Goal: Complete application form

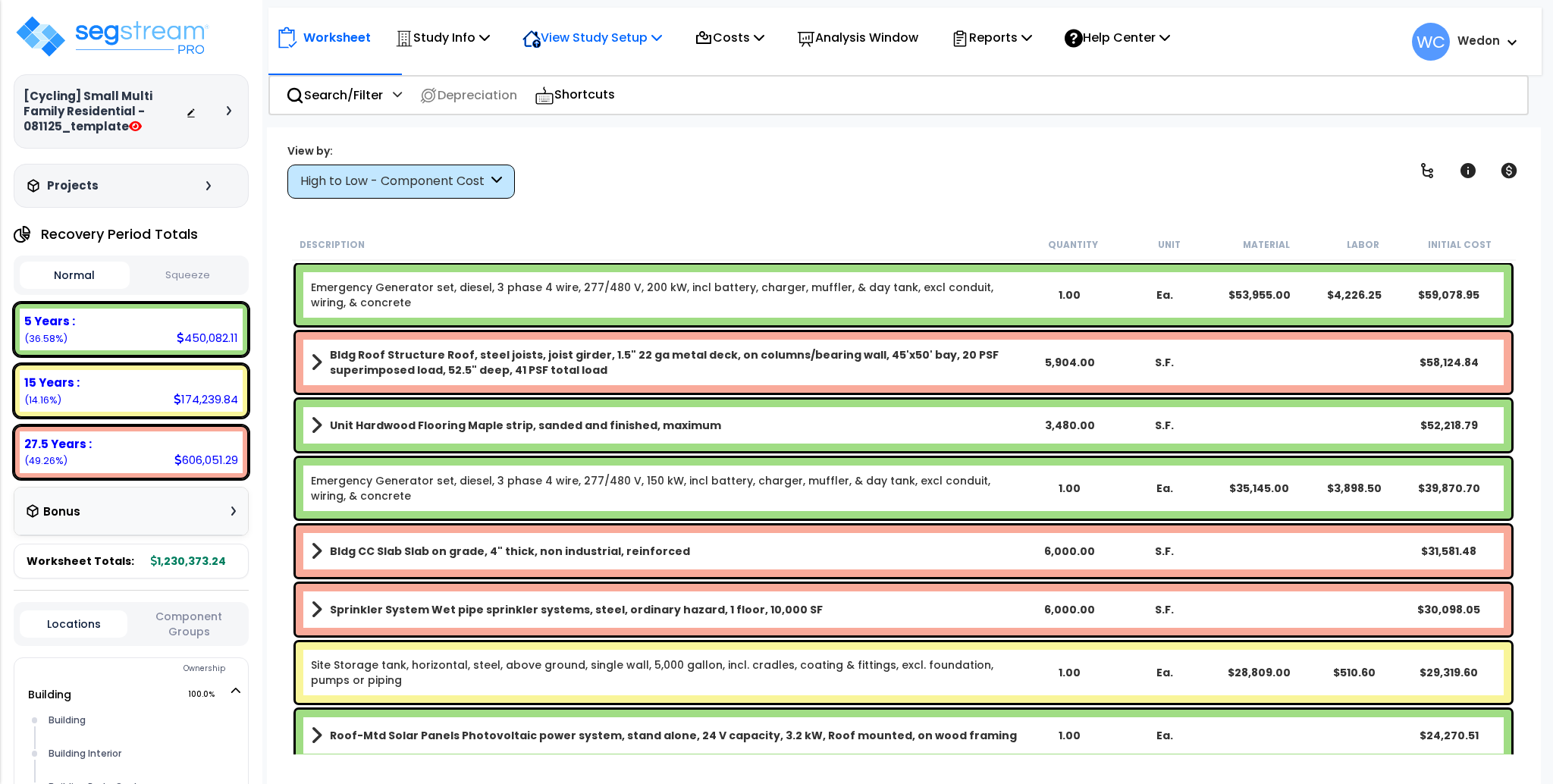
click at [652, 24] on div "View Study Setup" at bounding box center [592, 37] width 140 height 35
click at [652, 111] on link "View Questionnaire" at bounding box center [590, 103] width 150 height 30
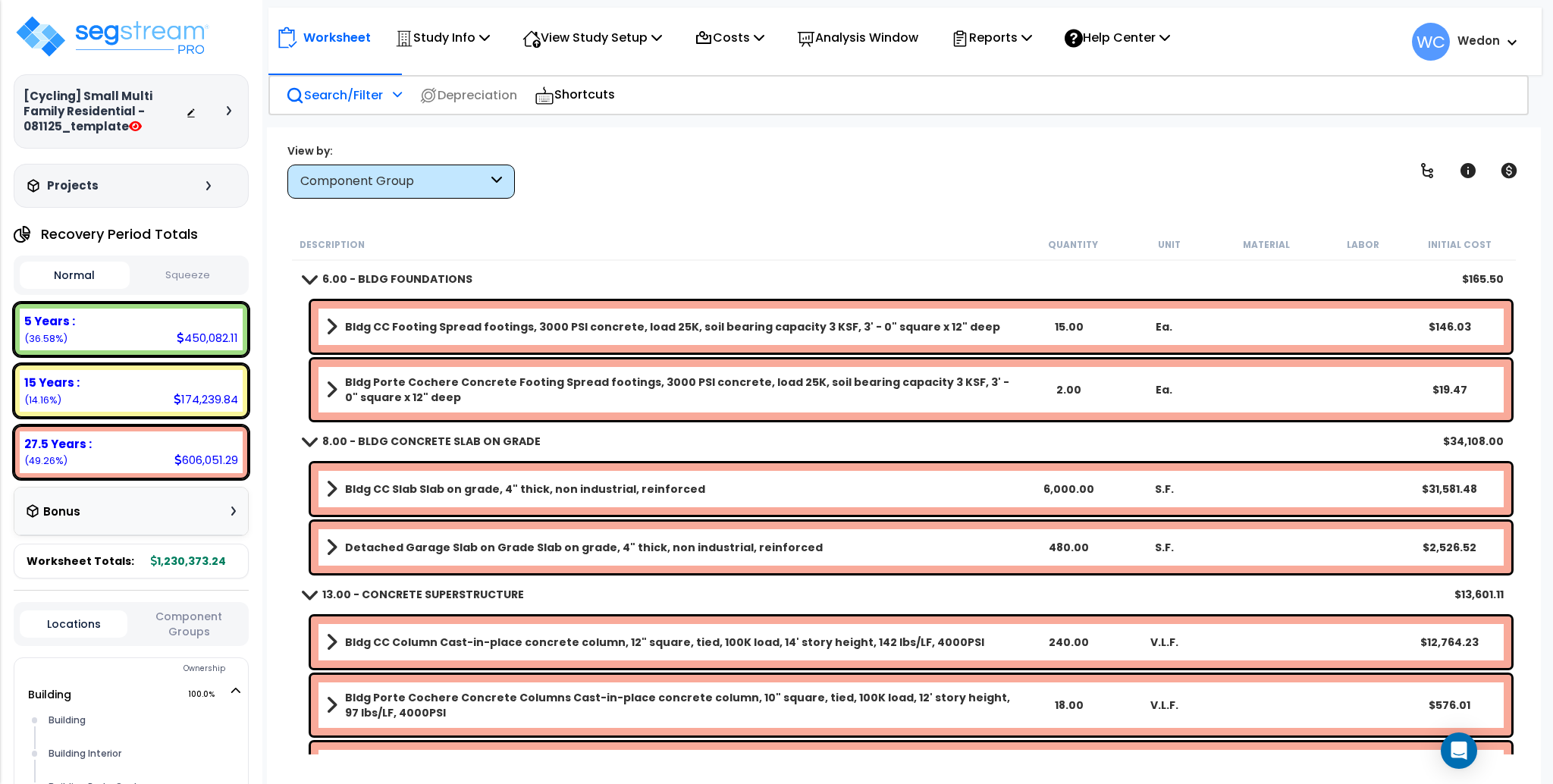
click at [349, 95] on p "Search/Filter" at bounding box center [334, 95] width 97 height 21
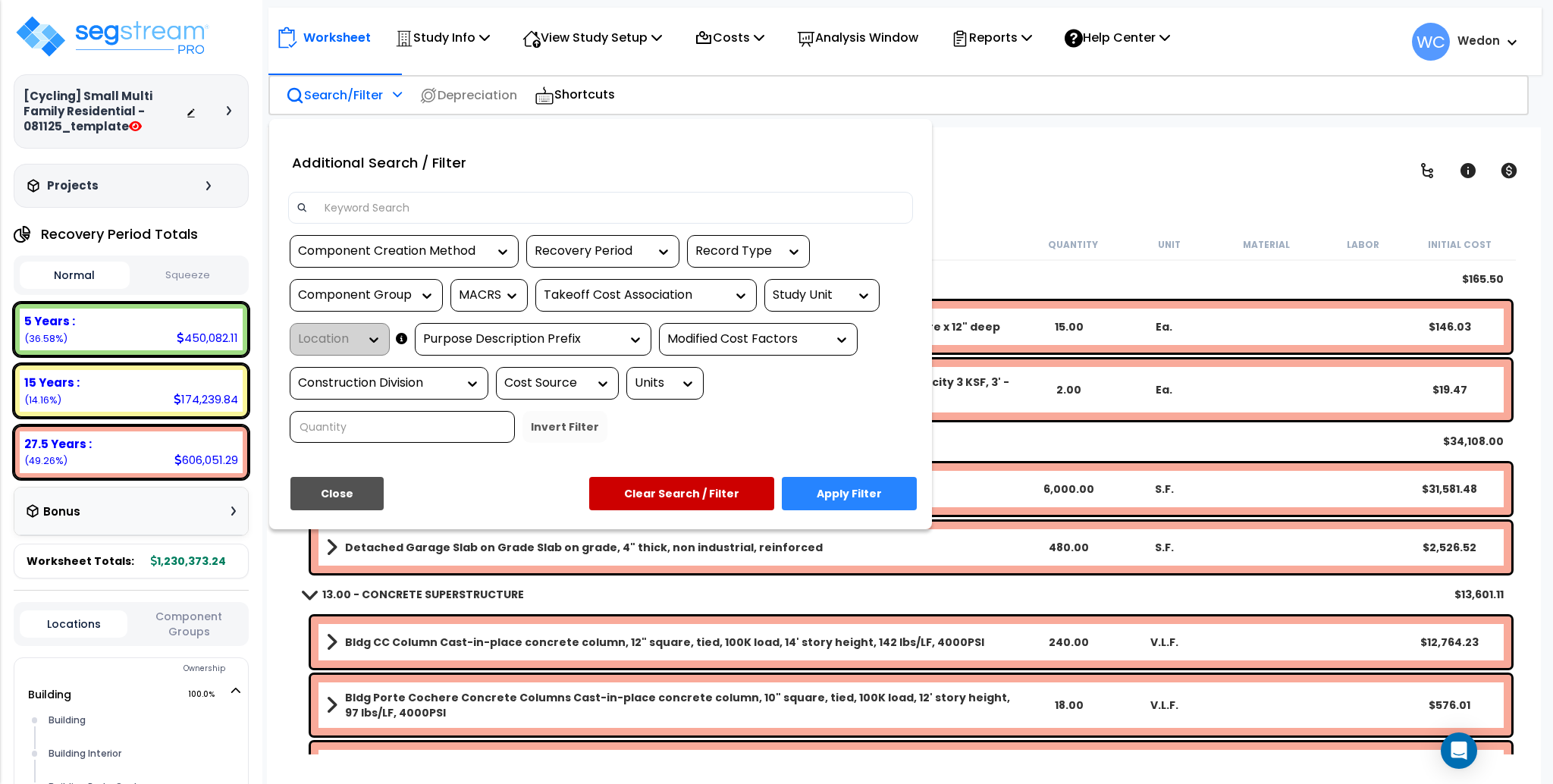
click at [357, 192] on div at bounding box center [600, 208] width 625 height 32
click at [354, 198] on input at bounding box center [610, 208] width 589 height 23
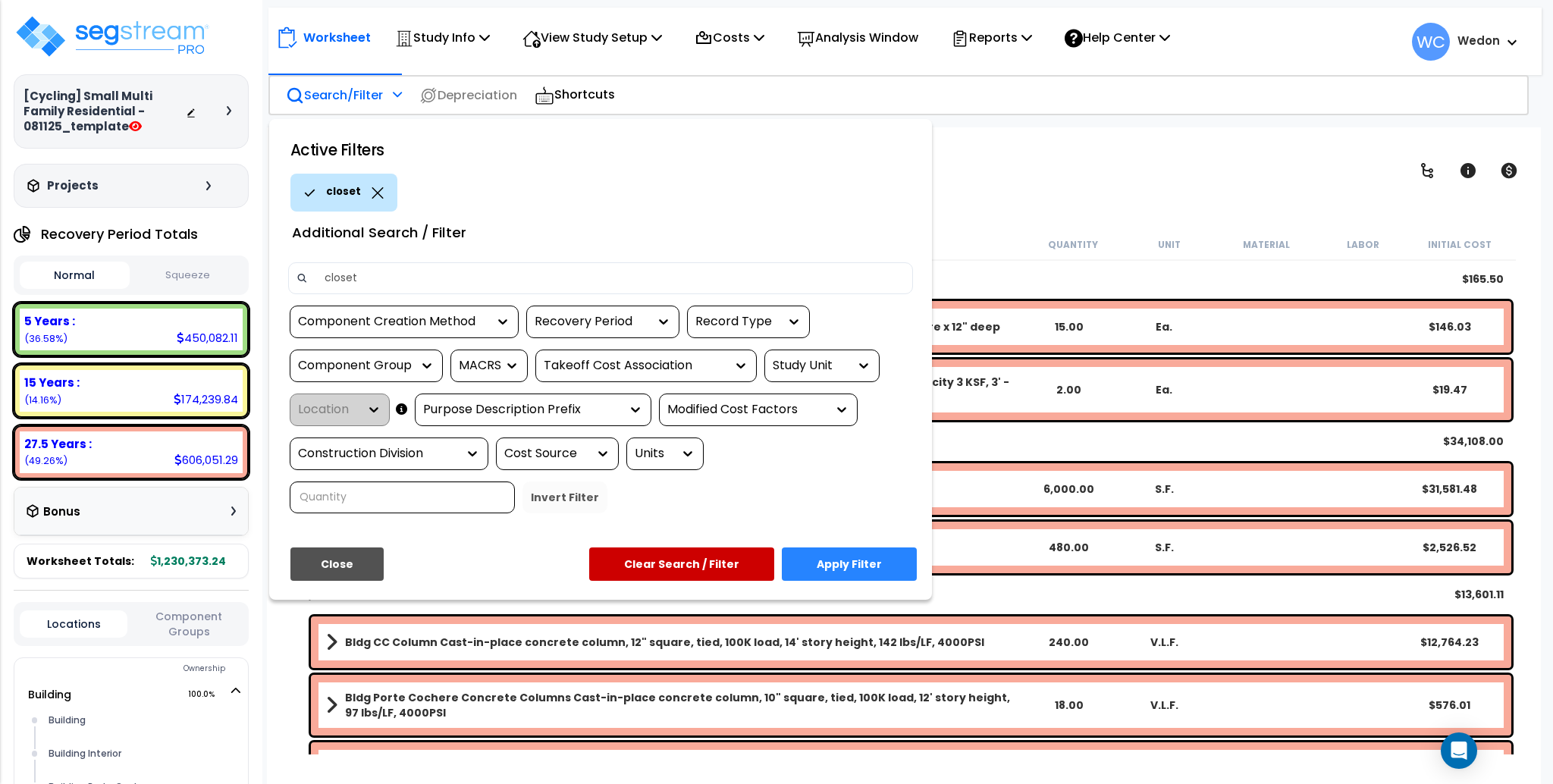
type input "closet"
click at [835, 541] on div "Active Filters closet Additional Search / Filter closet Component Creation Meth…" at bounding box center [600, 359] width 663 height 480
click at [843, 561] on button "Apply Filter" at bounding box center [849, 564] width 135 height 34
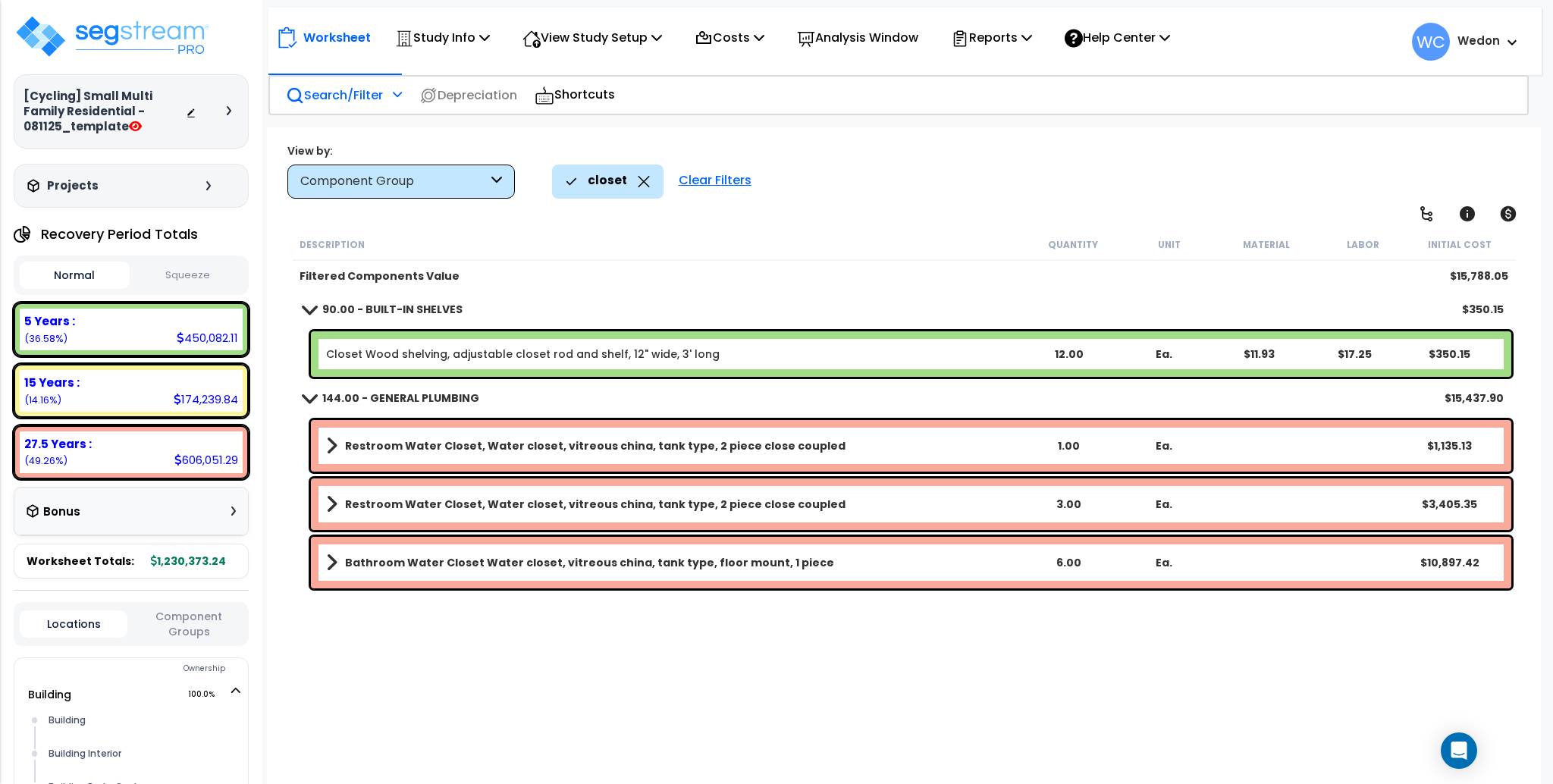
scroll to position [67, 0]
click at [638, 184] on icon at bounding box center [644, 181] width 12 height 12
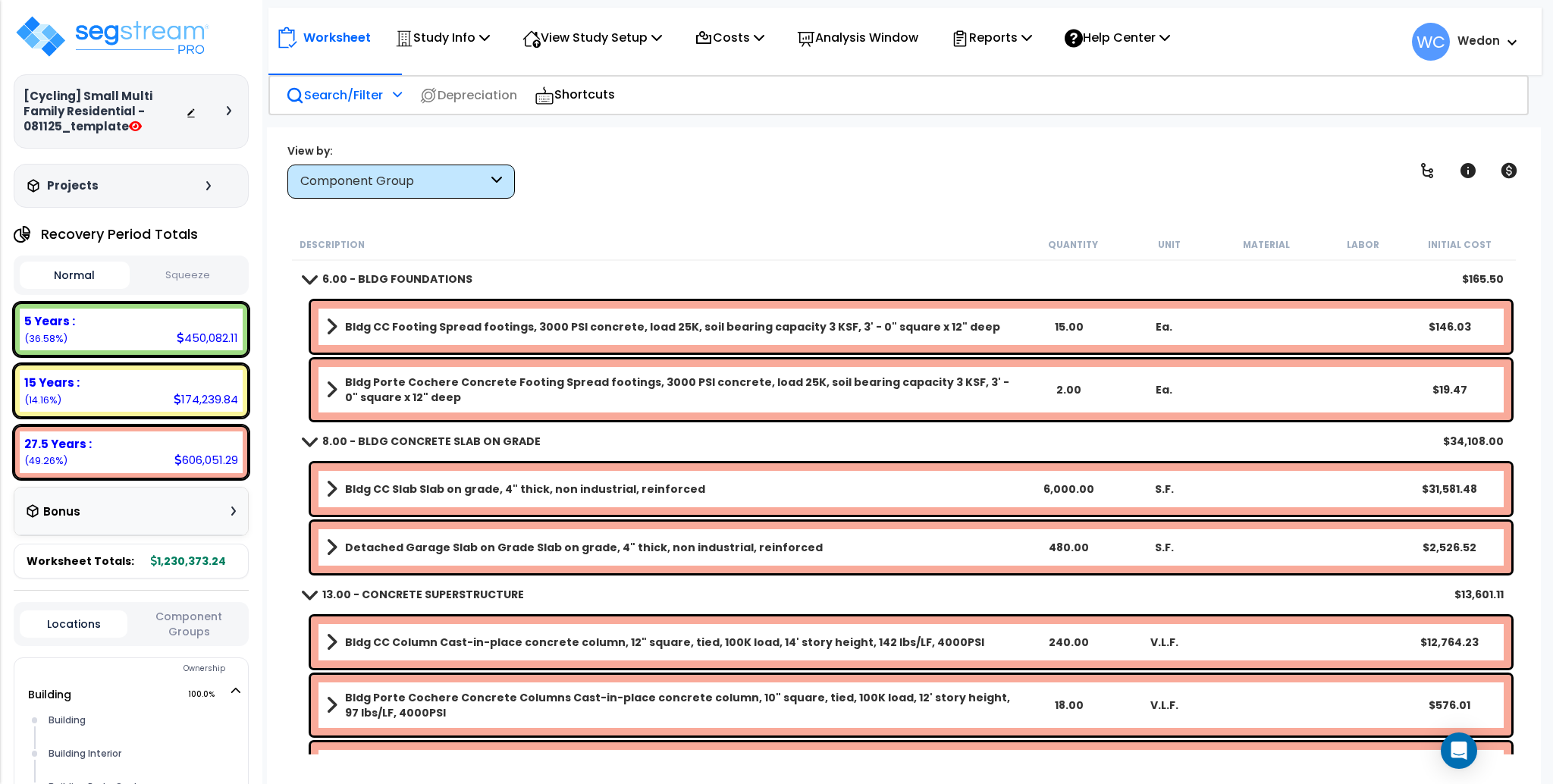
click at [393, 178] on div "Component Group" at bounding box center [393, 181] width 188 height 17
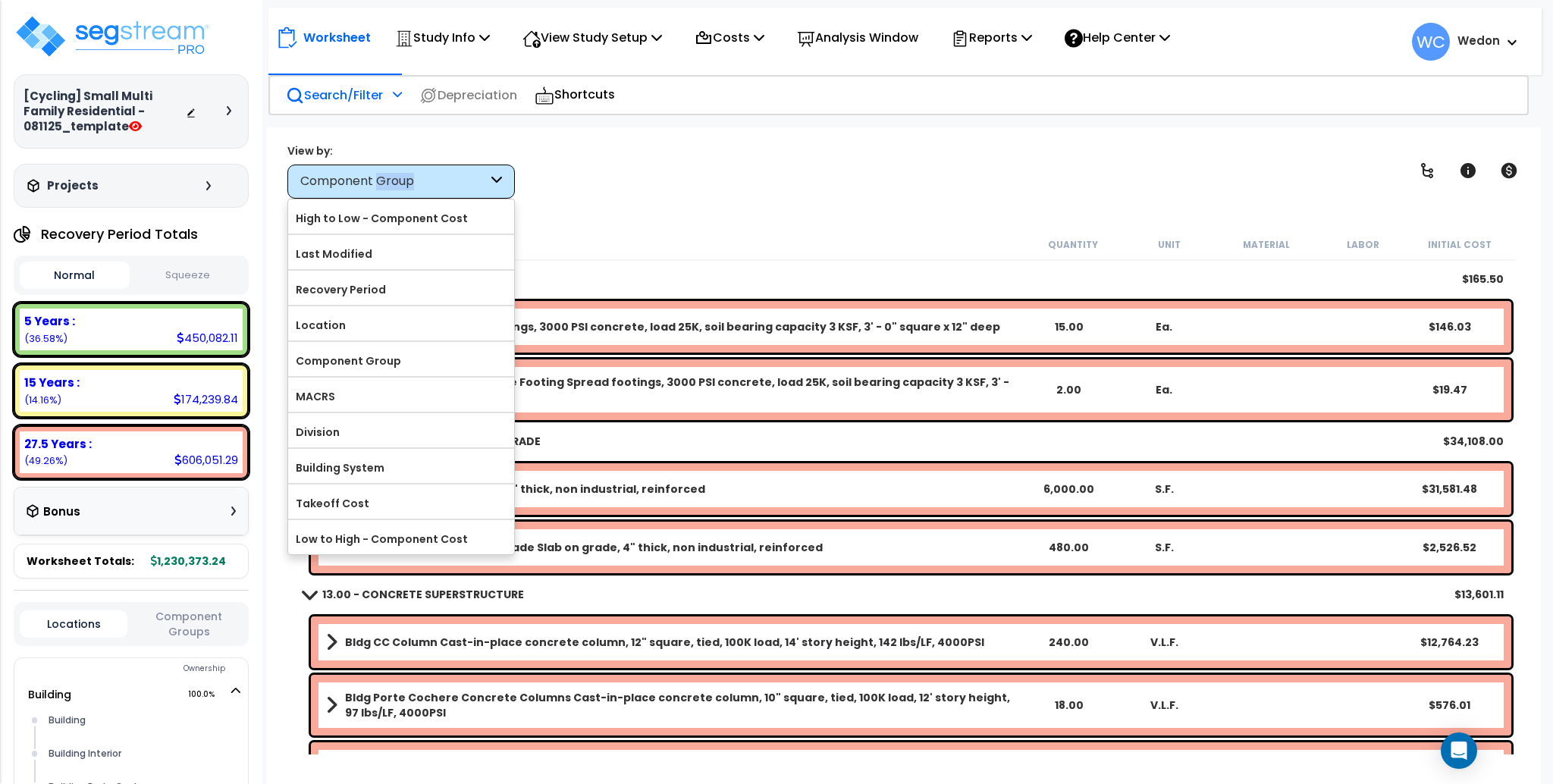
click at [393, 178] on div "Component Group" at bounding box center [393, 181] width 188 height 17
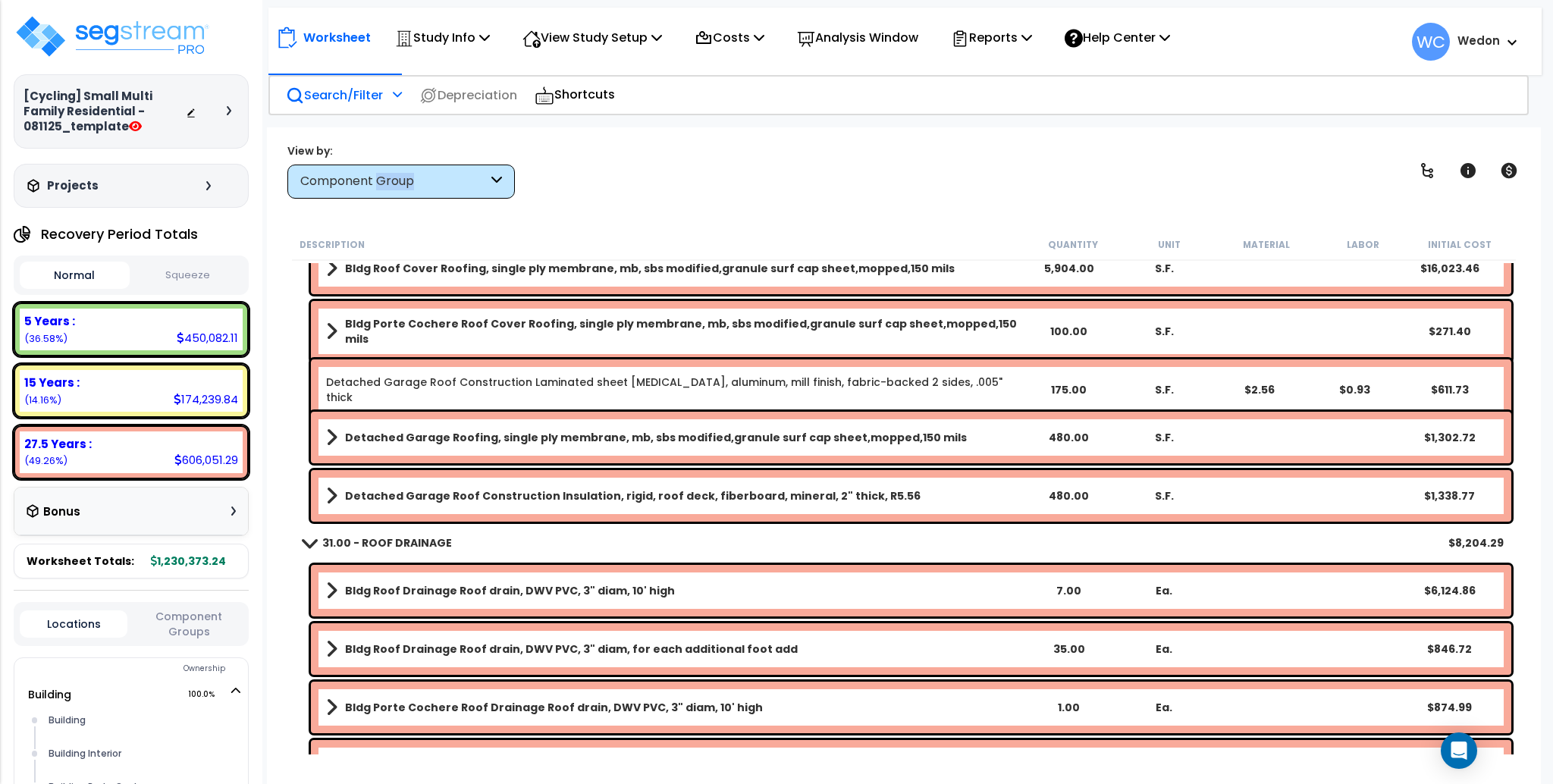
scroll to position [1314, 0]
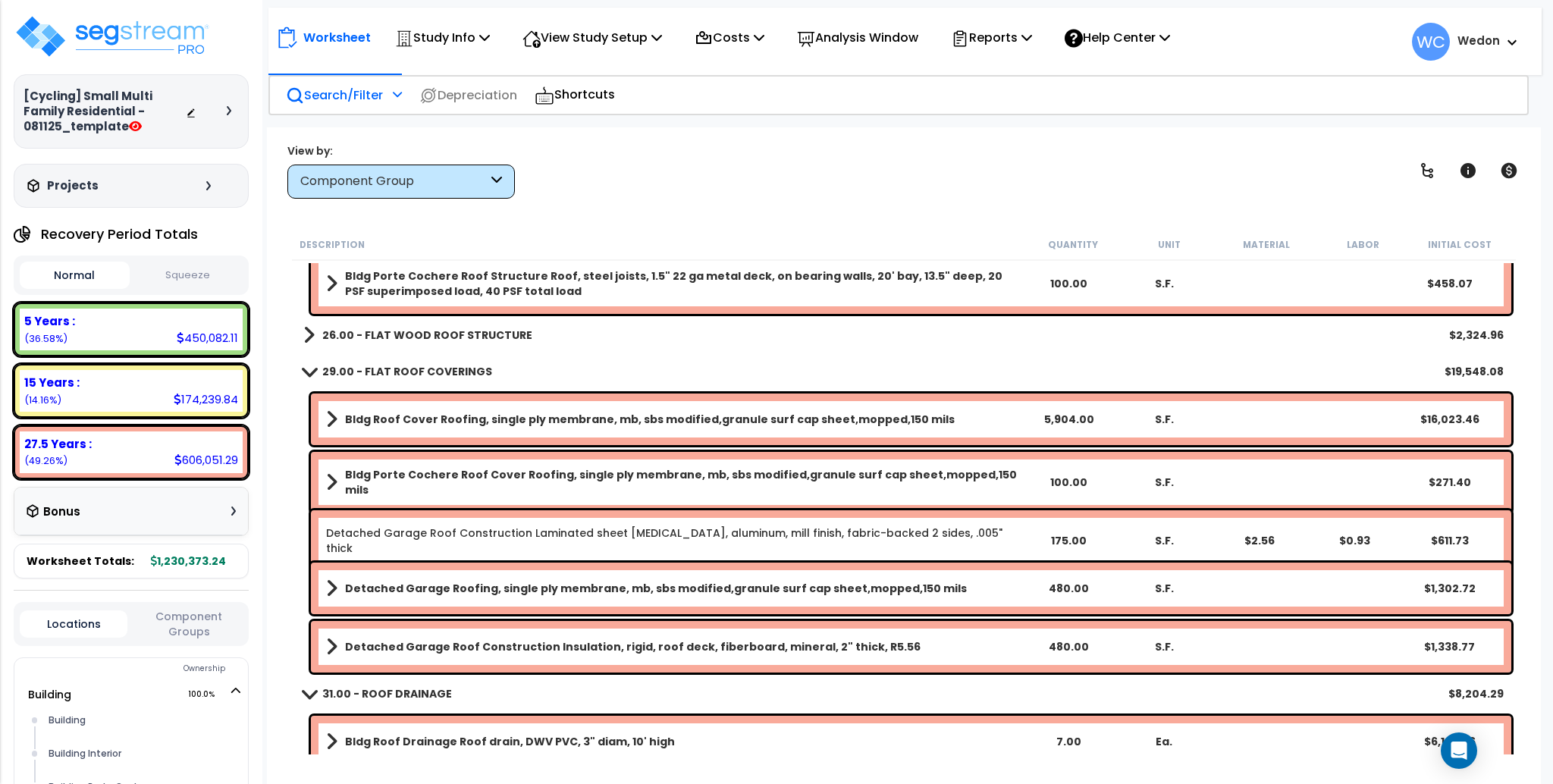
click at [385, 327] on b "26.00 - FLAT WOOD ROOF STRUCTURE" at bounding box center [428, 334] width 210 height 15
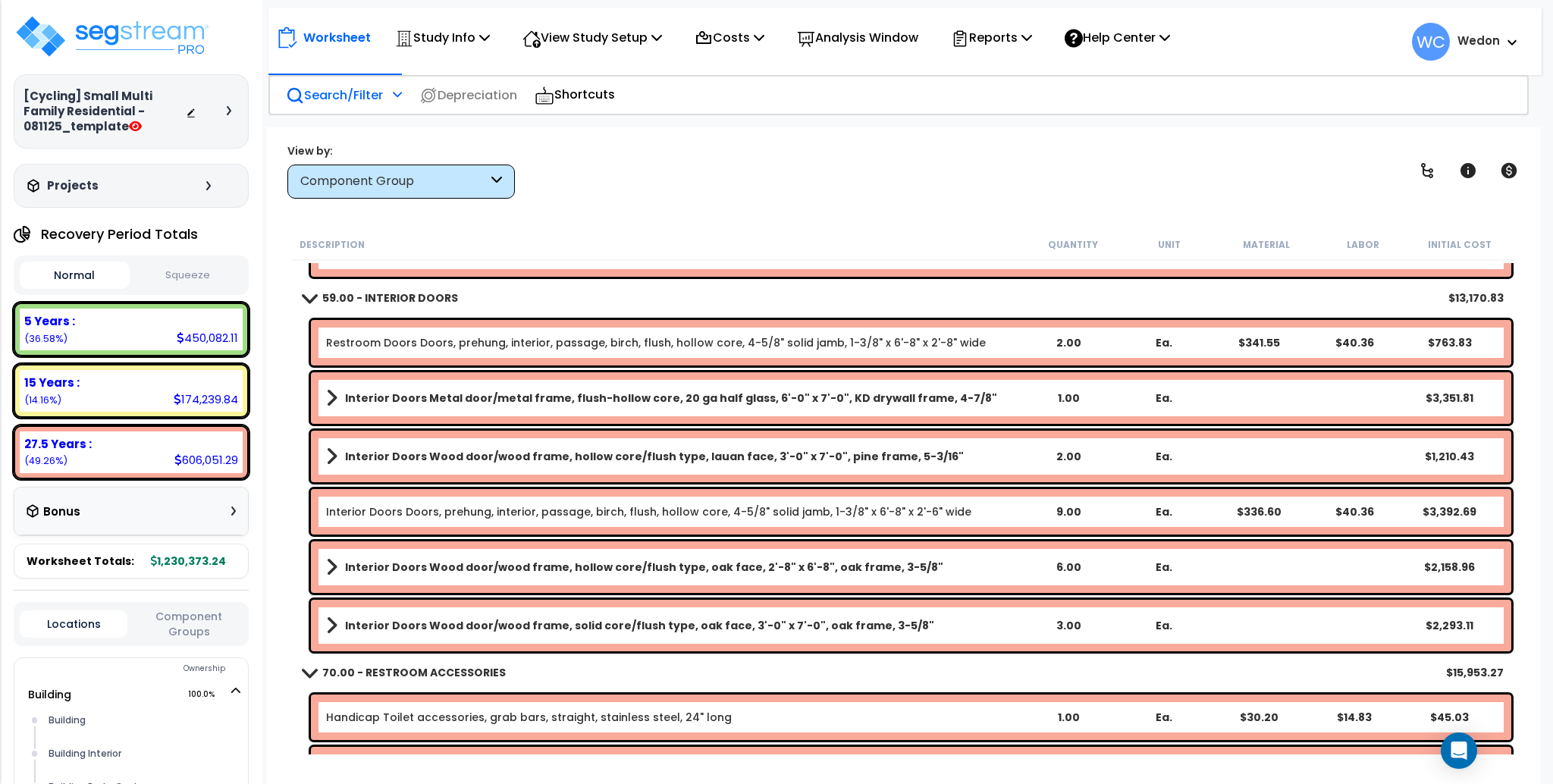
scroll to position [4144, 0]
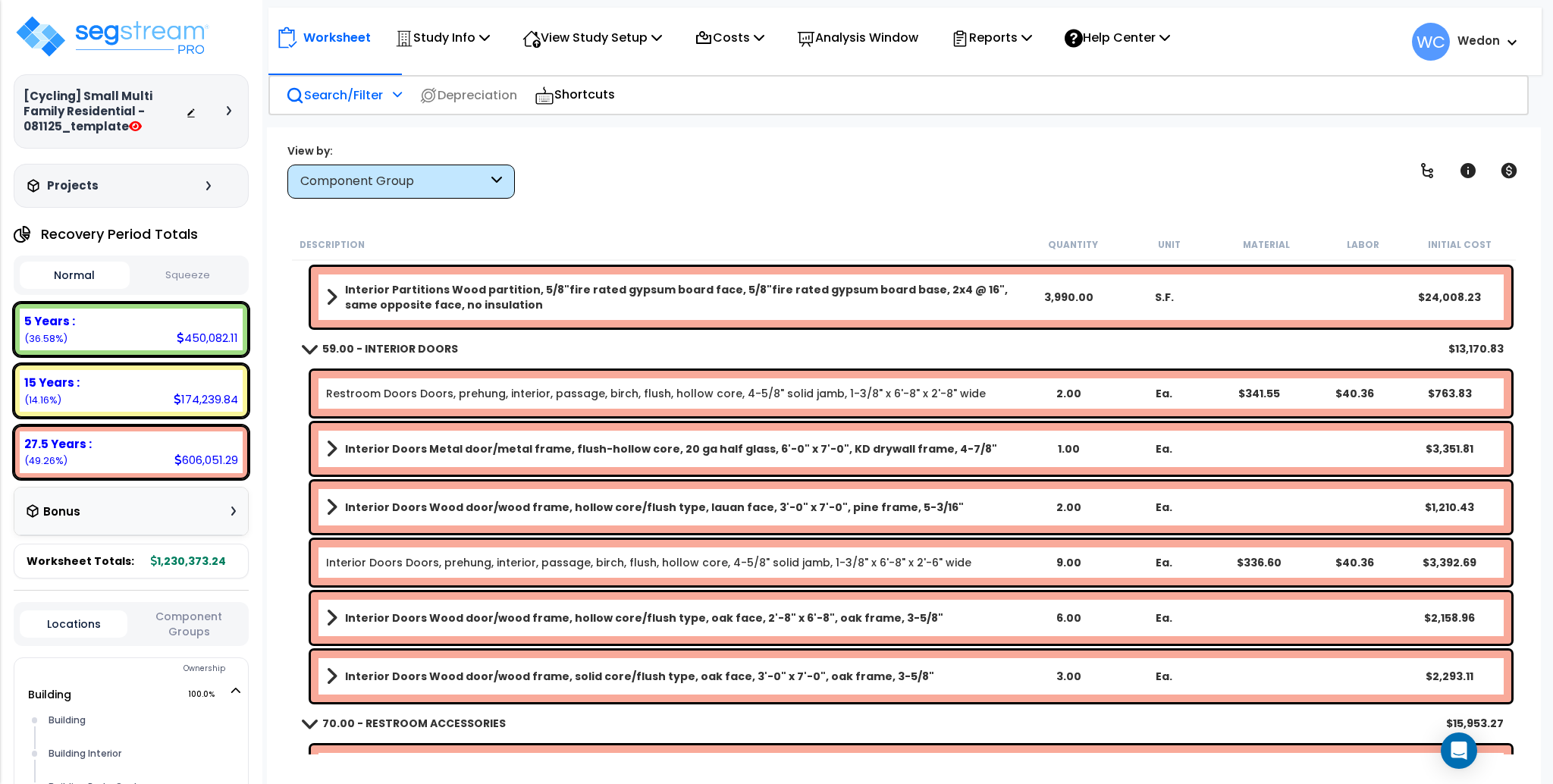
click at [888, 184] on div "View by: Component Group High to Low - Component Cost" at bounding box center [903, 170] width 1243 height 56
click at [730, 124] on body "We are Building your Study. So please grab a coffee and let us do the heavy lif…" at bounding box center [776, 392] width 1553 height 784
click at [842, 184] on div "View by: Component Group High to Low - Component Cost" at bounding box center [903, 170] width 1243 height 56
click at [480, 184] on div "Component Group" at bounding box center [393, 181] width 188 height 17
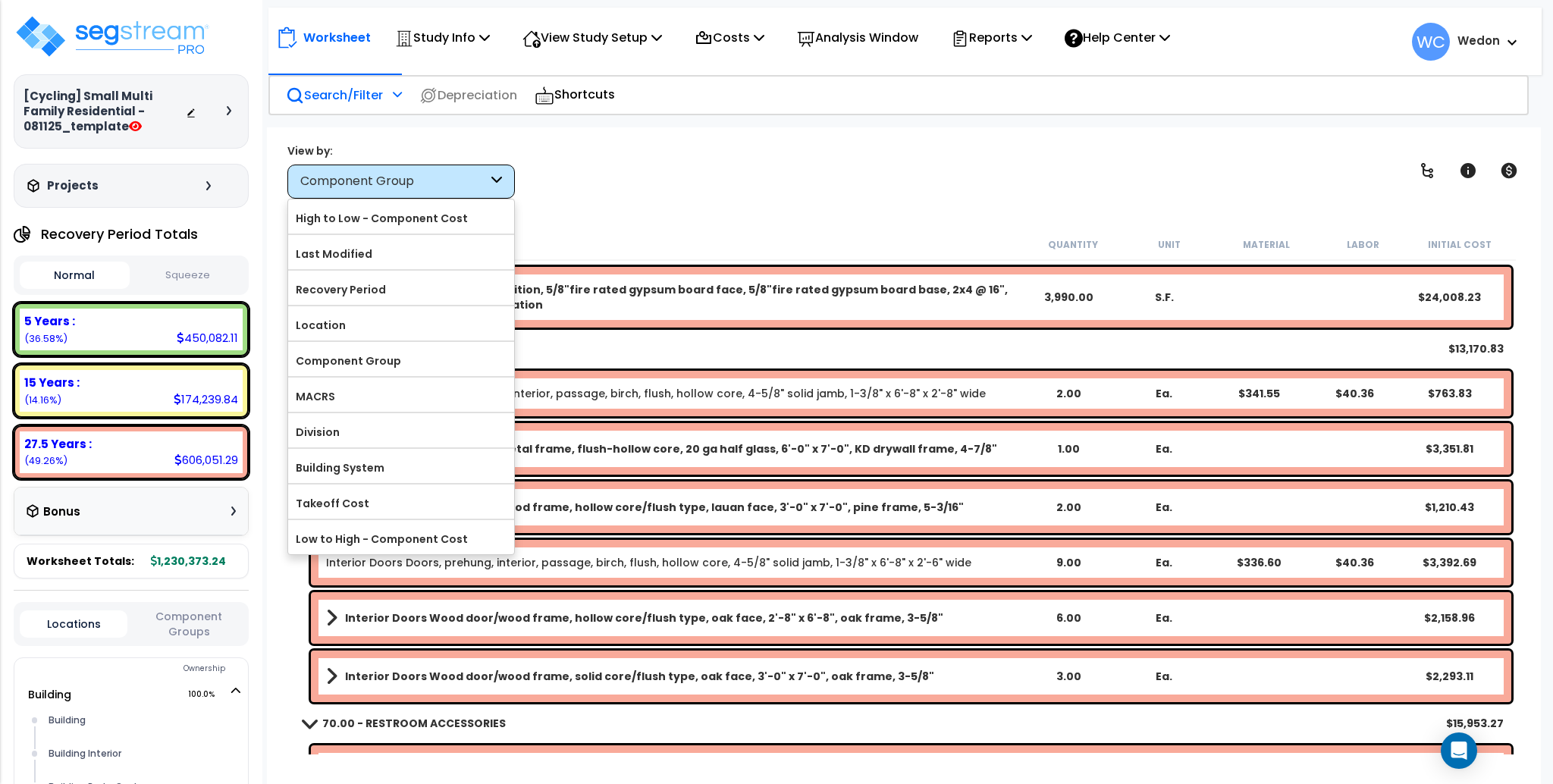
click at [357, 89] on p "Search/Filter" at bounding box center [334, 95] width 97 height 21
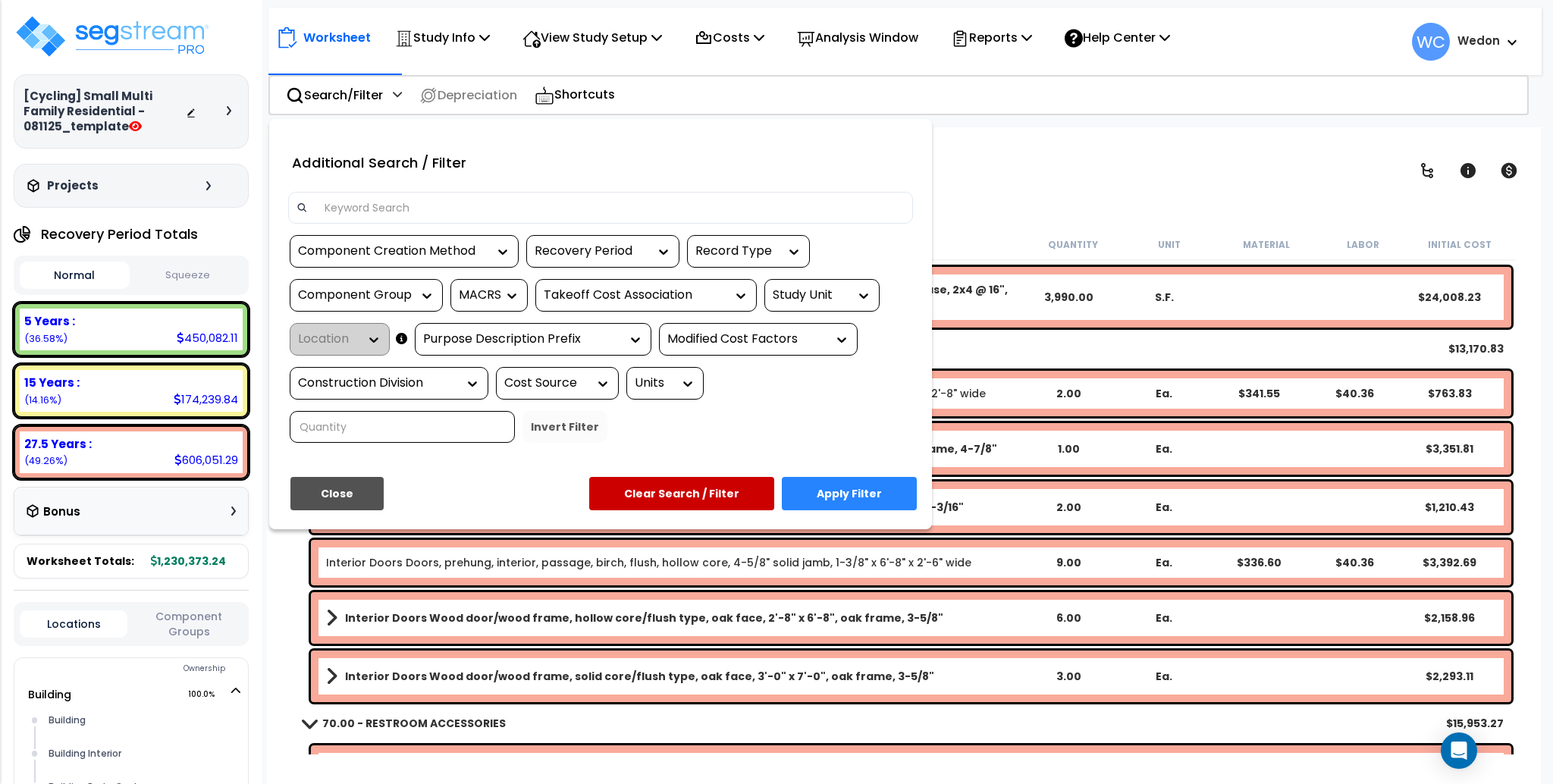
click at [396, 299] on div "Component Group" at bounding box center [354, 295] width 113 height 17
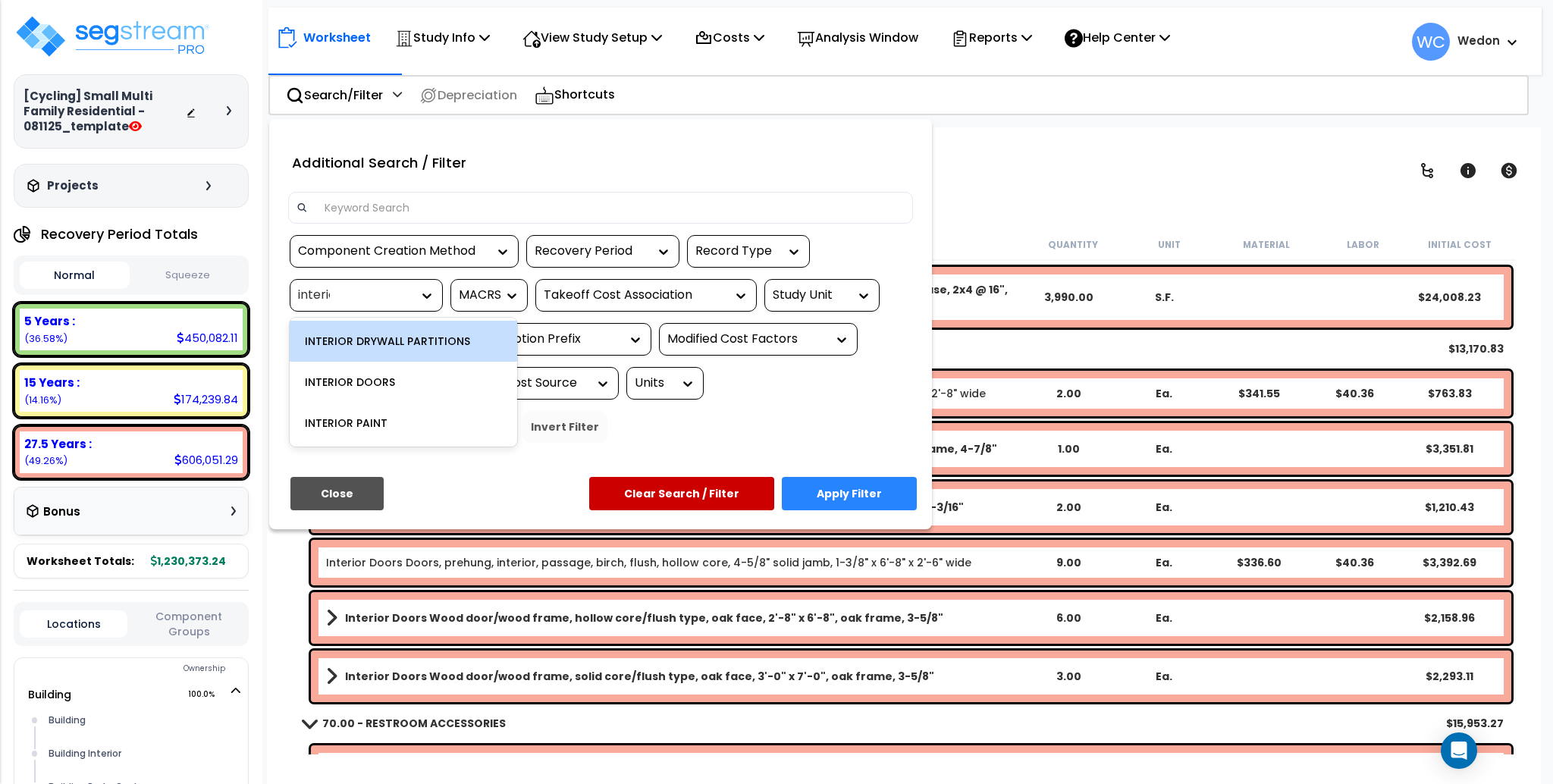
type input "interior"
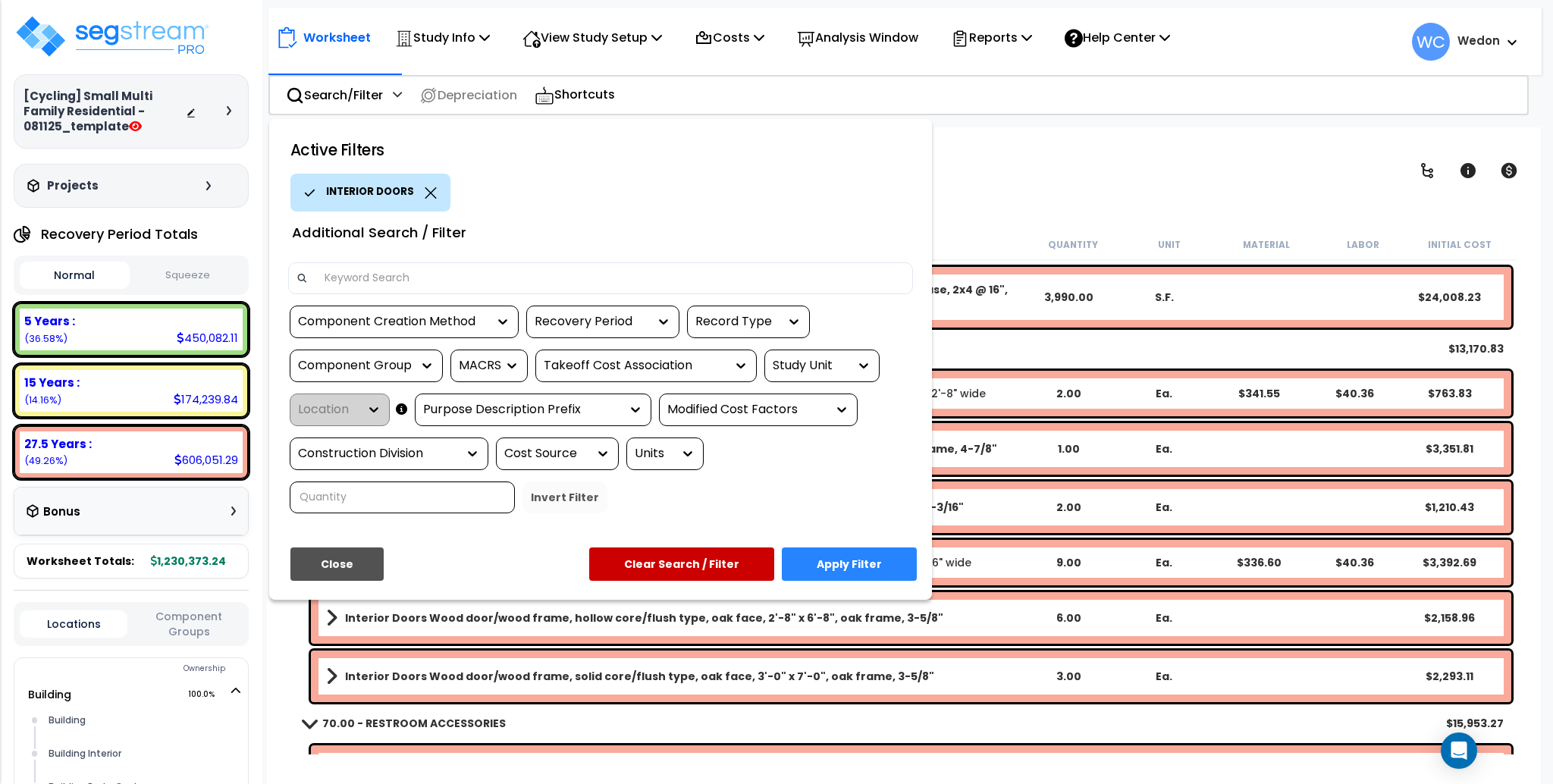
click at [843, 566] on button "Apply Filter" at bounding box center [849, 564] width 135 height 34
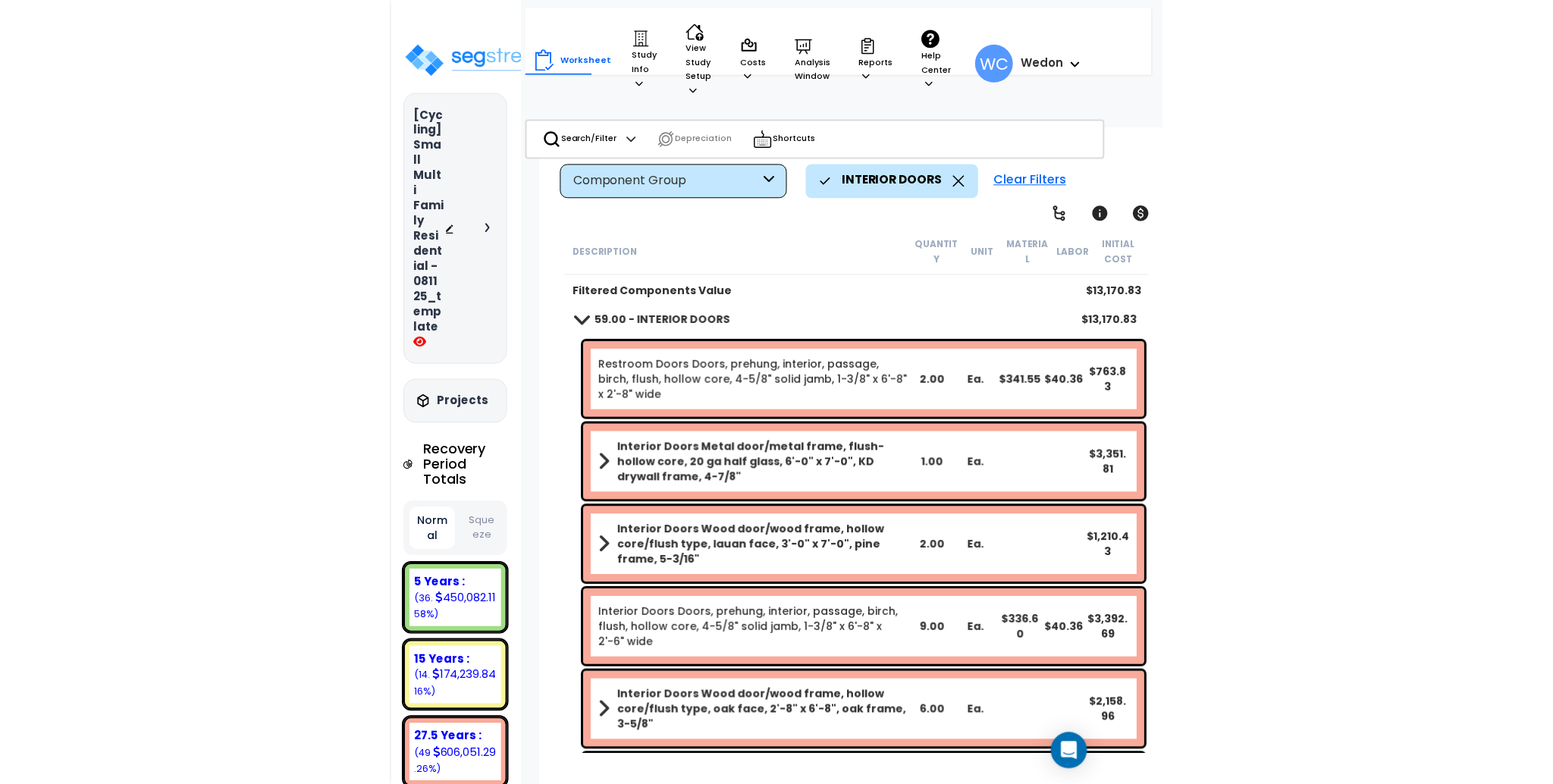
scroll to position [0, 0]
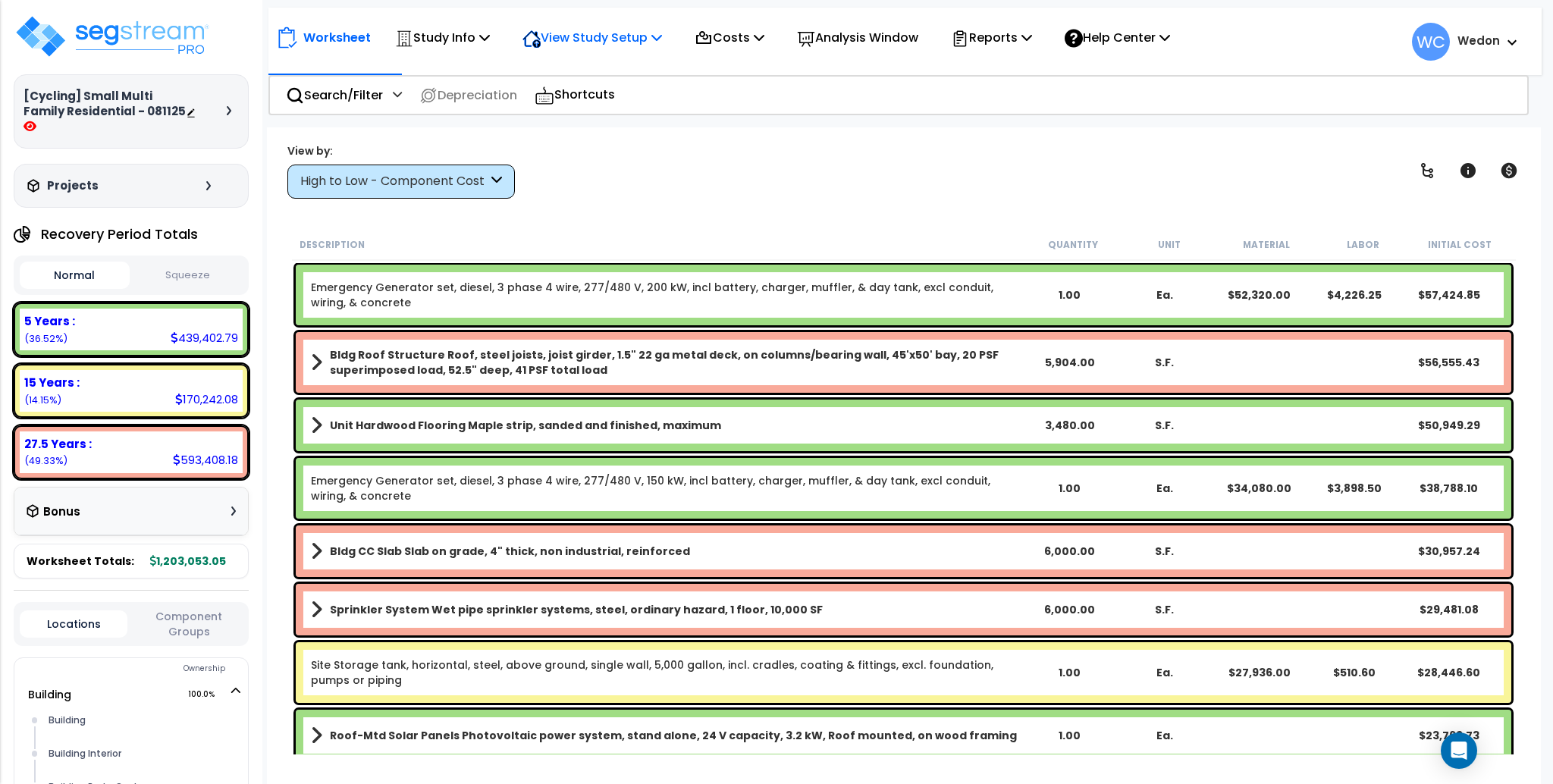
click at [632, 35] on p "View Study Setup" at bounding box center [592, 37] width 140 height 21
click at [567, 98] on link "View Questionnaire" at bounding box center [590, 103] width 150 height 30
click at [463, 165] on div "High to Low - Component Cost" at bounding box center [401, 182] width 228 height 34
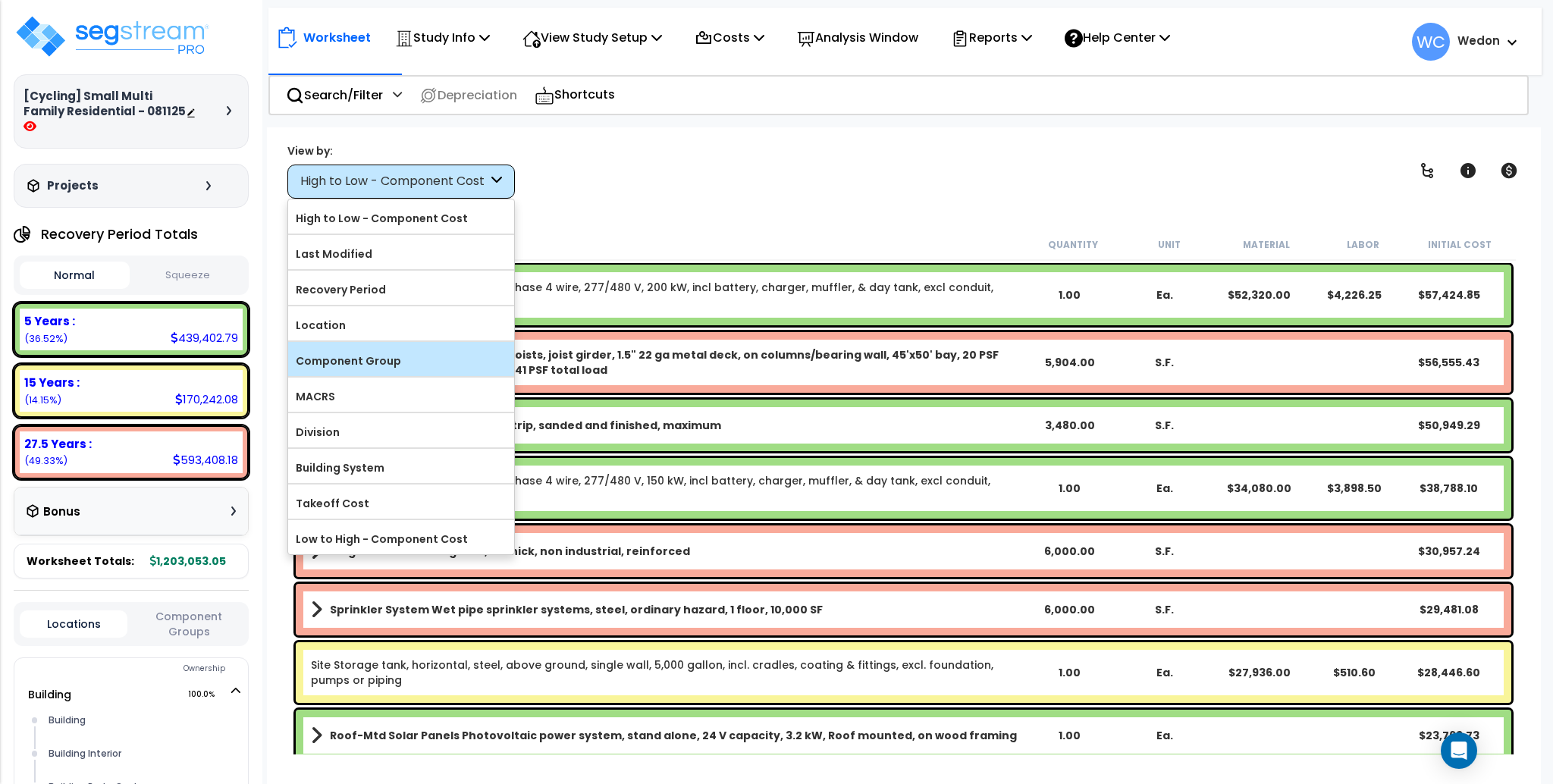
click at [416, 364] on label "Component Group" at bounding box center [401, 361] width 226 height 23
click at [0, 0] on input "Component Group" at bounding box center [0, 0] width 0 height 0
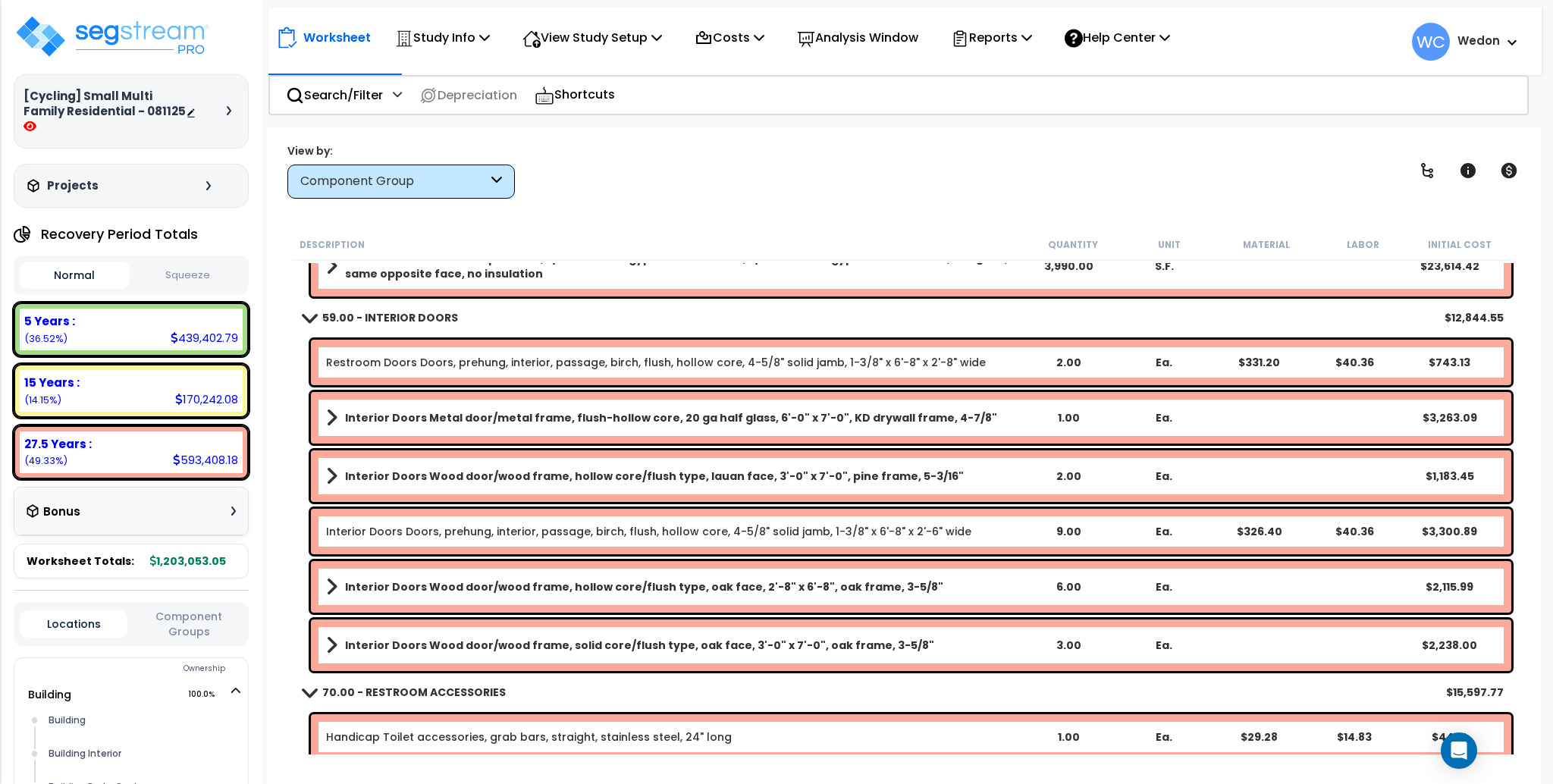
scroll to position [4043, 0]
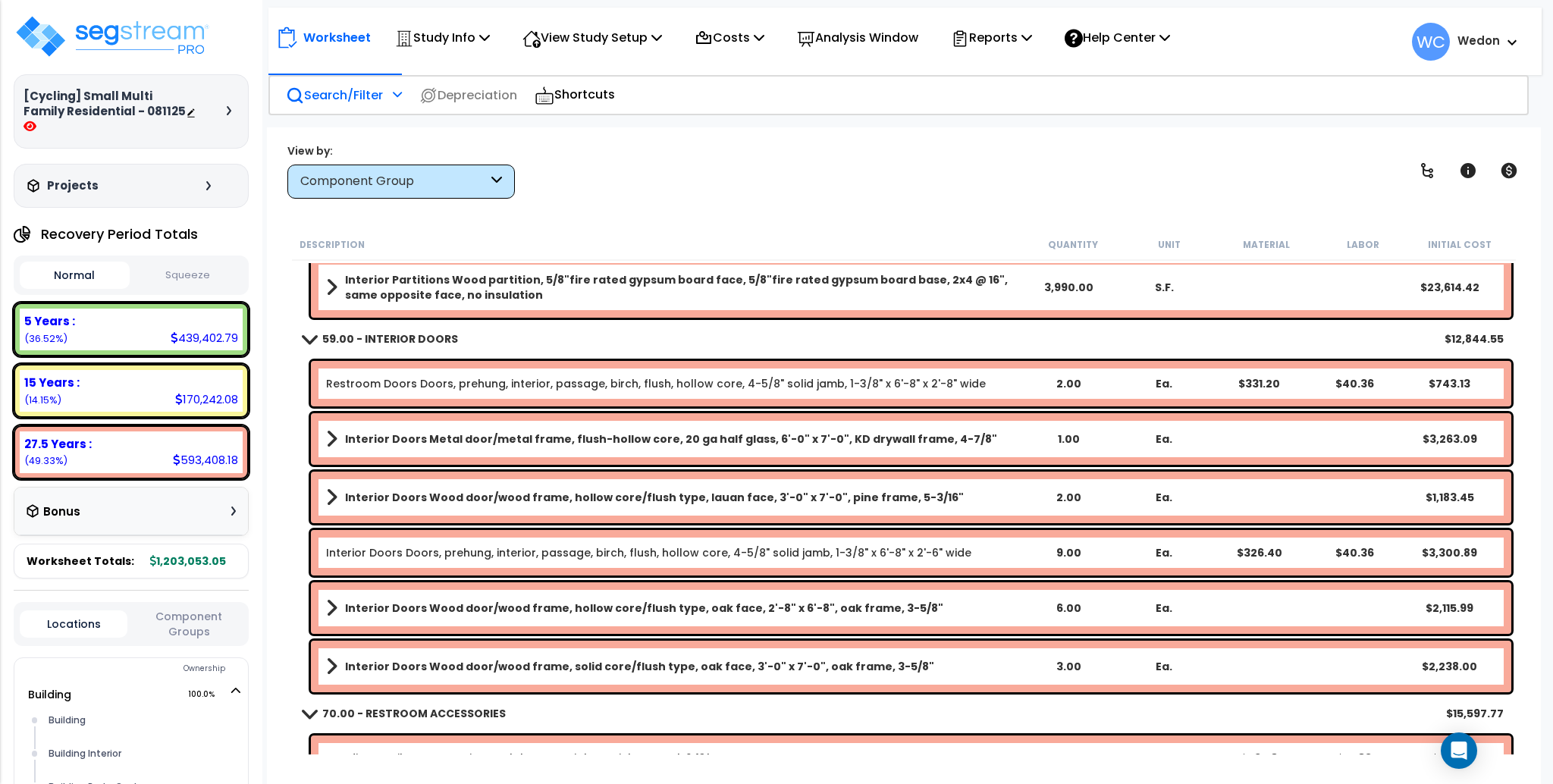
click at [341, 91] on p "Search/Filter" at bounding box center [334, 95] width 97 height 21
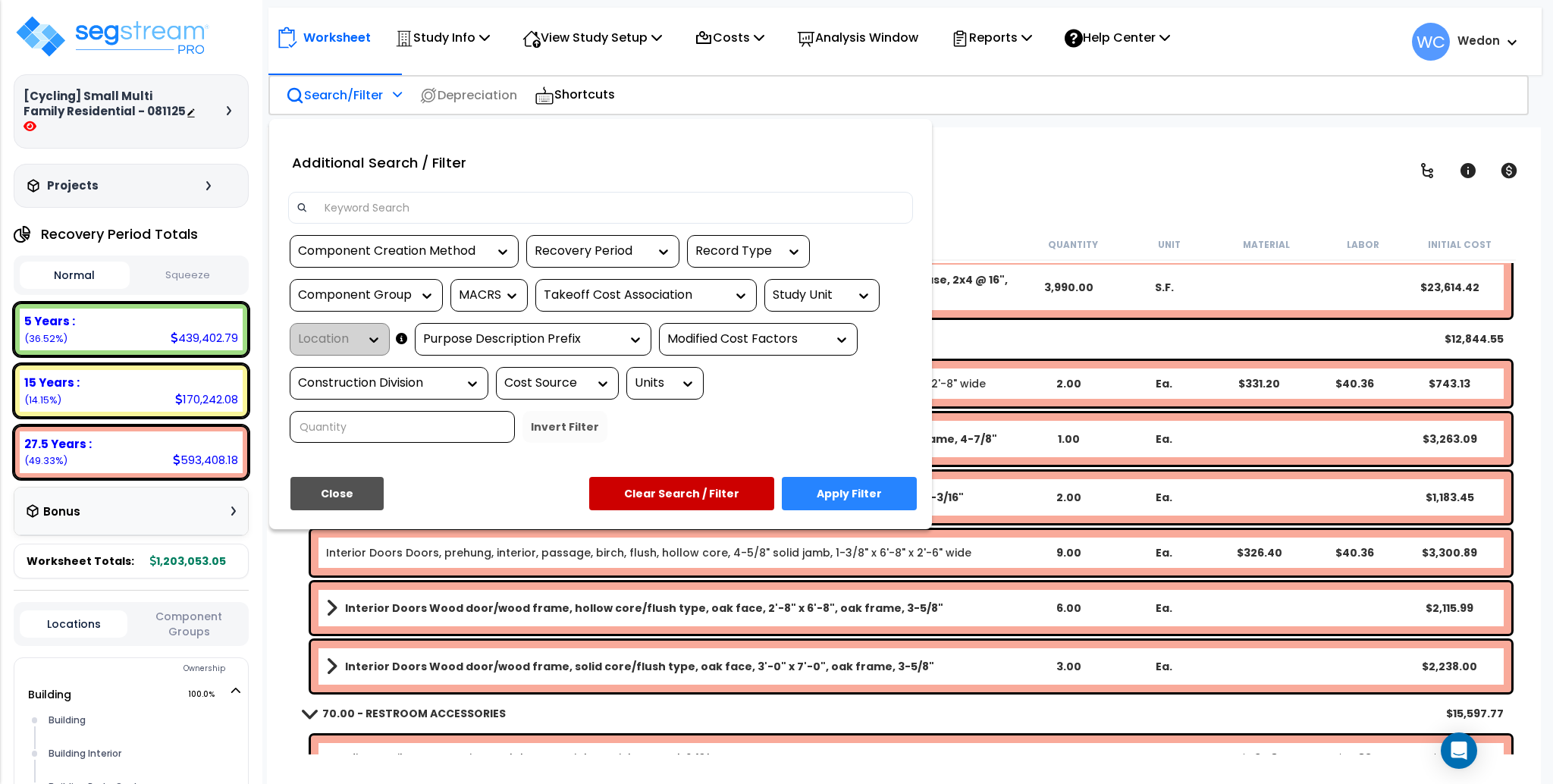
click at [587, 189] on div "Additional Search / Filter" at bounding box center [600, 166] width 647 height 50
click at [597, 207] on input at bounding box center [610, 208] width 589 height 23
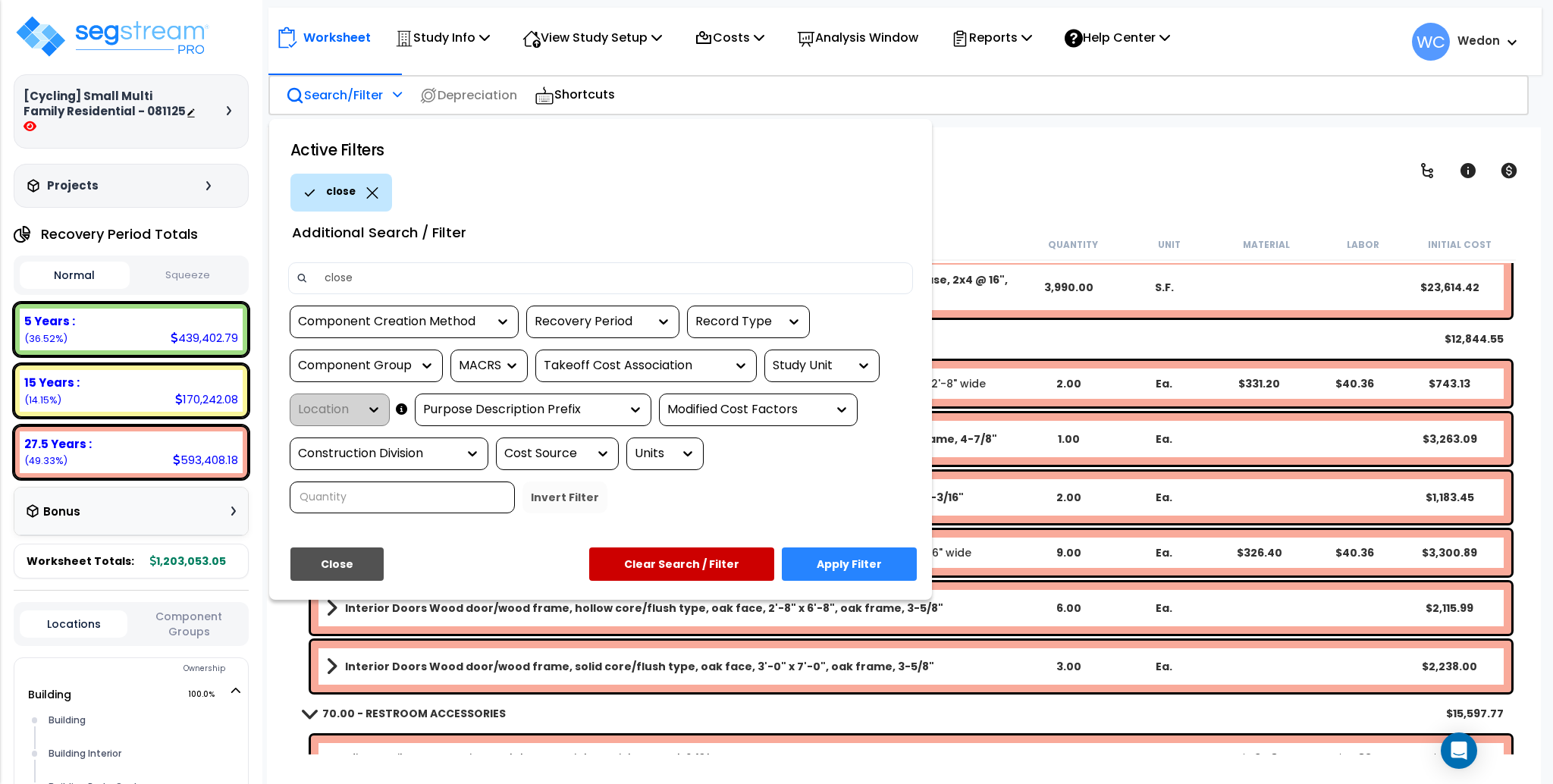
type input "closet"
click at [838, 551] on button "Apply Filter" at bounding box center [849, 564] width 135 height 34
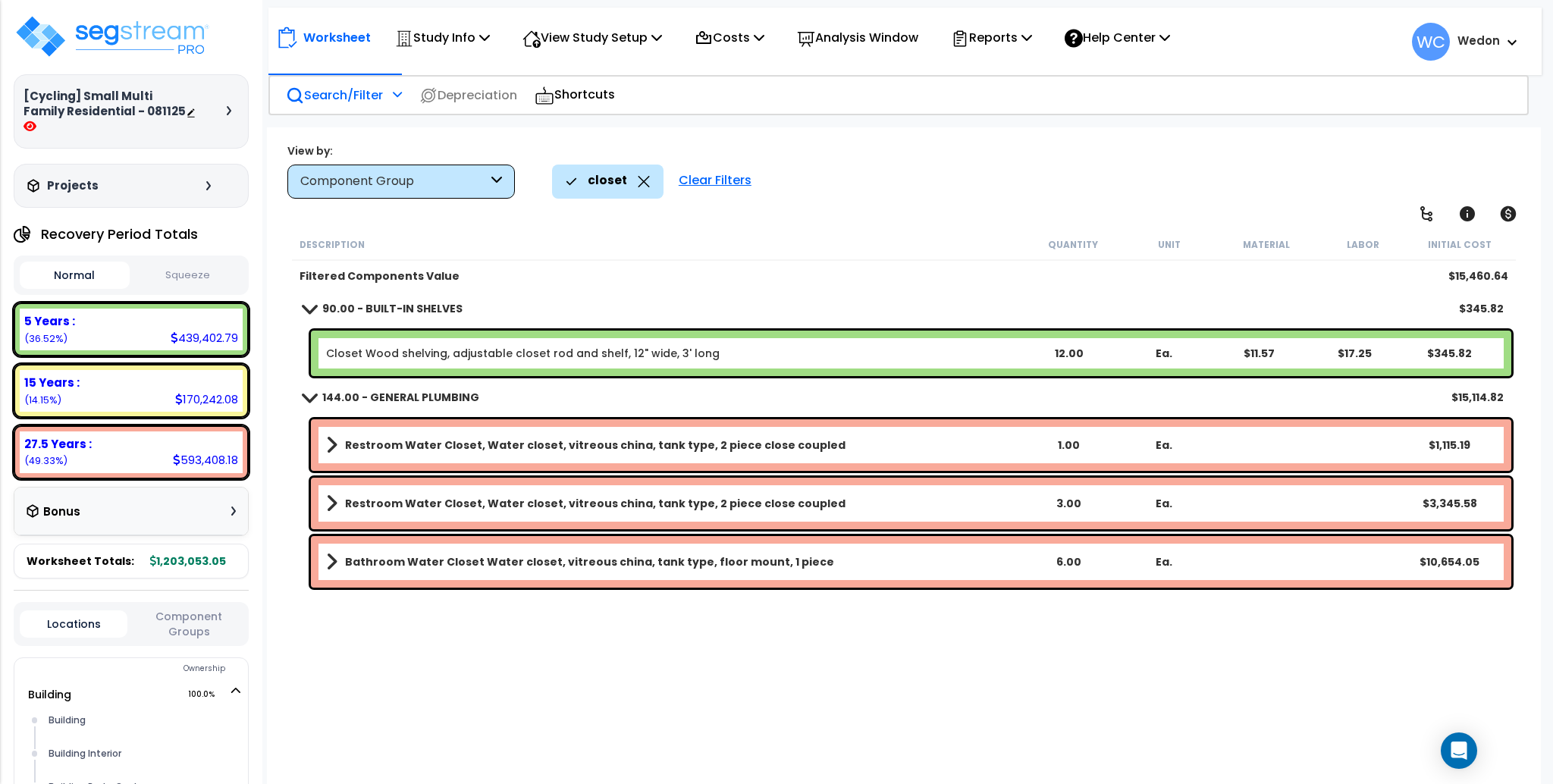
scroll to position [0, 0]
click at [642, 180] on icon at bounding box center [644, 181] width 12 height 12
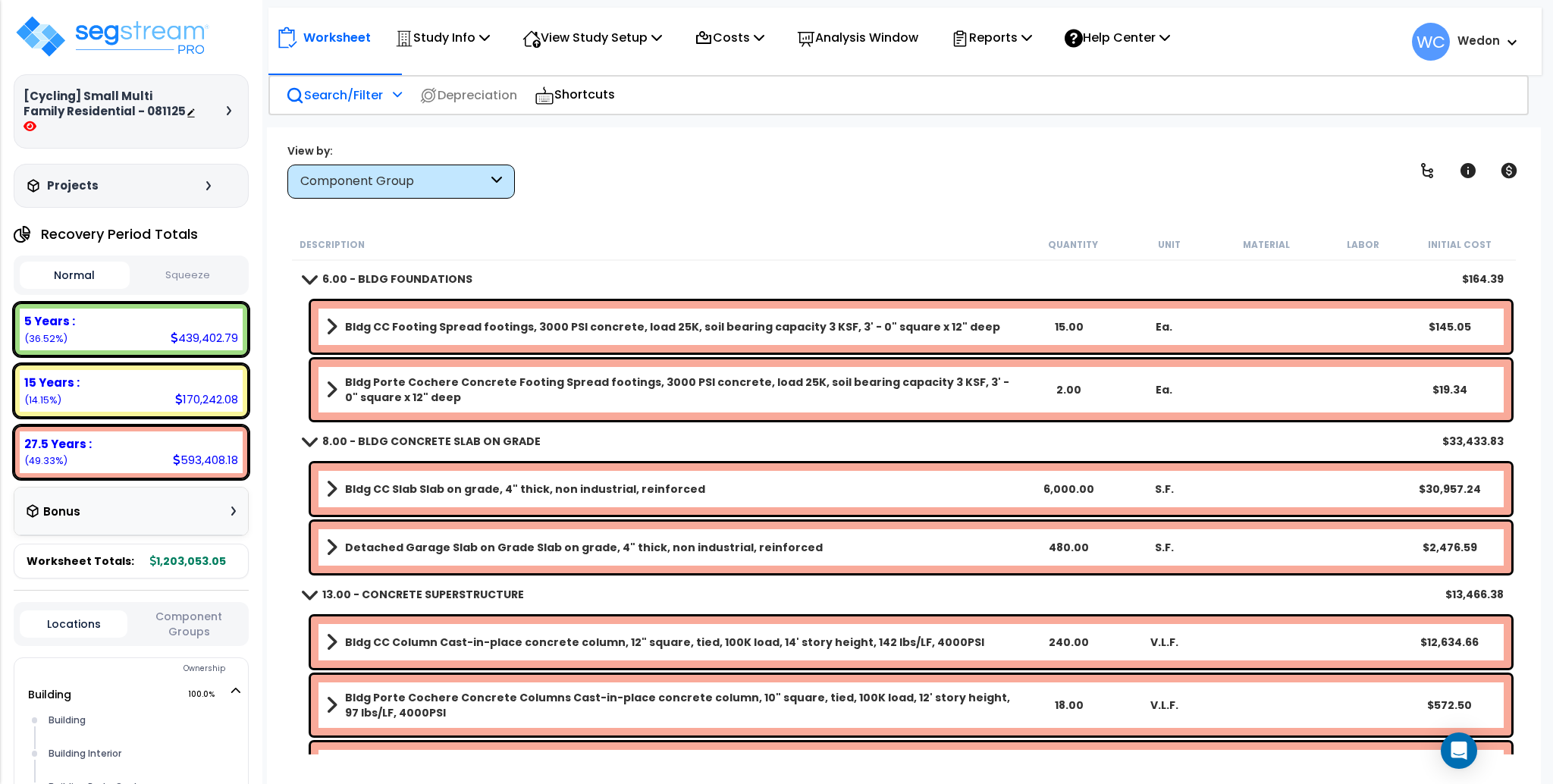
click at [654, 173] on div "View by: Component Group High to Low - Component Cost" at bounding box center [903, 170] width 1243 height 56
click at [1175, 194] on div "View by: Component Group High to Low - Component Cost" at bounding box center [903, 170] width 1243 height 56
click at [323, 91] on p "Search/Filter" at bounding box center [334, 95] width 97 height 21
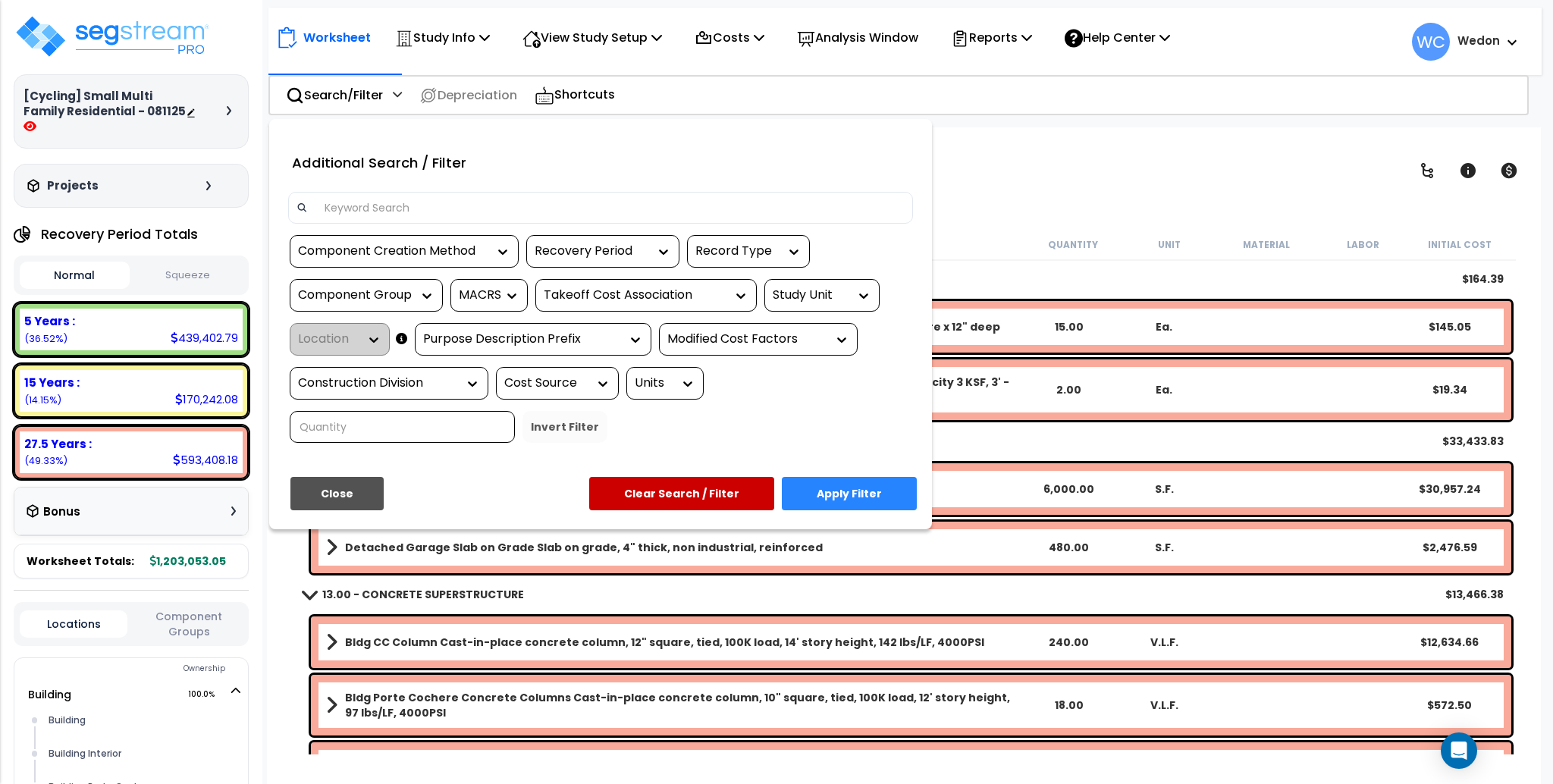
click at [444, 207] on input at bounding box center [610, 208] width 589 height 23
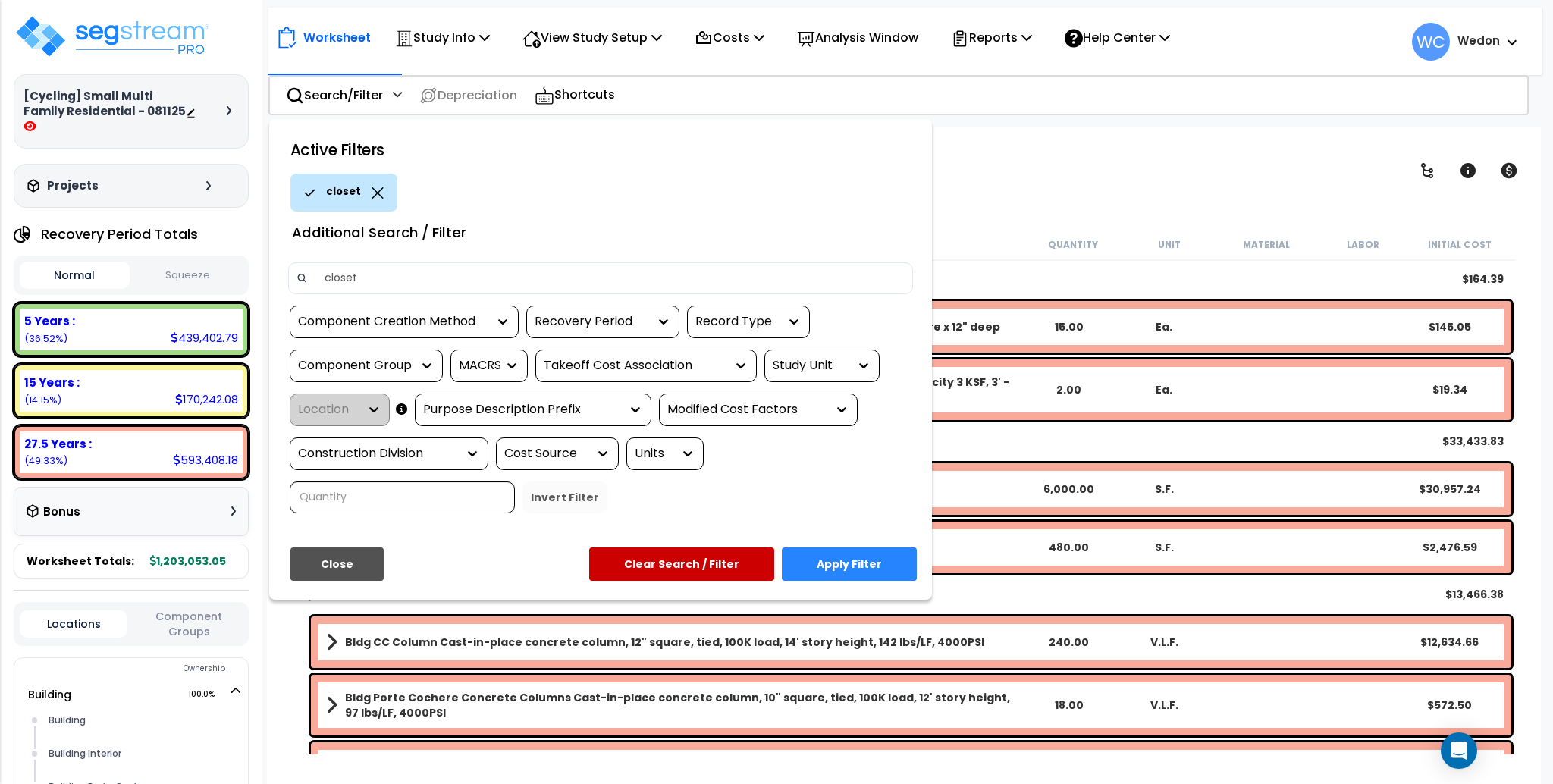
type input "closet"
click at [878, 552] on button "Apply Filter" at bounding box center [849, 564] width 135 height 34
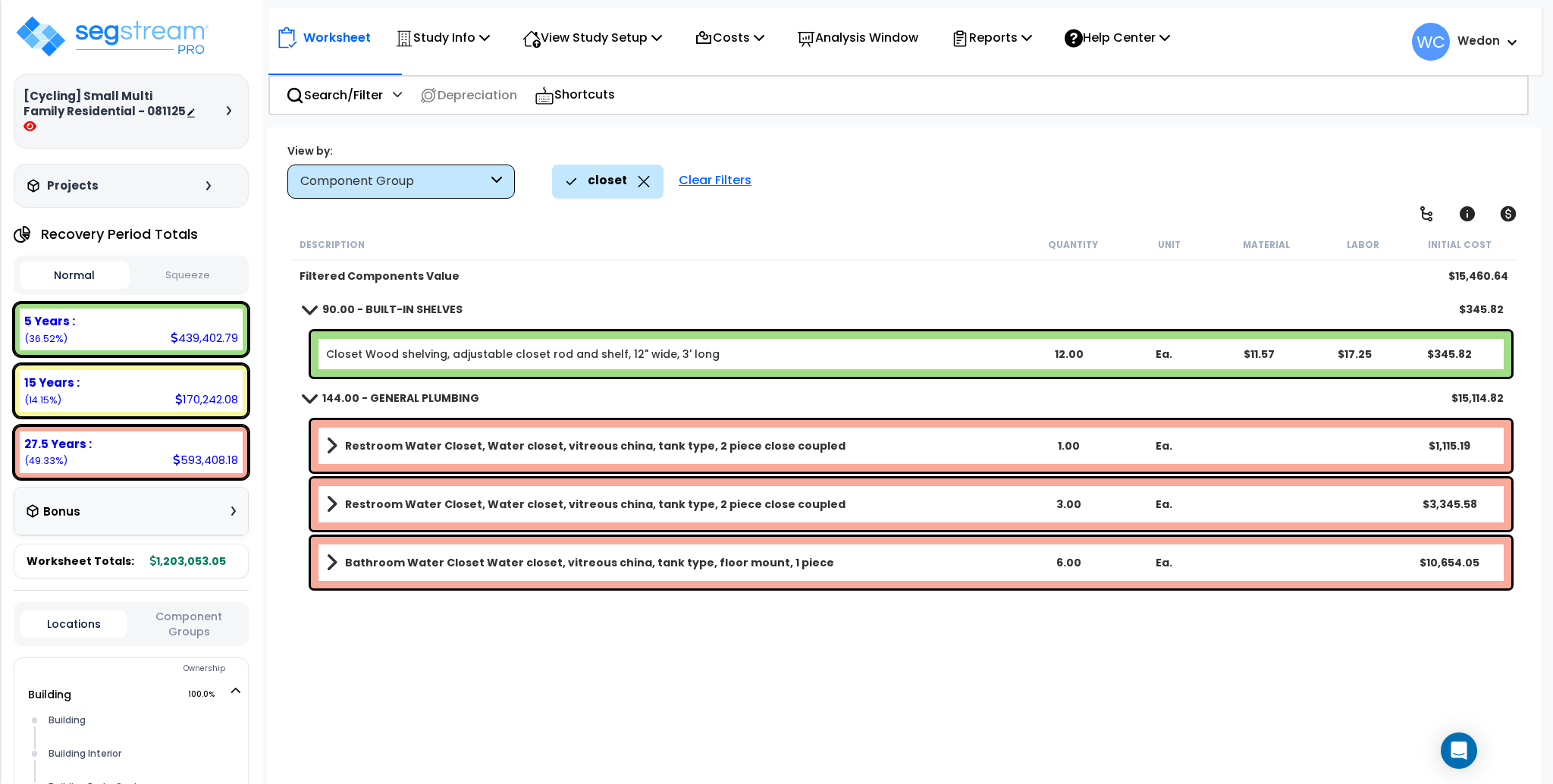
click at [642, 179] on icon at bounding box center [644, 181] width 12 height 12
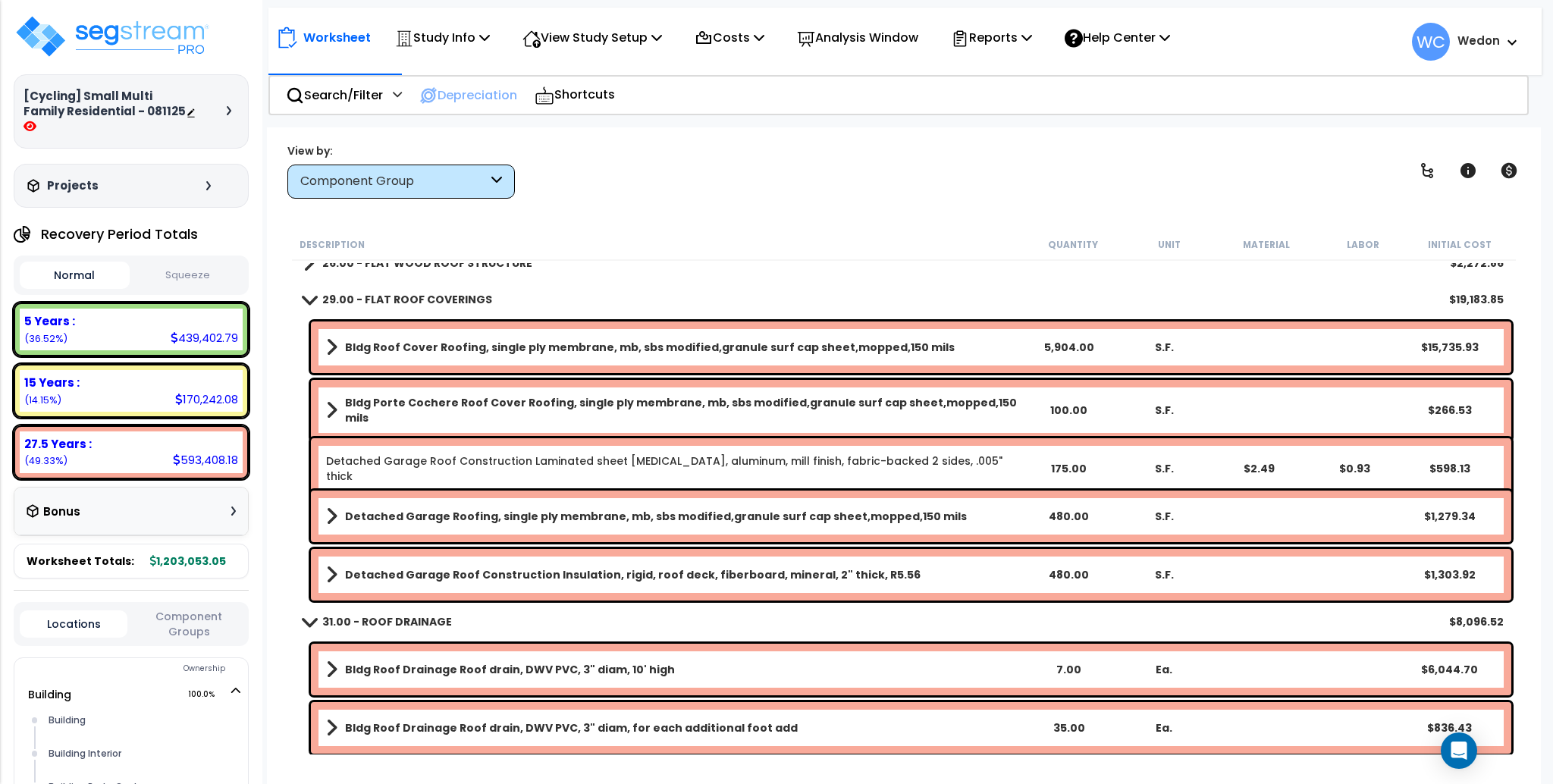
scroll to position [1415, 0]
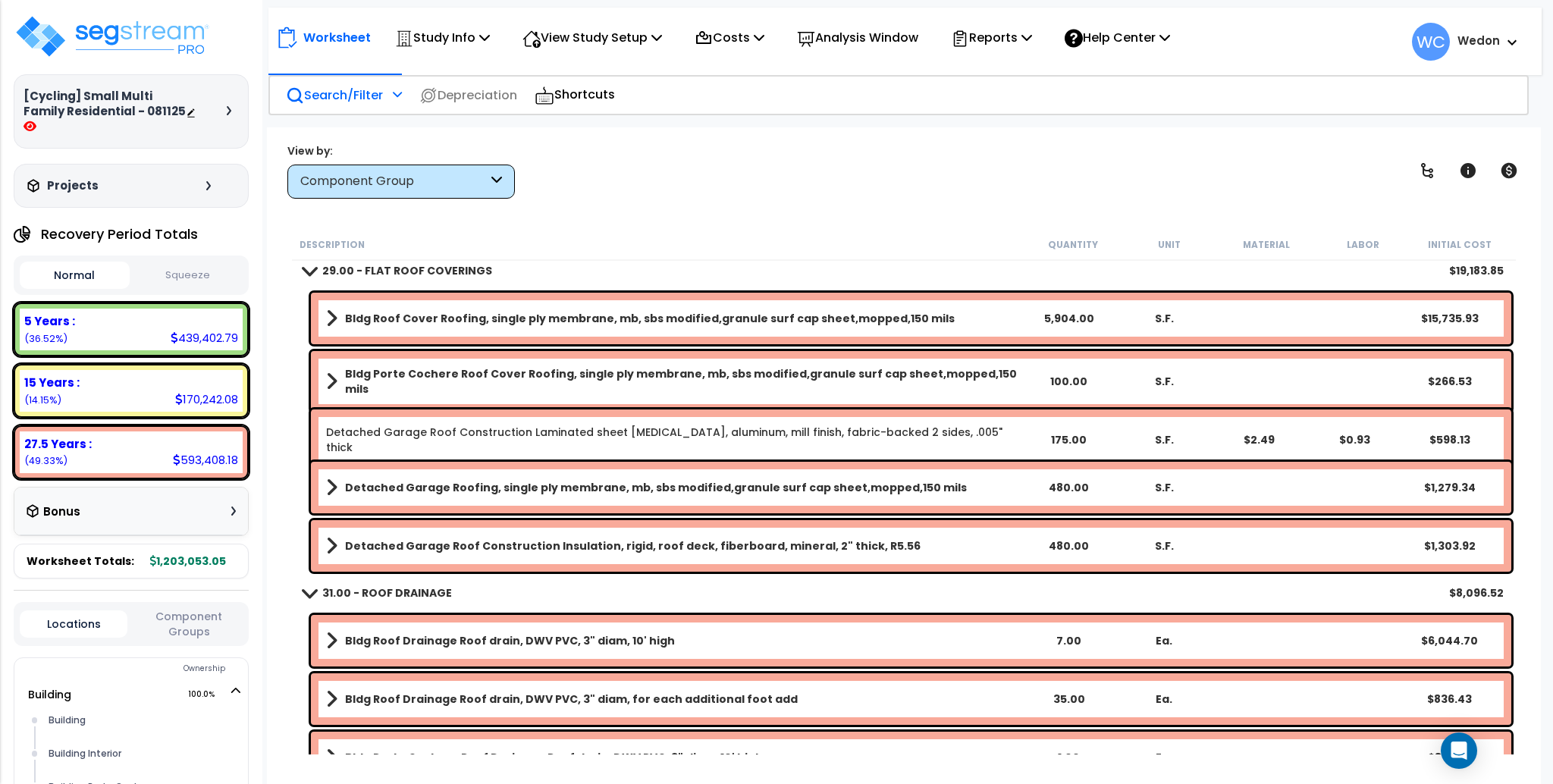
click at [360, 92] on p "Search/Filter" at bounding box center [334, 95] width 97 height 21
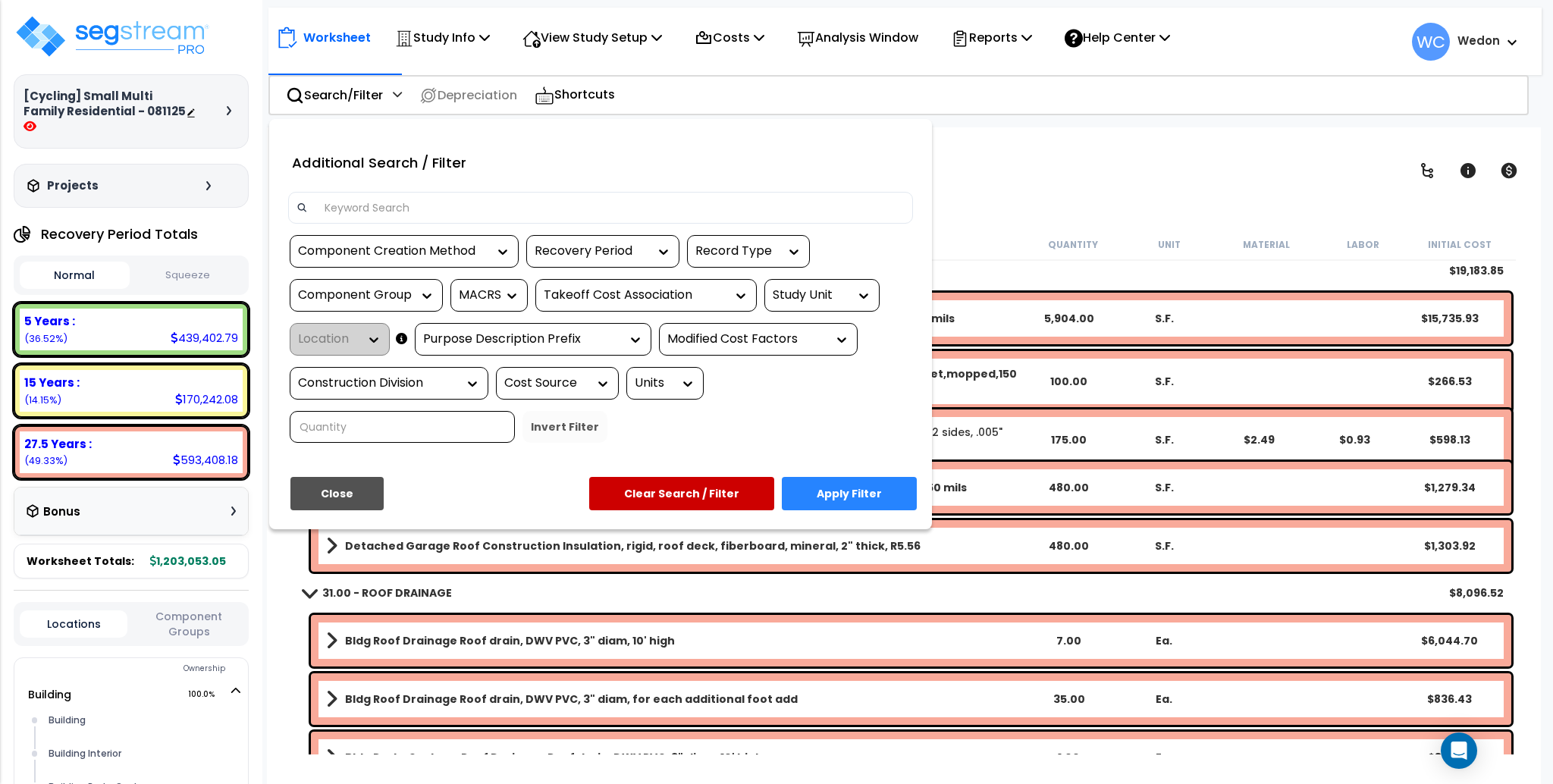
click at [428, 253] on div "Component Creation Method" at bounding box center [393, 251] width 189 height 17
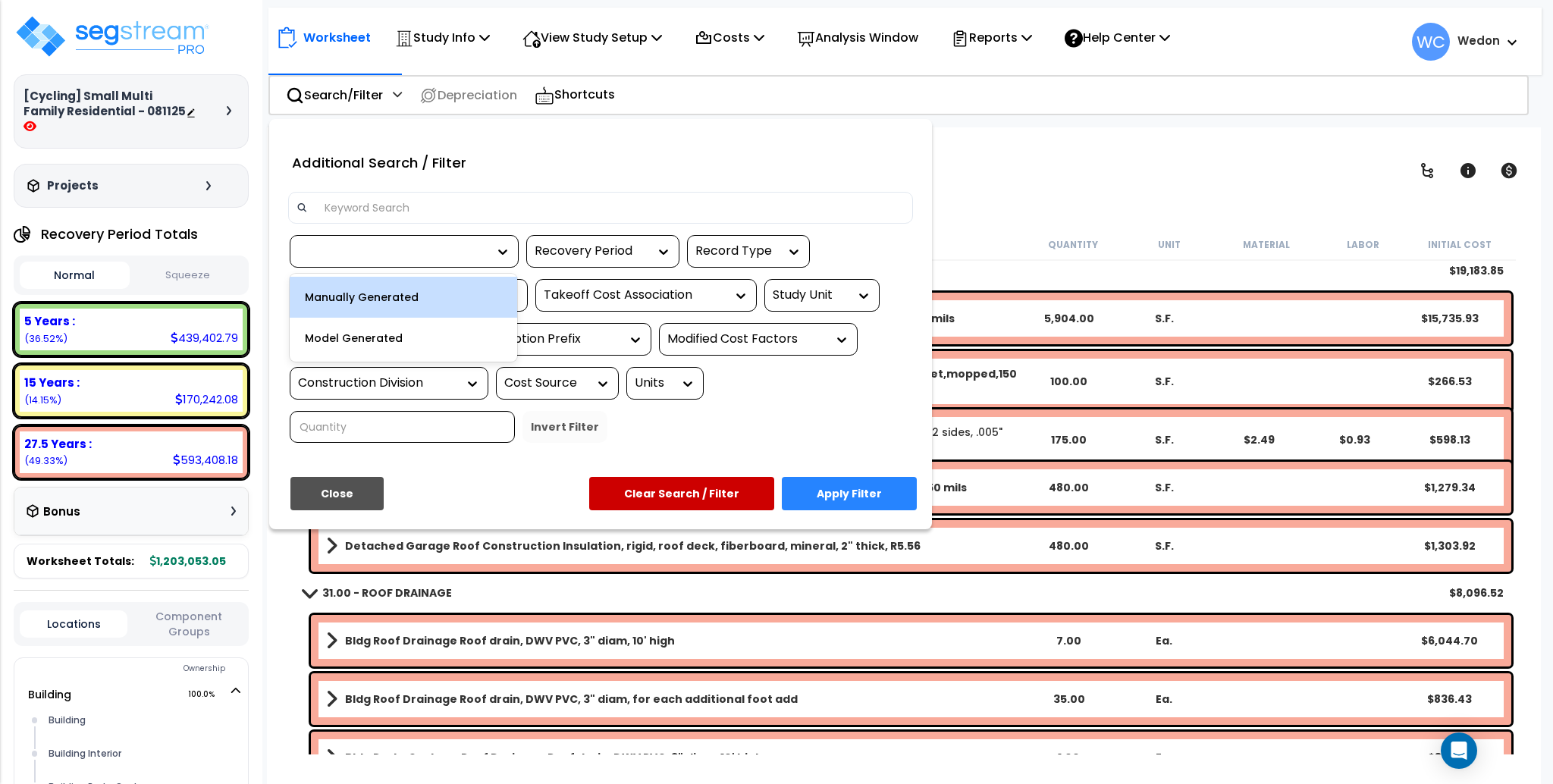
click at [428, 252] on div at bounding box center [393, 251] width 189 height 17
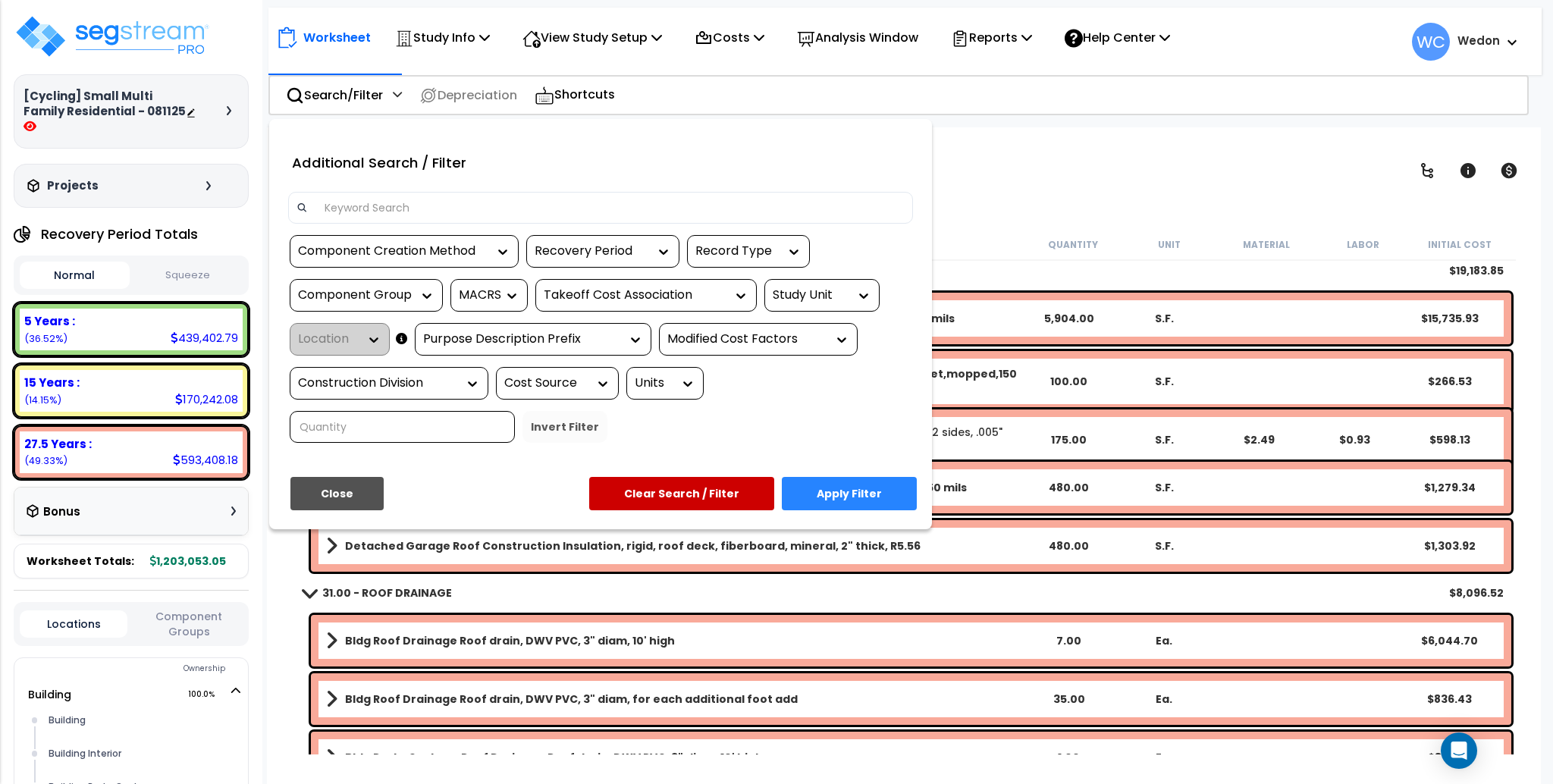
click at [712, 209] on input at bounding box center [610, 208] width 589 height 23
click at [402, 290] on div "Component Group" at bounding box center [354, 295] width 113 height 17
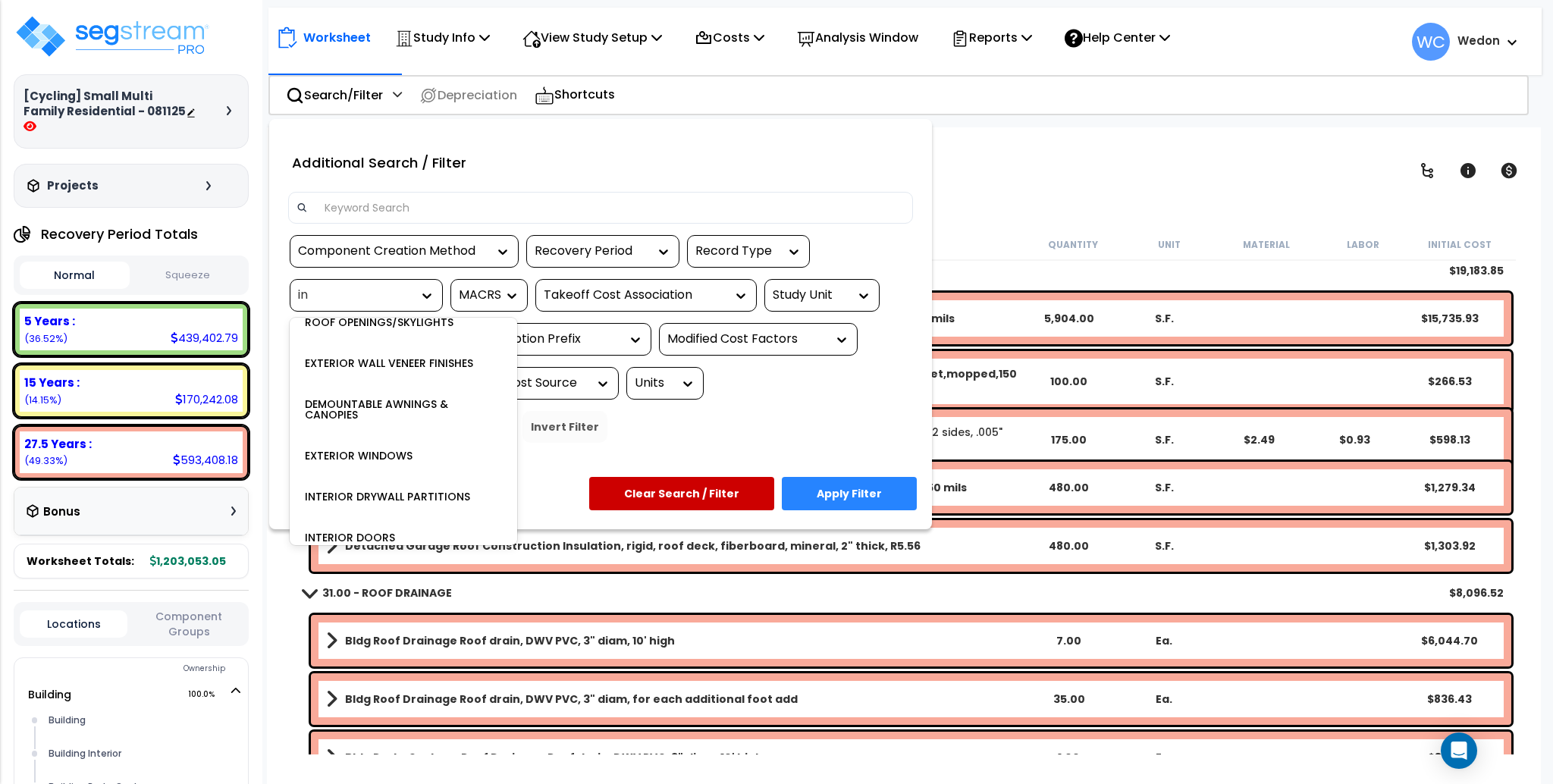
scroll to position [0, 0]
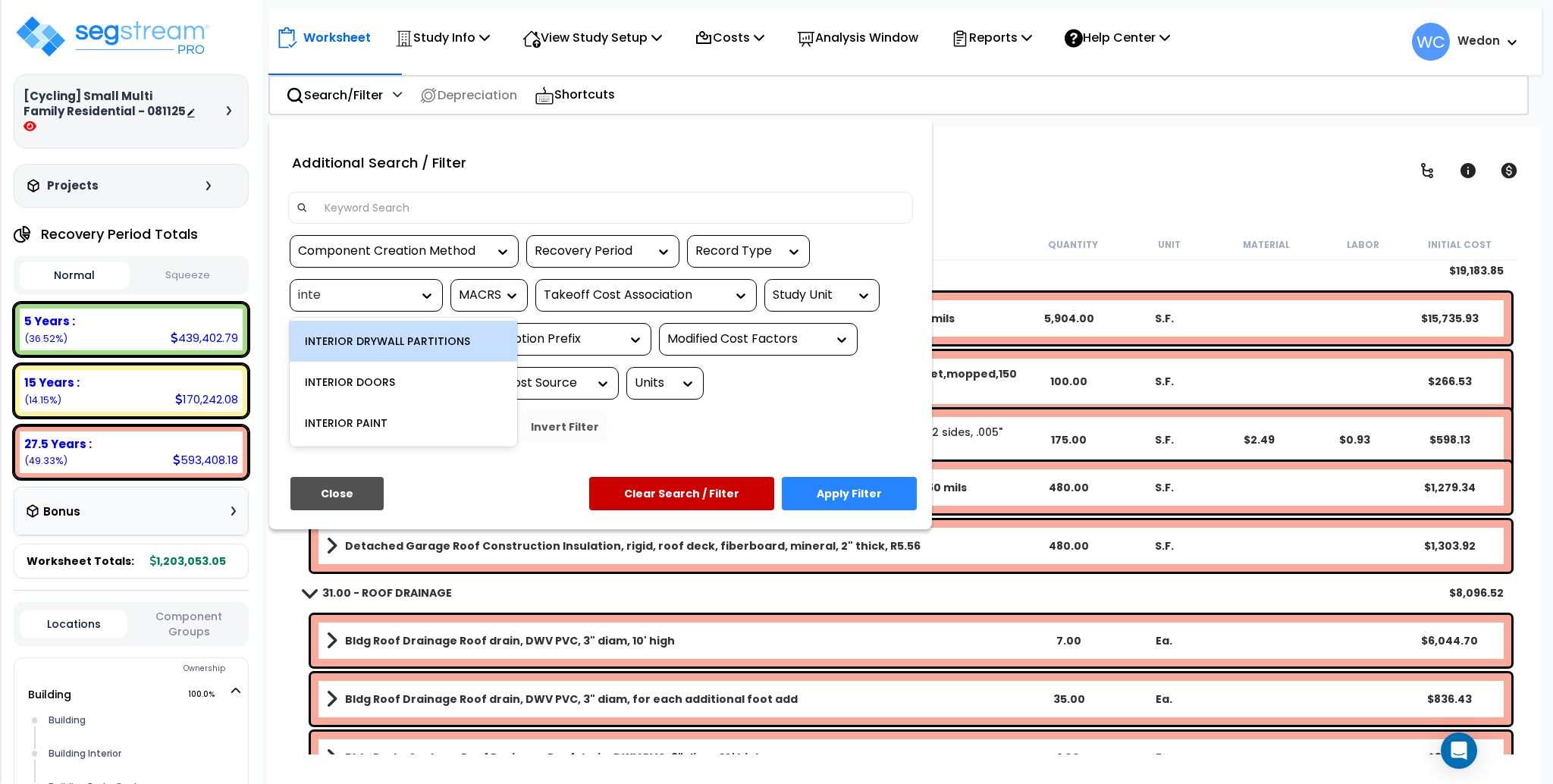
type input "inter"
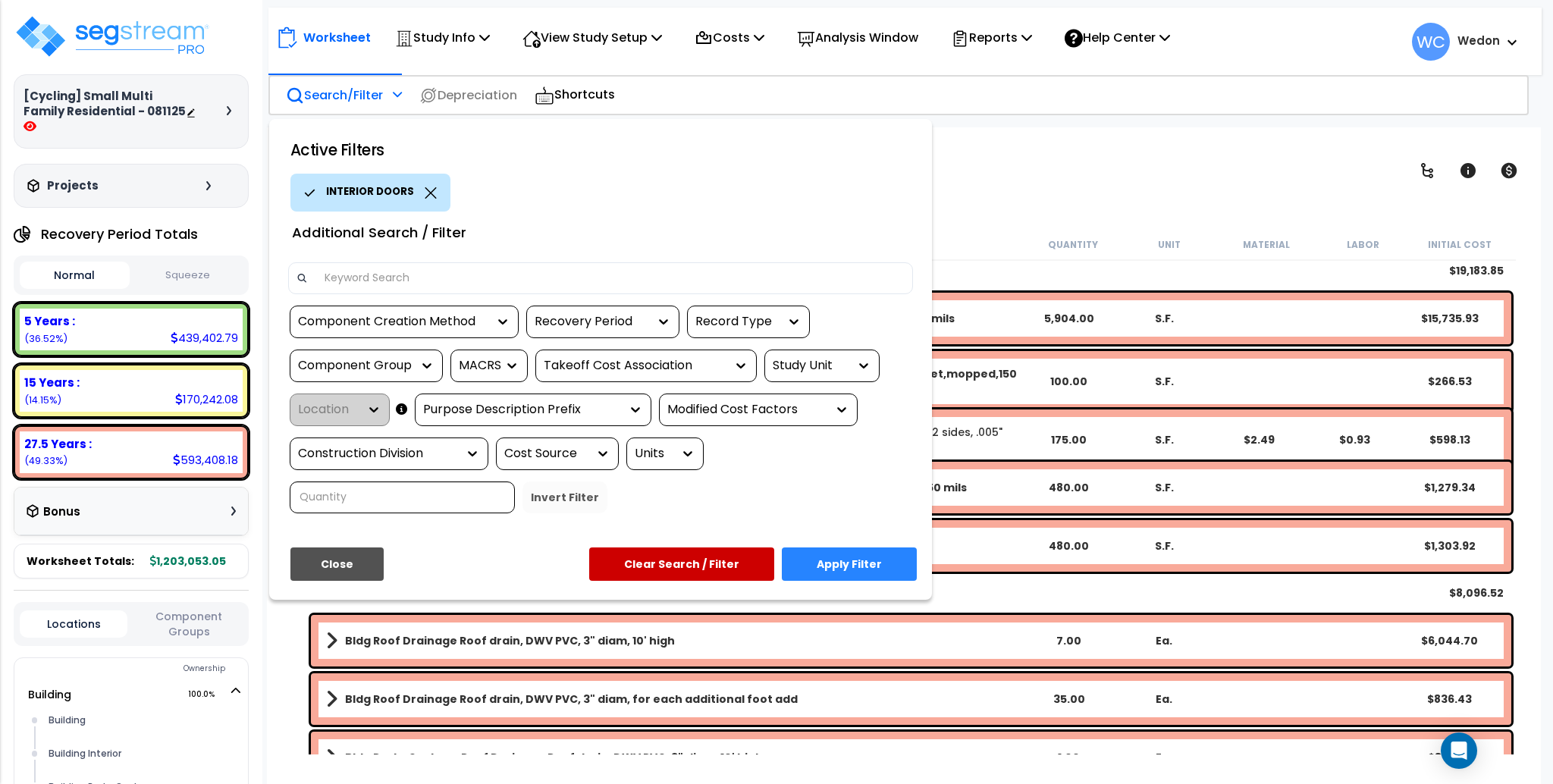
click at [860, 568] on button "Apply Filter" at bounding box center [849, 564] width 135 height 34
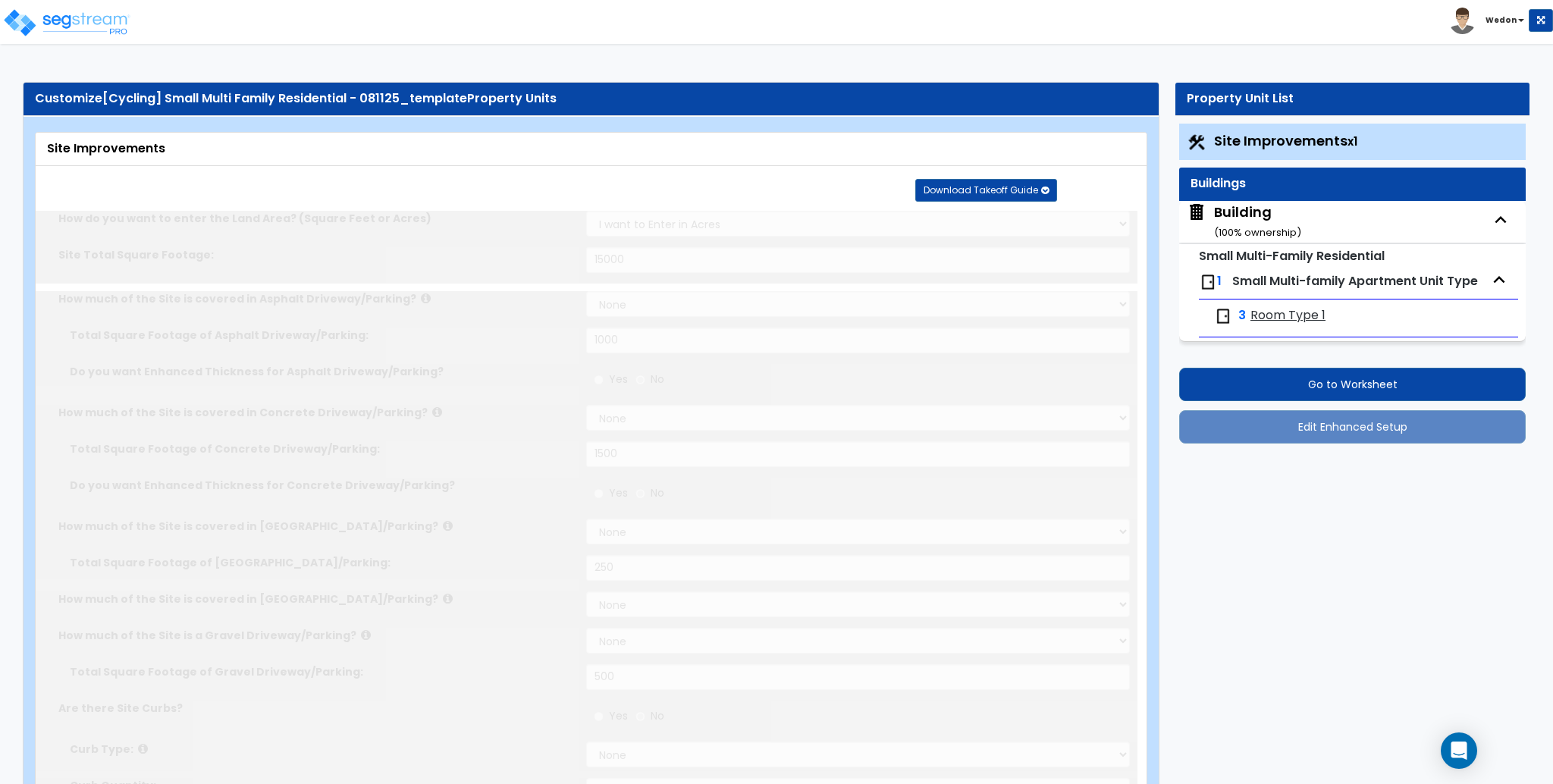
select select "2"
type input "15000"
select select "2"
type input "1000"
select select "2"
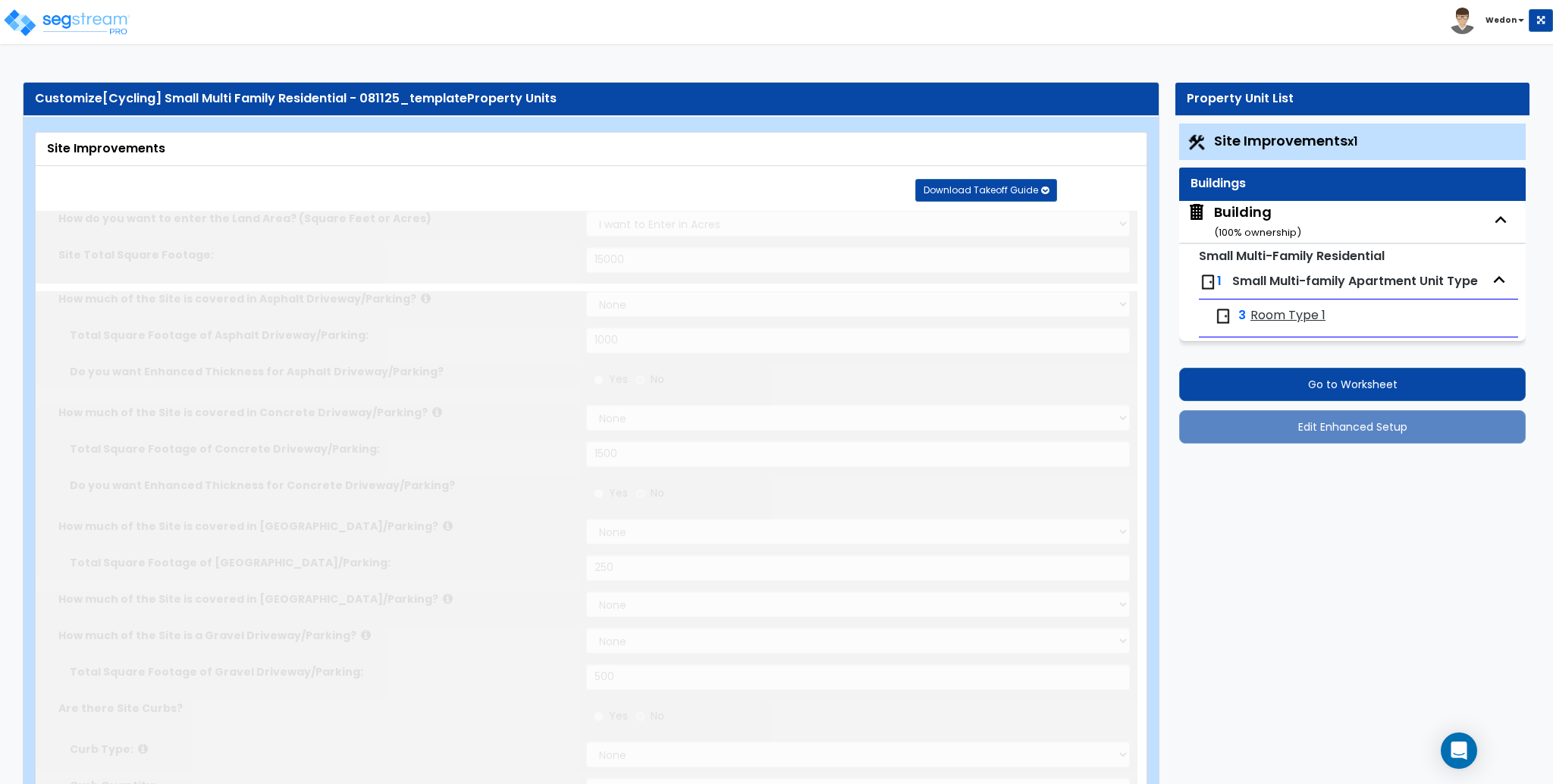
type input "1500"
select select "2"
type input "250"
select select "2"
type input "500"
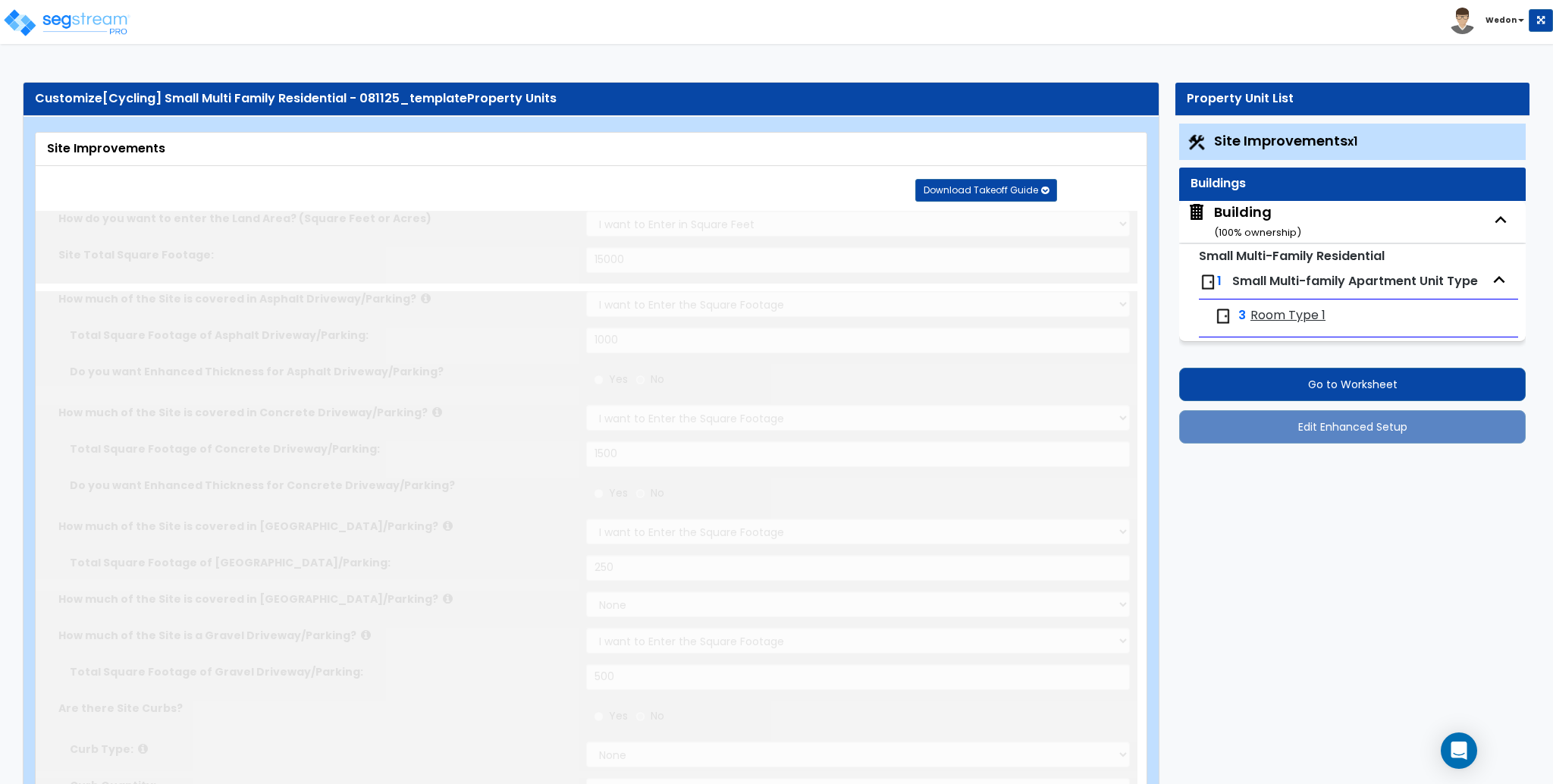
radio input "true"
select select "1"
type input "250"
radio input "true"
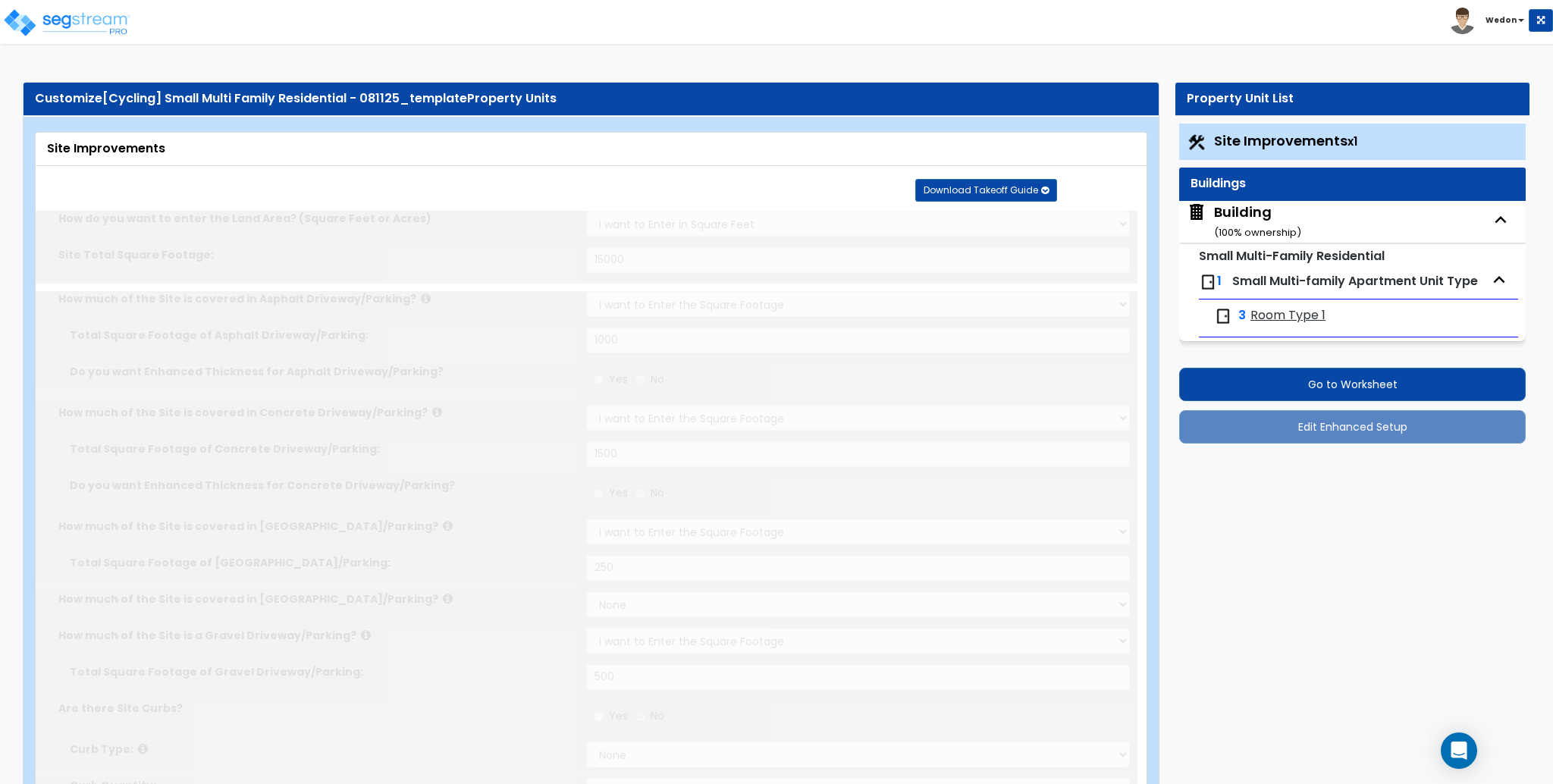
type input "6"
radio input "true"
type input "150"
type input "20"
radio input "true"
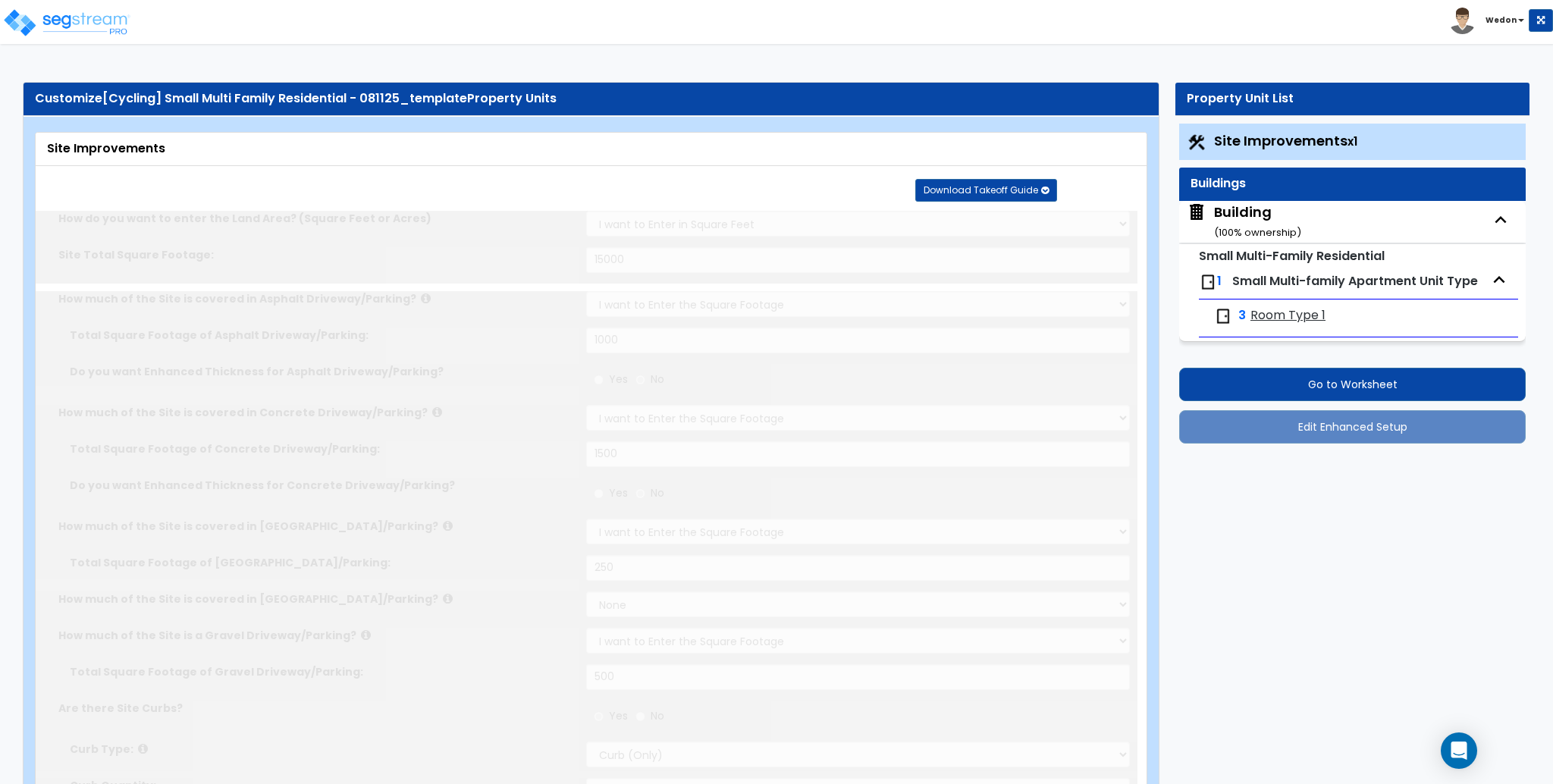
select select "1"
type input "2"
select select "2"
select select "1"
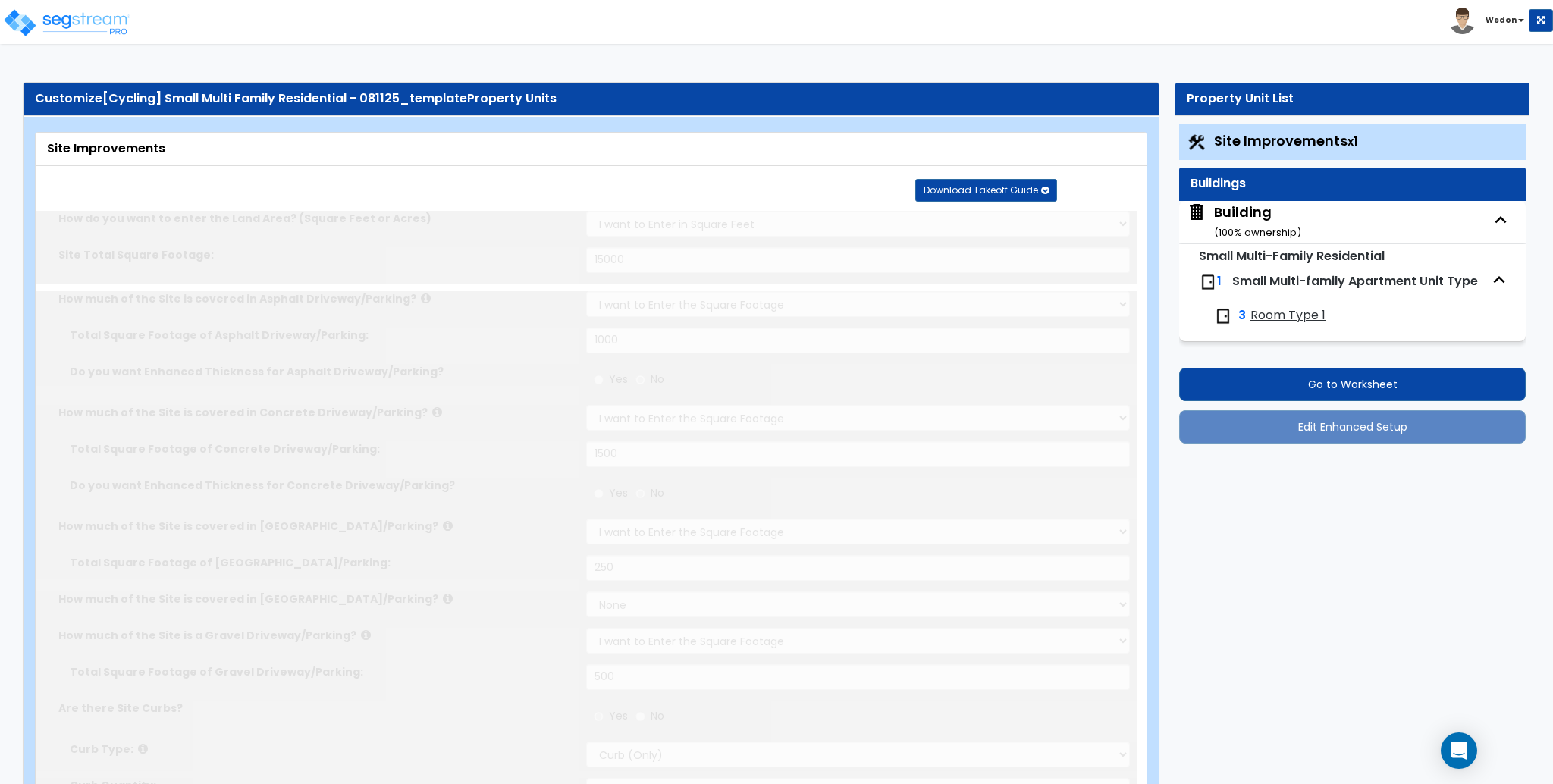
select select "2"
type input "1"
select select "2"
radio input "true"
type input "2"
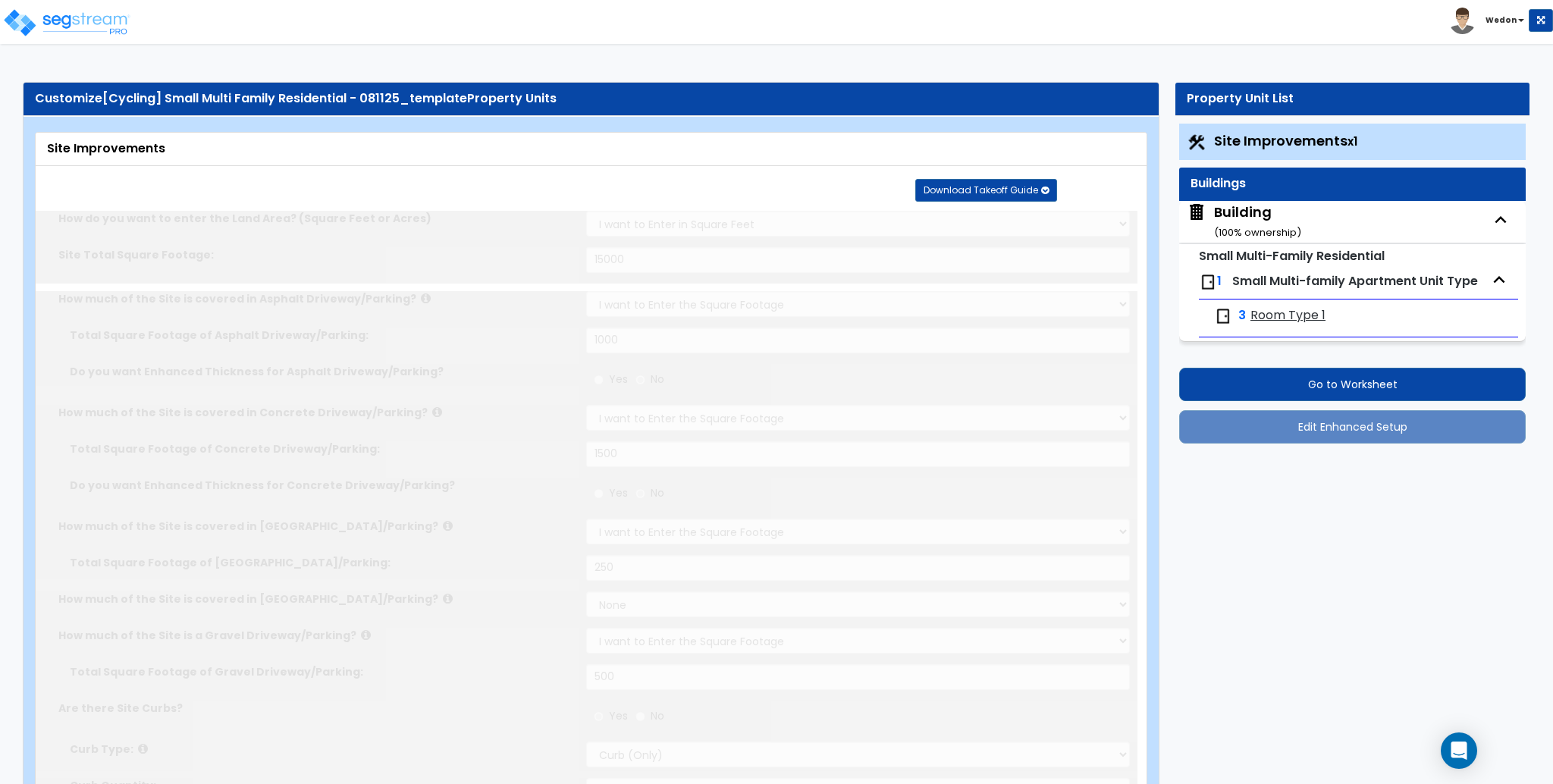
type input "2"
radio input "true"
type input "4"
radio input "true"
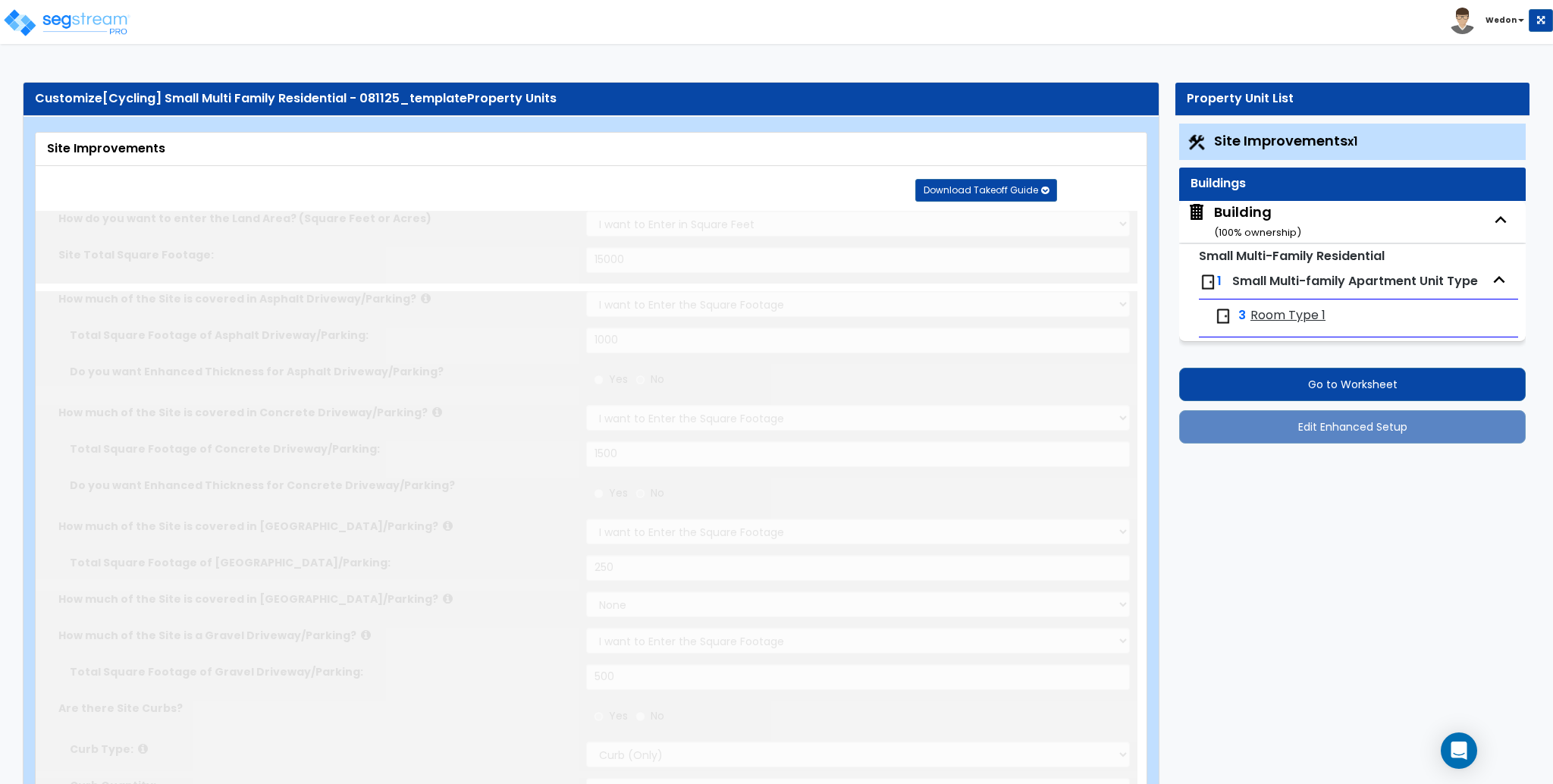
select select "2"
radio input "true"
type input "4"
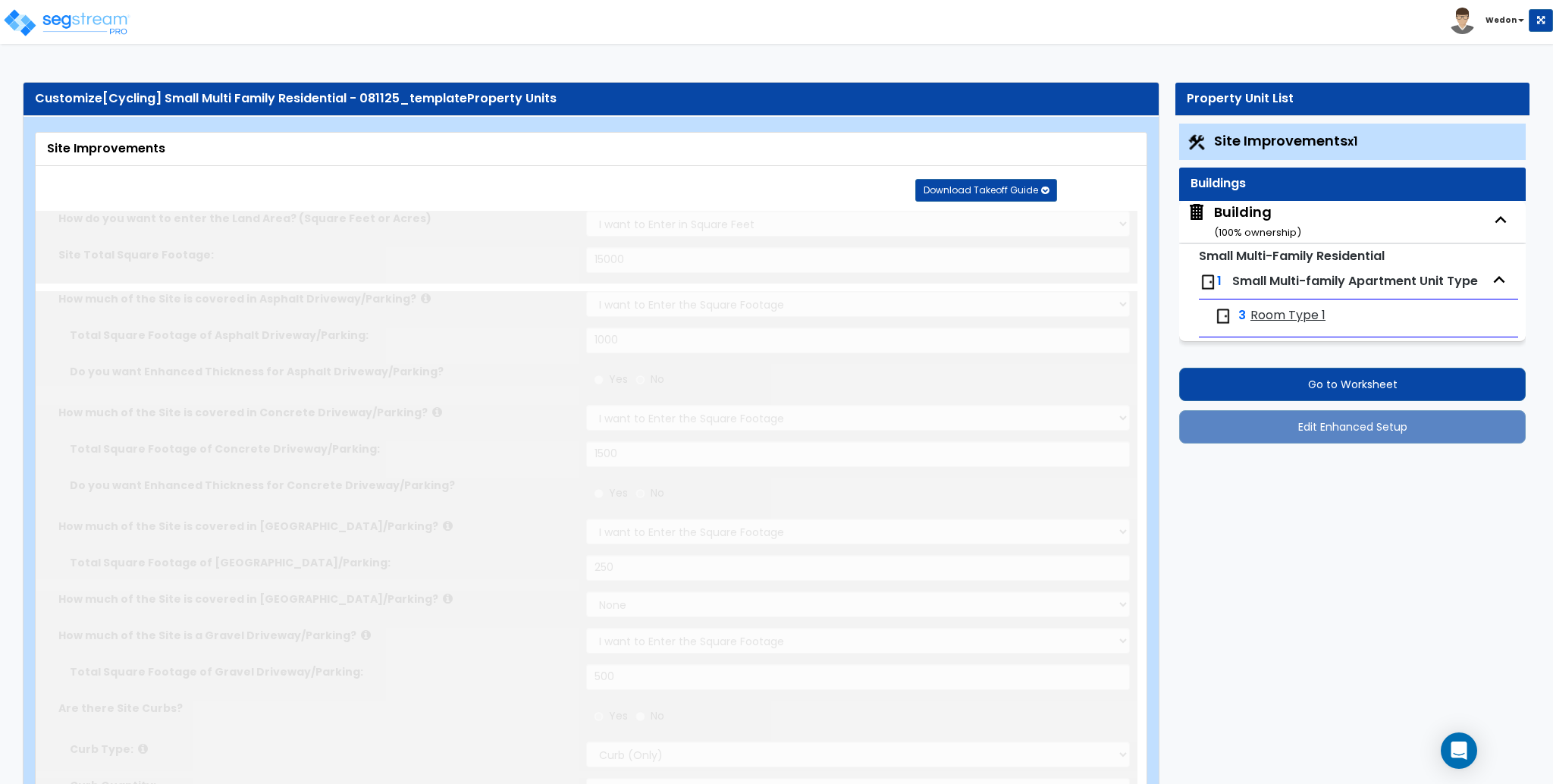
radio input "true"
select select "2"
select select "1"
type input "100"
radio input "true"
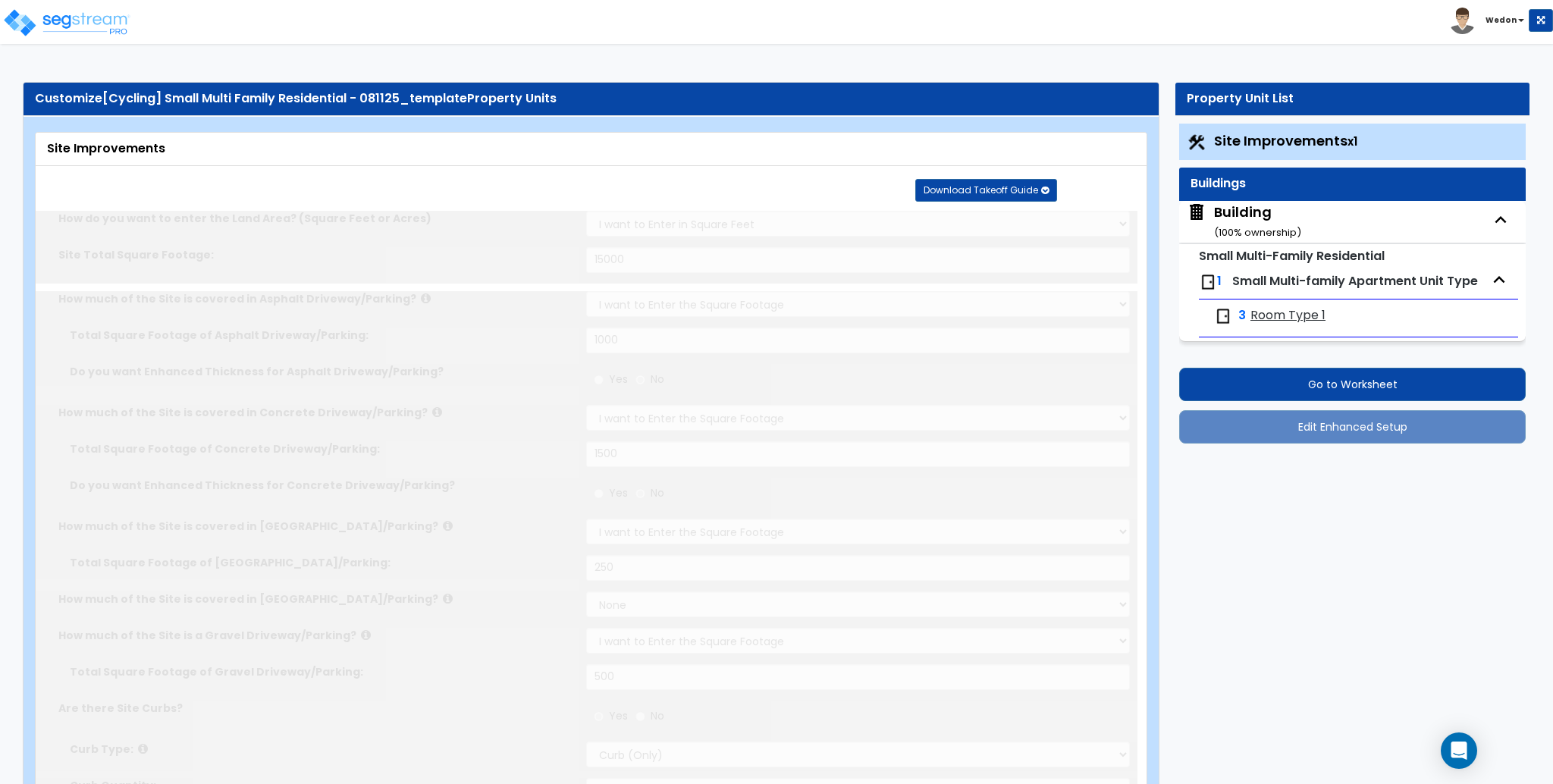
select select "1"
select select "2"
select select "1"
type input "100"
select select "1"
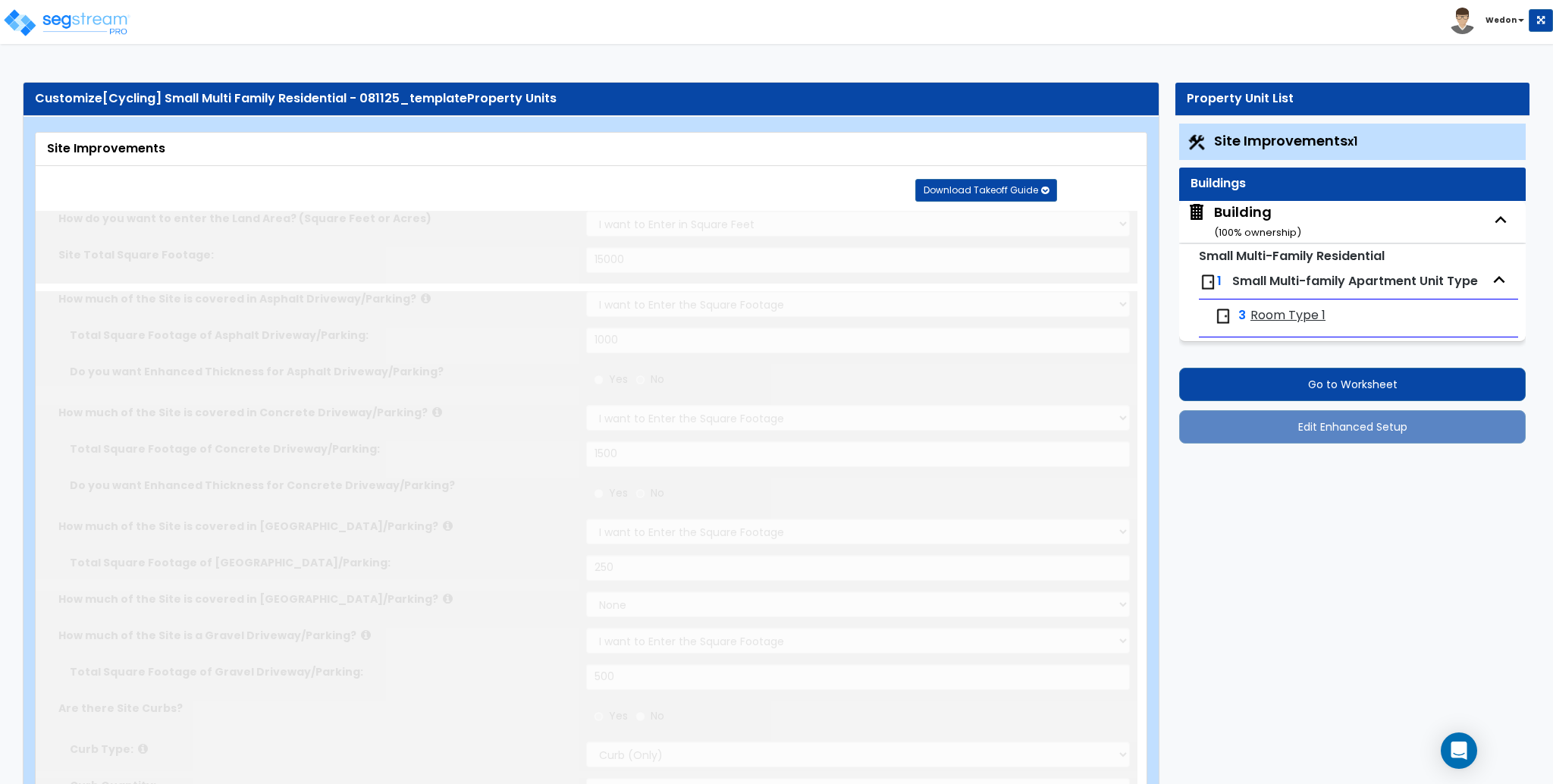
radio input "true"
select select "1"
type input "5"
type input "3"
radio input "true"
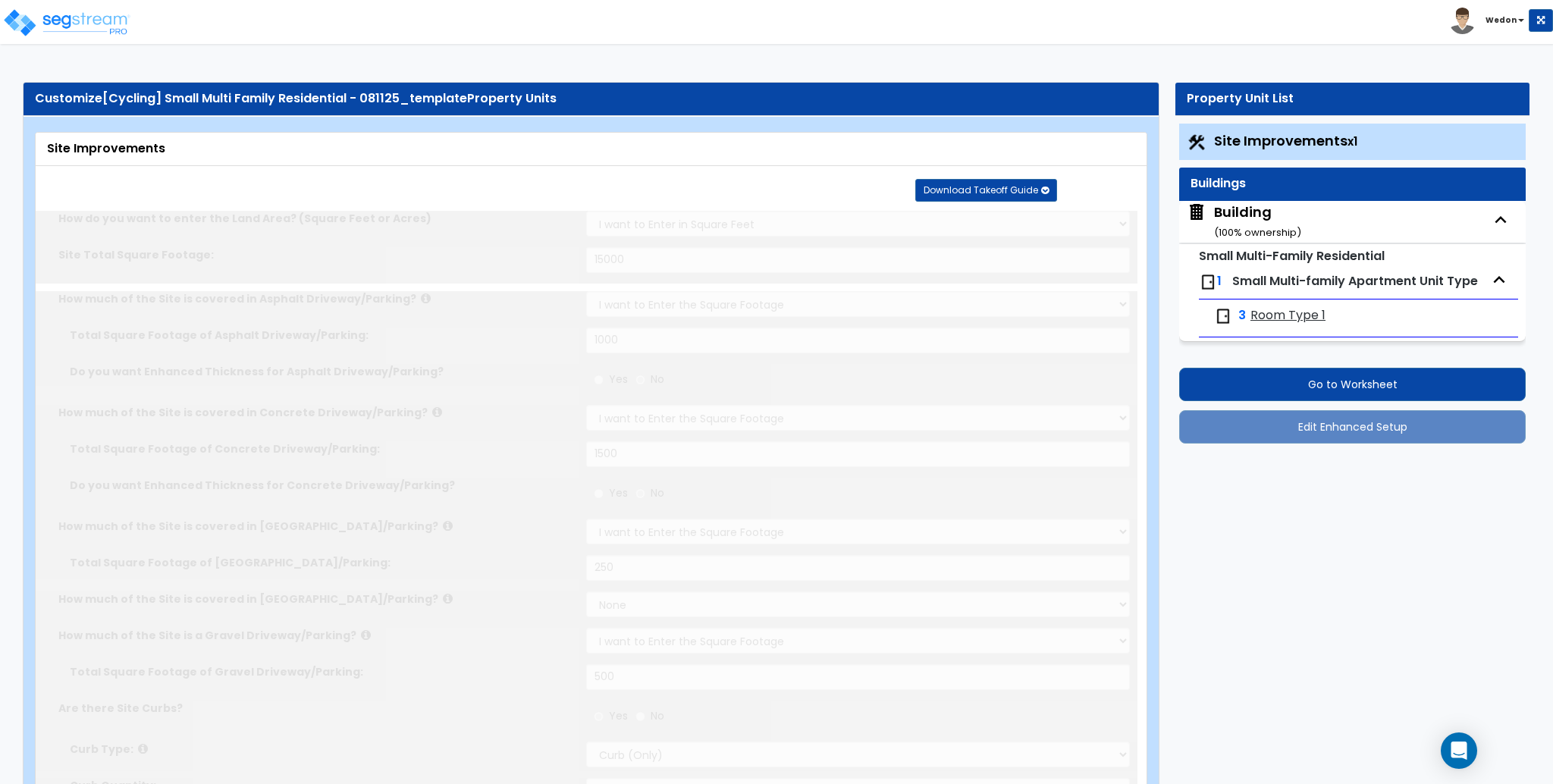
select select "2"
type input "20"
select select "1"
radio input "true"
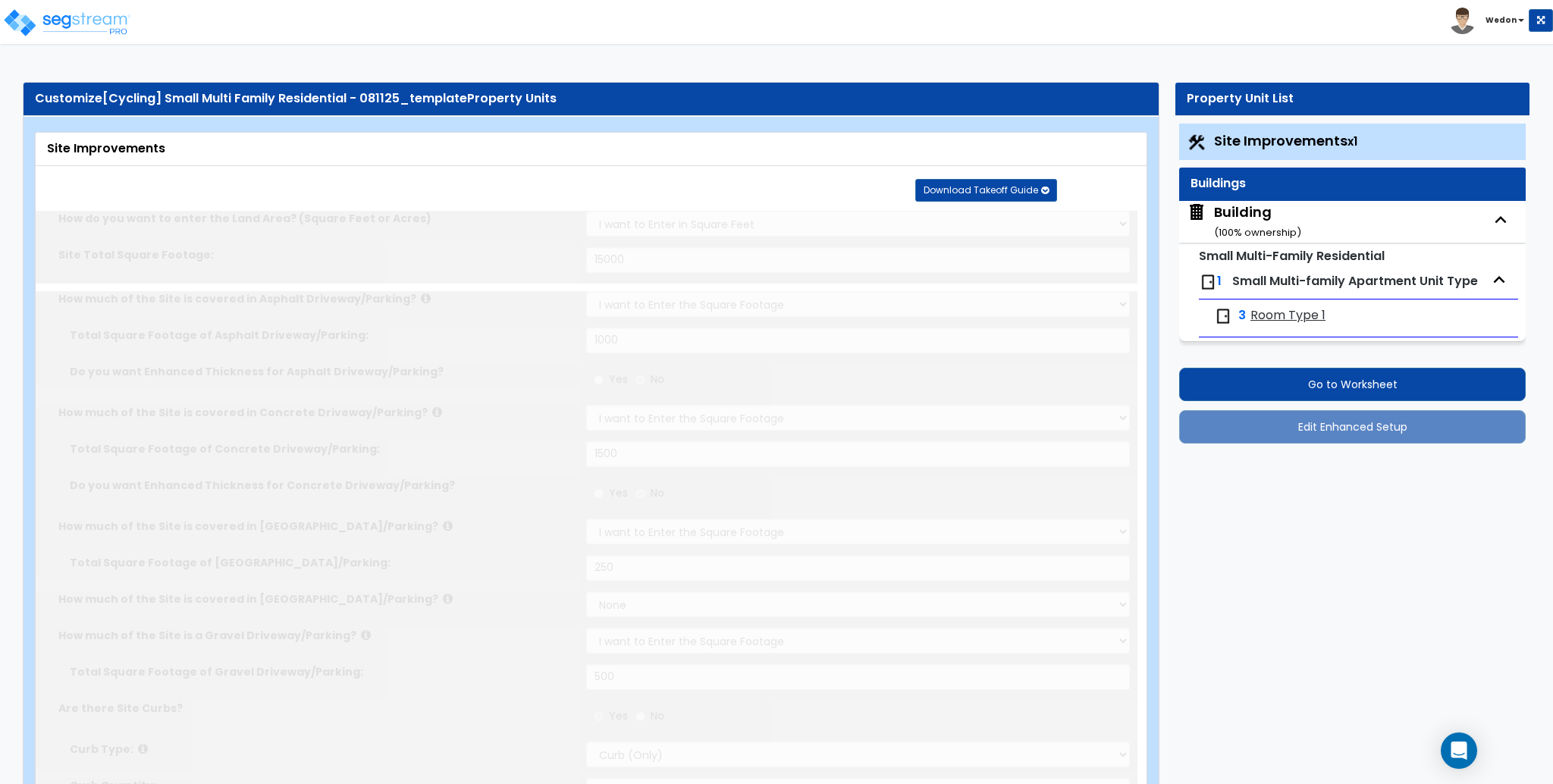
type input "1"
radio input "true"
select select "2"
type input "20"
radio input "true"
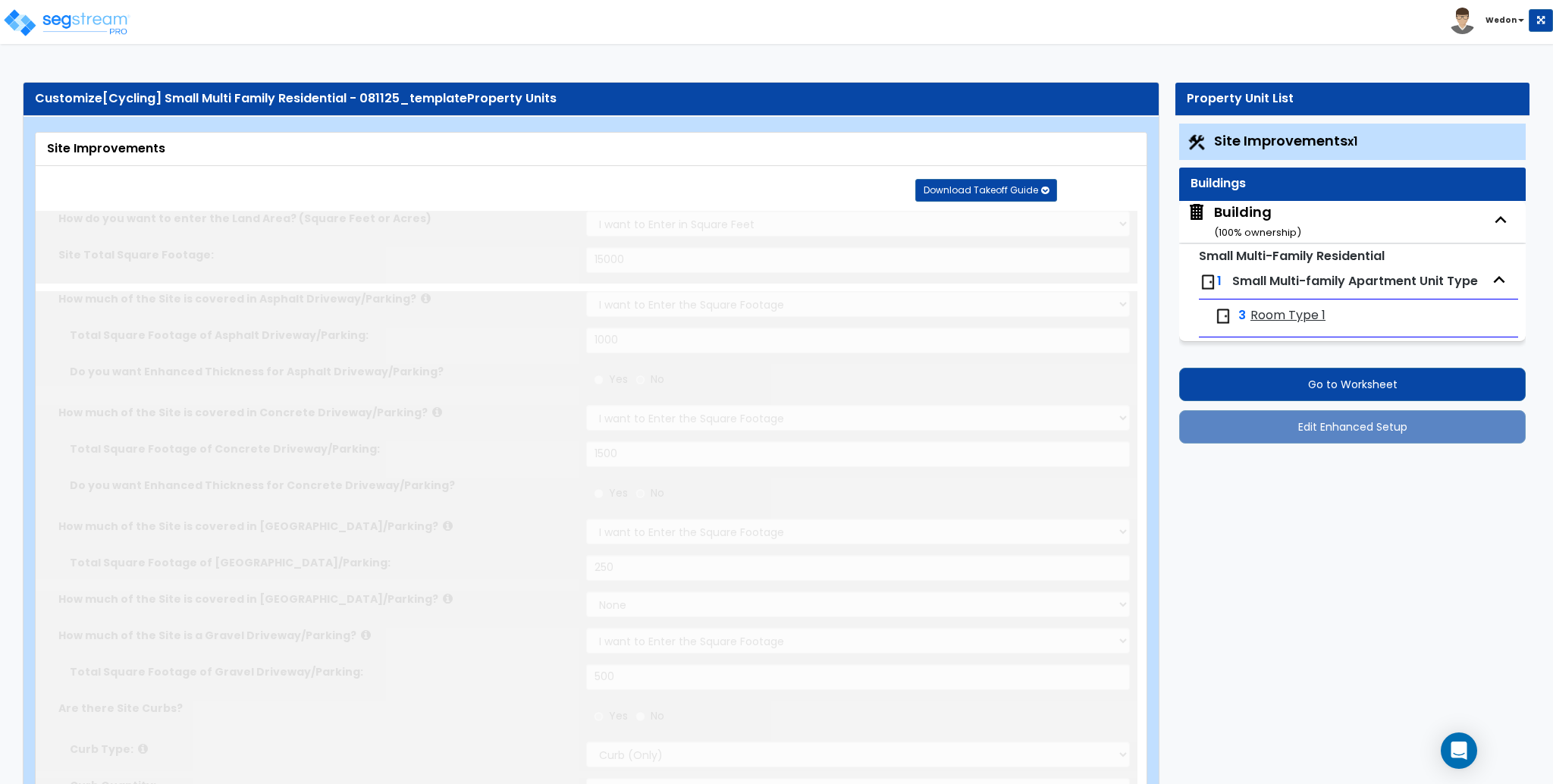
type input "20"
radio input "true"
type input "8"
type input "250"
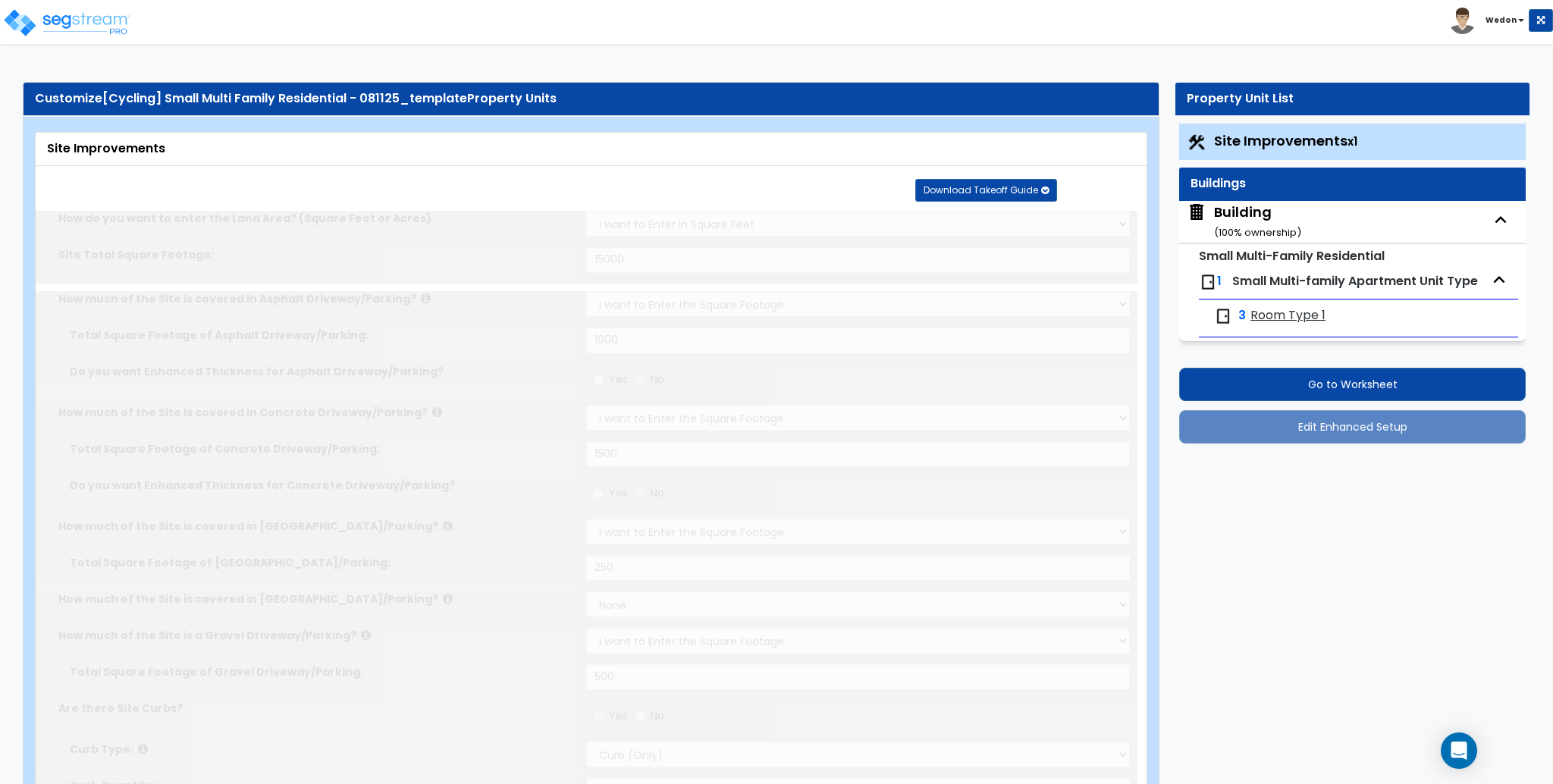
radio input "true"
type input "10"
radio input "true"
select select "1"
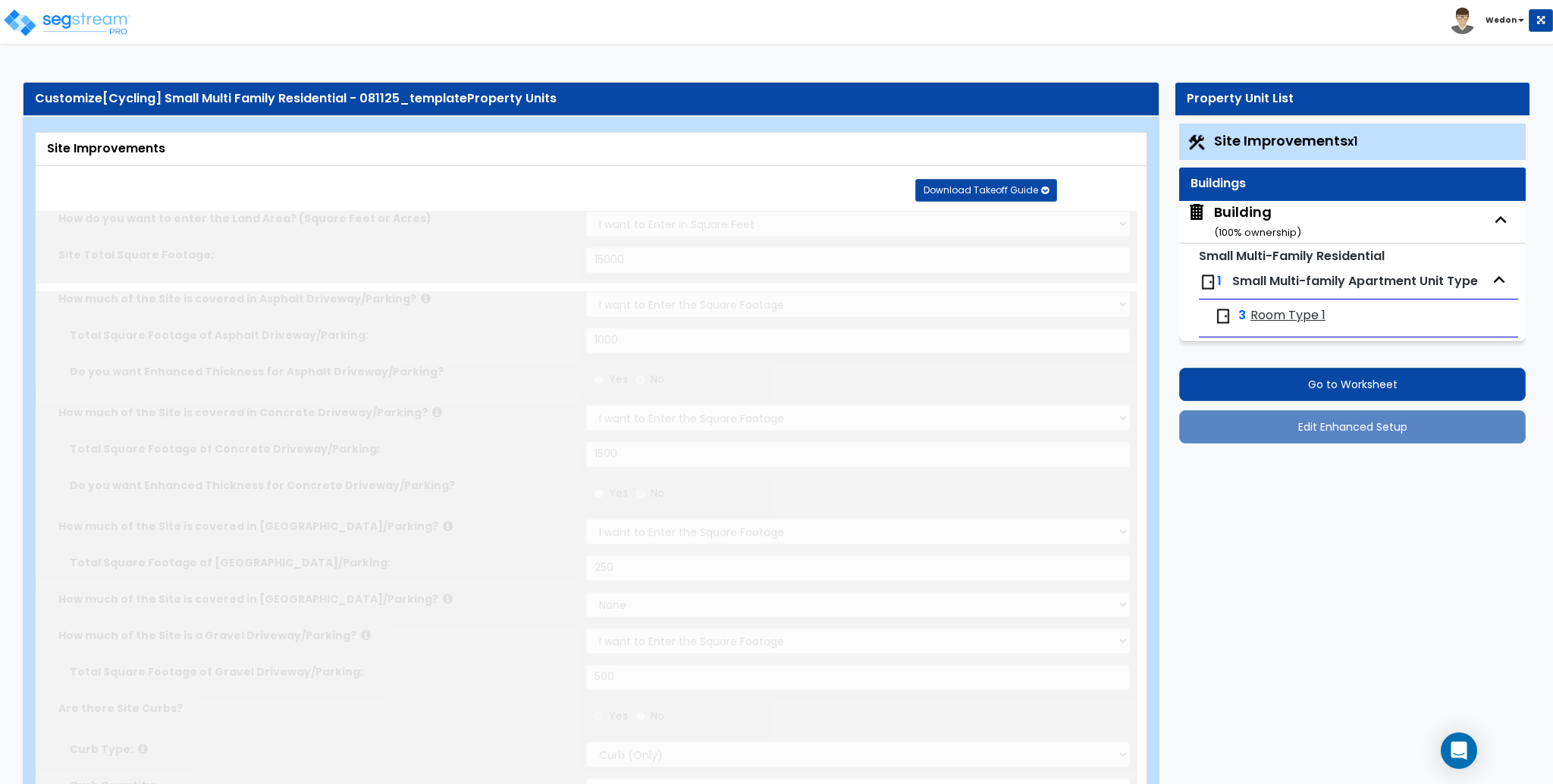
type input "1"
radio input "true"
type input "50"
radio input "true"
select select "1"
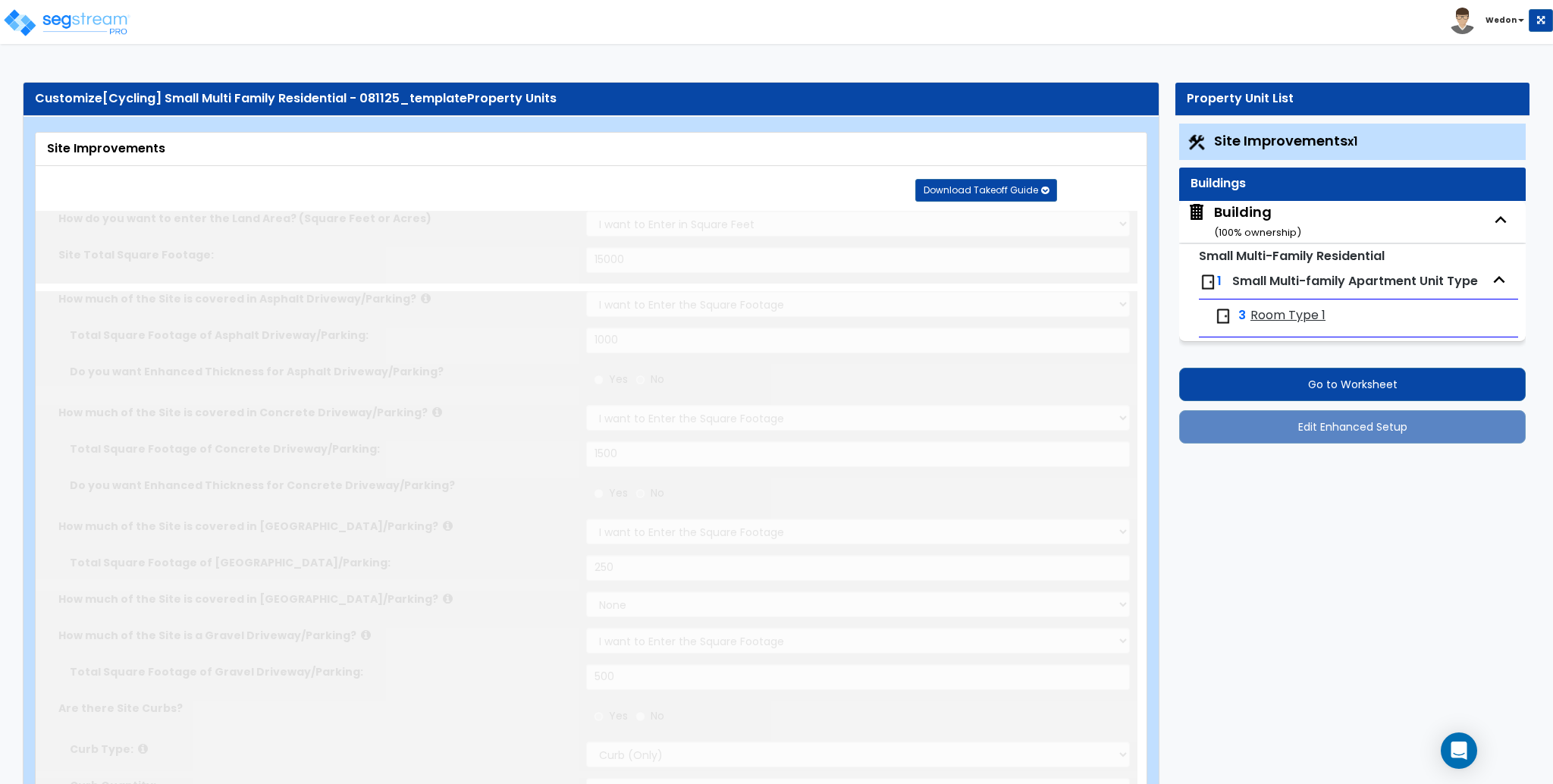
type input "1"
type input "50"
type input "6"
select select "4"
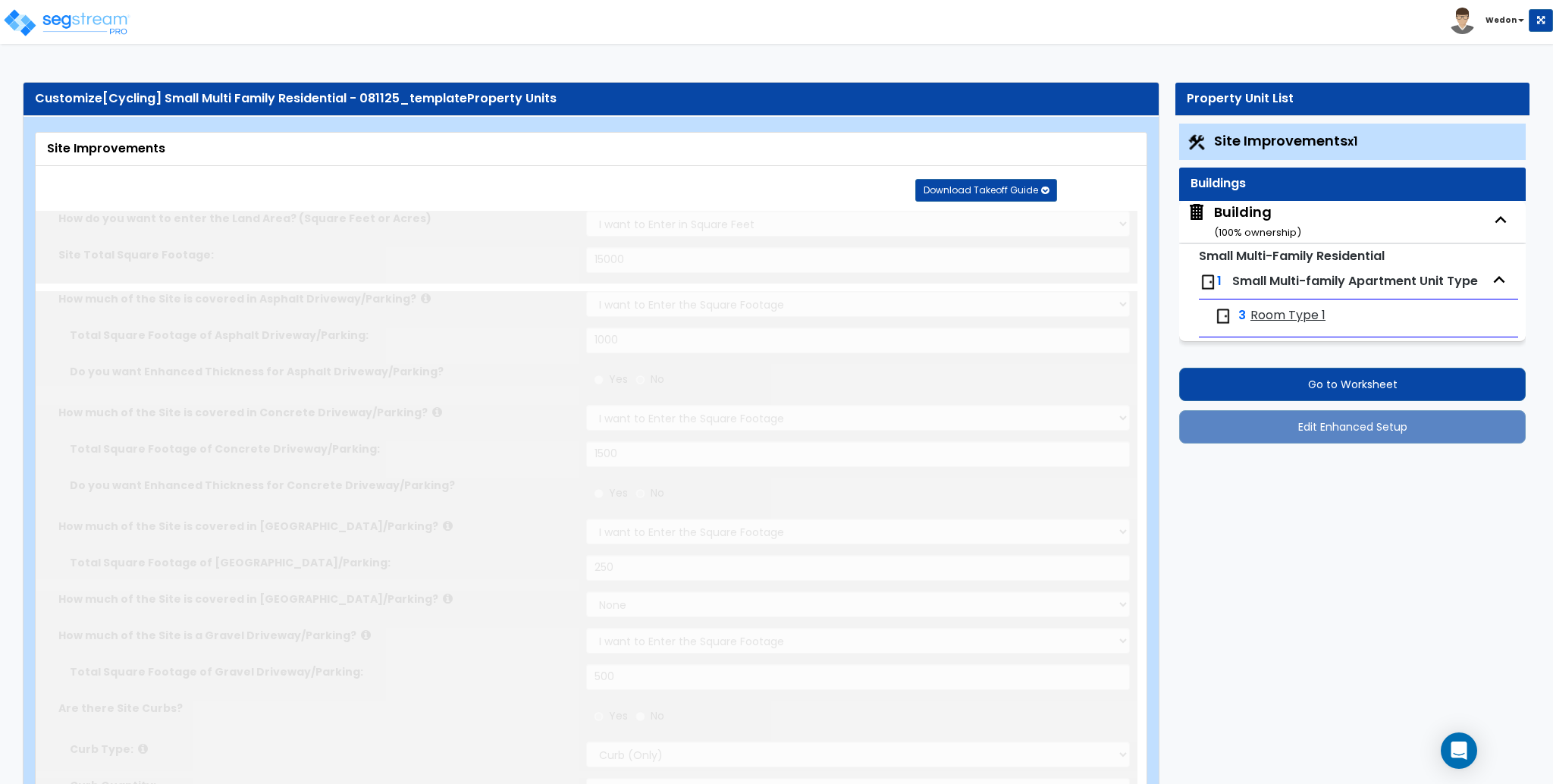
select select "1"
select select "2"
radio input "true"
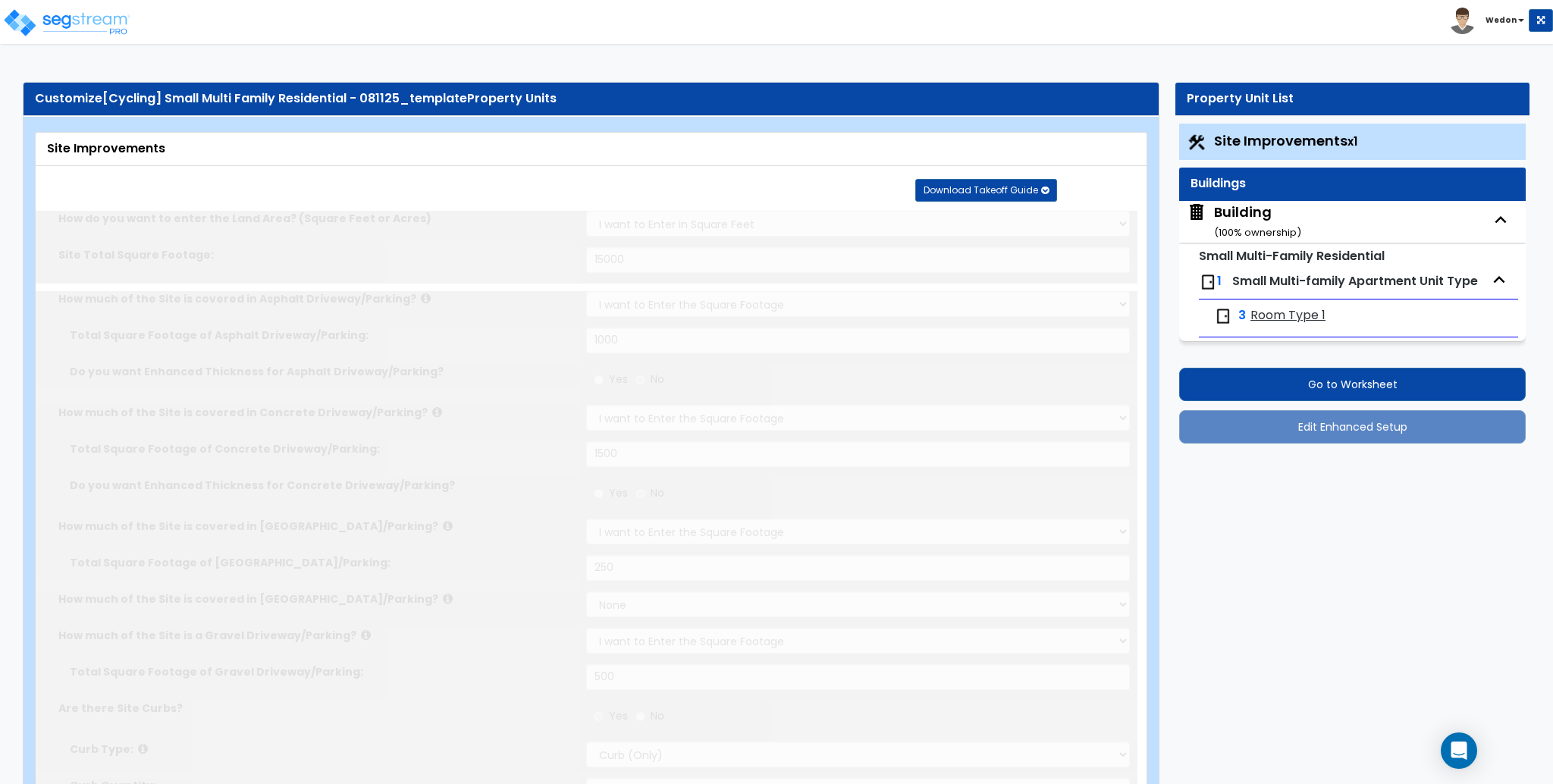
type input "1"
radio input "true"
select select "1"
select select "6"
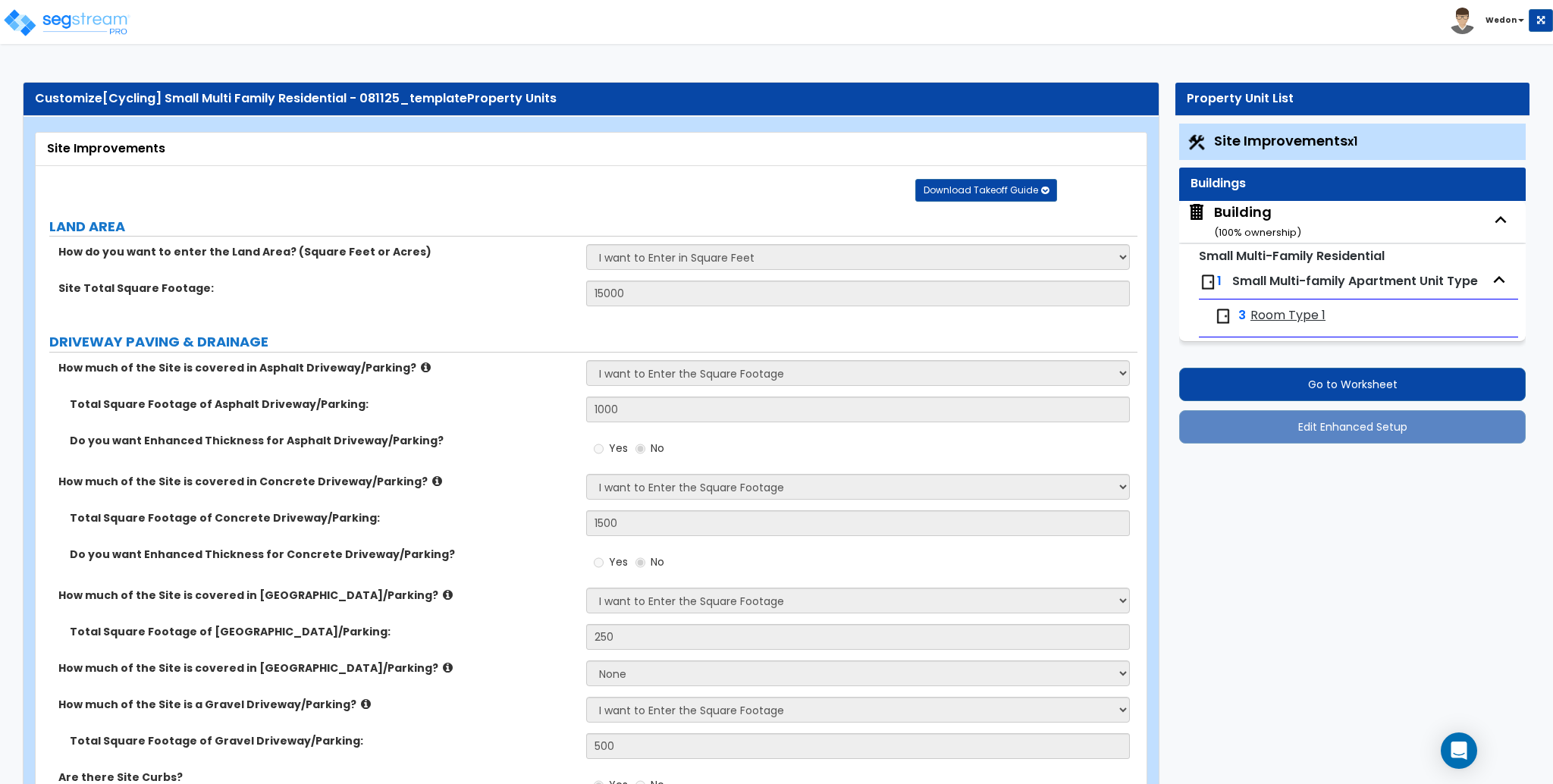
click at [1269, 318] on span "Room Type 1" at bounding box center [1287, 315] width 75 height 17
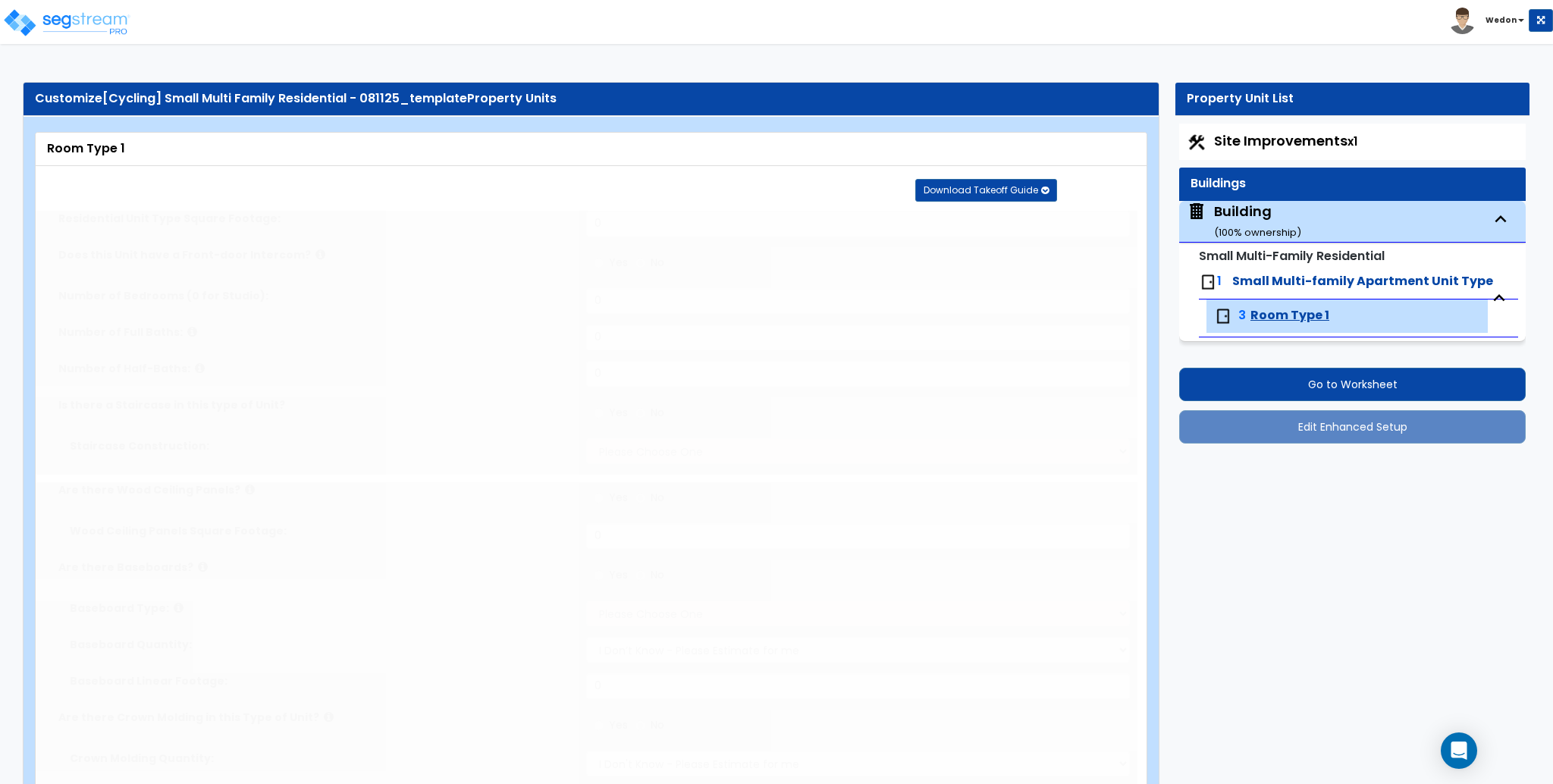
type input "1500"
radio input "true"
type input "2"
radio input "true"
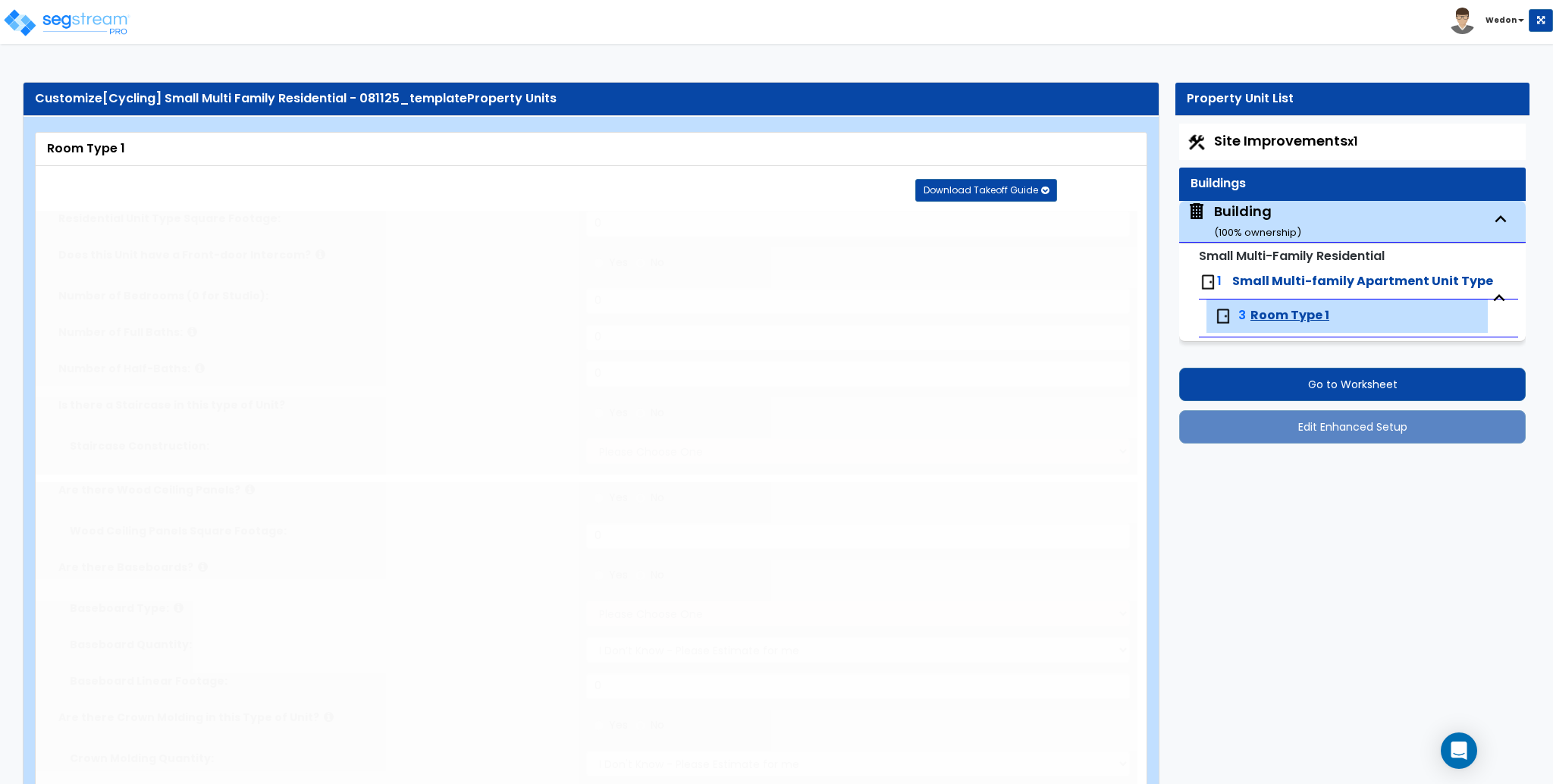
type input "50"
radio input "true"
select select "1"
radio input "true"
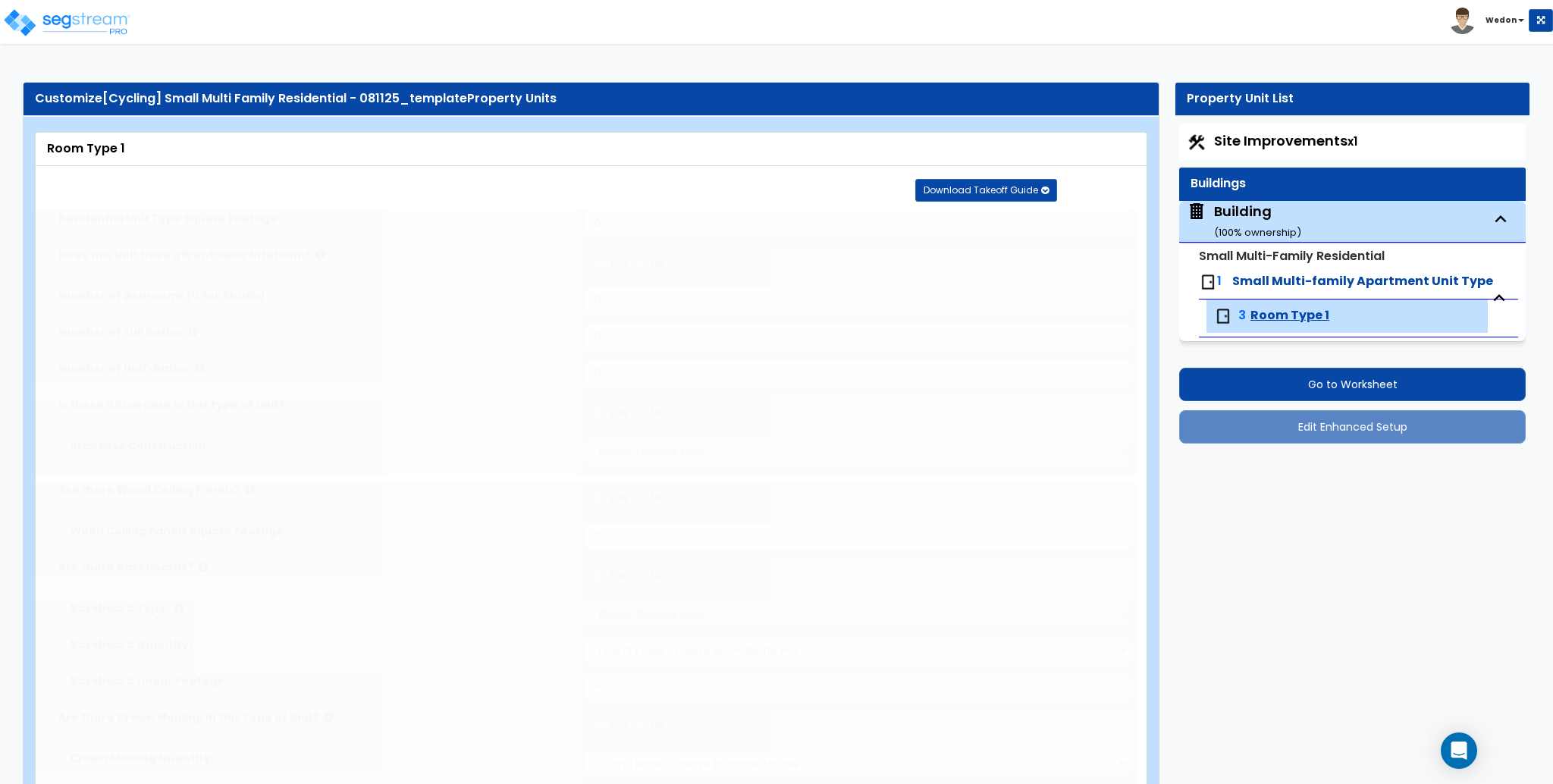
radio input "true"
select select "5"
type input "50"
radio input "true"
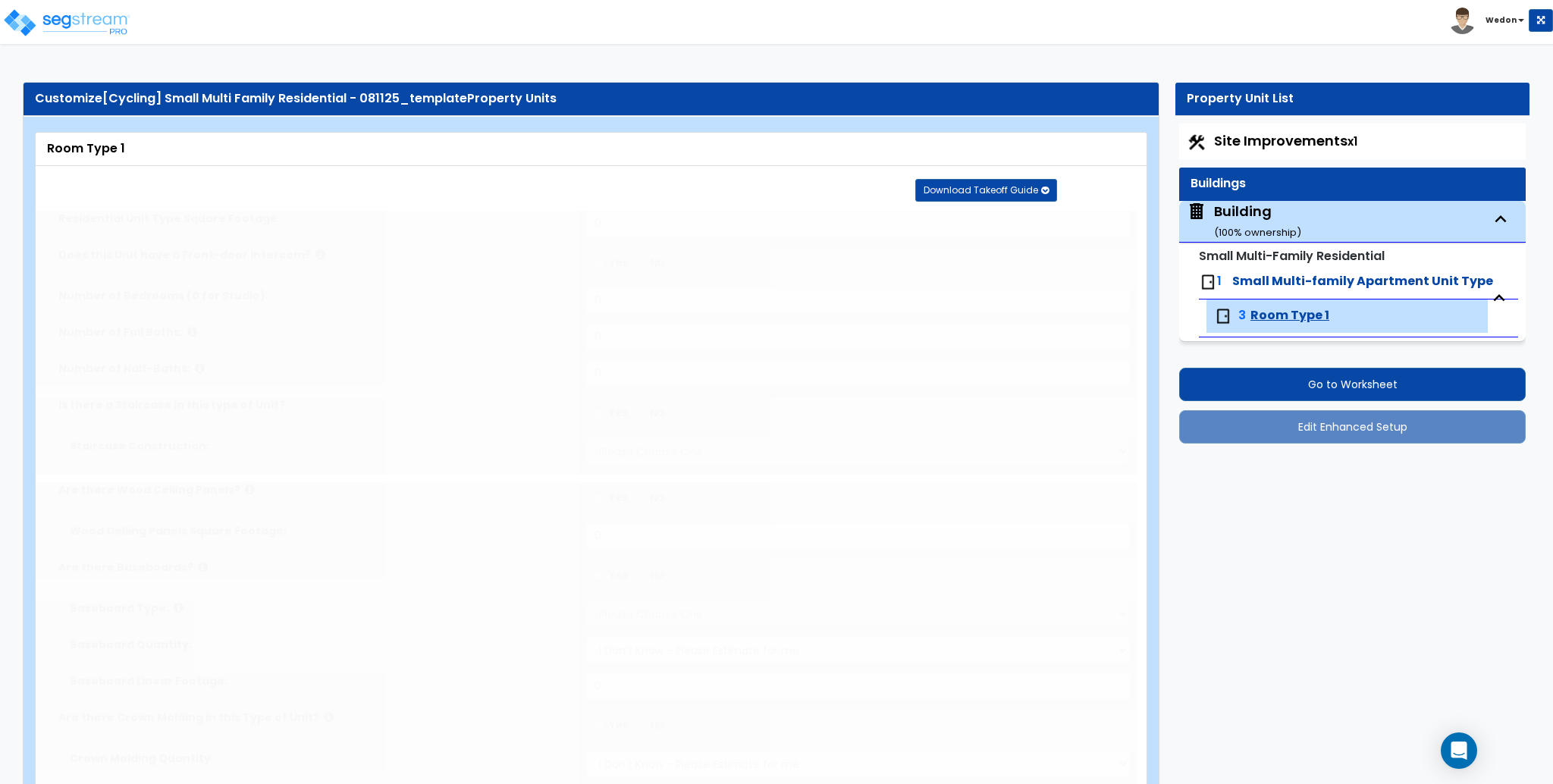
select select "5"
type input "50"
radio input "true"
type input "50"
radio input "true"
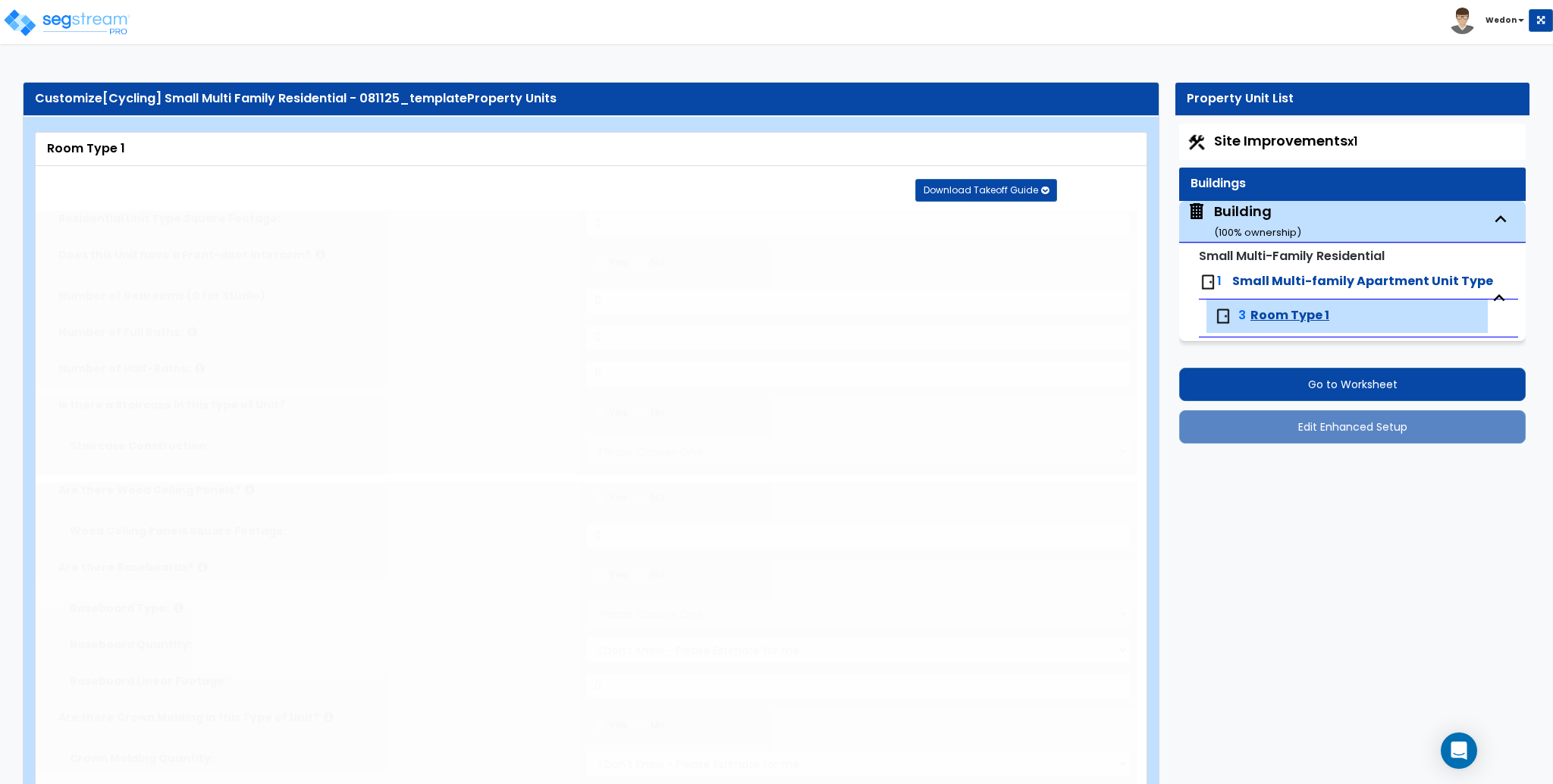
select select "2"
type input "50"
radio input "true"
type input "25"
radio input "true"
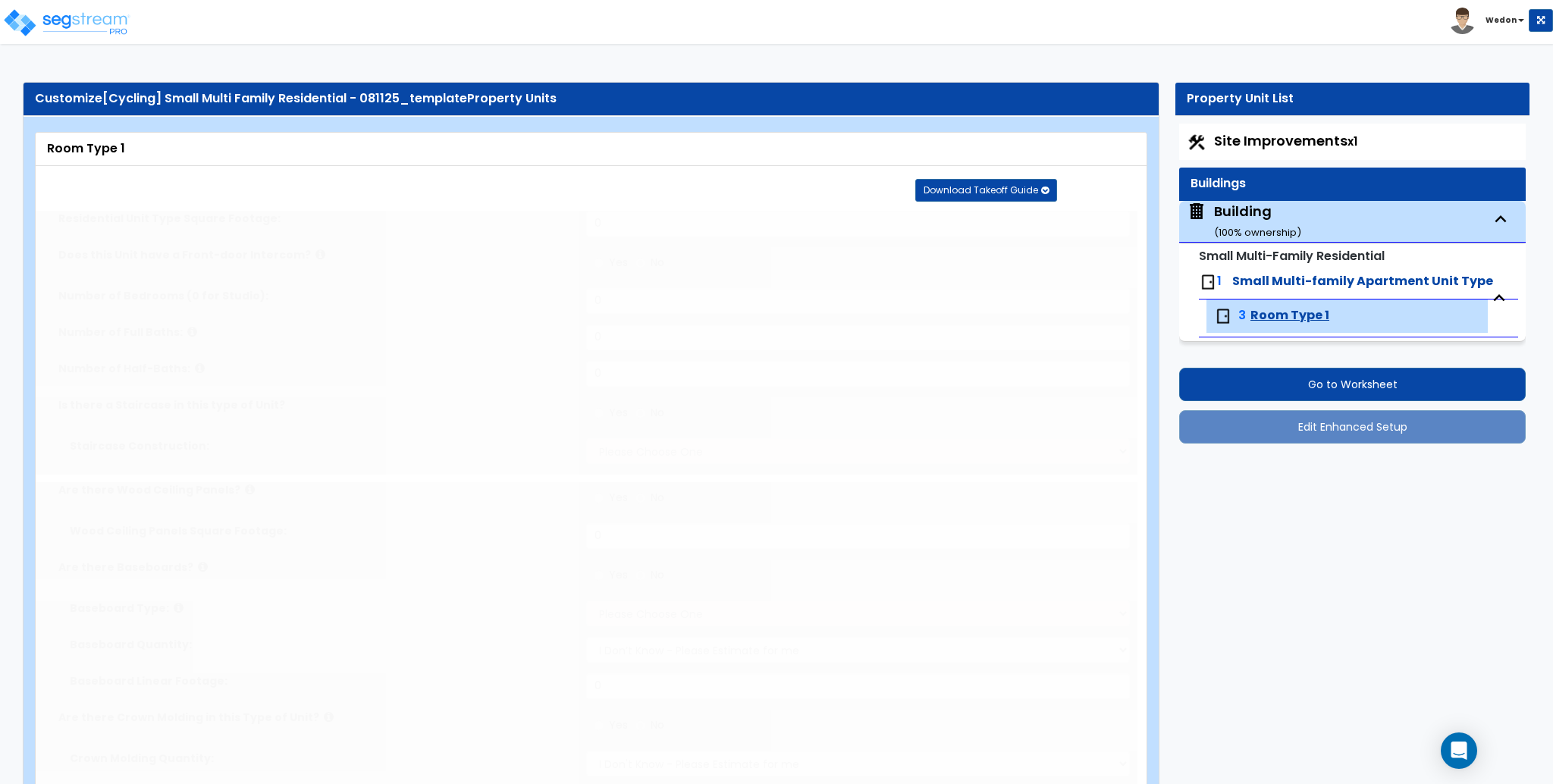
type input "25"
select select "2"
select select "1"
select select "3"
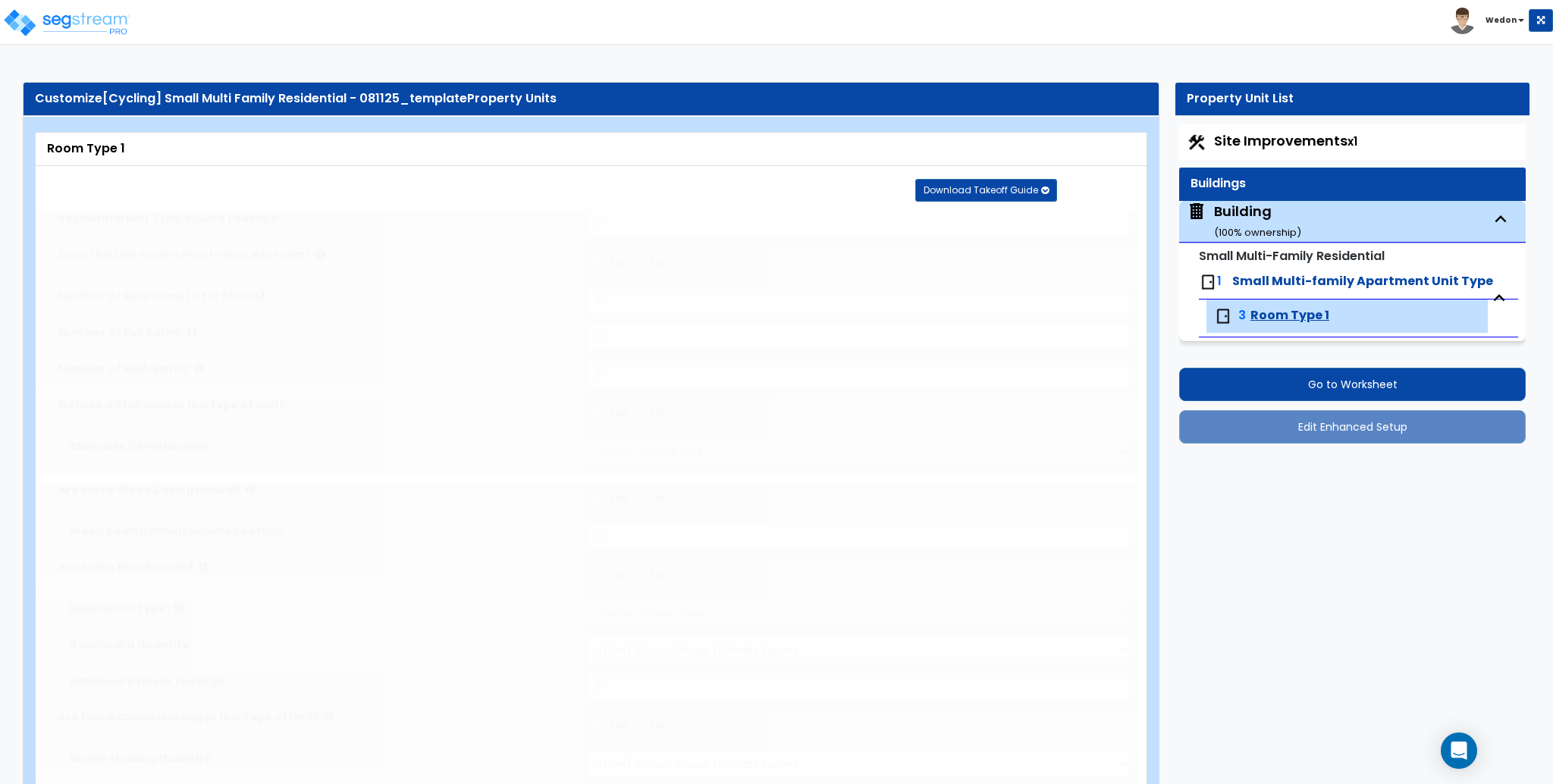
select select "4"
type input "1"
select select "1"
radio input "true"
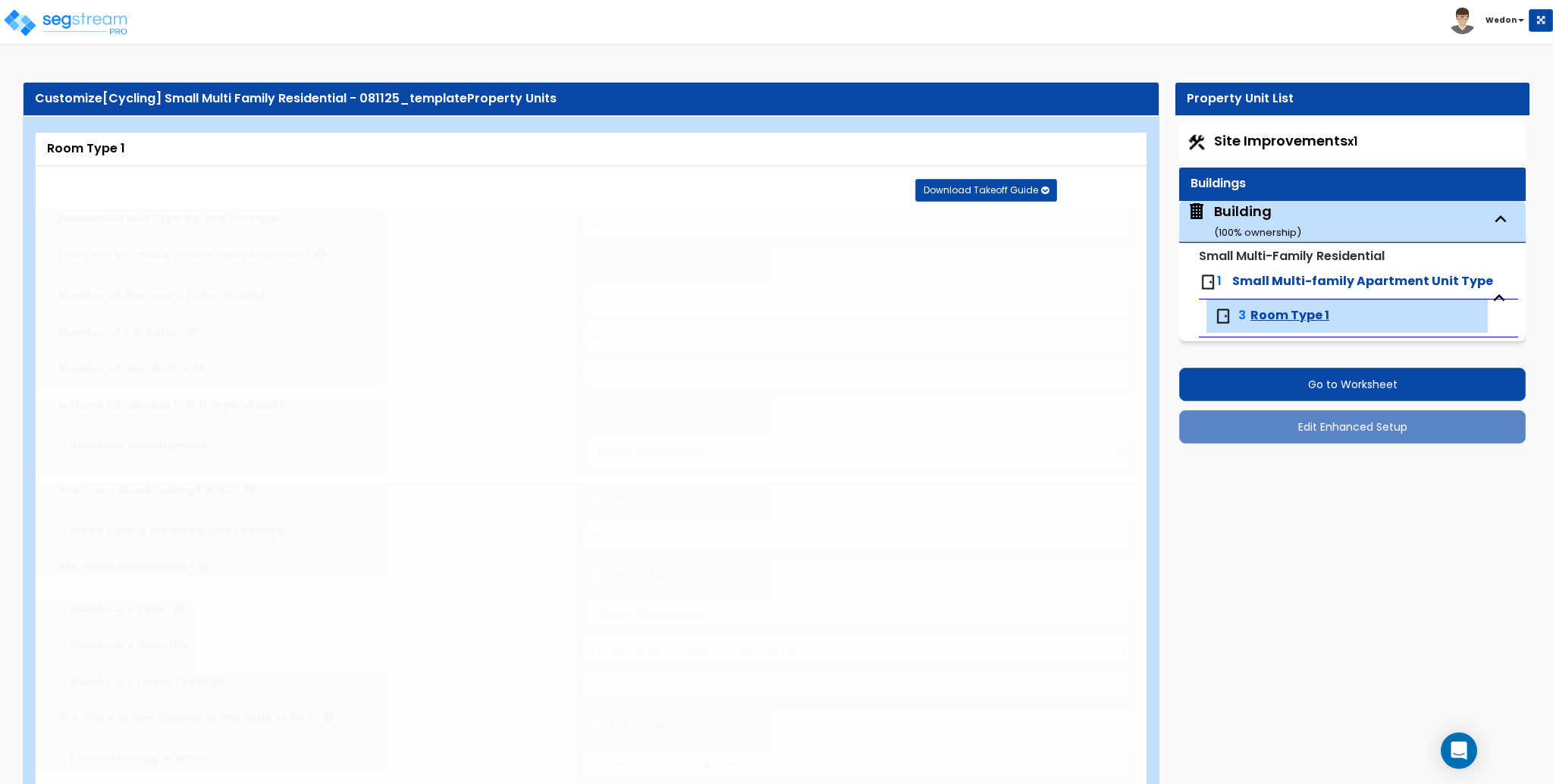
select select "2"
select select "3"
select select "2"
select select "5"
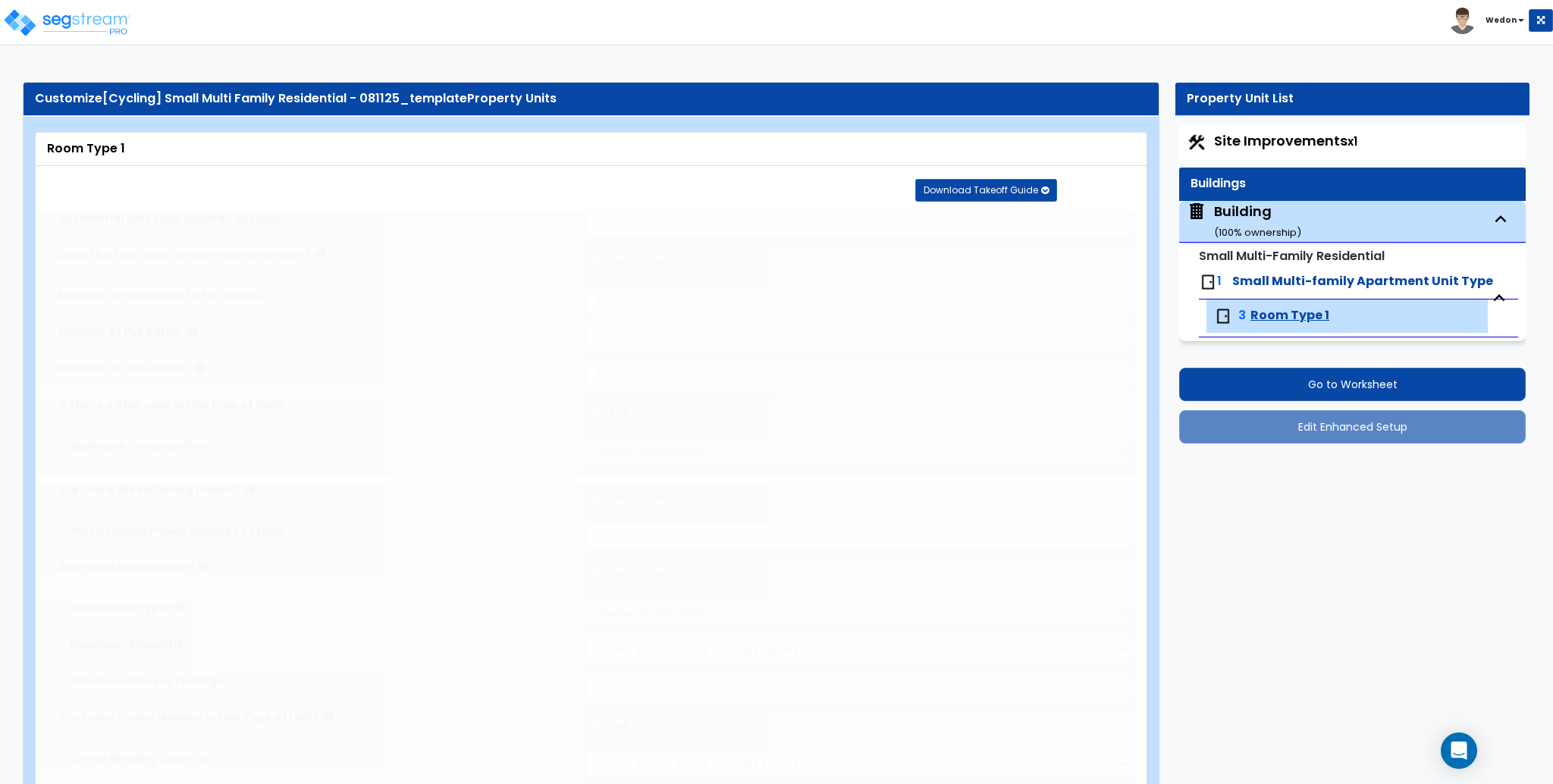
type input "50"
select select "2"
radio input "true"
type input "16"
type input "2"
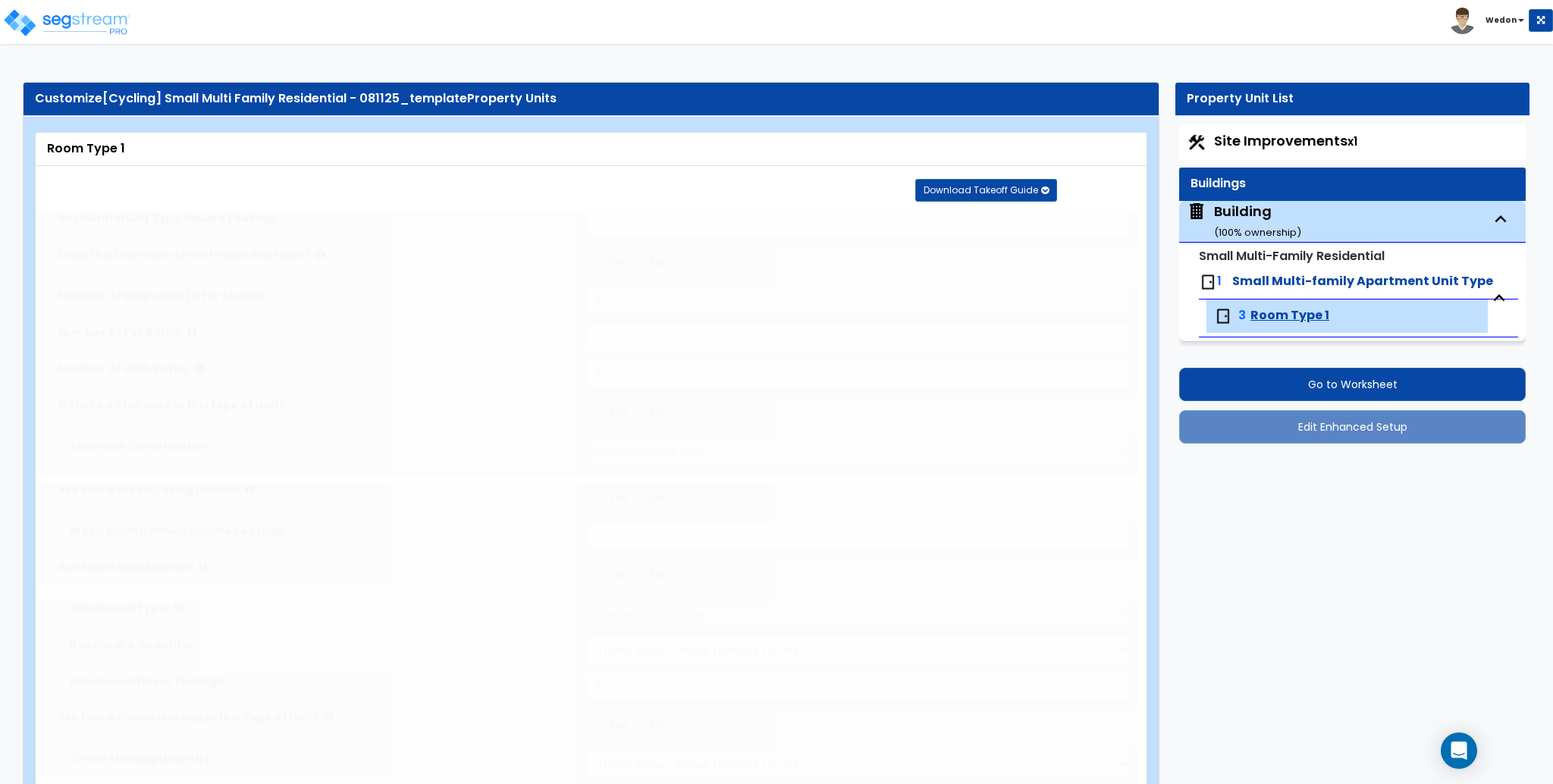
type input "2"
type input "1"
radio input "true"
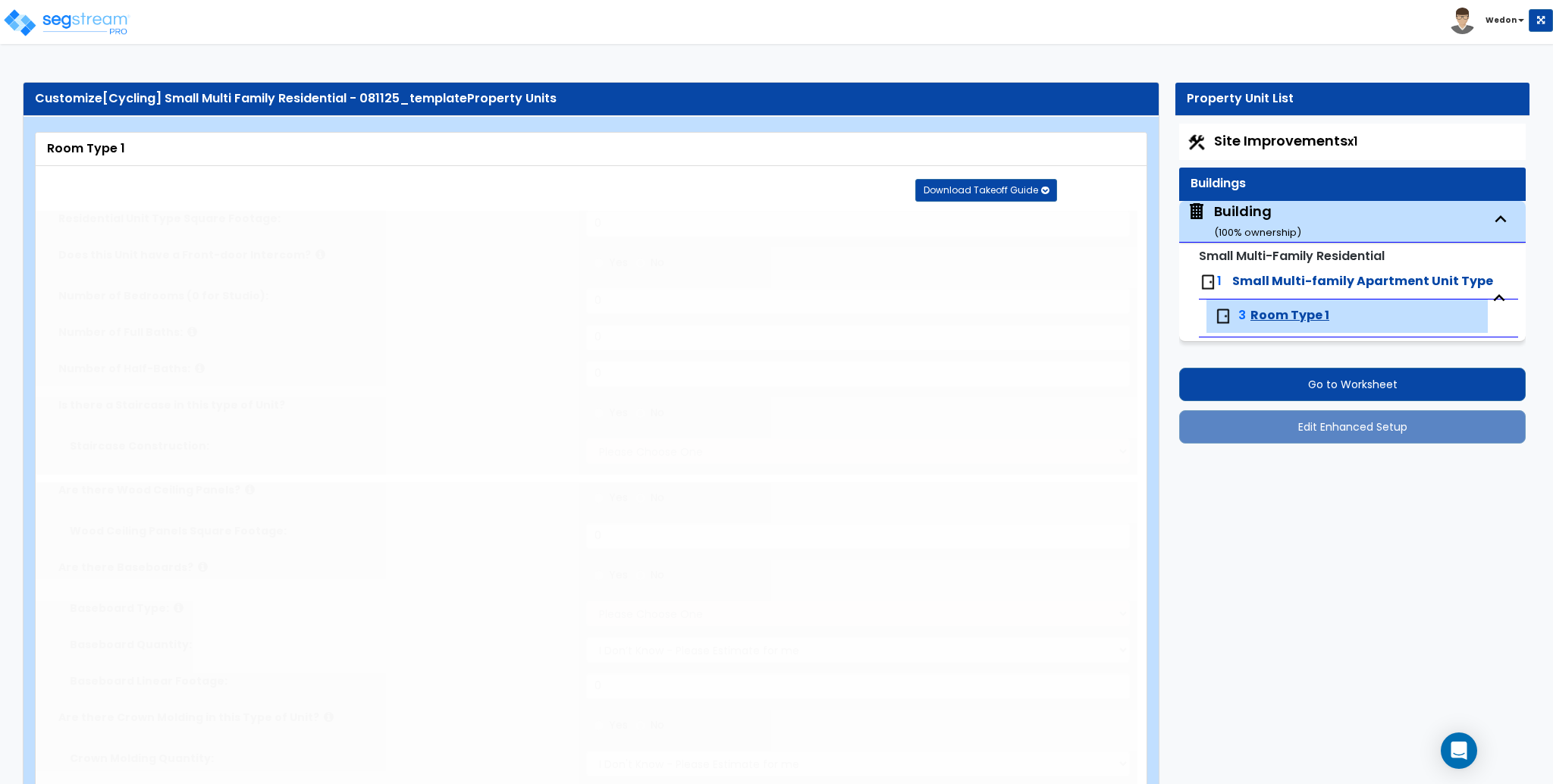
type input "25"
radio input "true"
type input "25"
radio input "true"
type input "25"
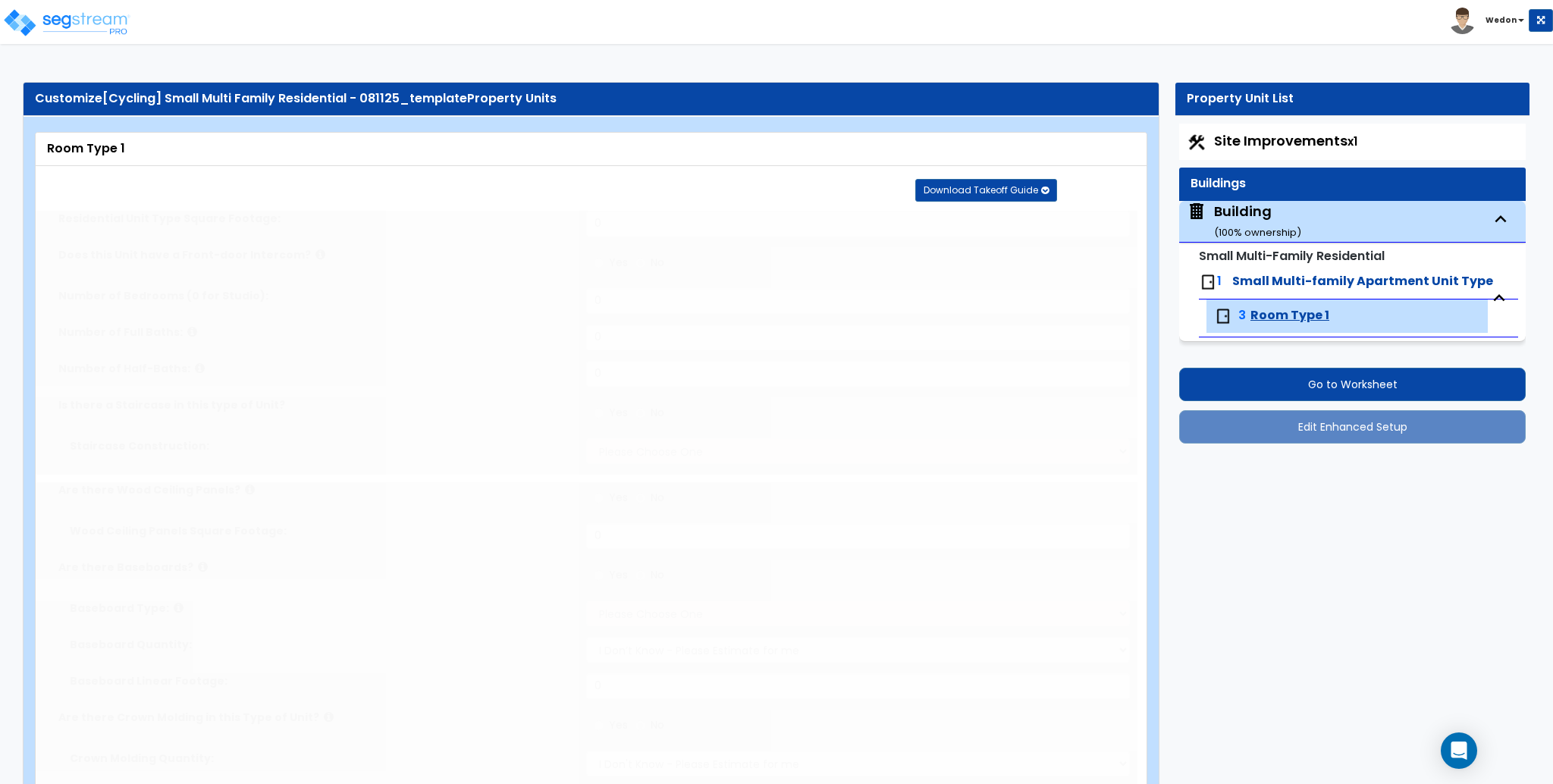
radio input "true"
type input "25"
radio input "true"
type input "15"
radio input "true"
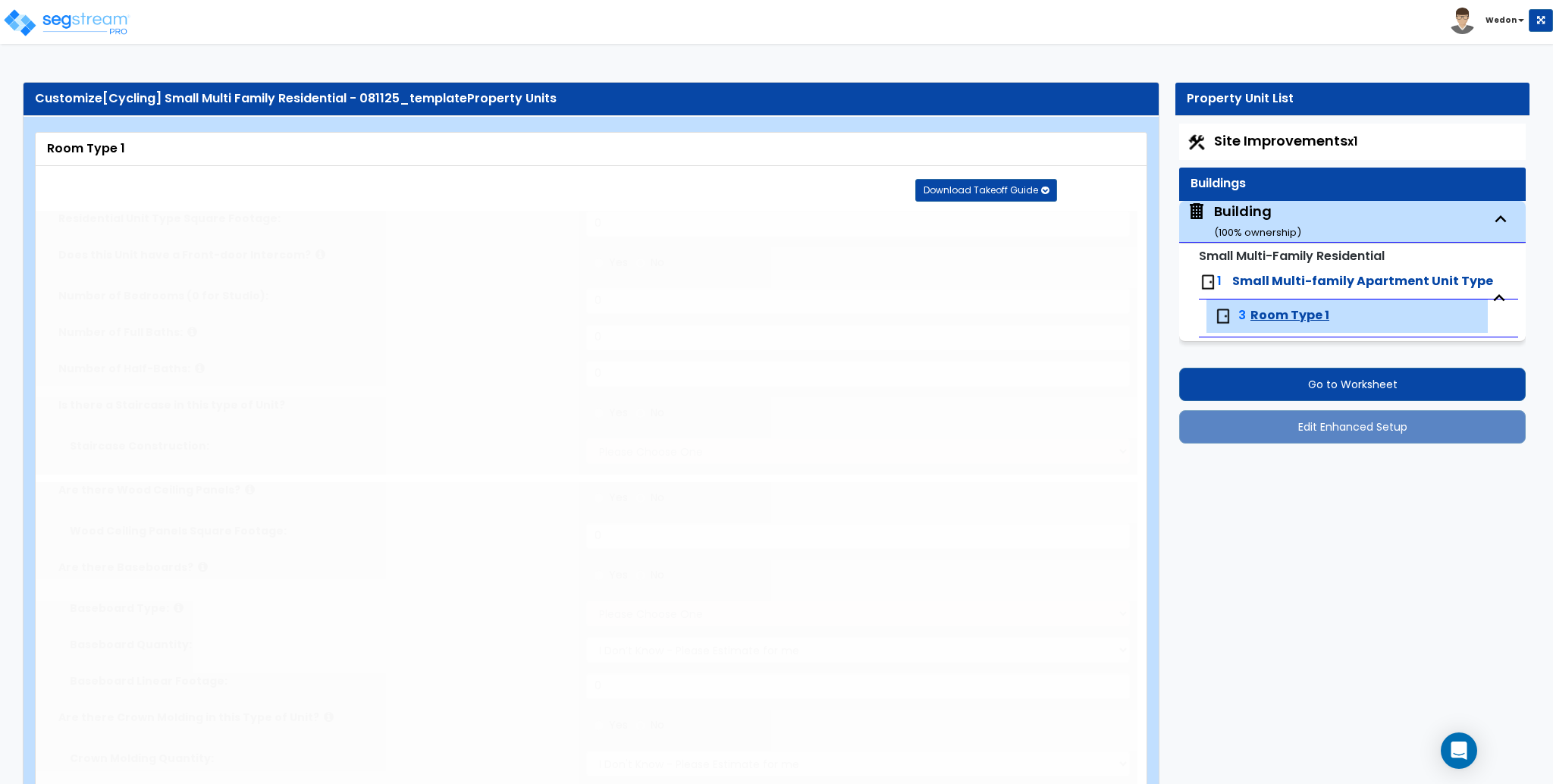
type input "4"
select select "3"
radio input "true"
select select "4"
type input "8"
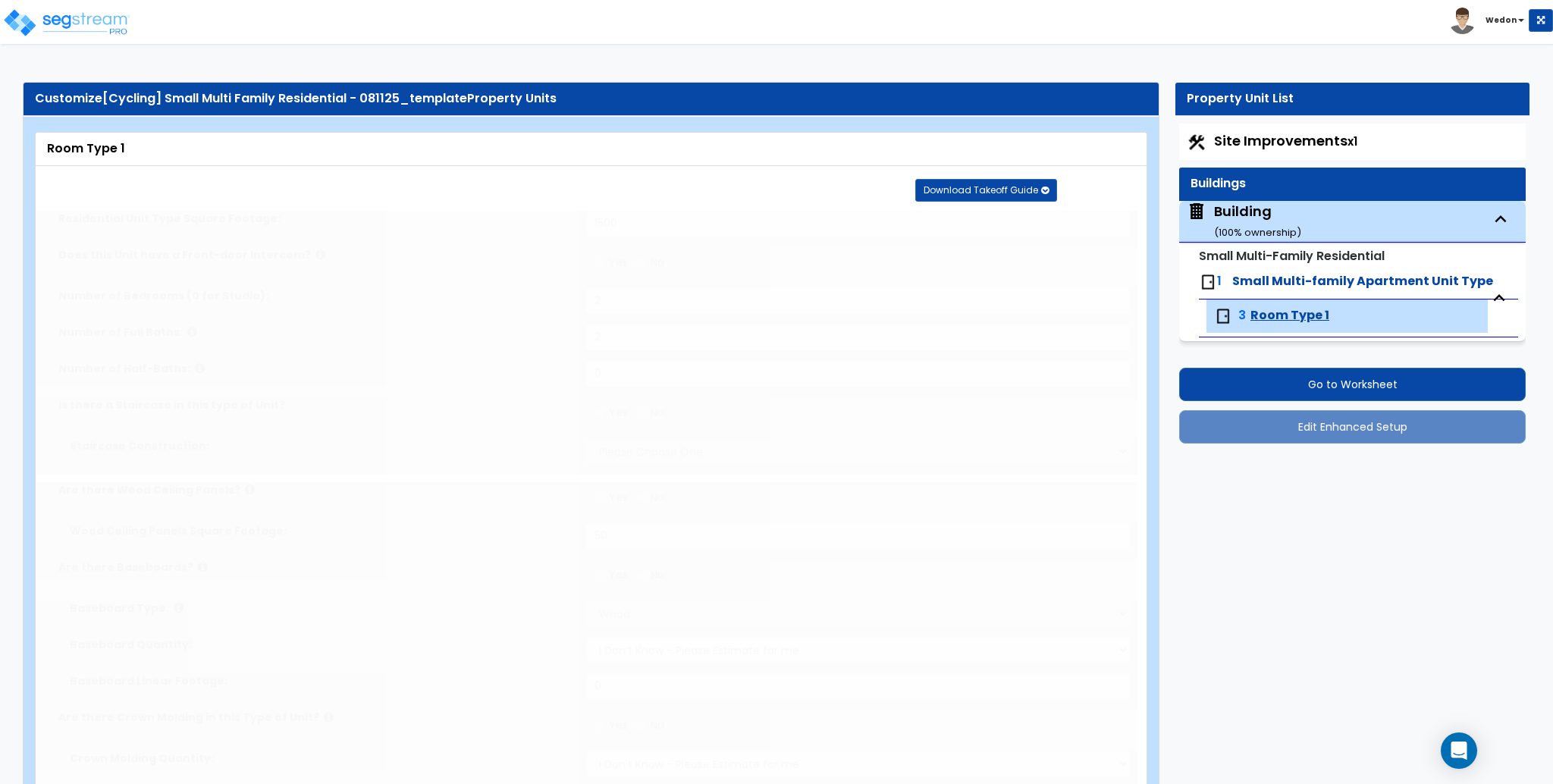
type input "6"
radio input "true"
type input "4"
select select "4"
radio input "true"
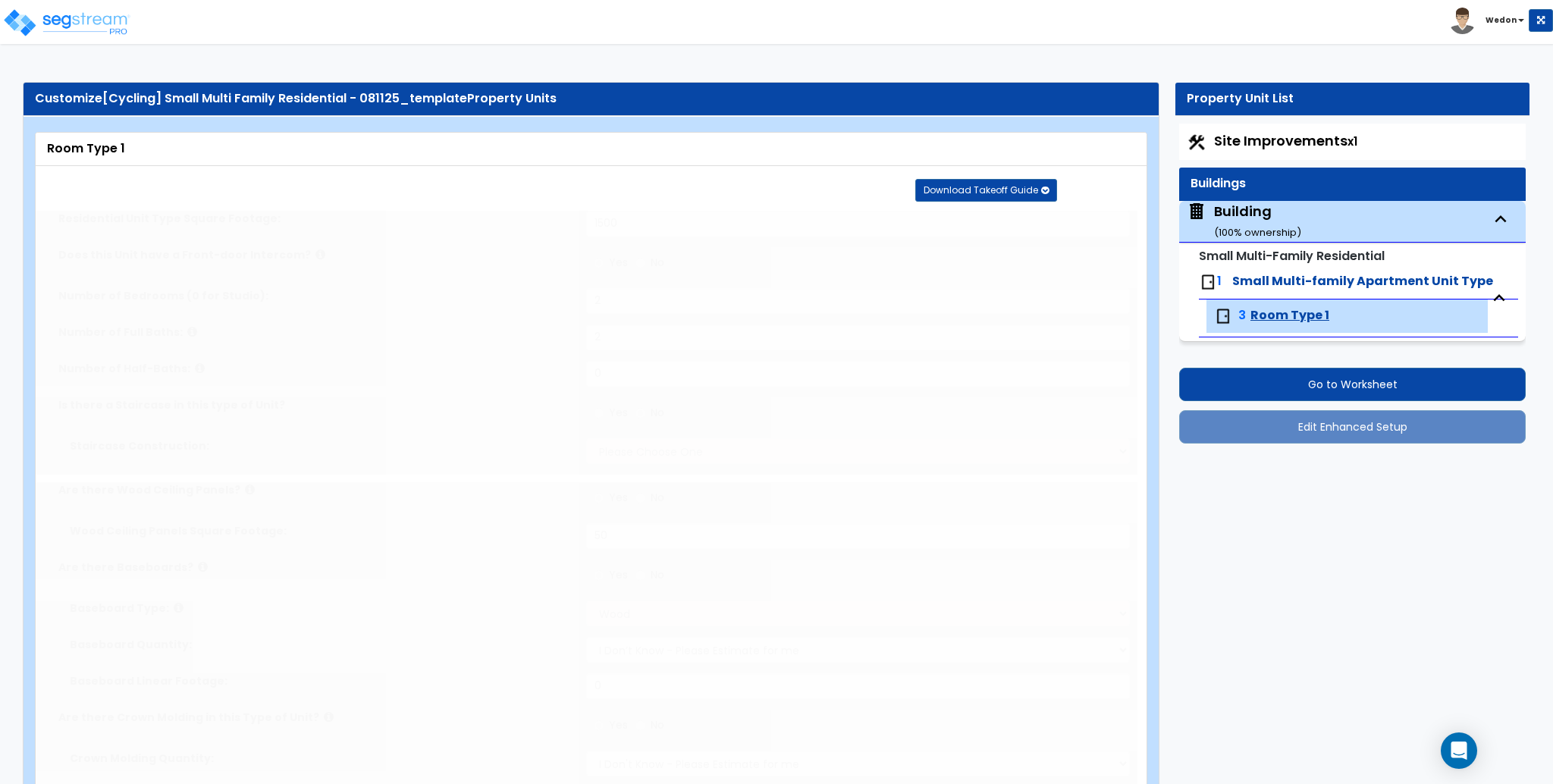
select select "4"
type input "4"
select select "1"
select select "2"
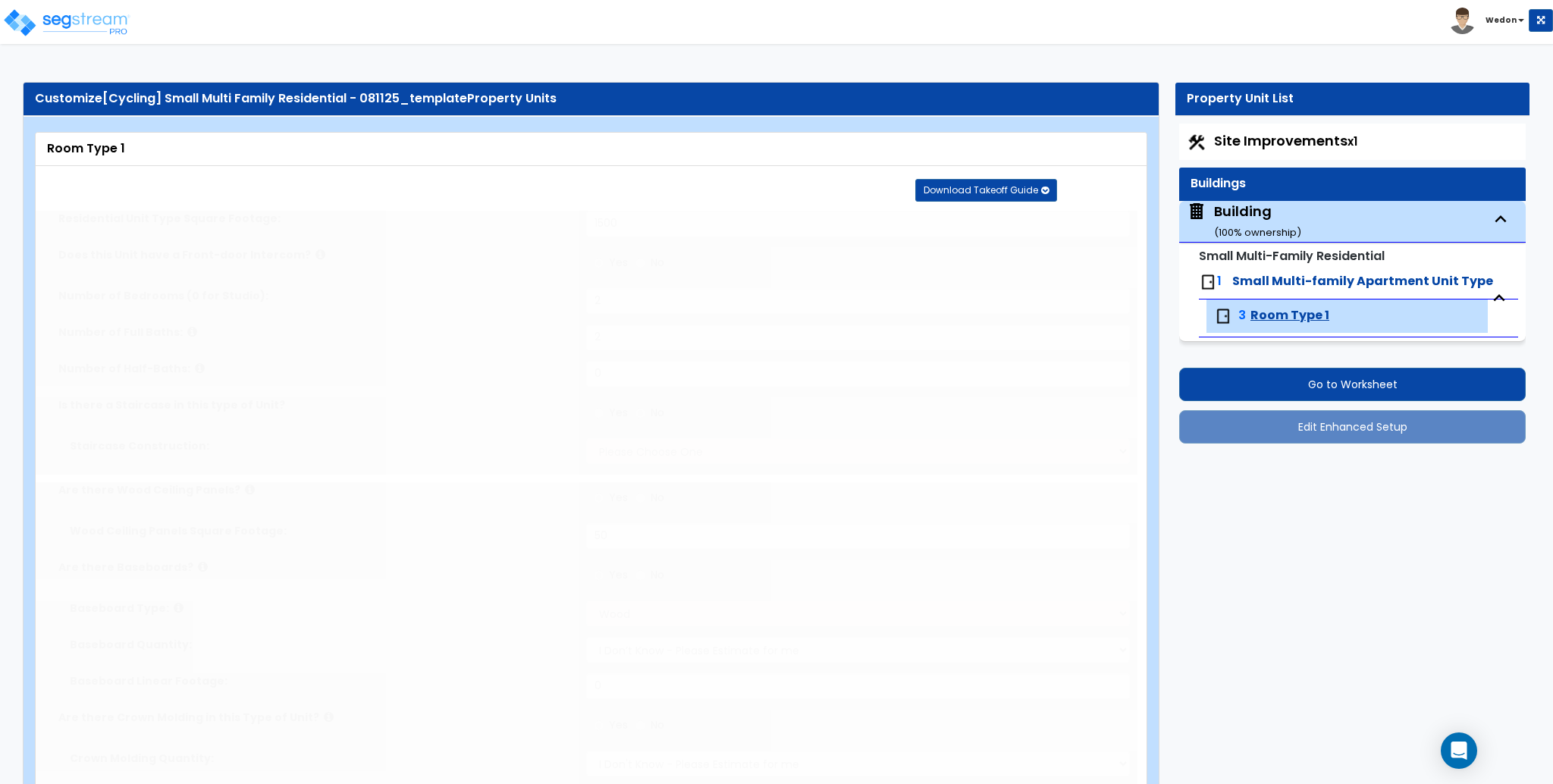
select select "2"
radio input "true"
select select "2"
radio input "true"
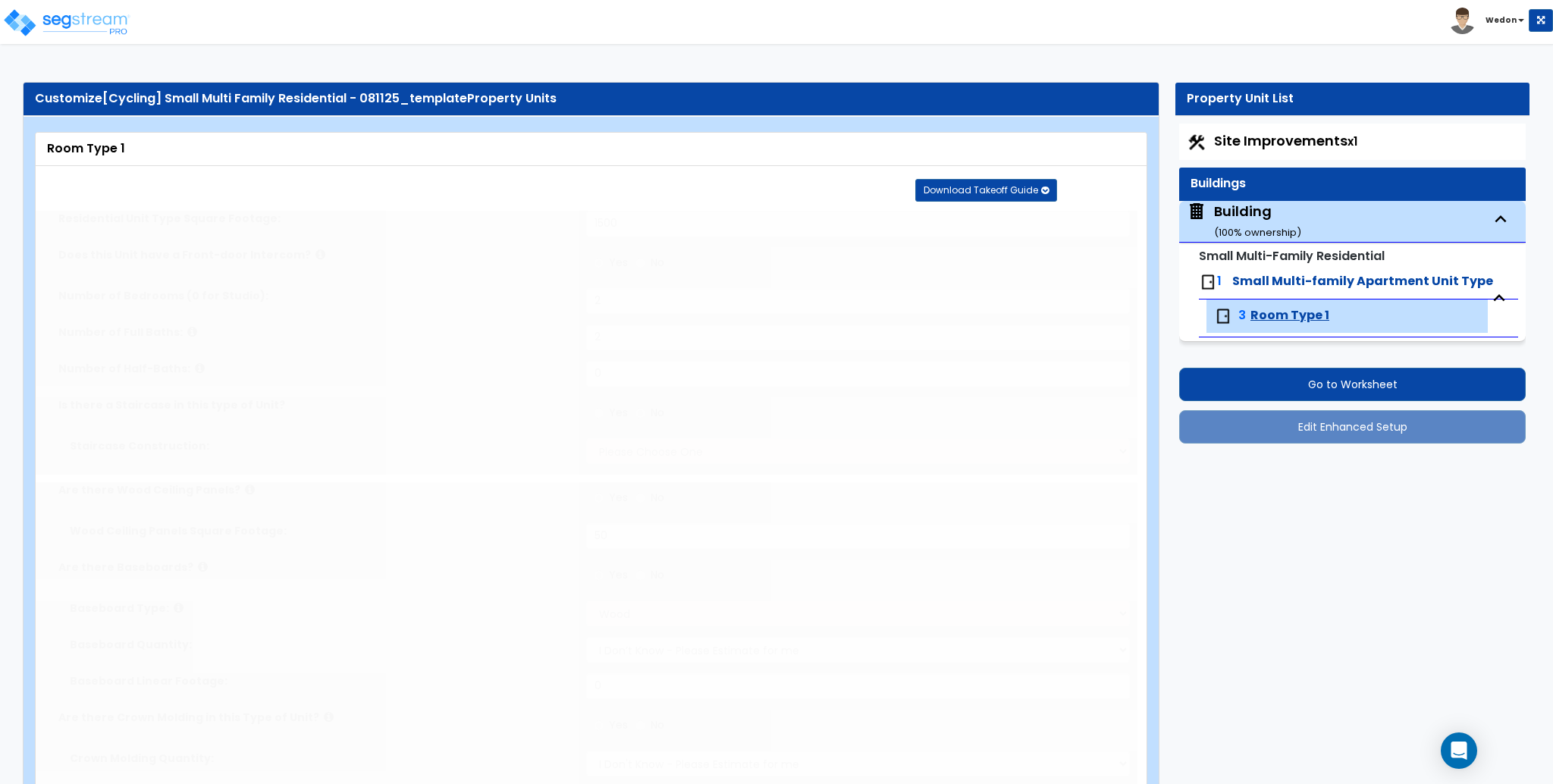
radio input "true"
select select "4"
type input "5"
radio input "true"
type input "6"
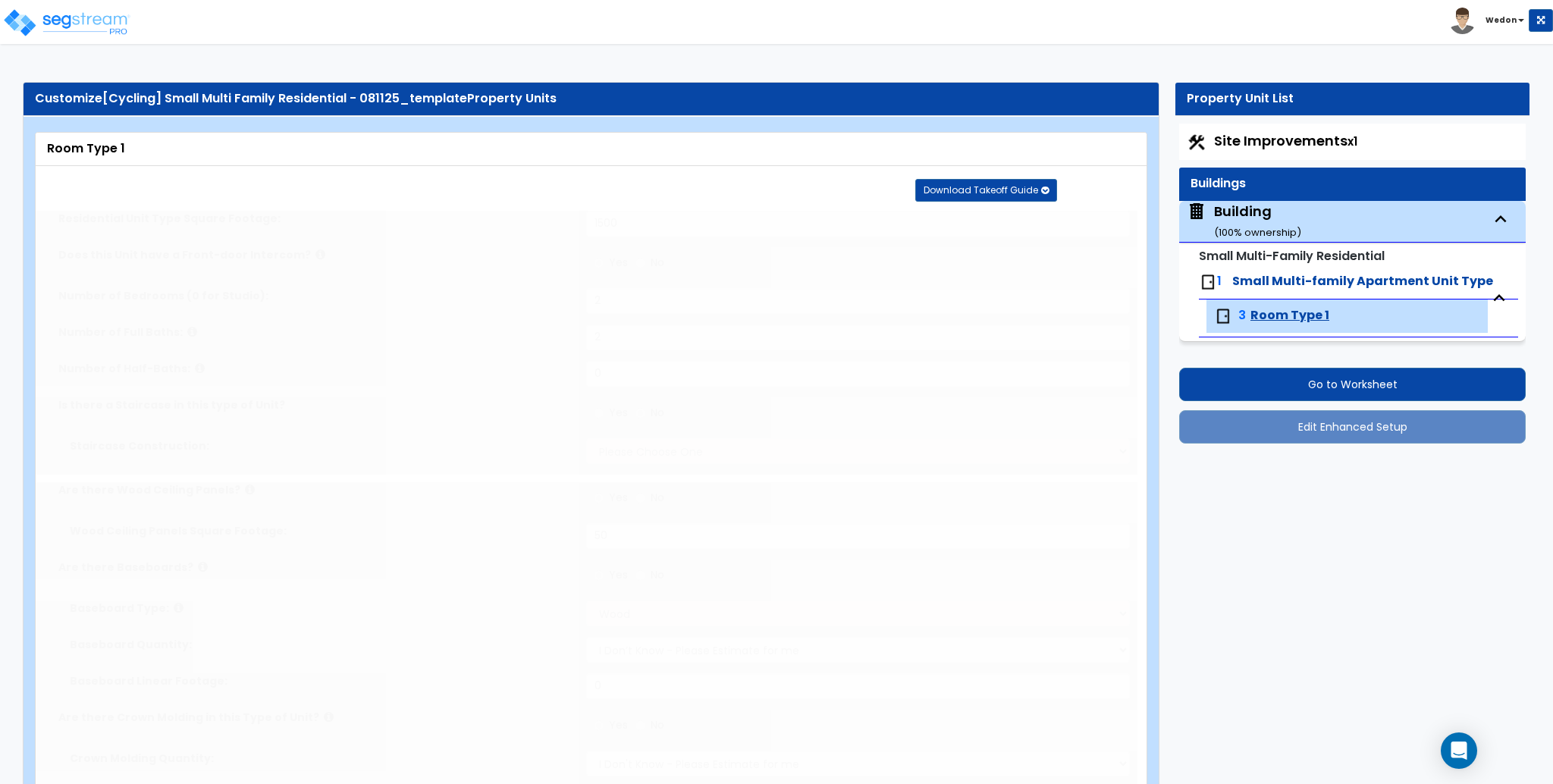
type input "1"
select select "2"
radio input "true"
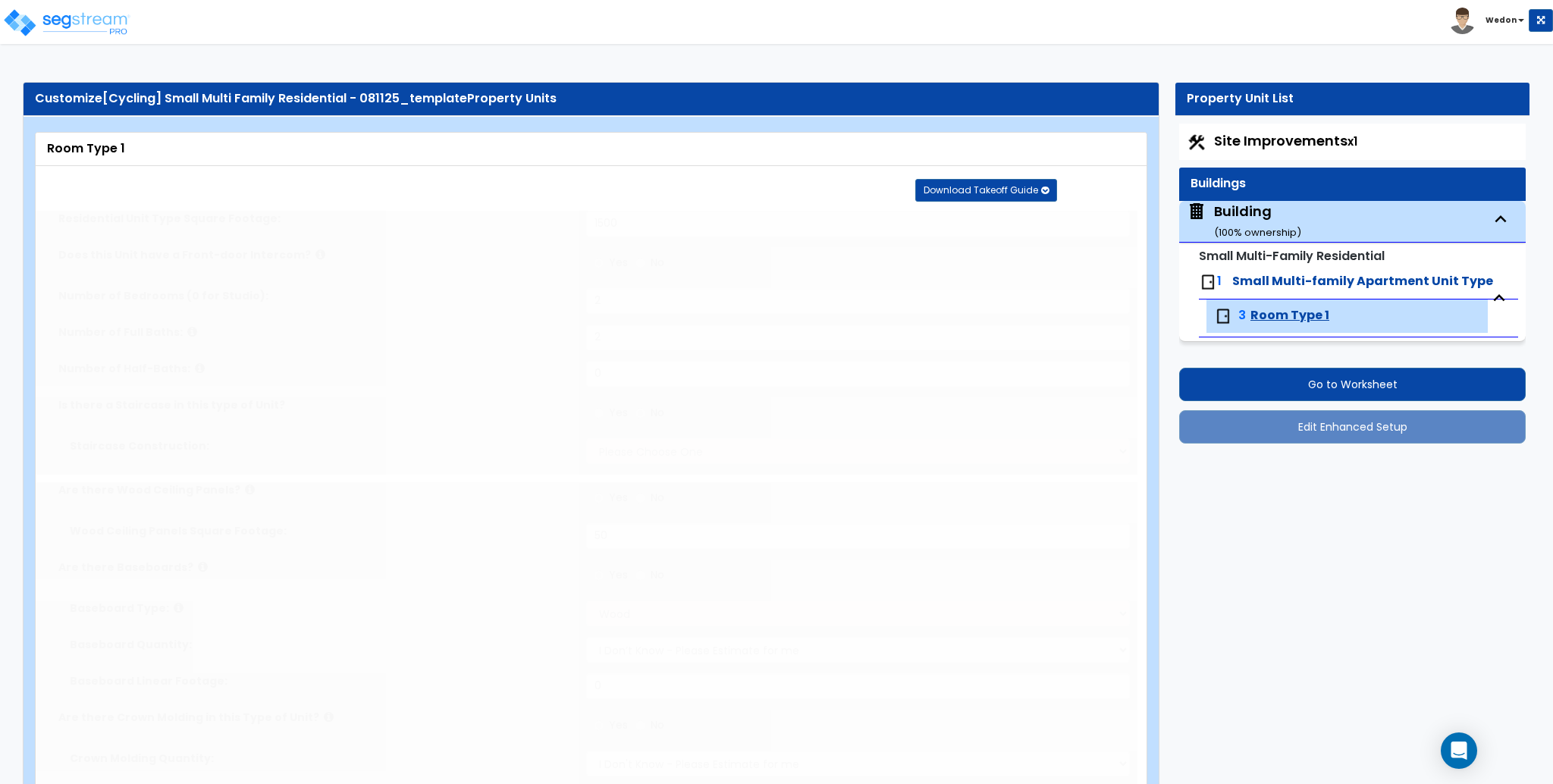
radio input "true"
type input "1"
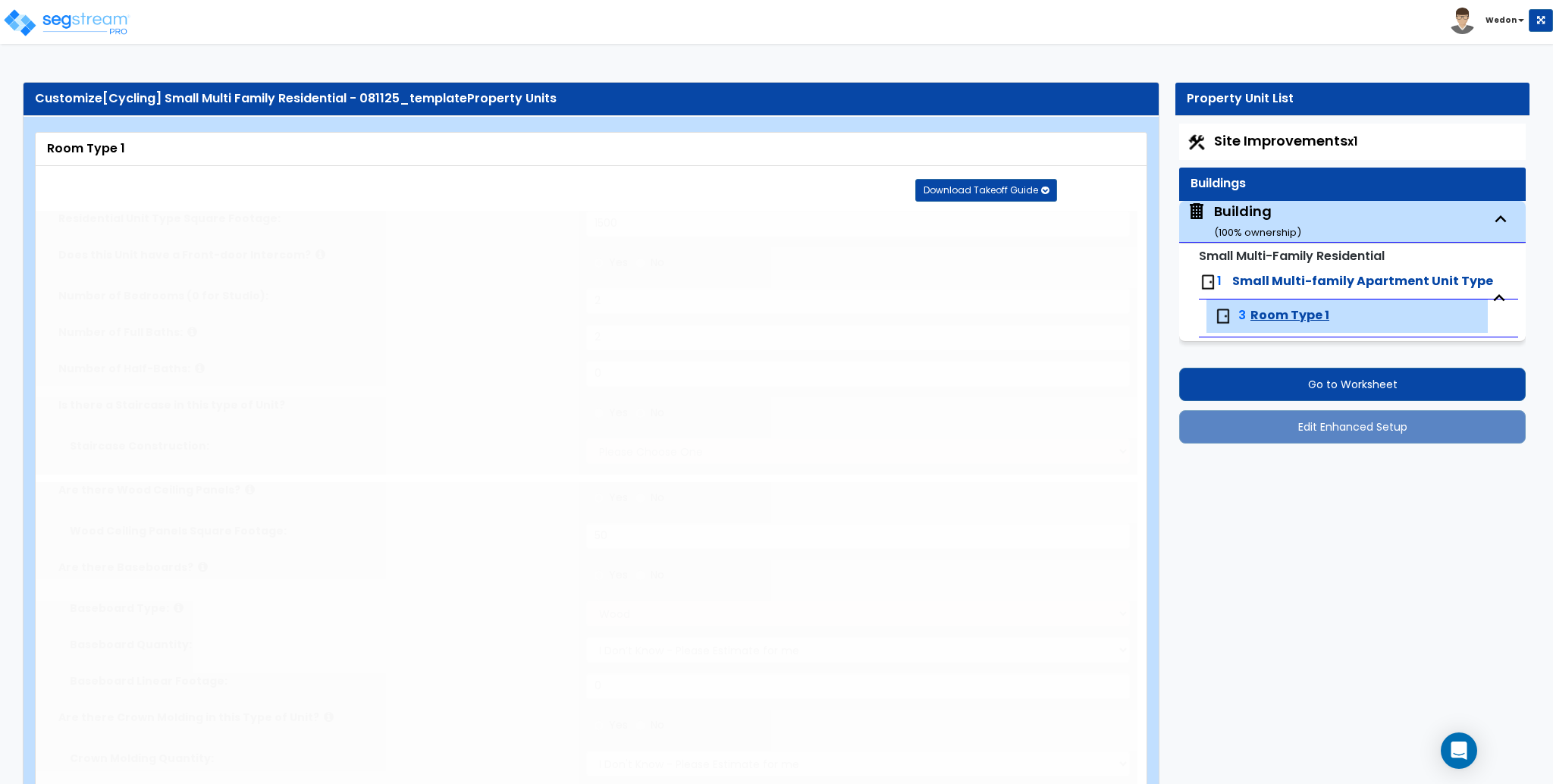
select select "1"
radio input "true"
select select "4"
type input "6"
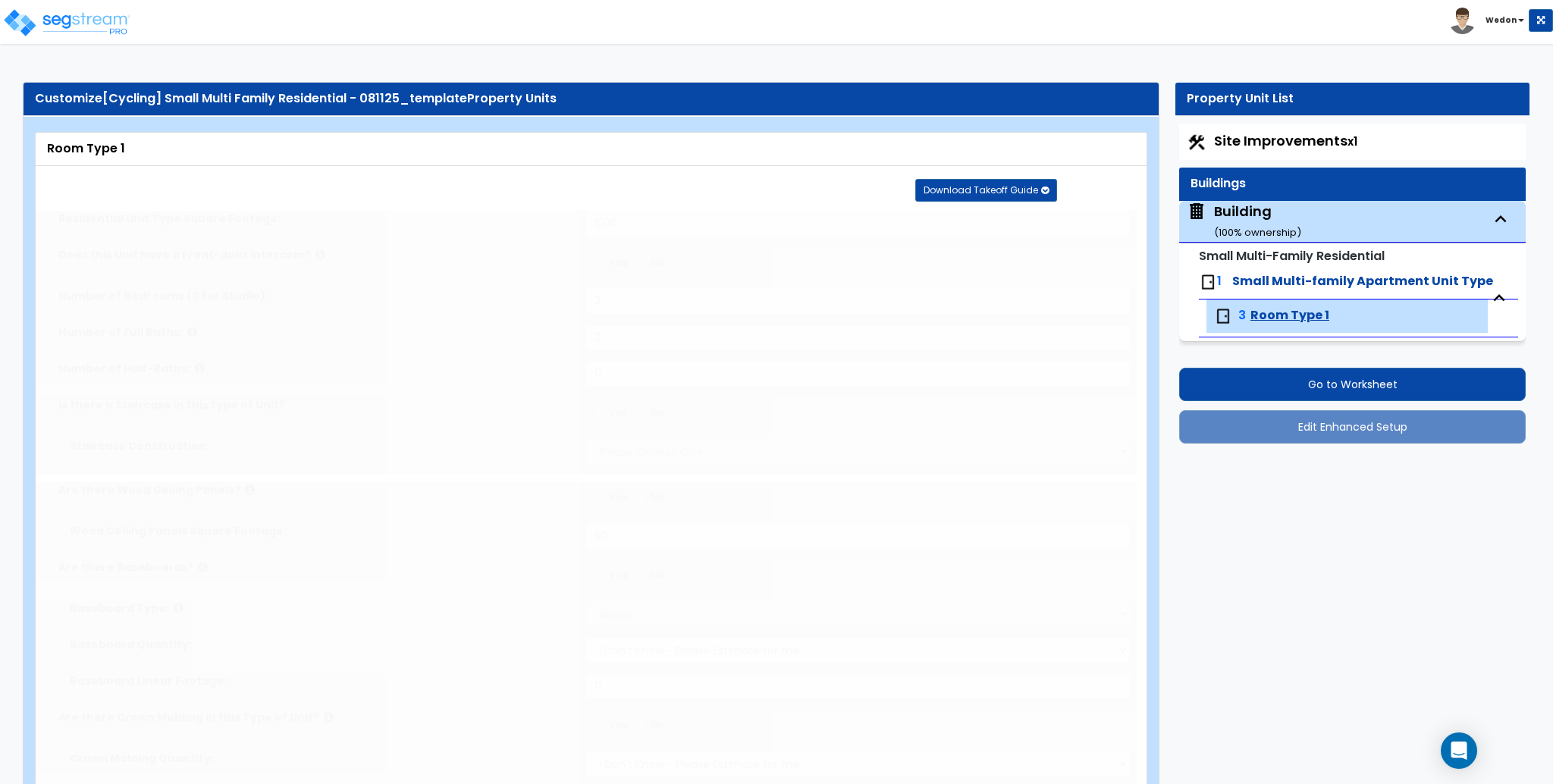
radio input "true"
select select "5"
type input "1"
radio input "true"
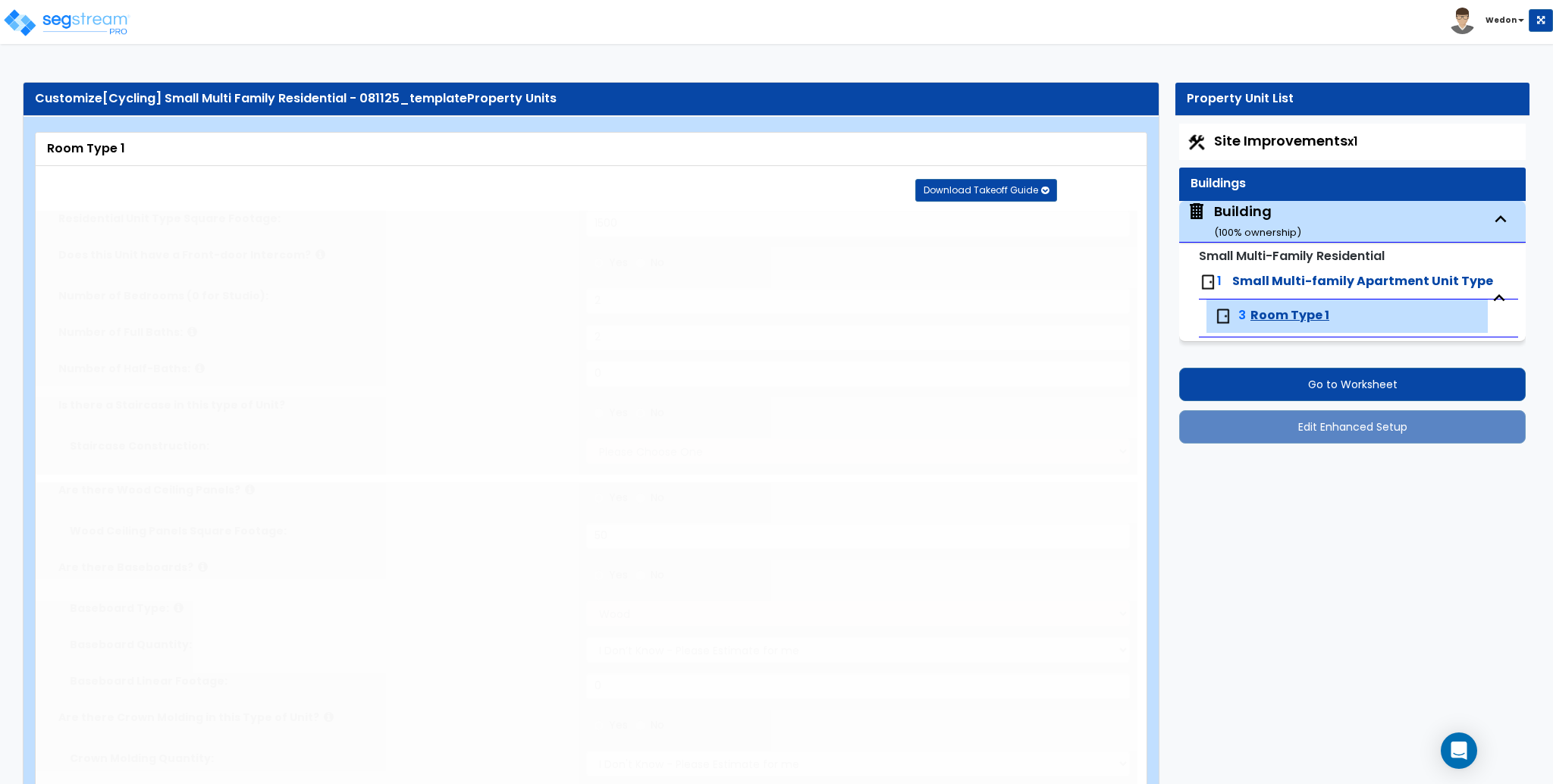
radio input "true"
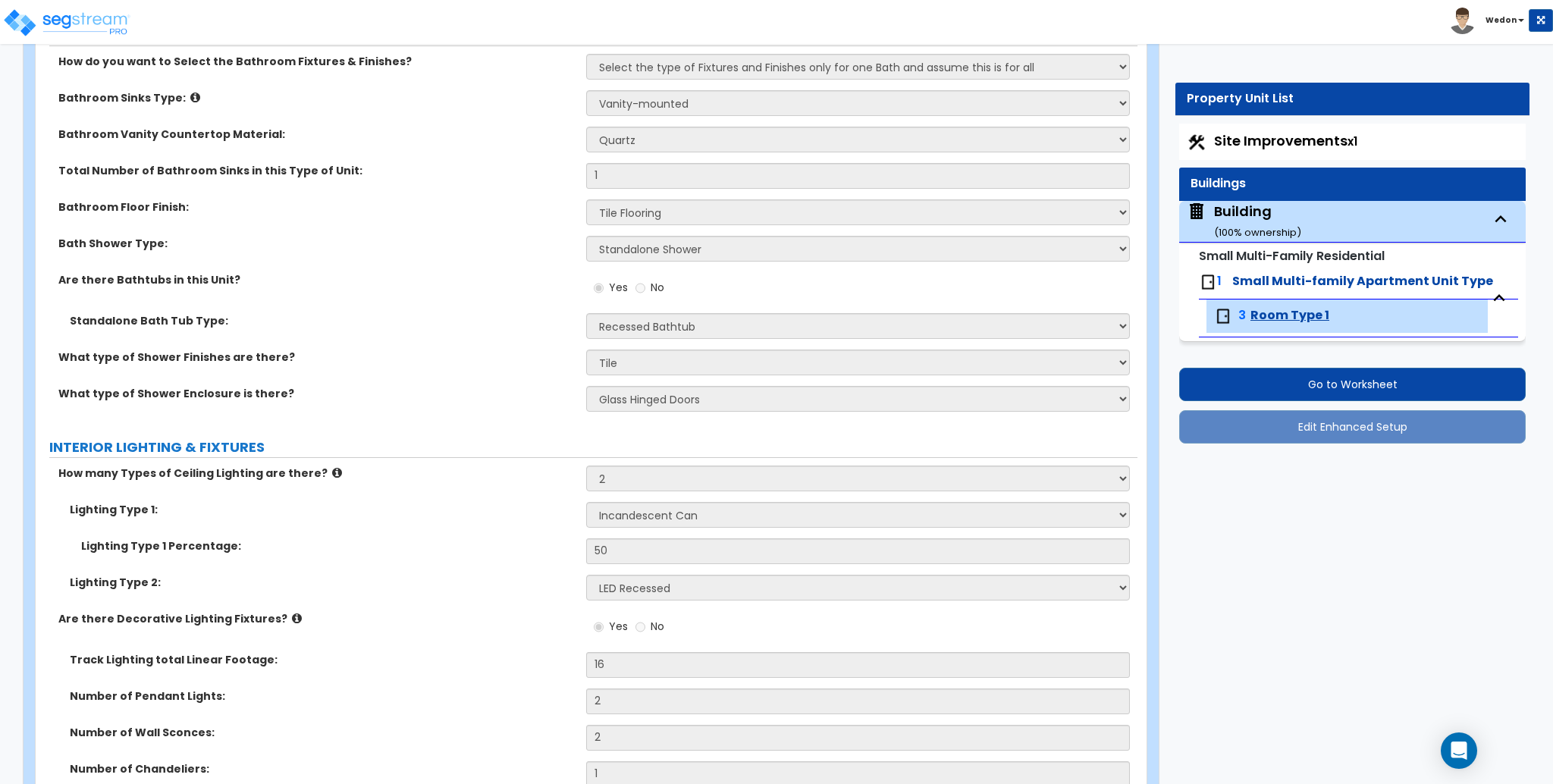
scroll to position [2693, 0]
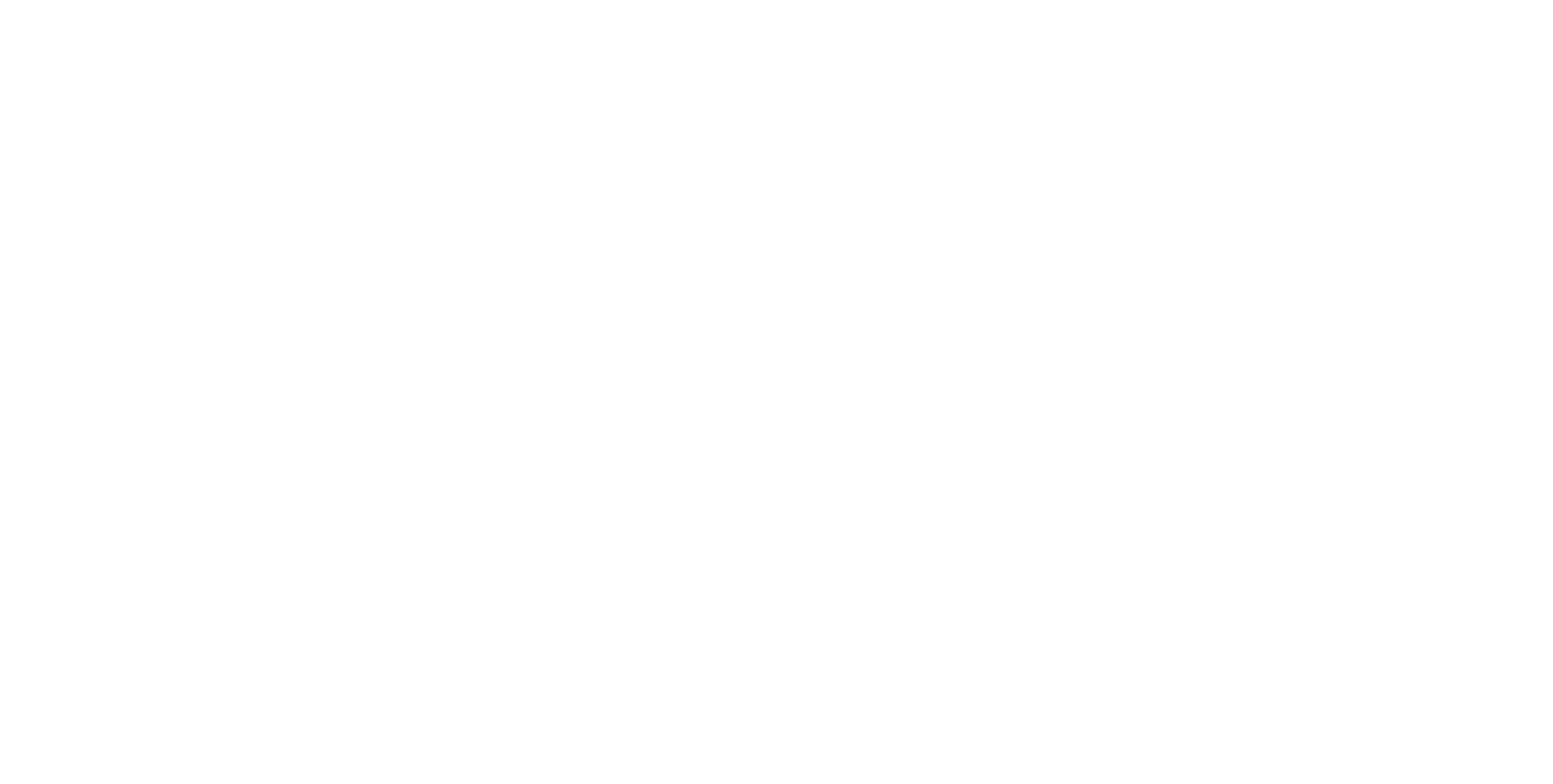
select select "2"
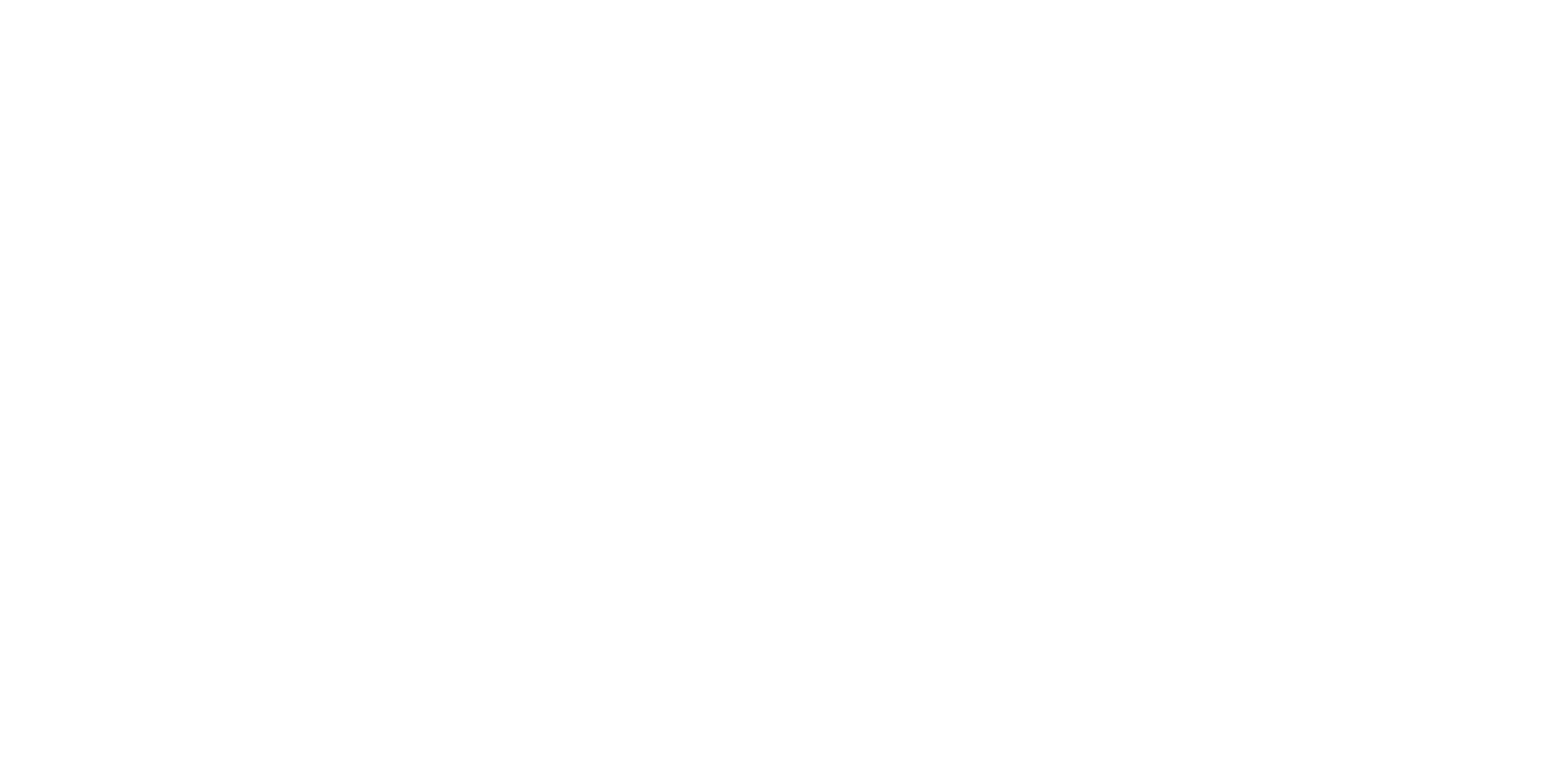
select select "1"
select select "2"
select select "1"
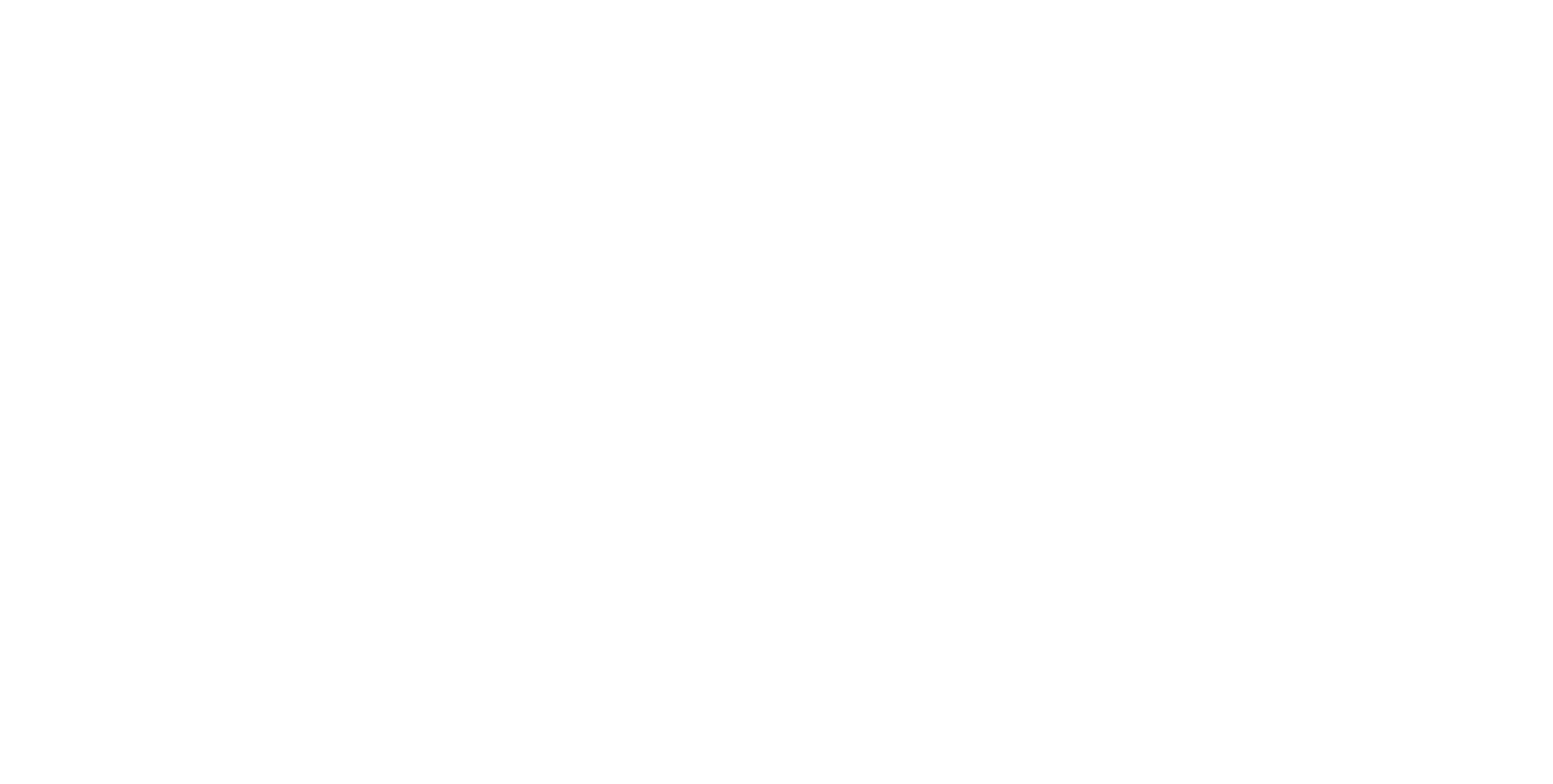
select select "1"
select select "2"
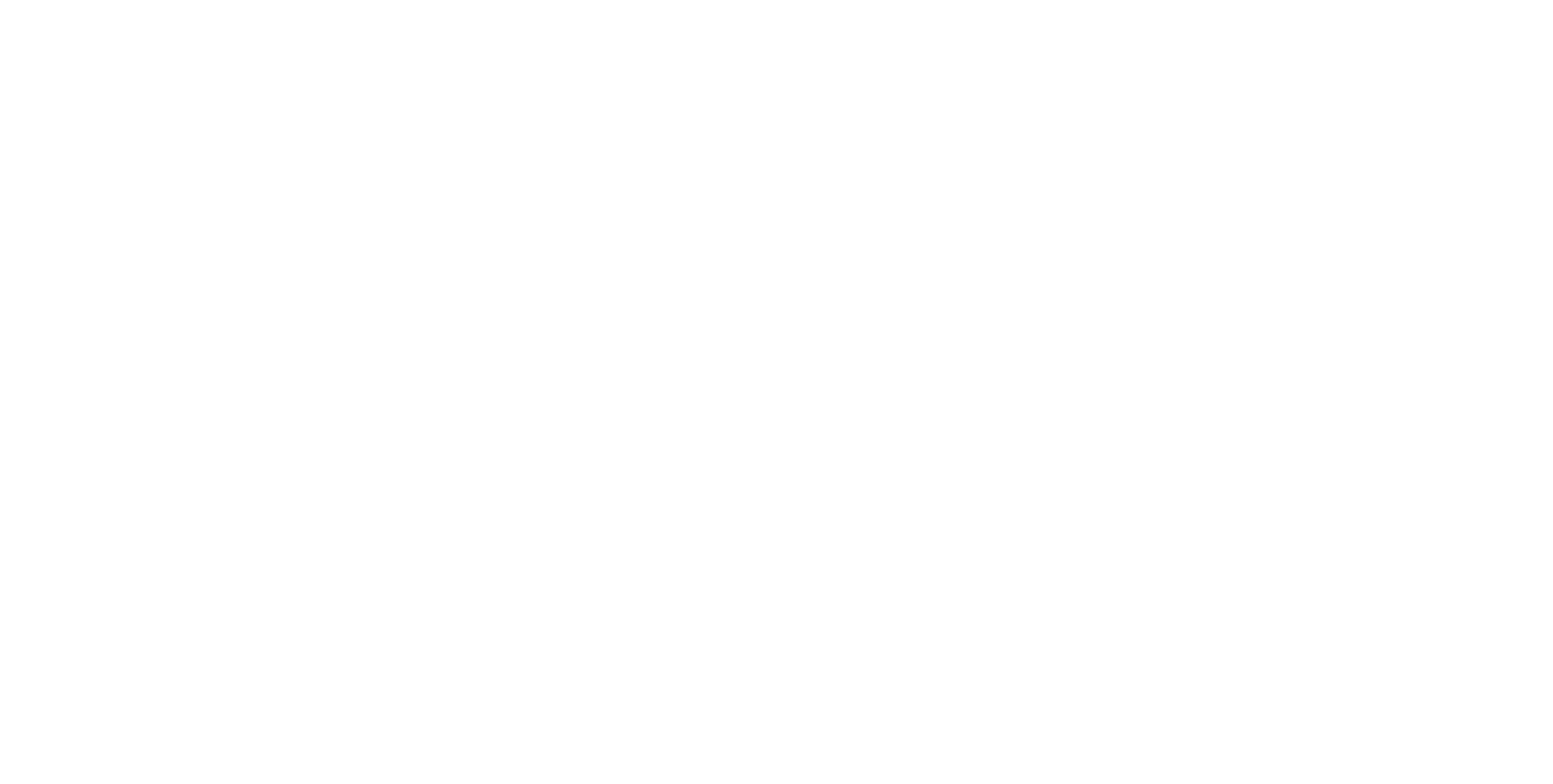
select select "2"
select select "1"
select select "2"
select select "1"
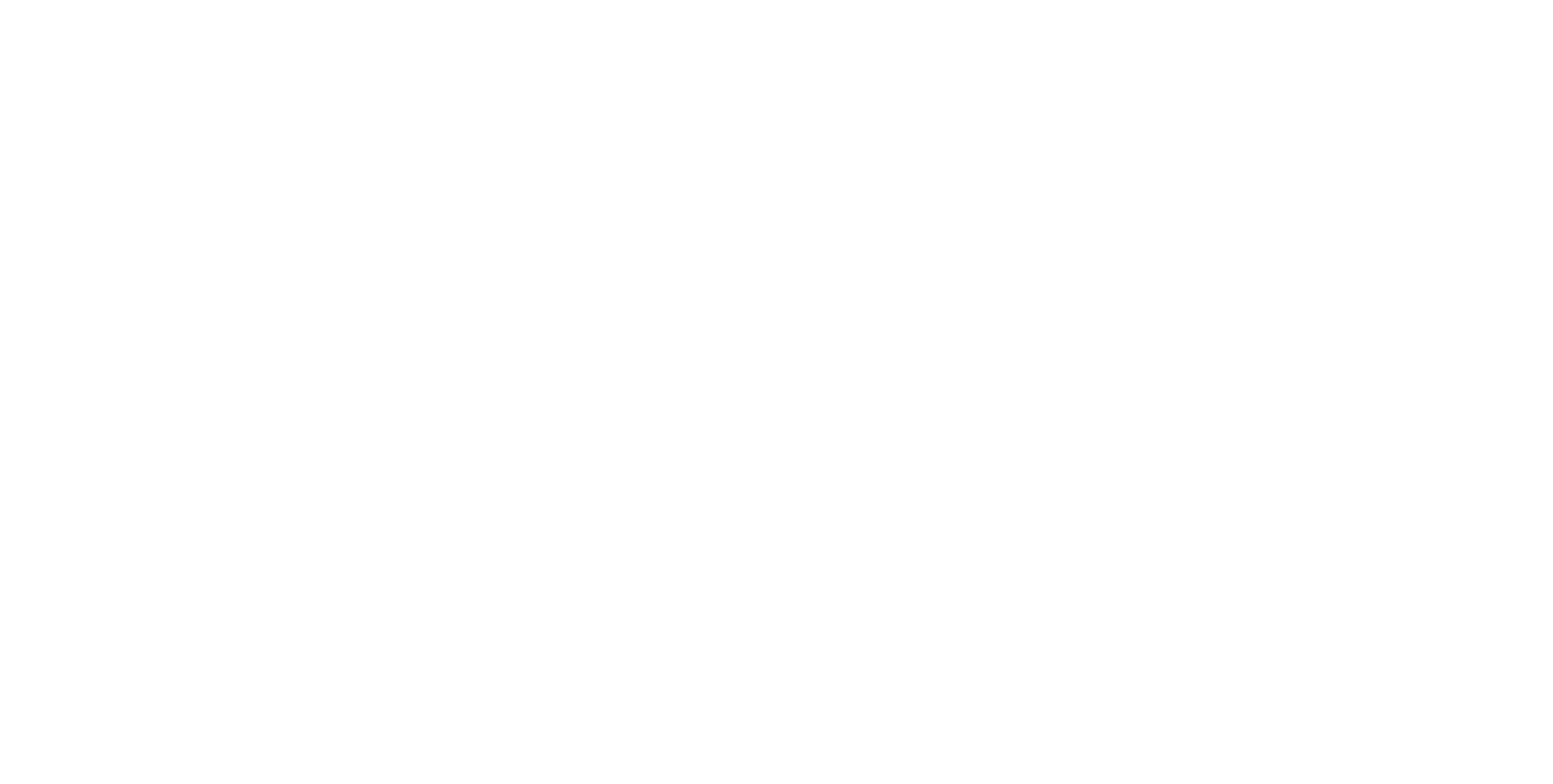
select select "1"
select select "2"
select select "1"
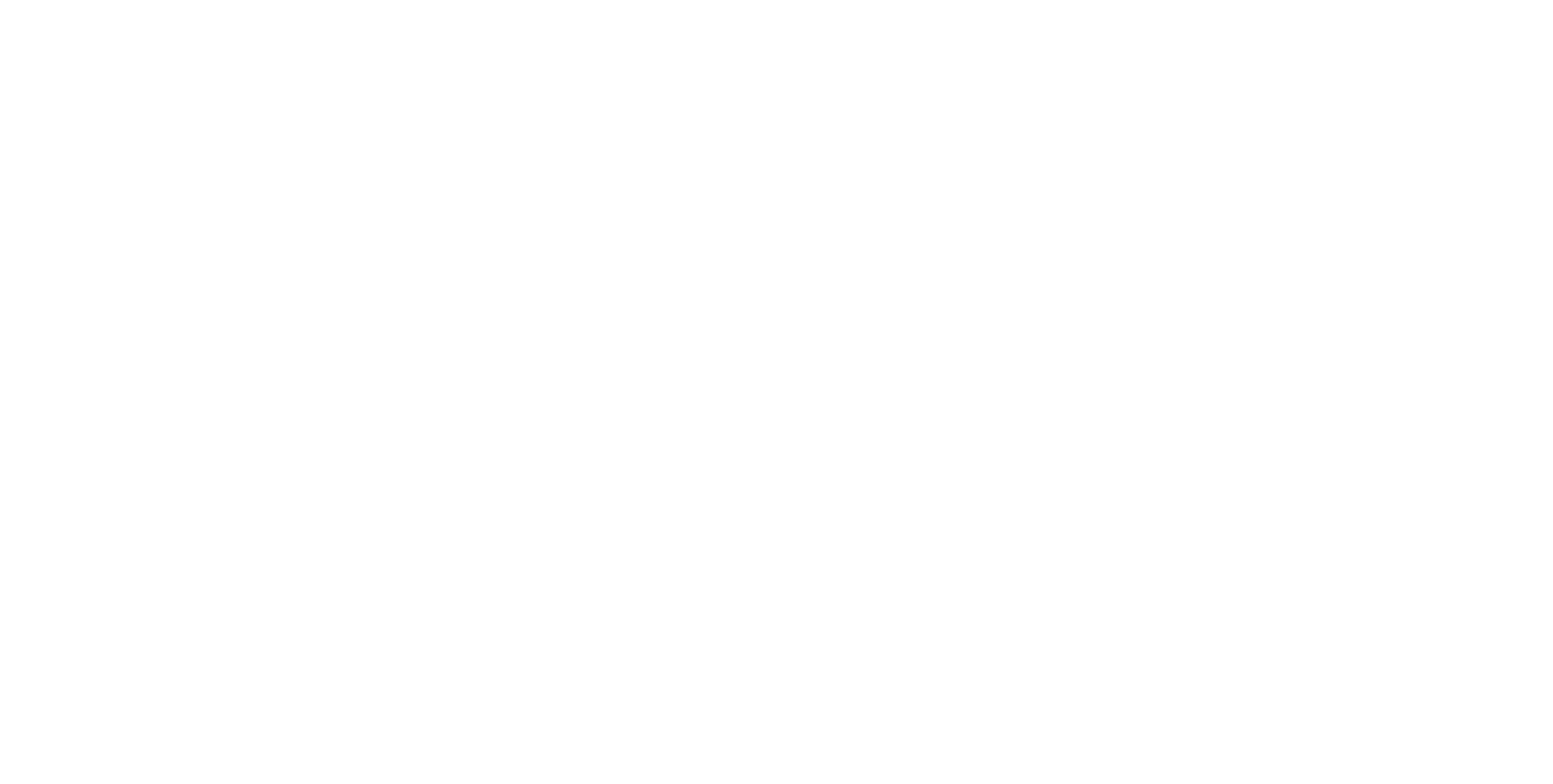
select select "2"
select select "1"
select select "4"
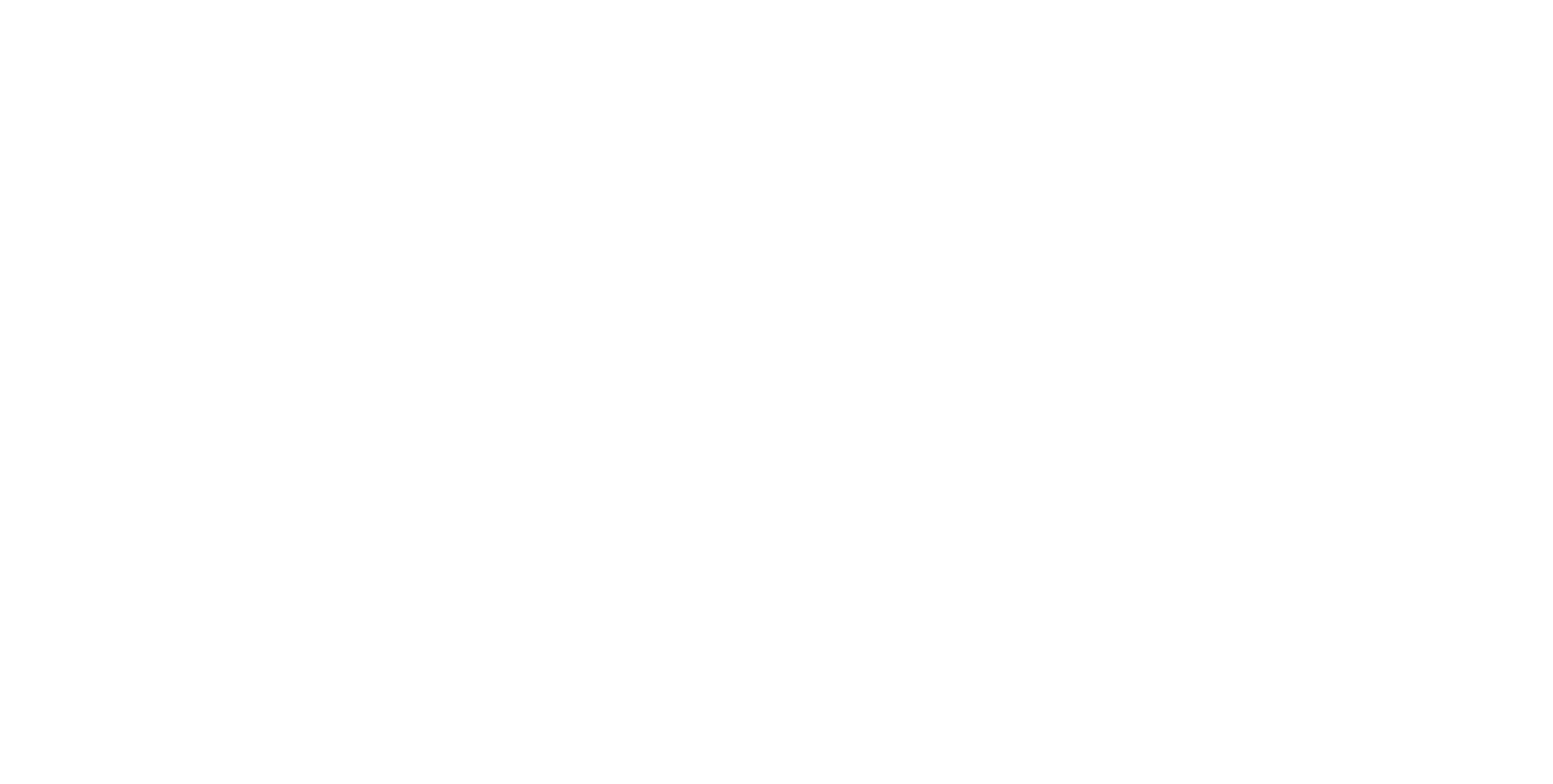
select select "4"
select select "1"
select select "2"
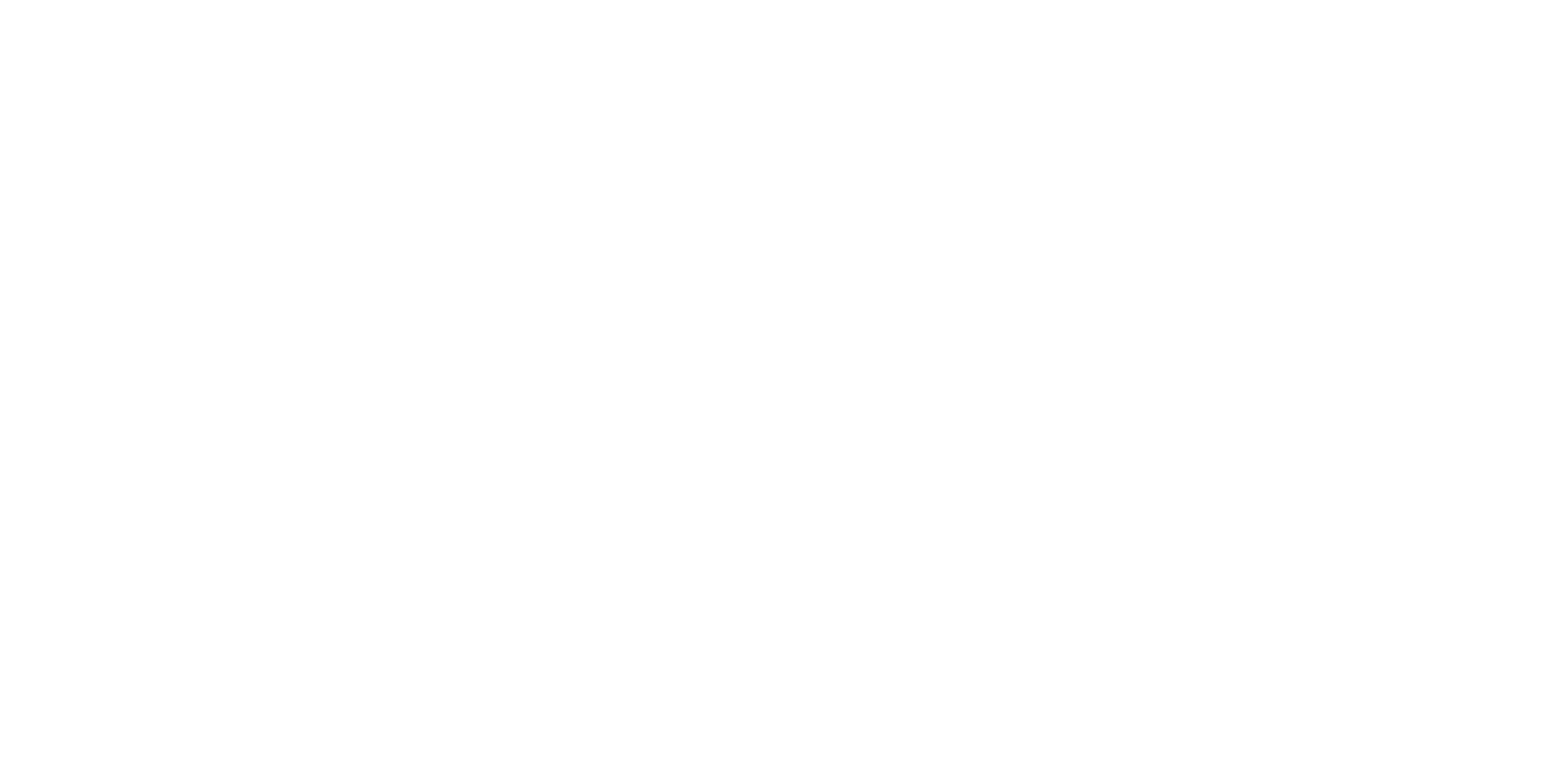
select select "1"
select select "6"
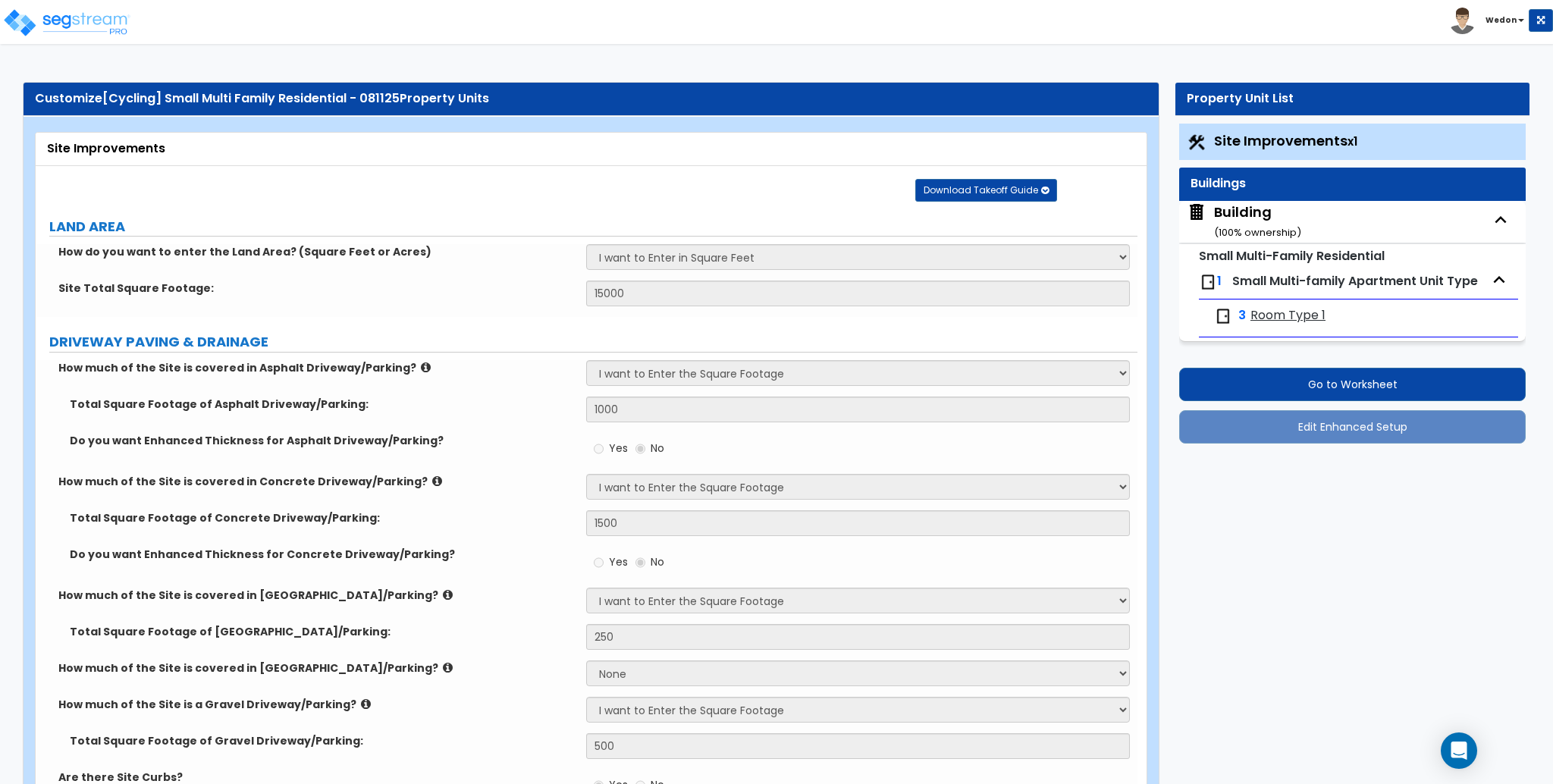
click at [1030, 24] on div "Toggle navigation [GEOGRAPHIC_DATA]" at bounding box center [776, 22] width 1553 height 44
click at [1314, 324] on span "Room Type 1" at bounding box center [1287, 315] width 75 height 17
select select "1"
select select "5"
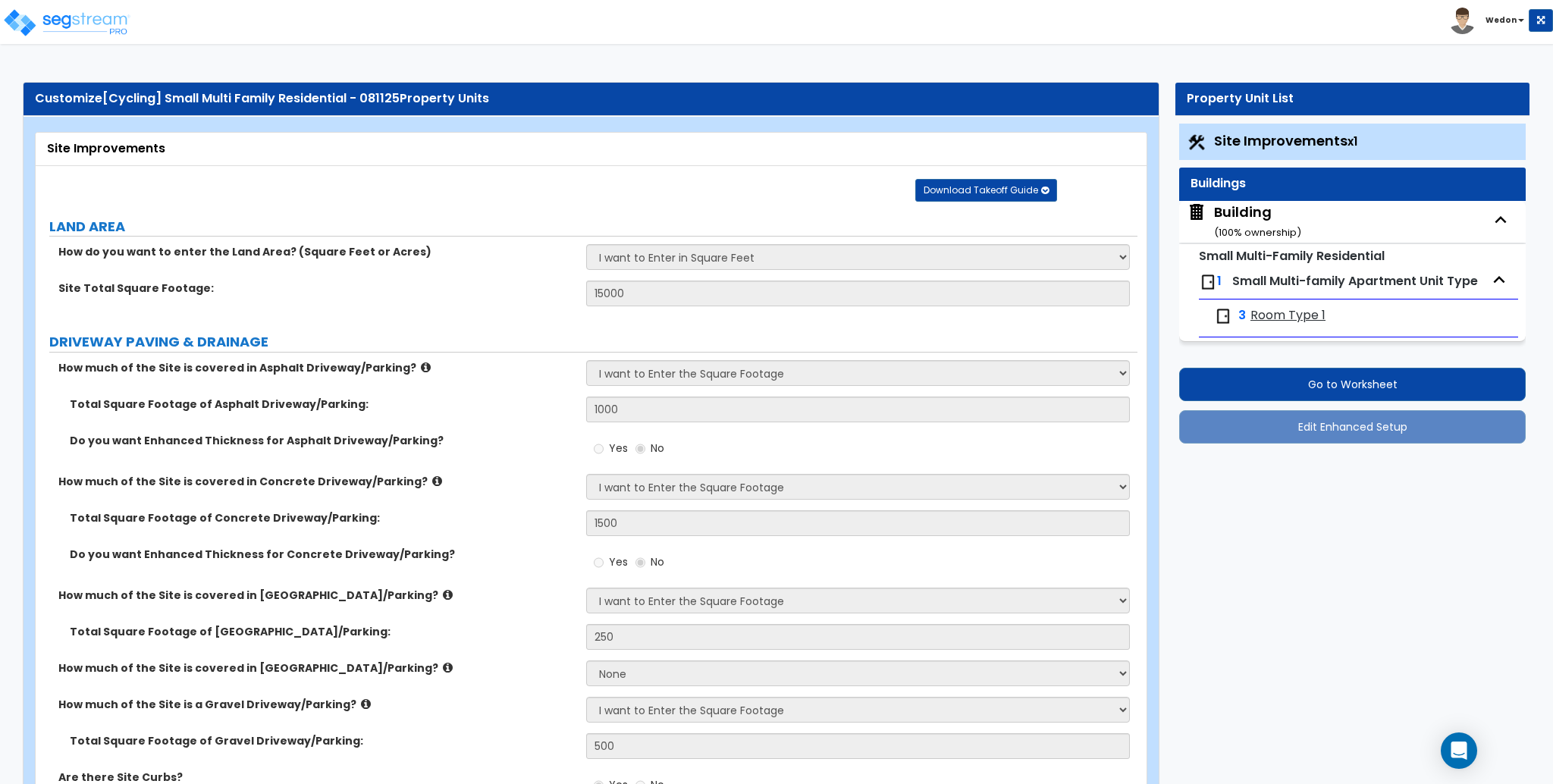
select select "2"
select select "1"
select select "3"
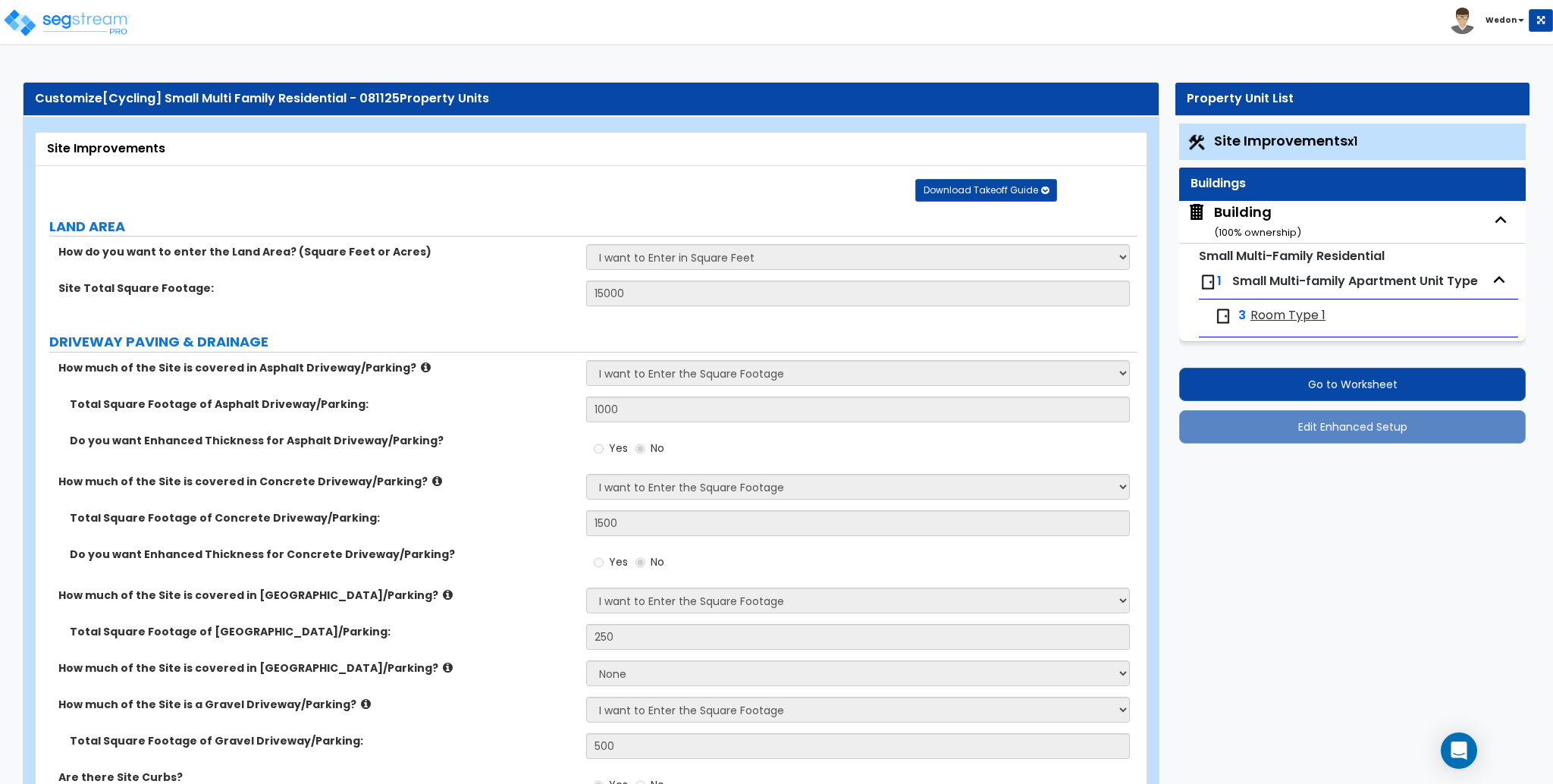
select select "4"
select select "1"
select select "2"
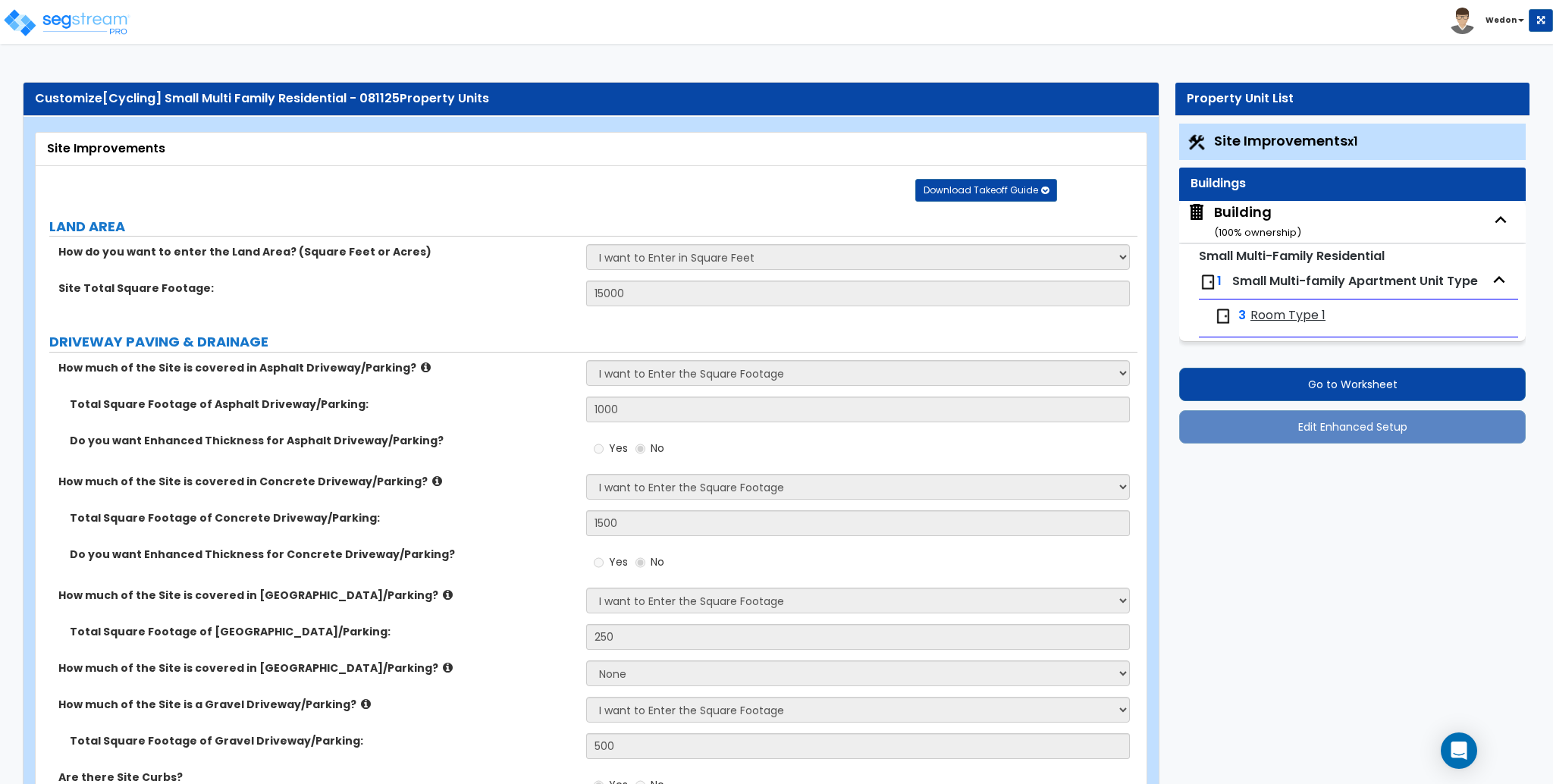
select select "3"
select select "2"
select select "5"
select select "2"
select select "3"
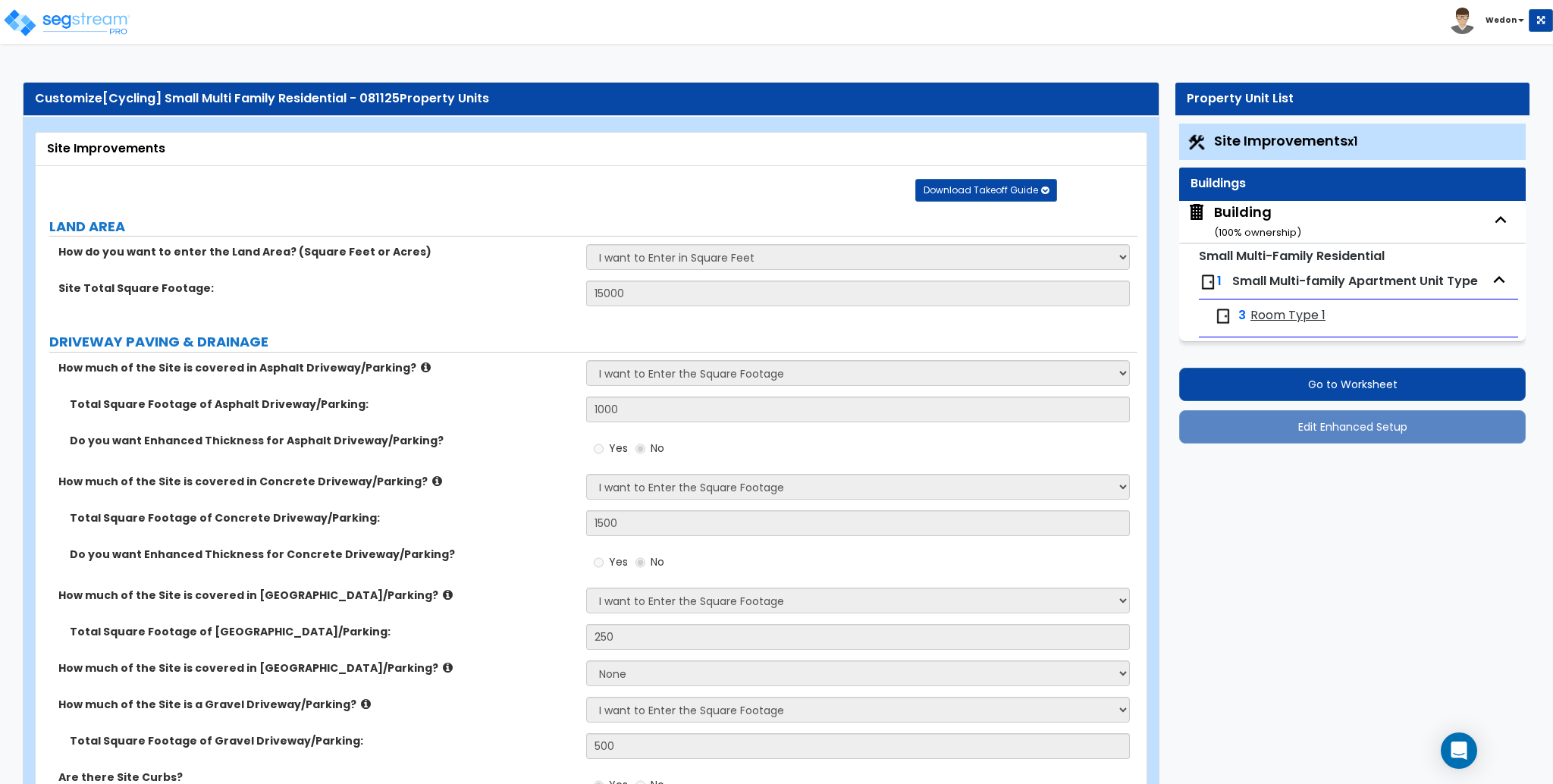
select select "4"
select select "1"
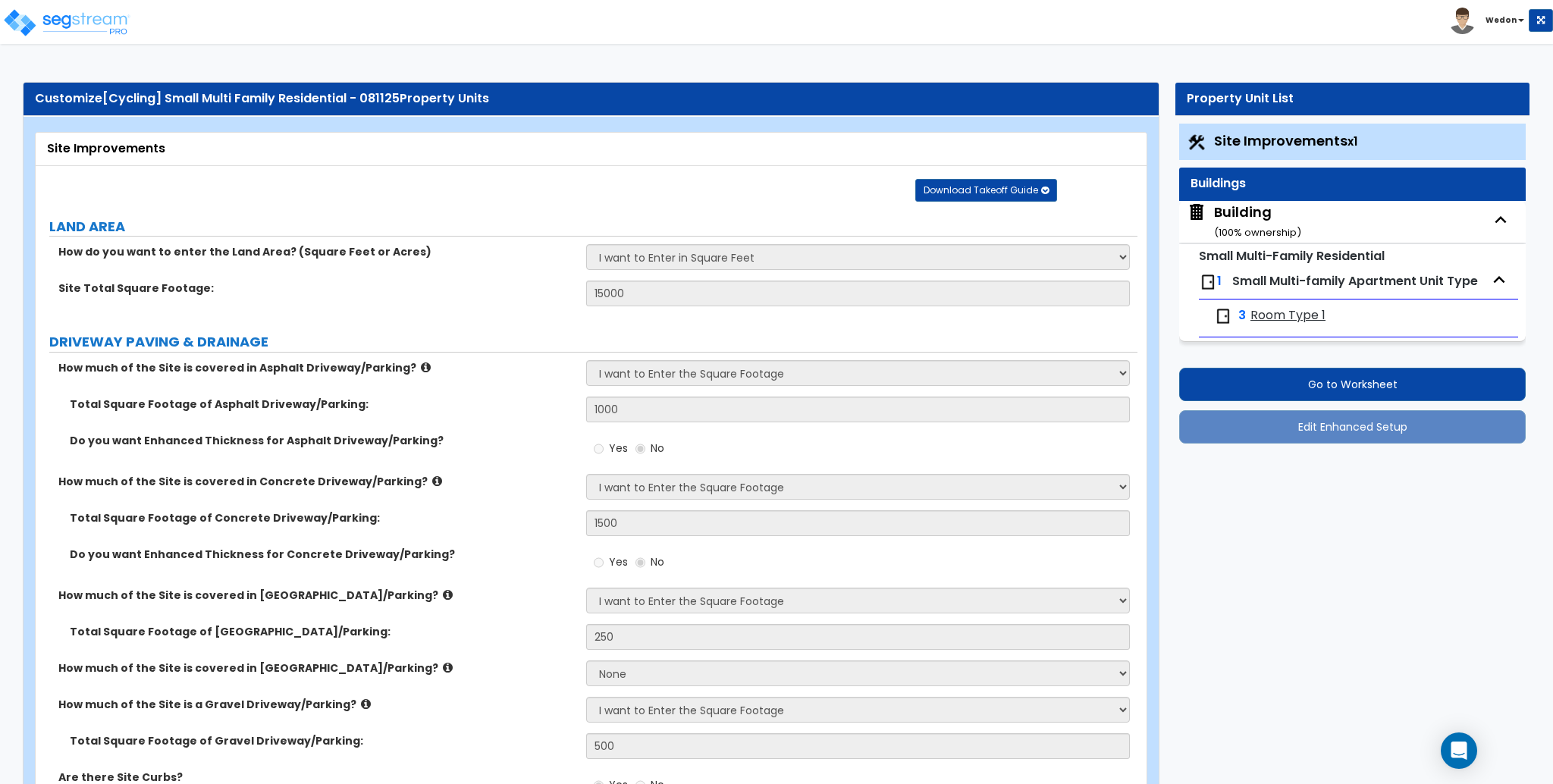
select select "2"
select select "4"
select select "2"
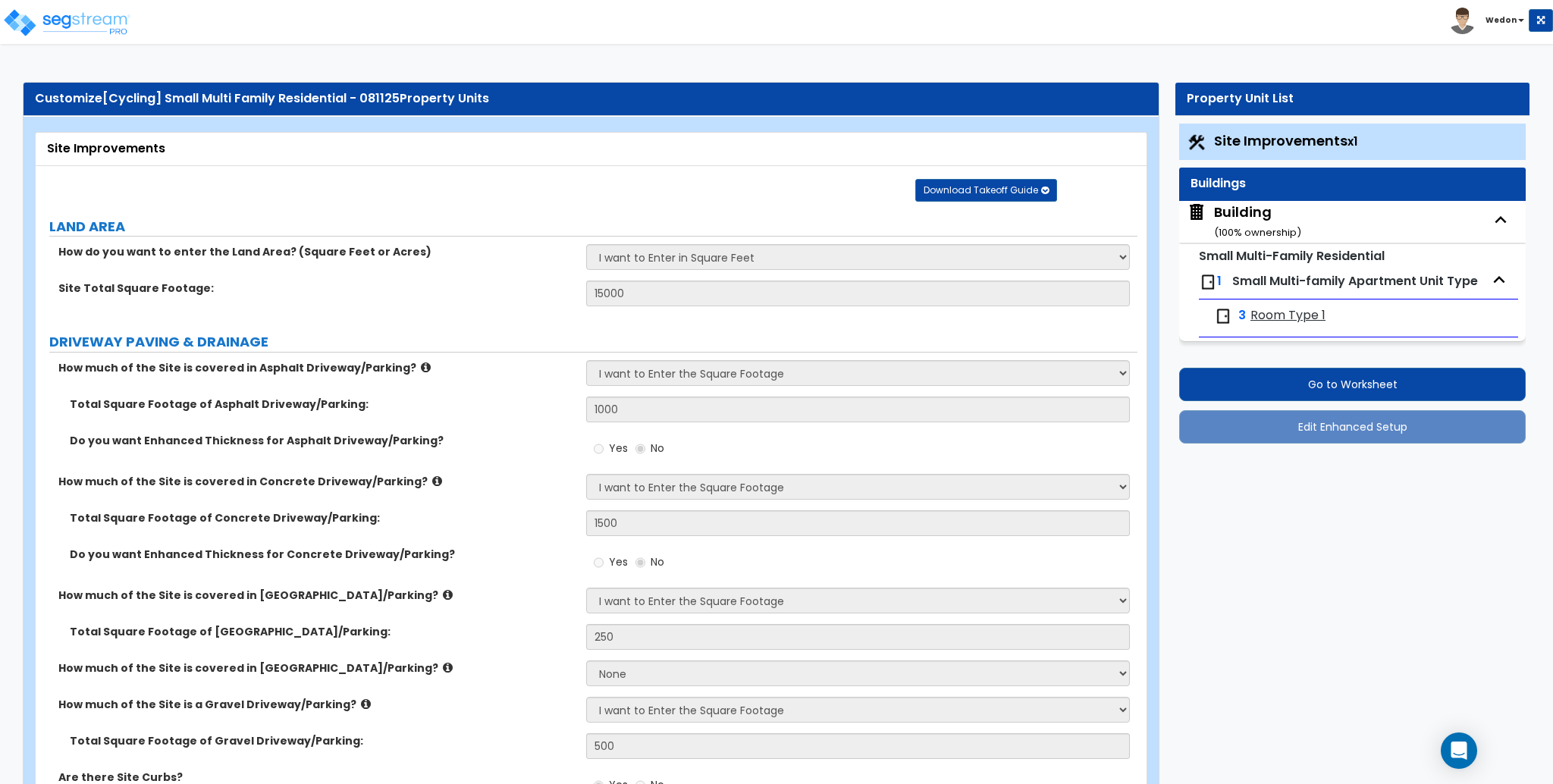
select select "1"
select select "4"
select select "5"
select select "2"
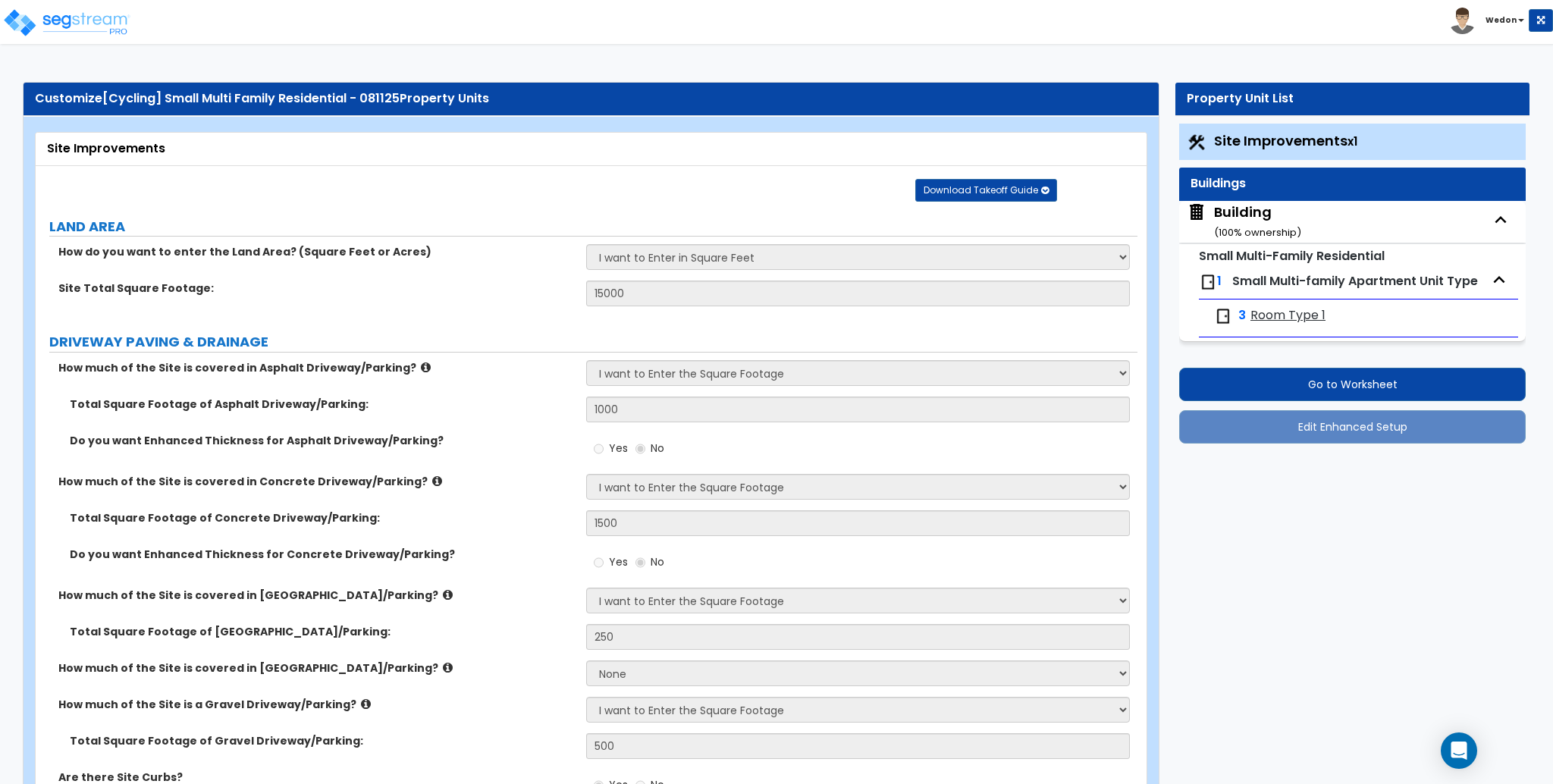
select select "2"
select select "4"
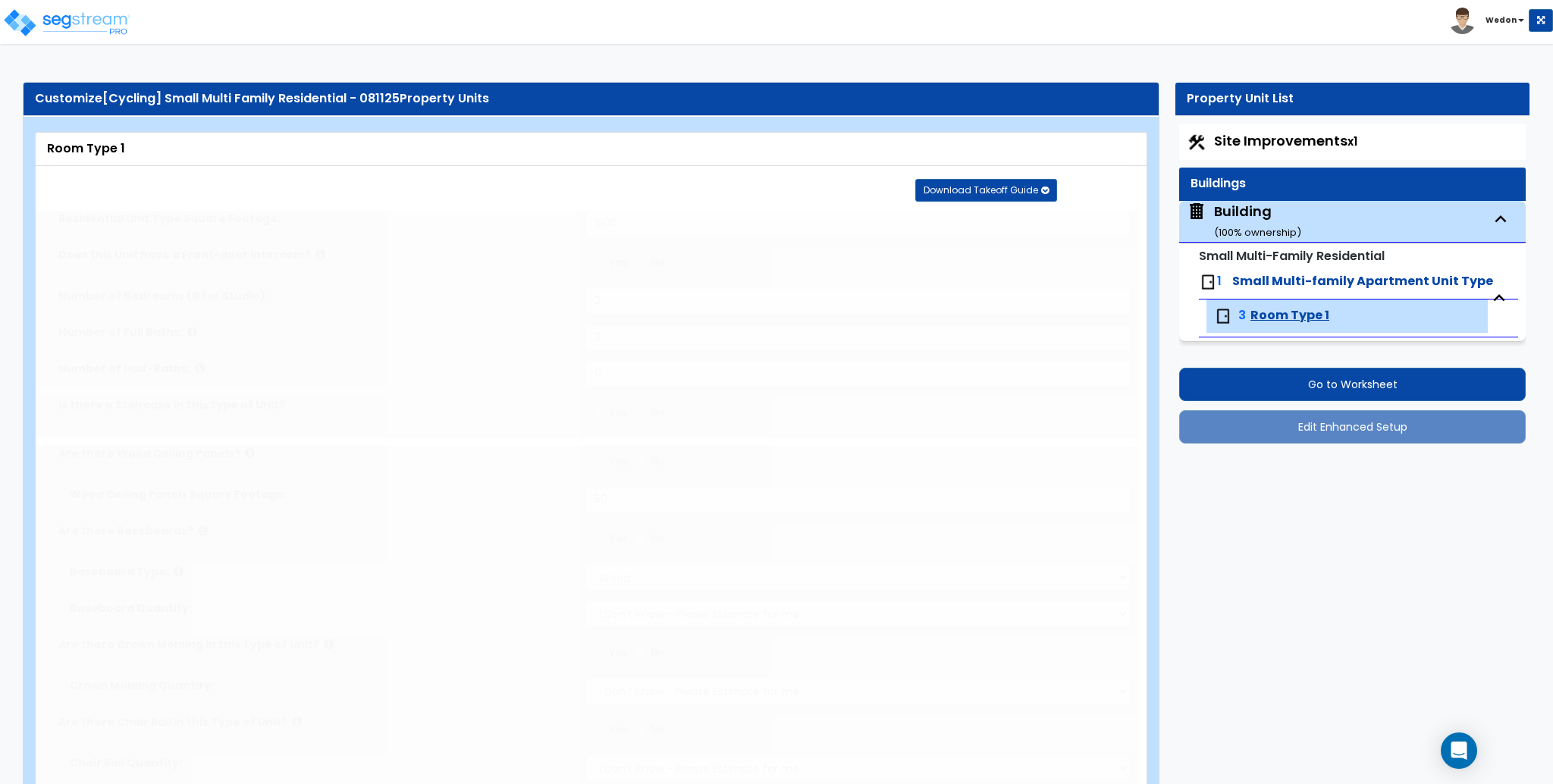
type input "2"
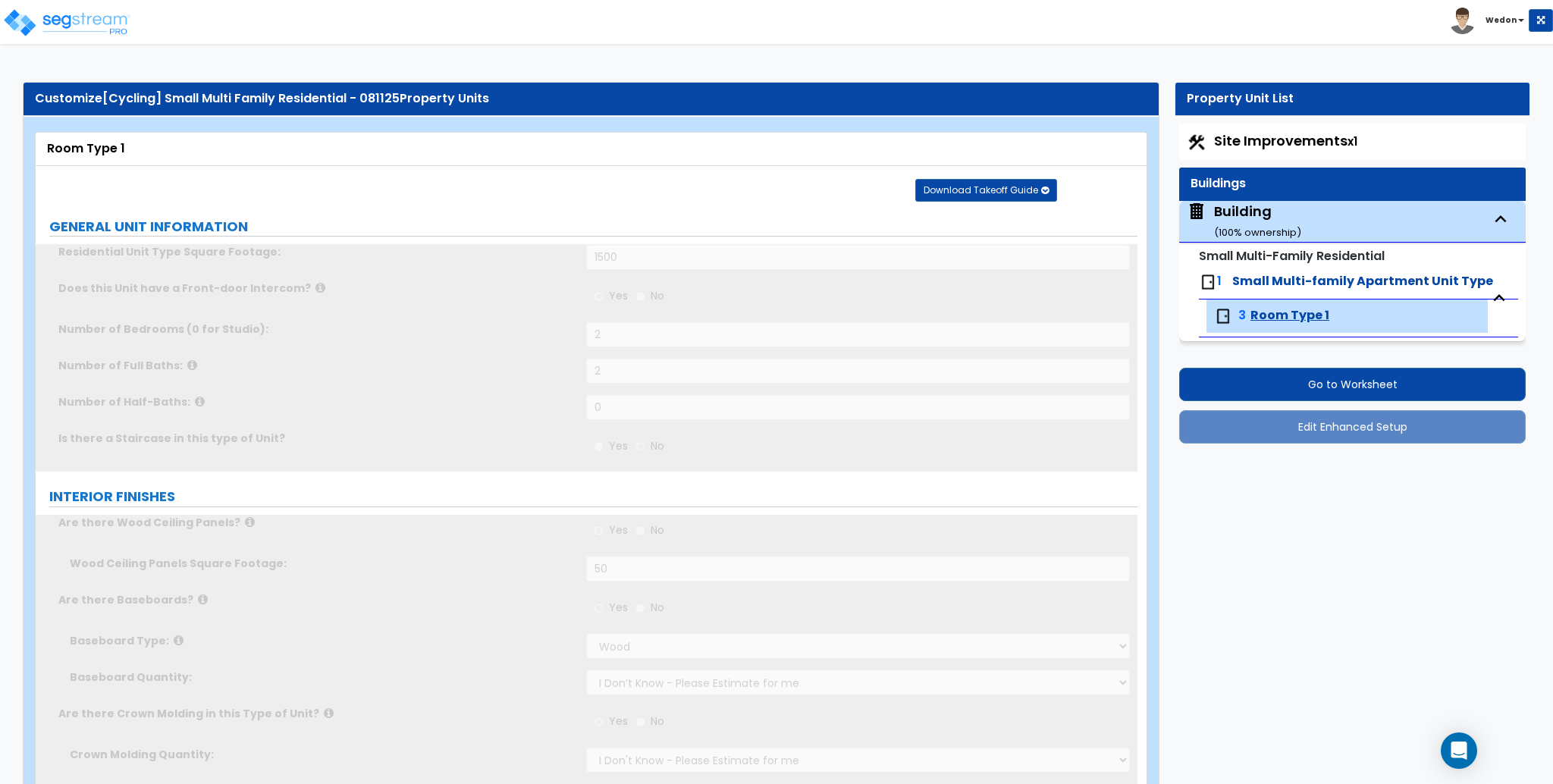
click at [443, 225] on label "GENERAL UNIT INFORMATION" at bounding box center [593, 227] width 1088 height 20
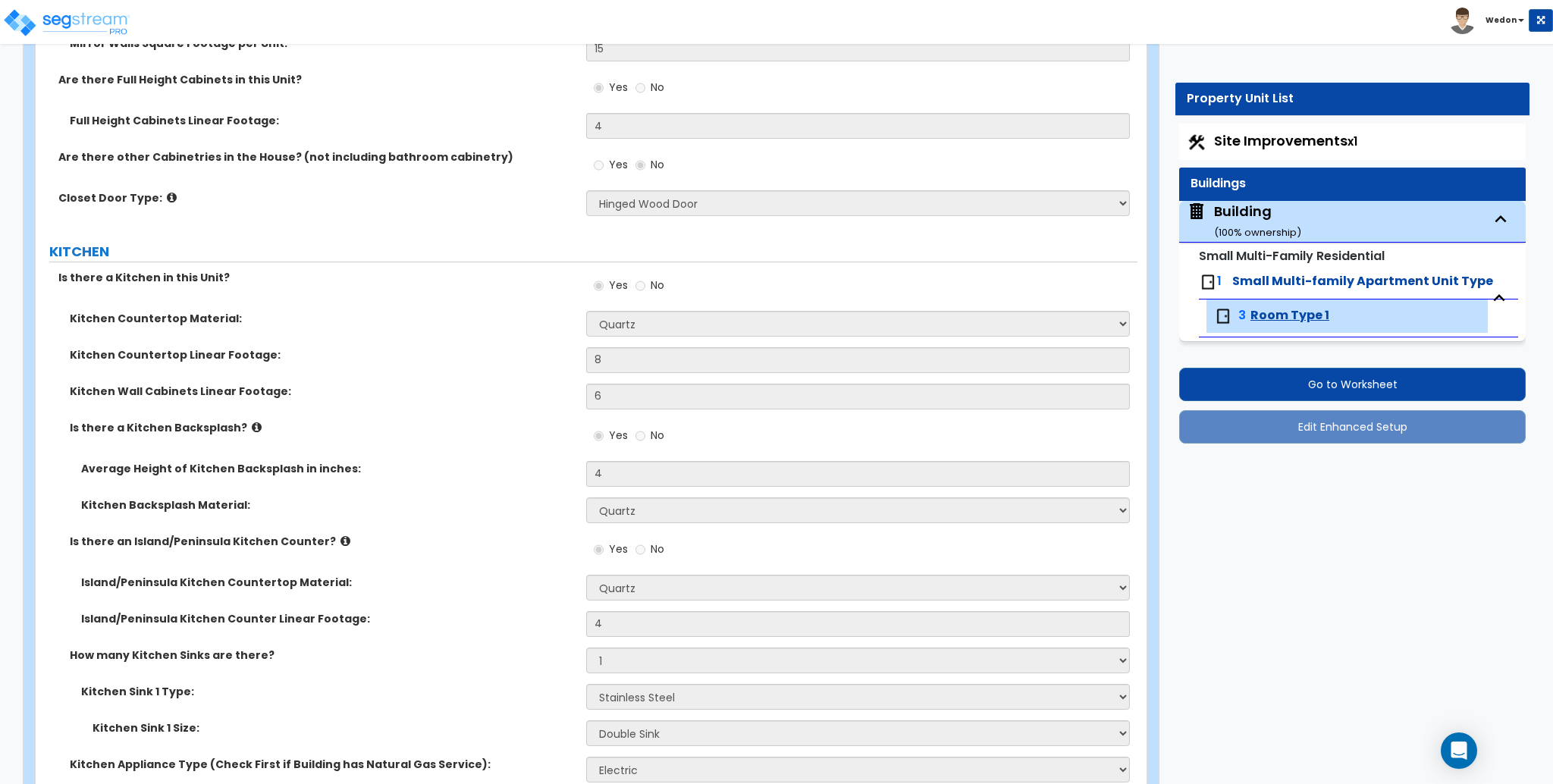
scroll to position [2895, 0]
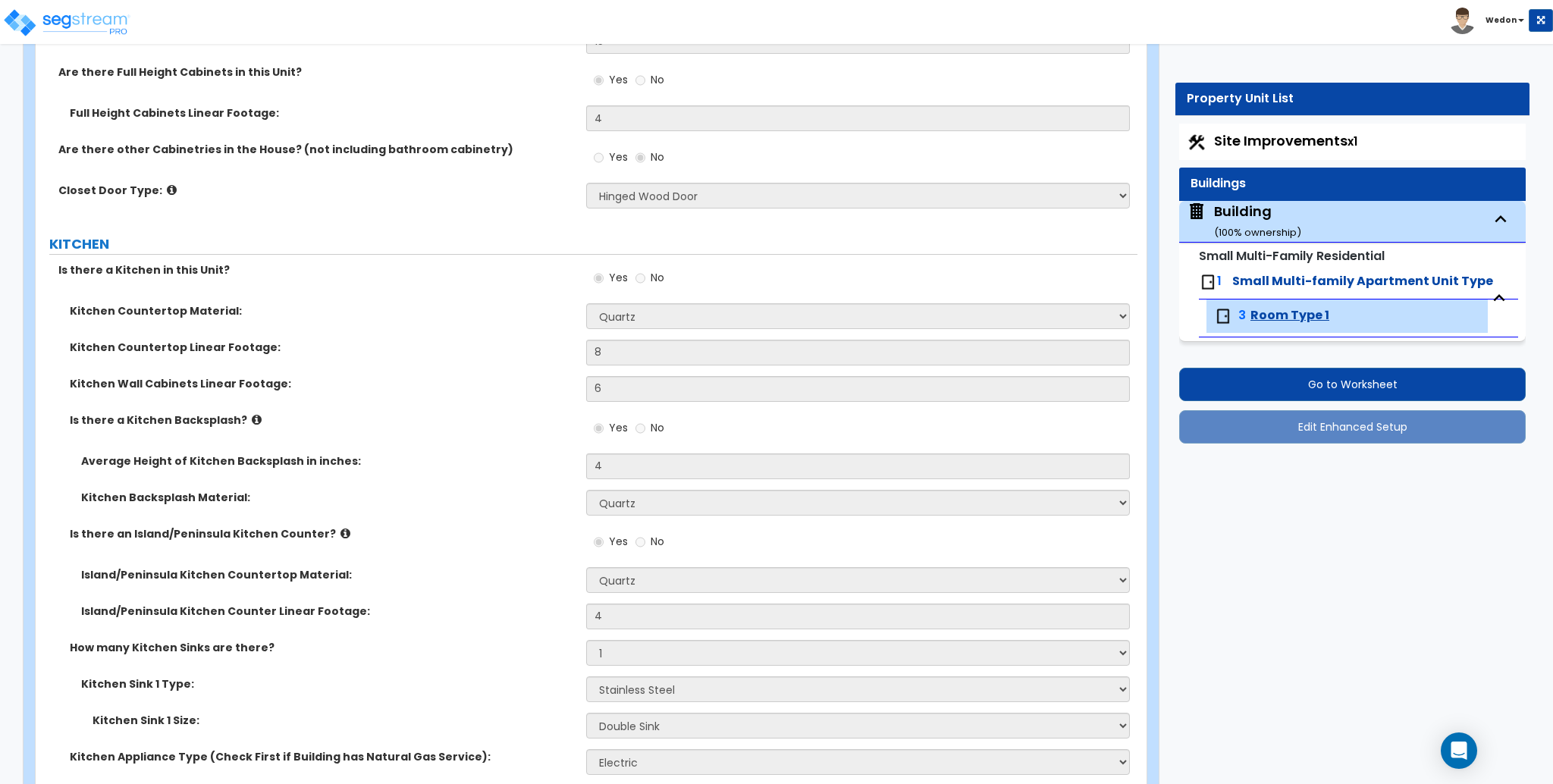
click at [403, 354] on label "Kitchen Countertop Linear Footage:" at bounding box center [322, 347] width 505 height 15
click at [210, 163] on div "Are there other Cabinetries in the House? (not including bathroom cabinetry) Ye…" at bounding box center [586, 161] width 1102 height 41
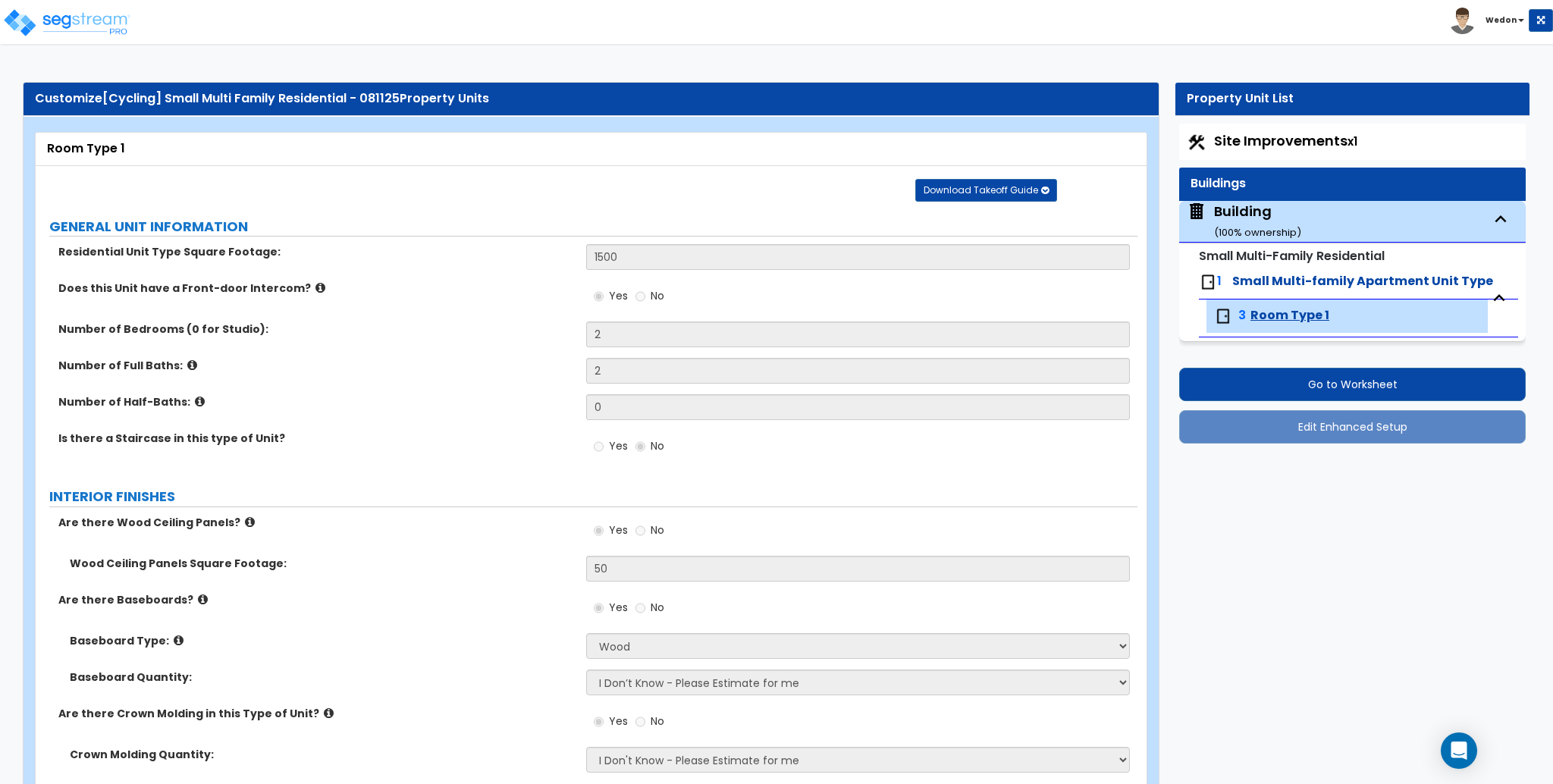
select select "1"
select select "5"
select select "2"
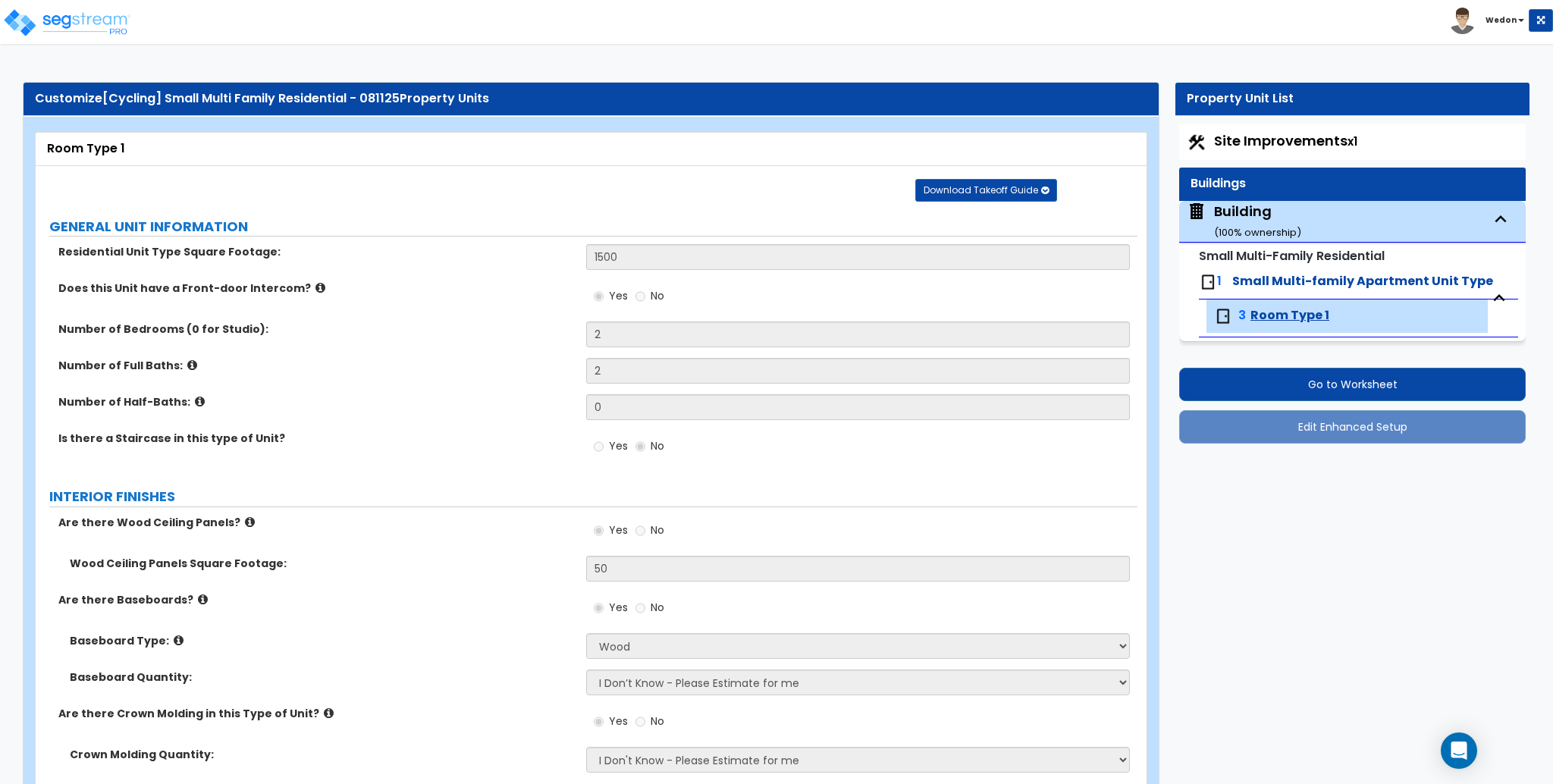
select select "2"
select select "1"
select select "3"
select select "4"
select select "1"
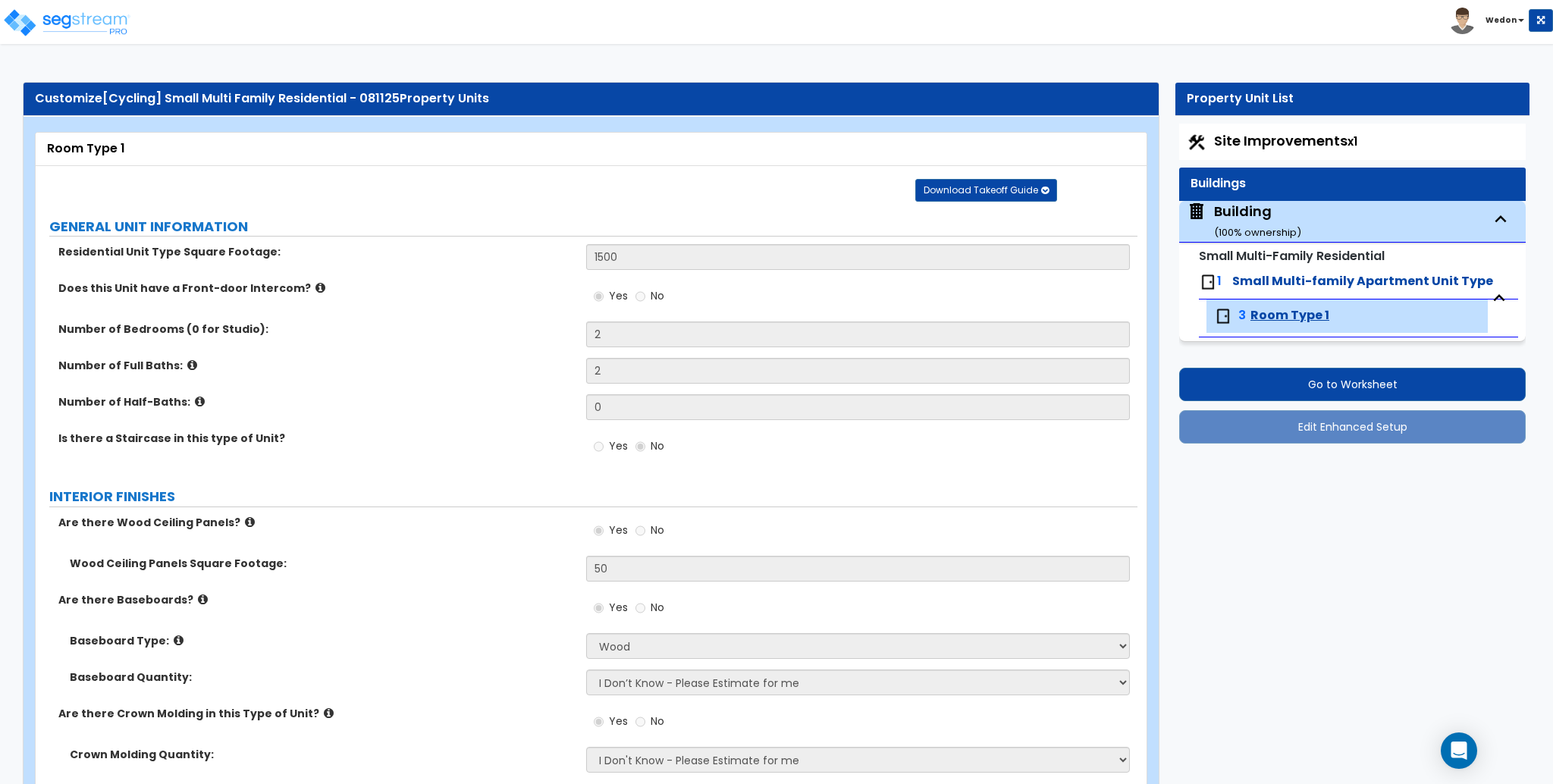
select select "1"
select select "2"
select select "3"
select select "2"
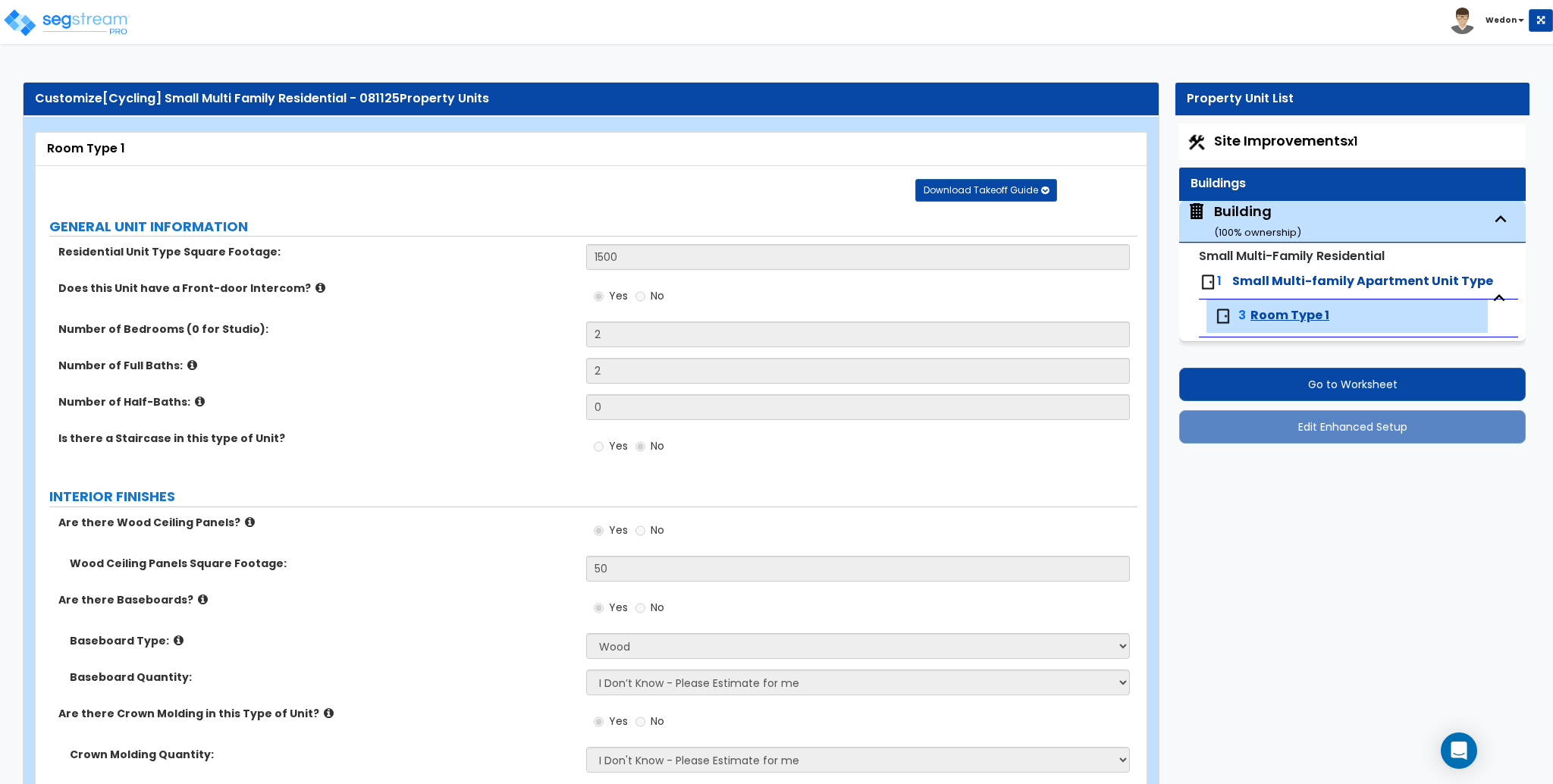
select select "5"
select select "2"
select select "3"
select select "4"
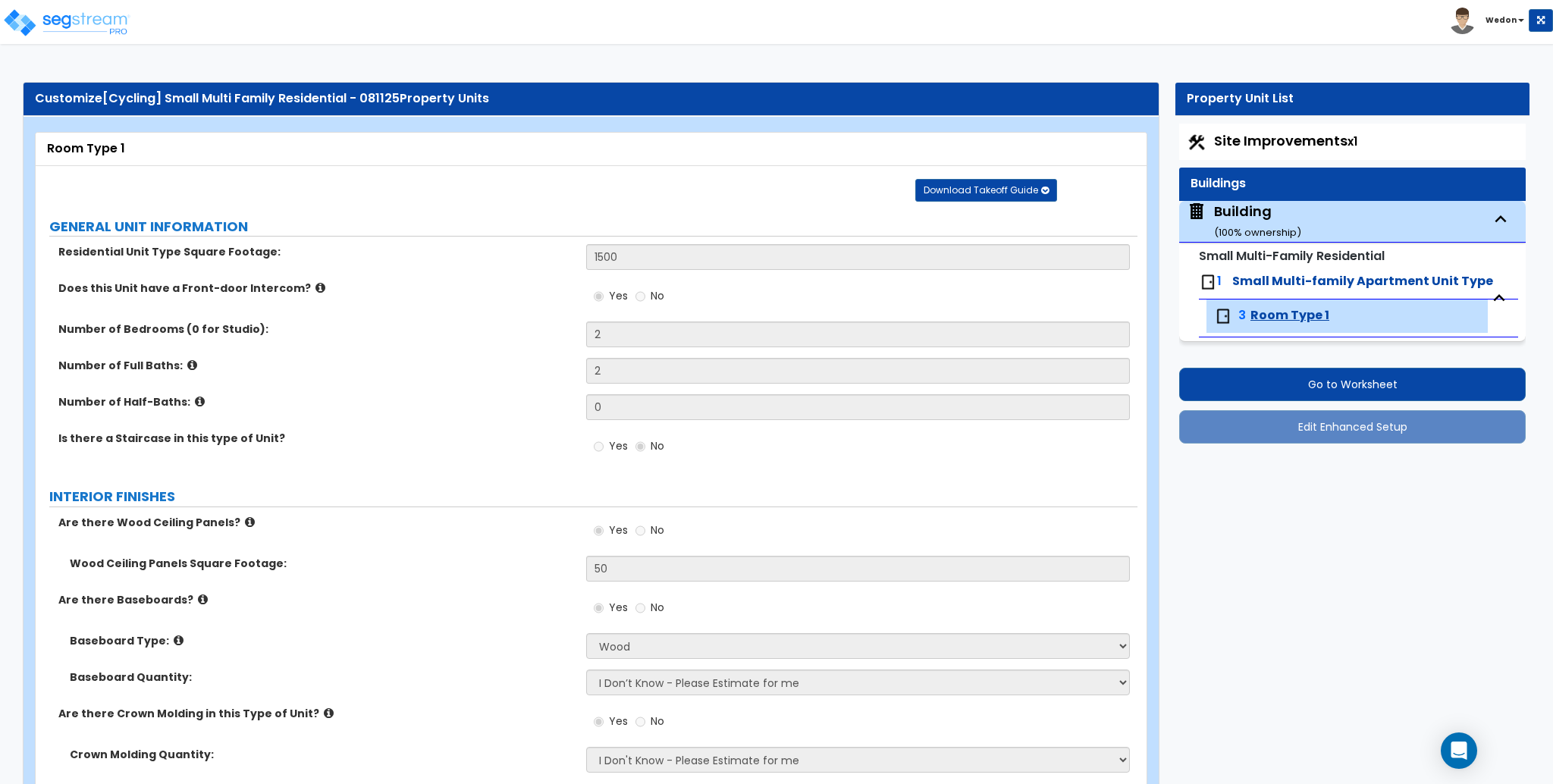
select select "4"
select select "1"
select select "2"
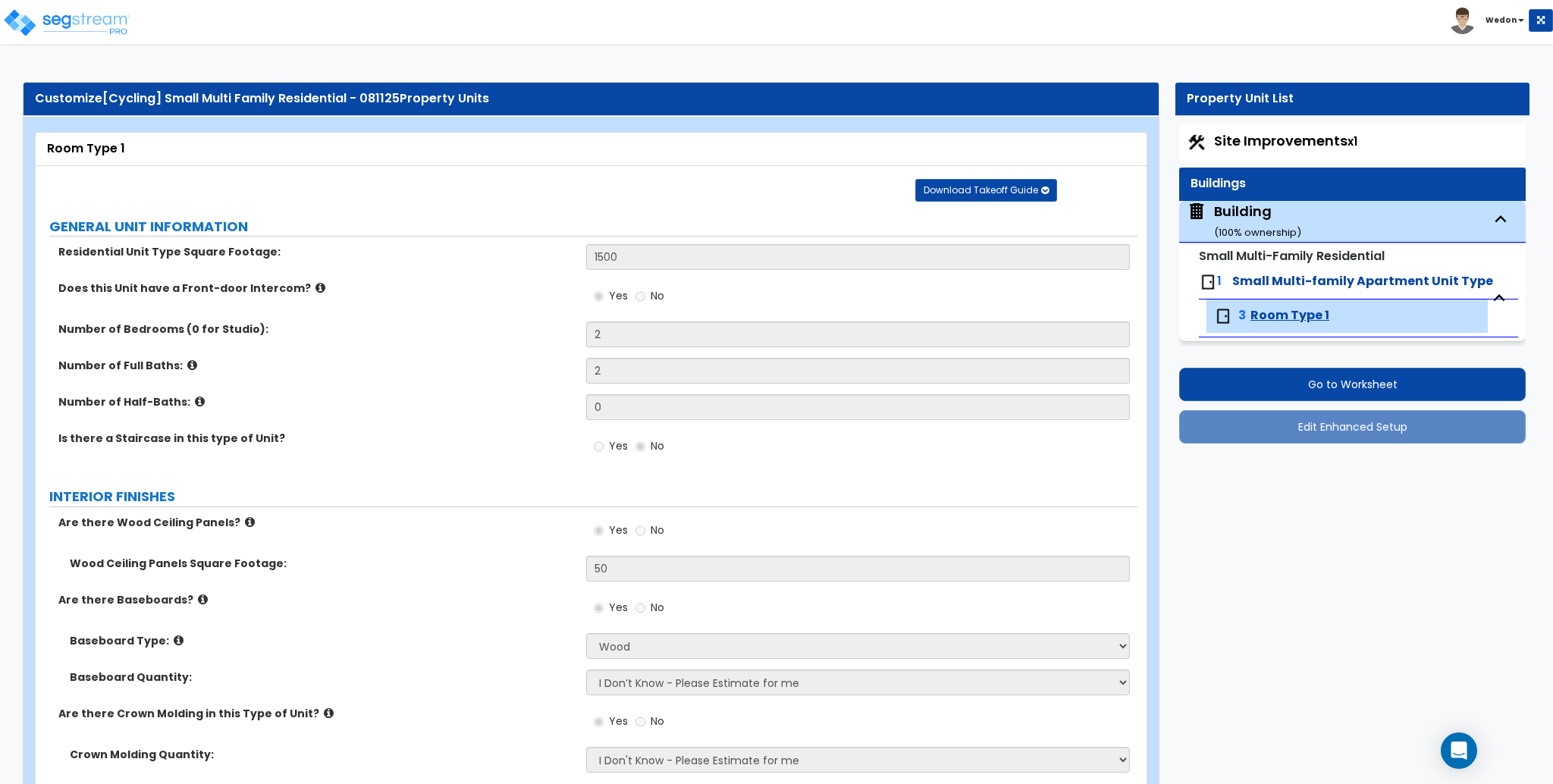
select select "2"
select select "4"
select select "2"
select select "1"
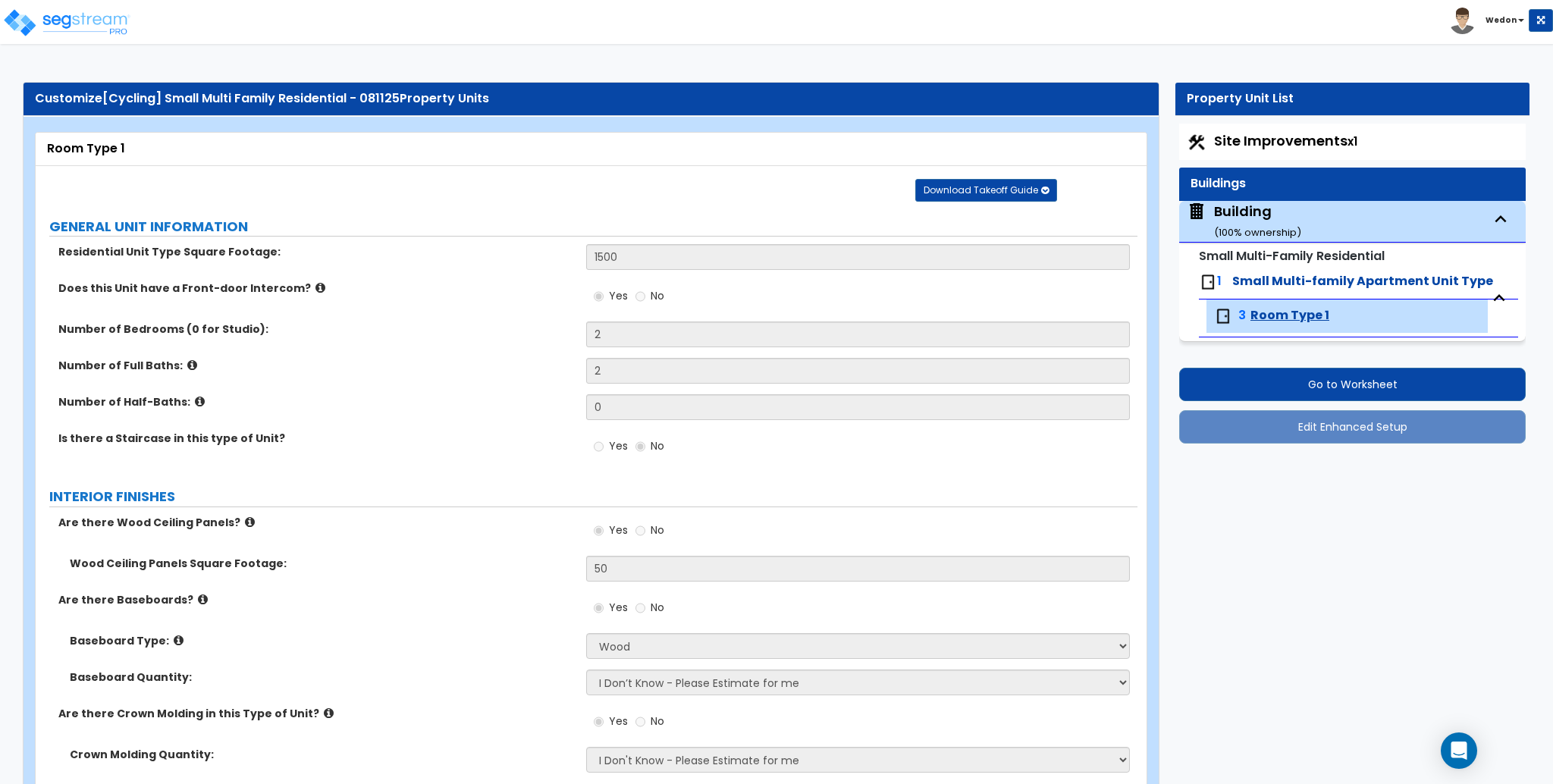
select select "4"
select select "5"
select select "2"
select select "4"
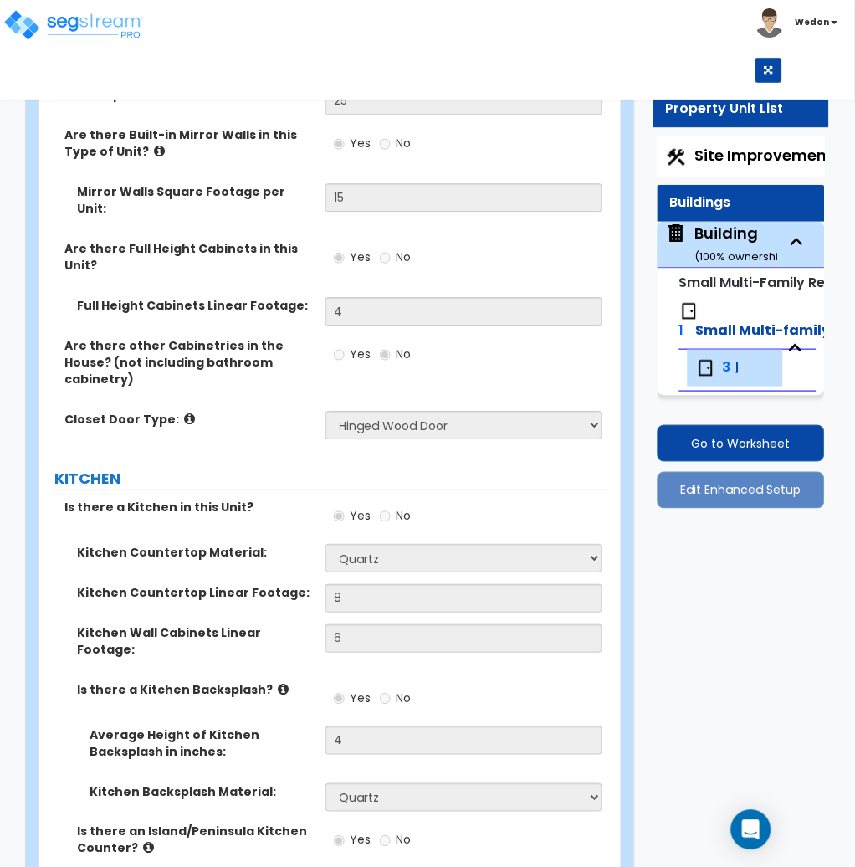
scroll to position [3306, 0]
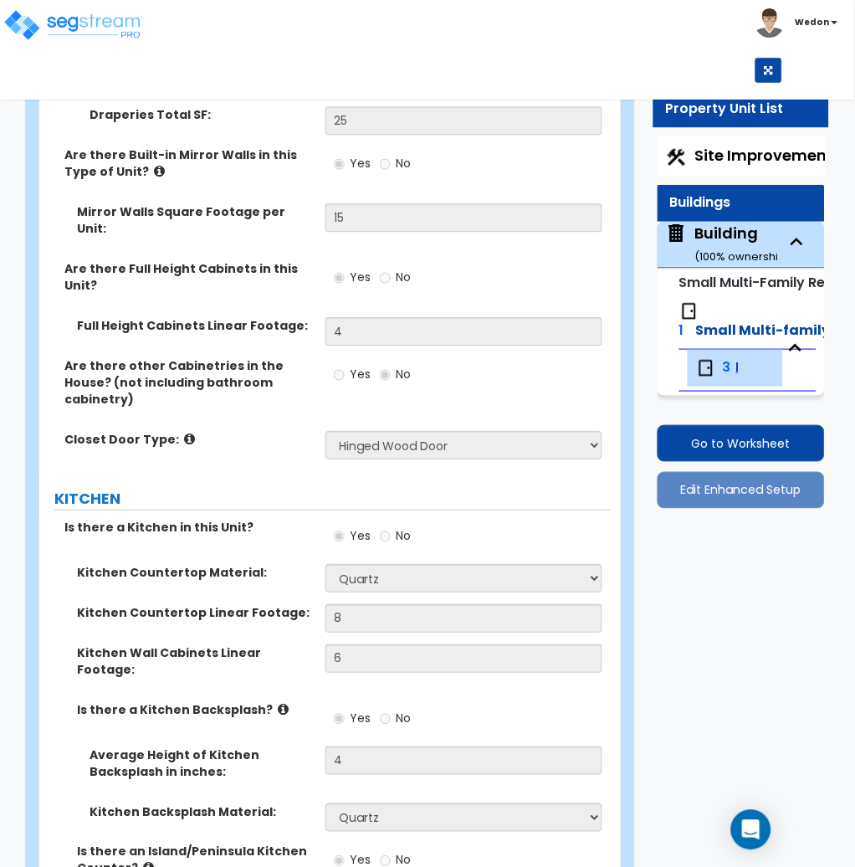
click at [184, 432] on icon at bounding box center [189, 438] width 11 height 13
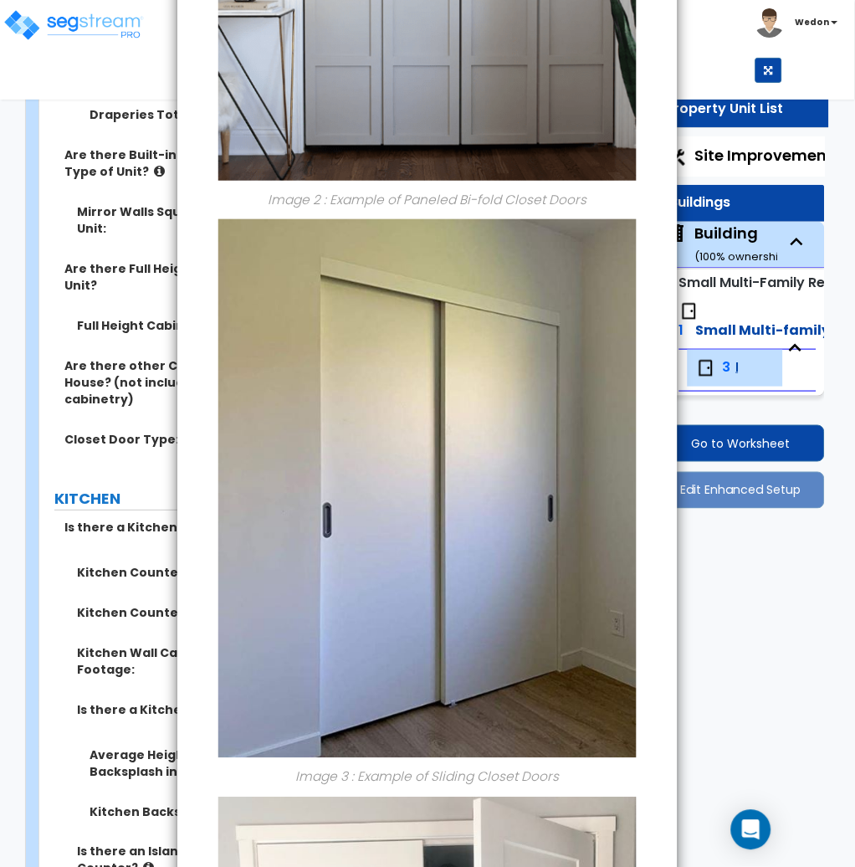
scroll to position [1558, 0]
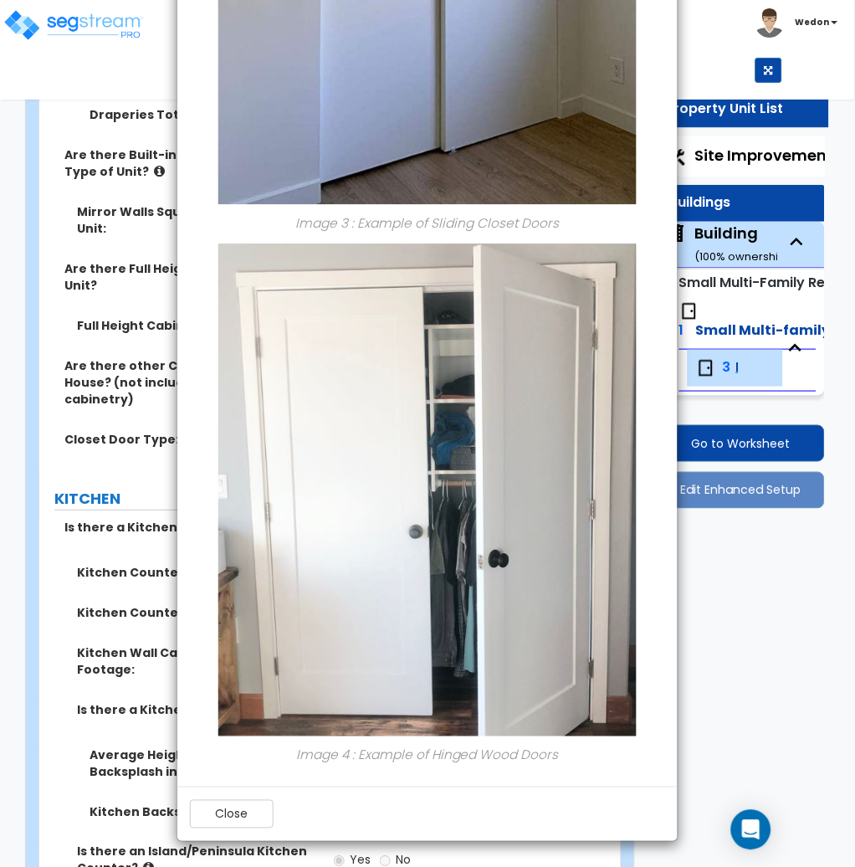
click at [125, 148] on div "× Information of Closet Door Type: Image 1 : Example of Louvered Bi-fold Closet…" at bounding box center [427, 433] width 855 height 867
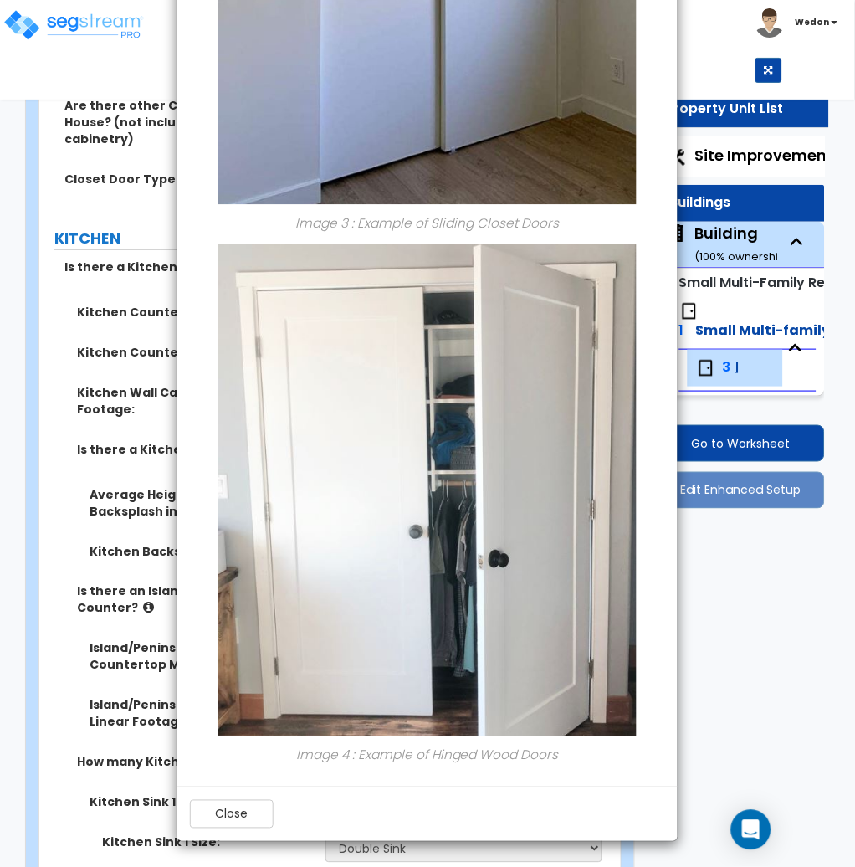
scroll to position [3975, 0]
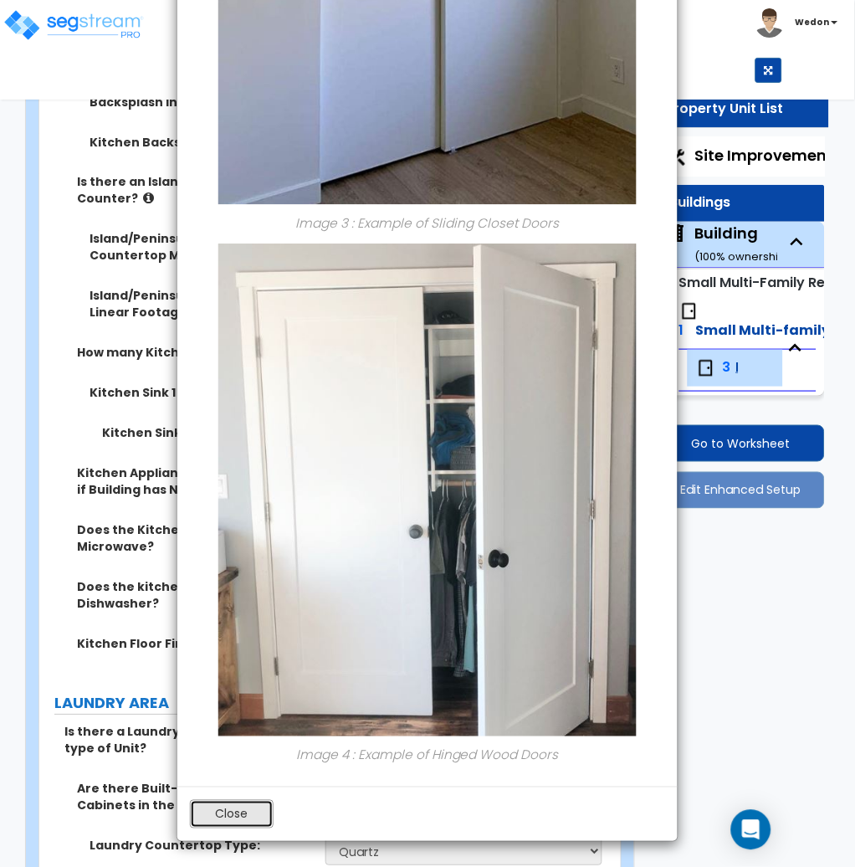
drag, startPoint x: 248, startPoint y: 813, endPoint x: 388, endPoint y: 741, distance: 157.9
click at [248, 811] on button "Close" at bounding box center [232, 814] width 84 height 28
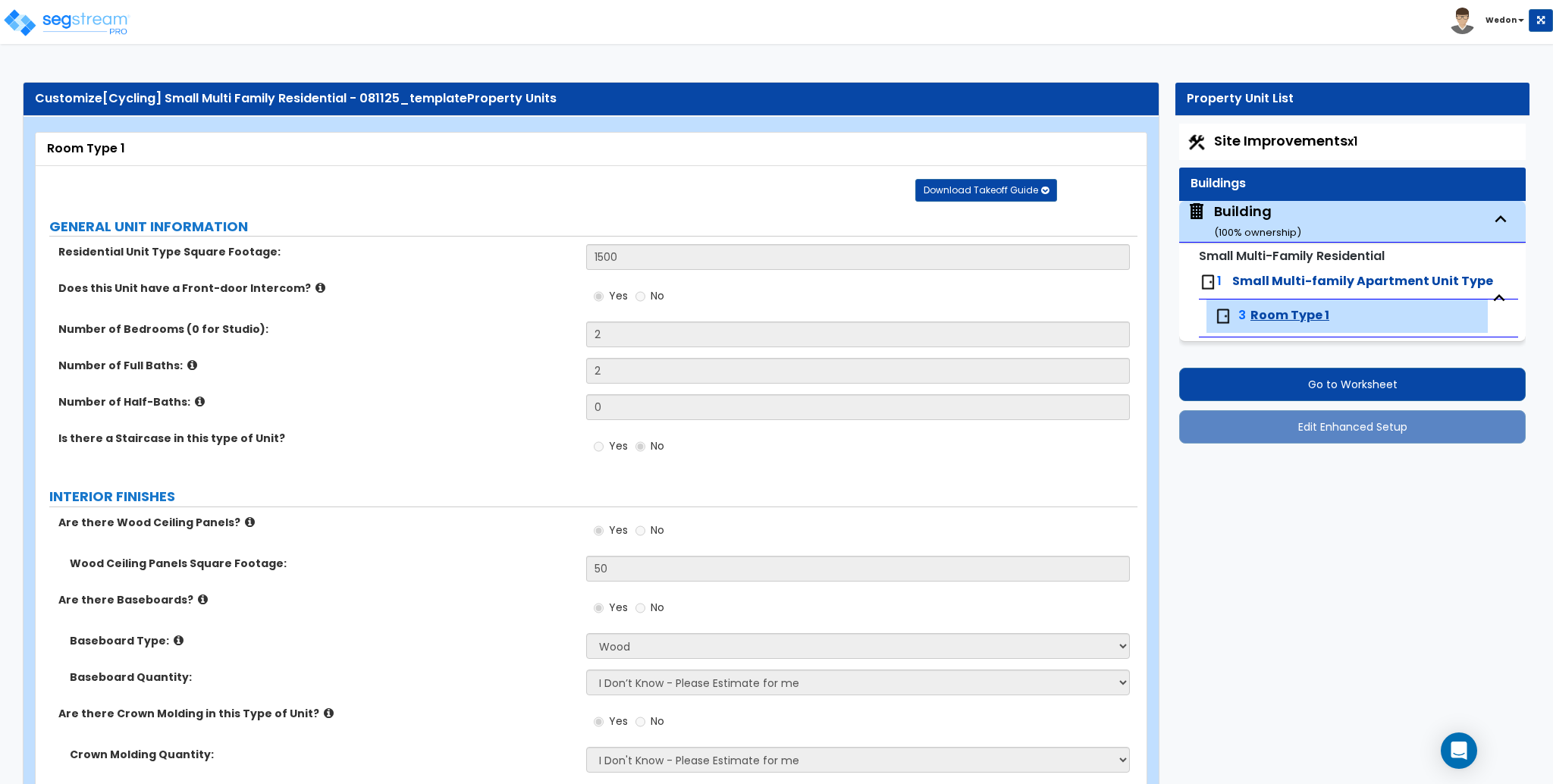
select select "1"
select select "5"
select select "2"
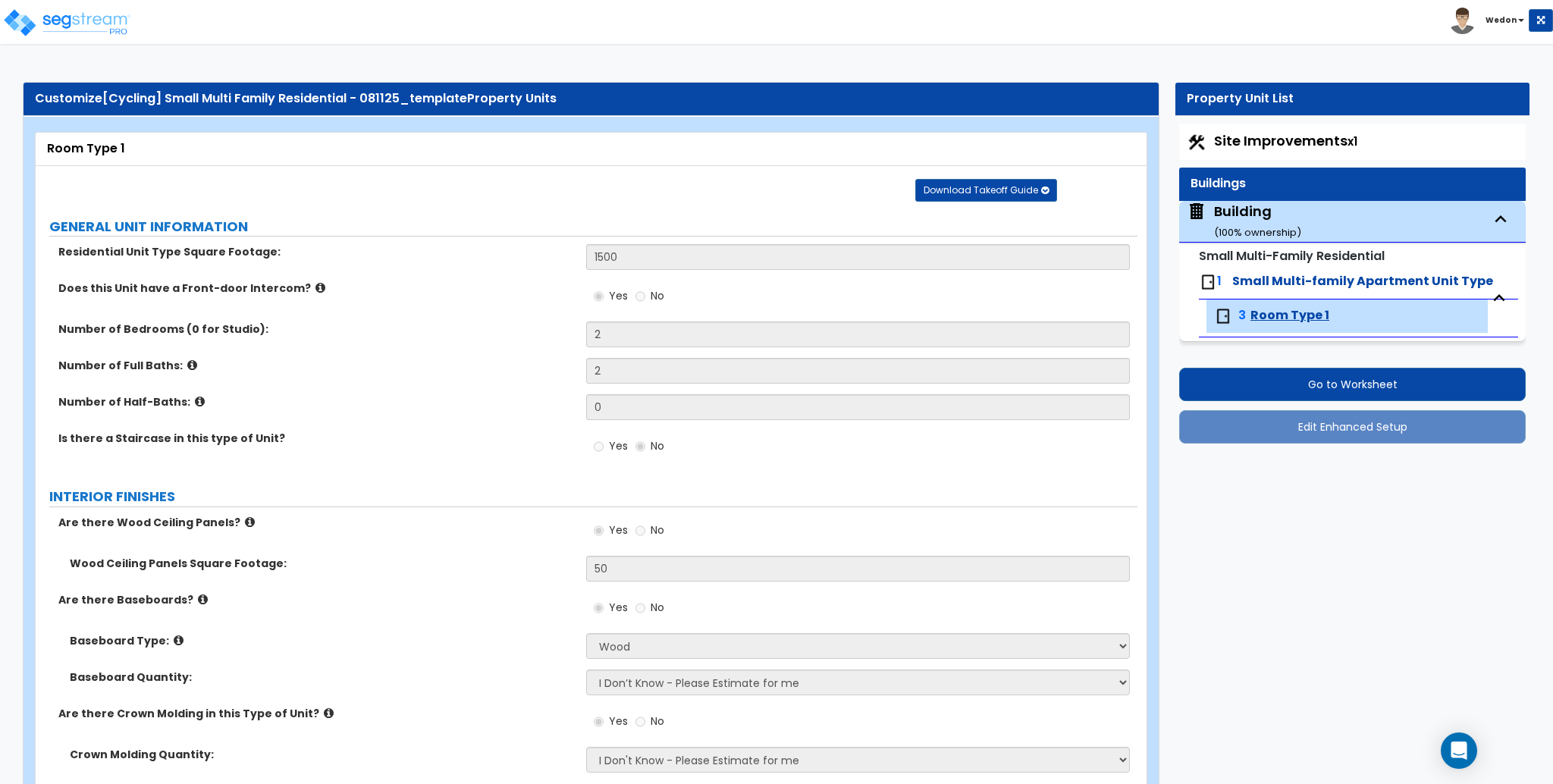
select select "2"
select select "1"
select select "3"
select select "4"
select select "1"
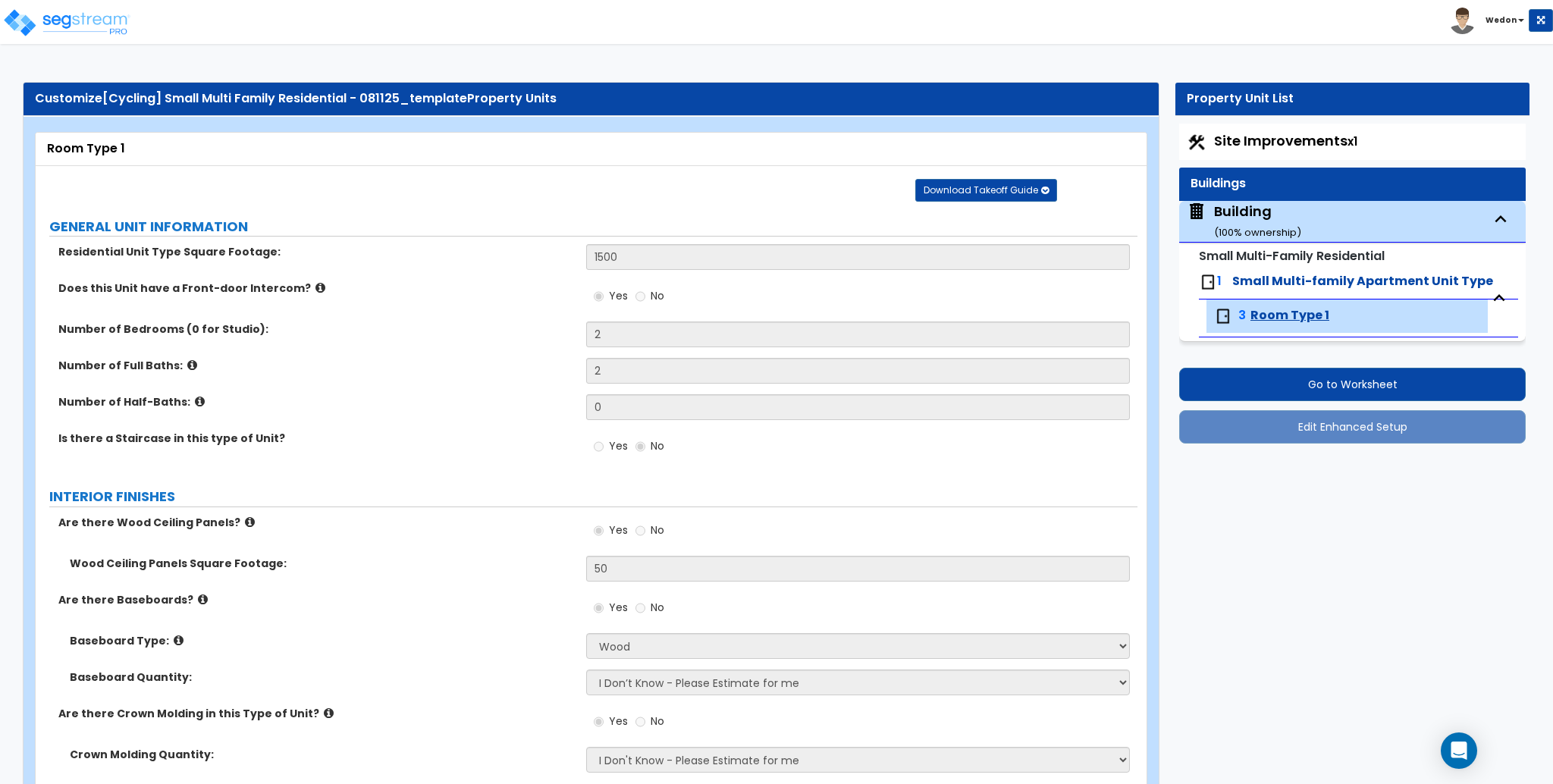
select select "1"
select select "2"
select select "3"
select select "2"
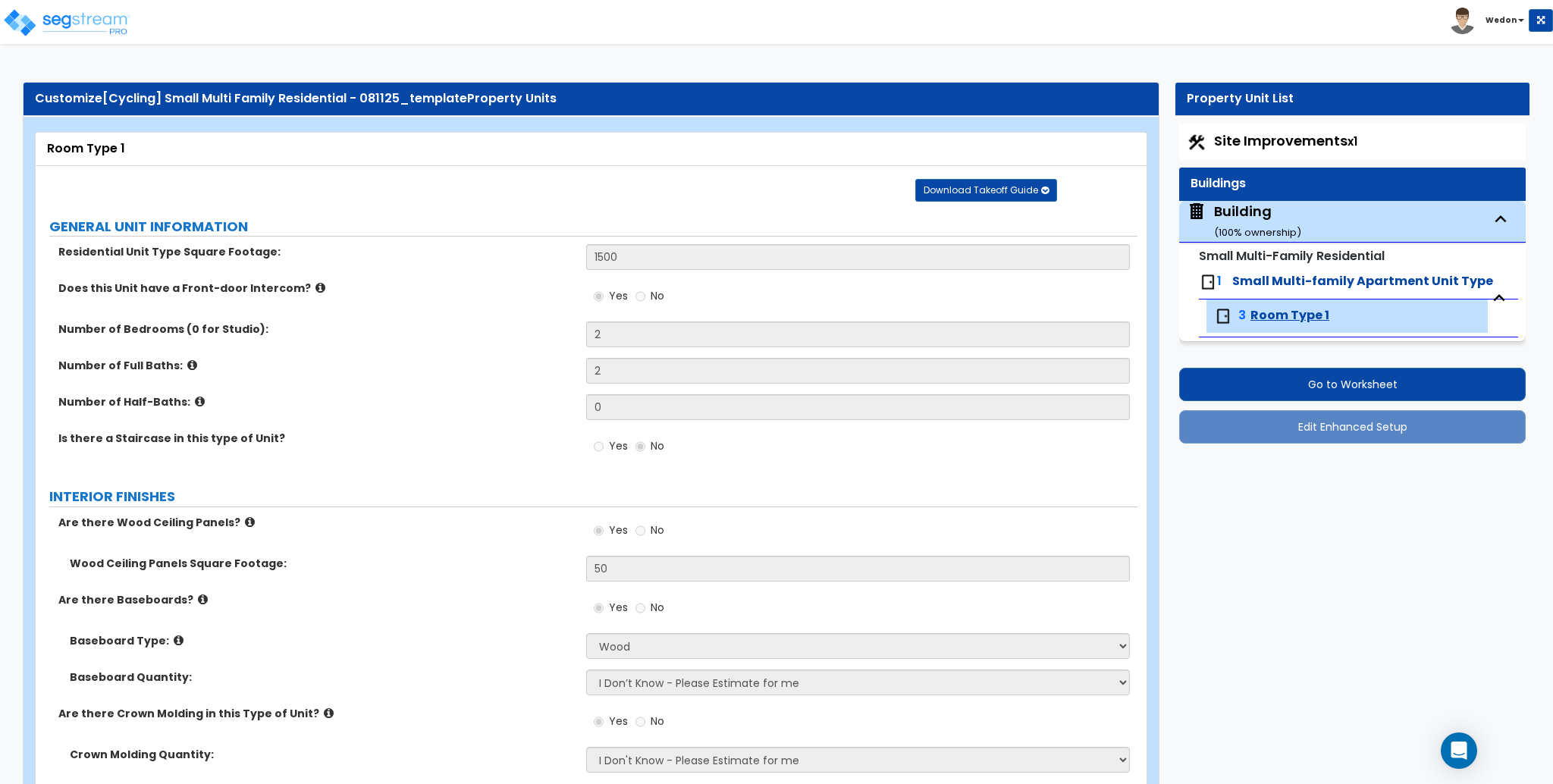
select select "5"
select select "2"
select select "3"
select select "4"
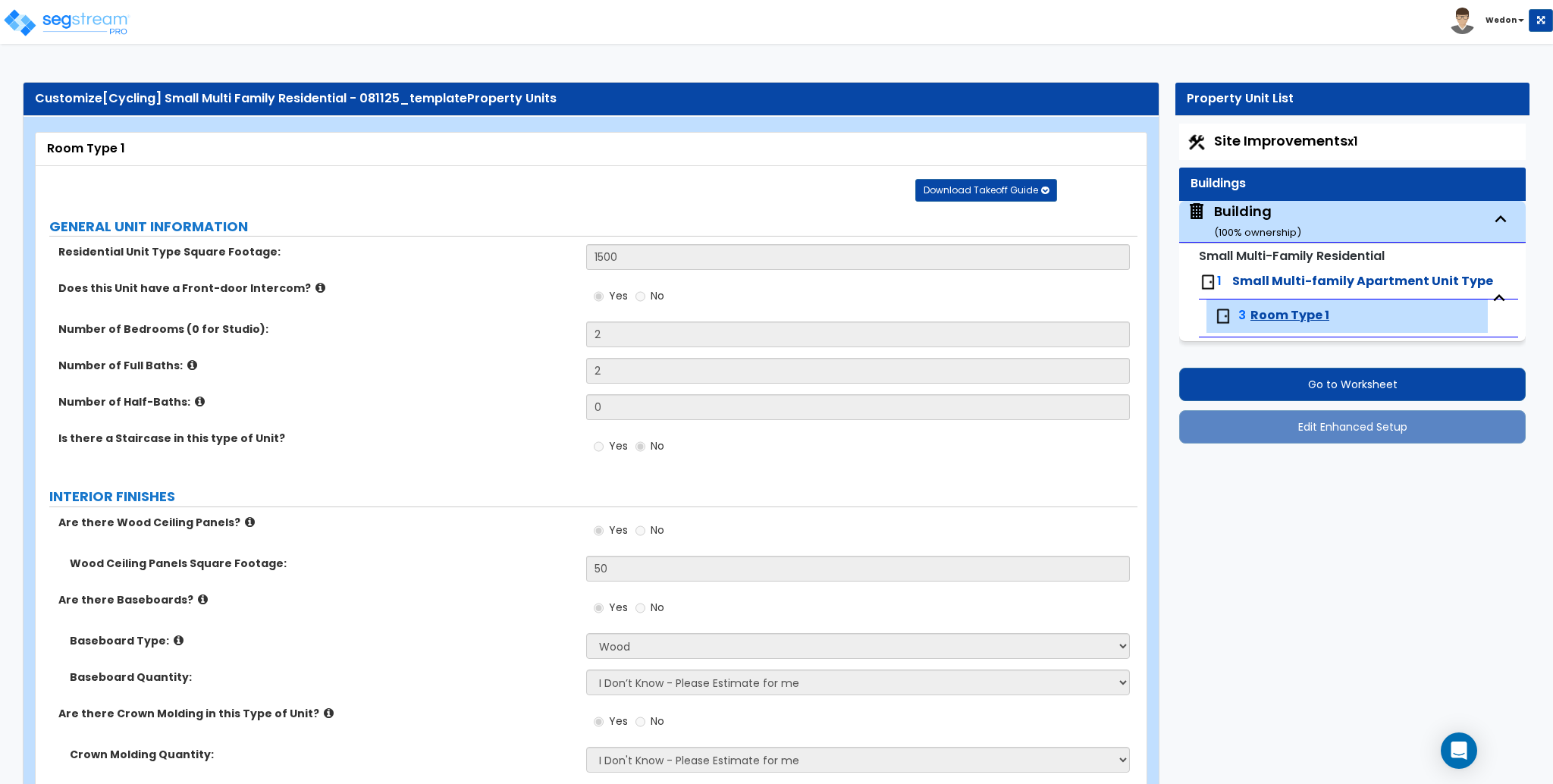
select select "4"
select select "1"
select select "2"
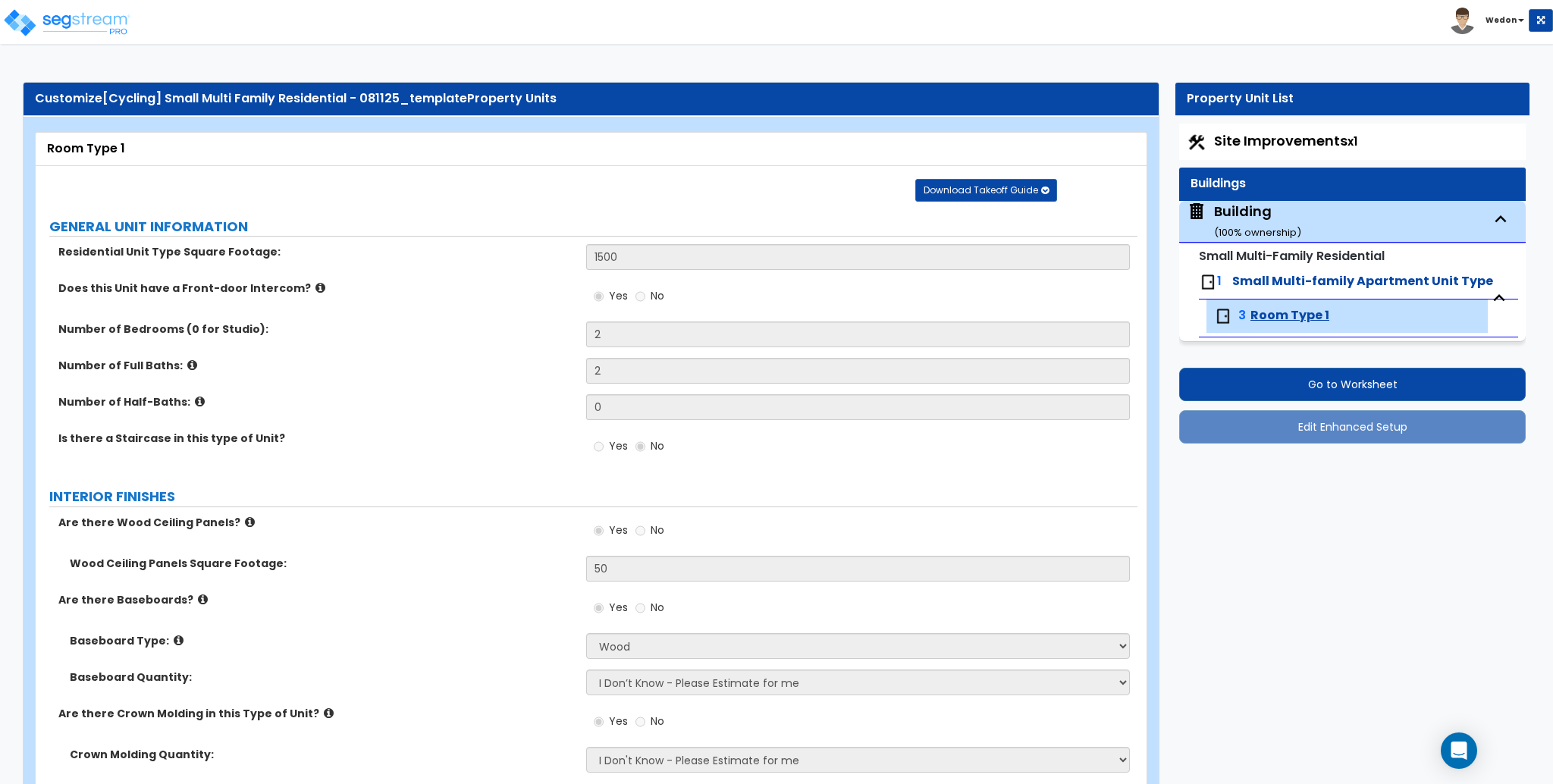
select select "2"
select select "4"
select select "2"
select select "1"
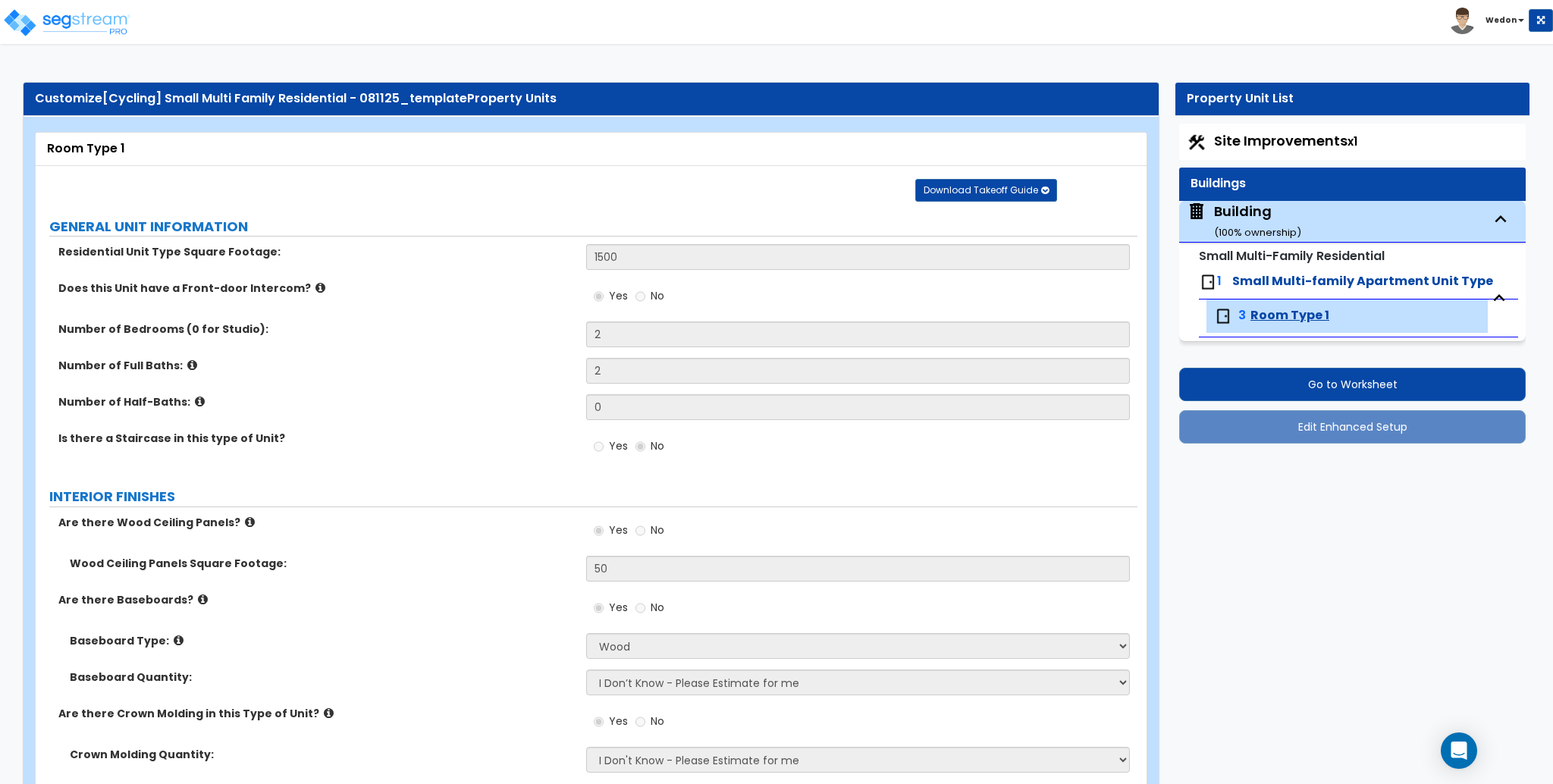
select select "4"
select select "5"
select select "2"
select select "4"
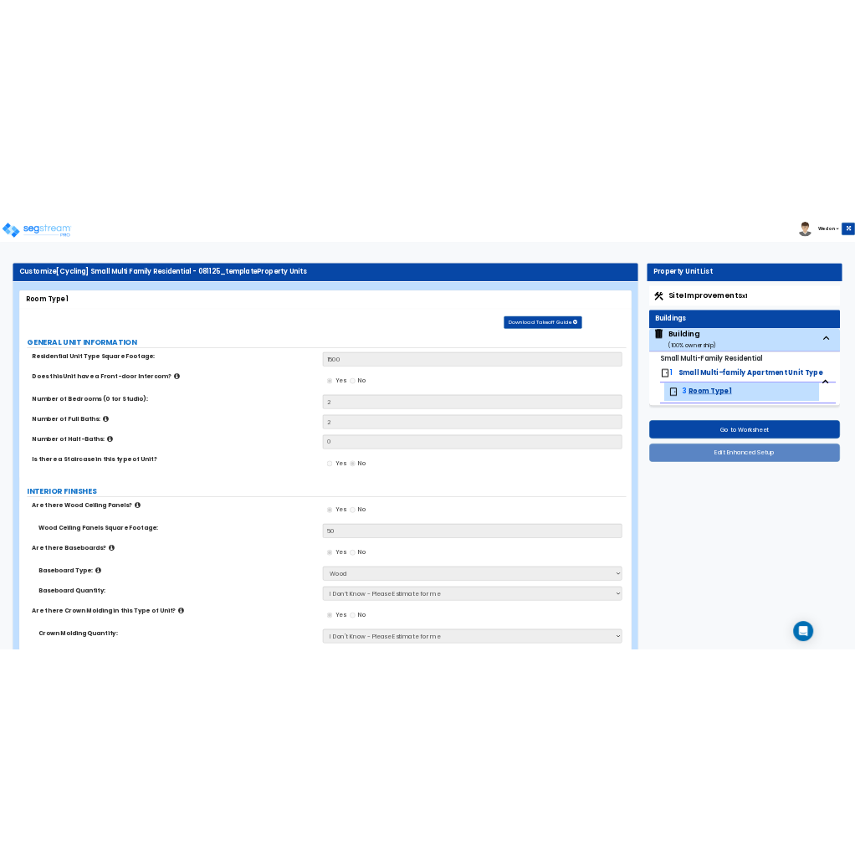
scroll to position [2971, 0]
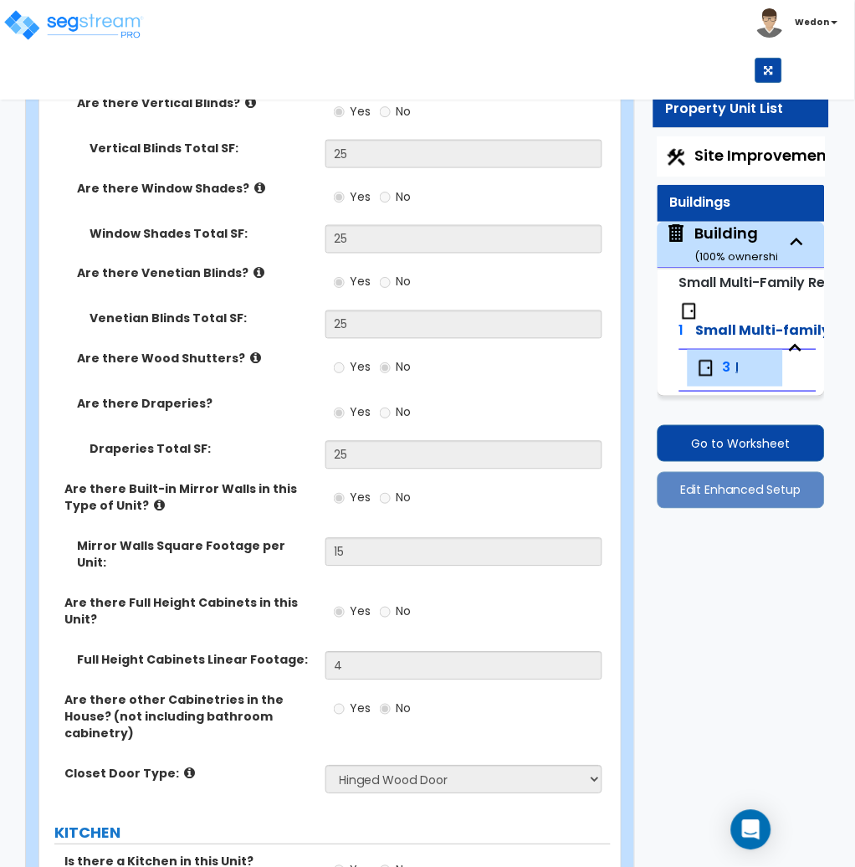
click at [720, 607] on div "Customize [Cycling] Small Multi Family Residential - 081125_template Property U…" at bounding box center [427, 516] width 855 height 6829
click at [693, 53] on div "Toggle navigation Wedon" at bounding box center [427, 41] width 855 height 83
click at [728, 642] on div "Customize [Cycling] Small Multi Family Residential - 081125_template Property U…" at bounding box center [427, 516] width 855 height 6829
click at [750, 674] on div "Customize [Cycling] Small Multi Family Residential - 081125_template Property U…" at bounding box center [427, 516] width 855 height 6829
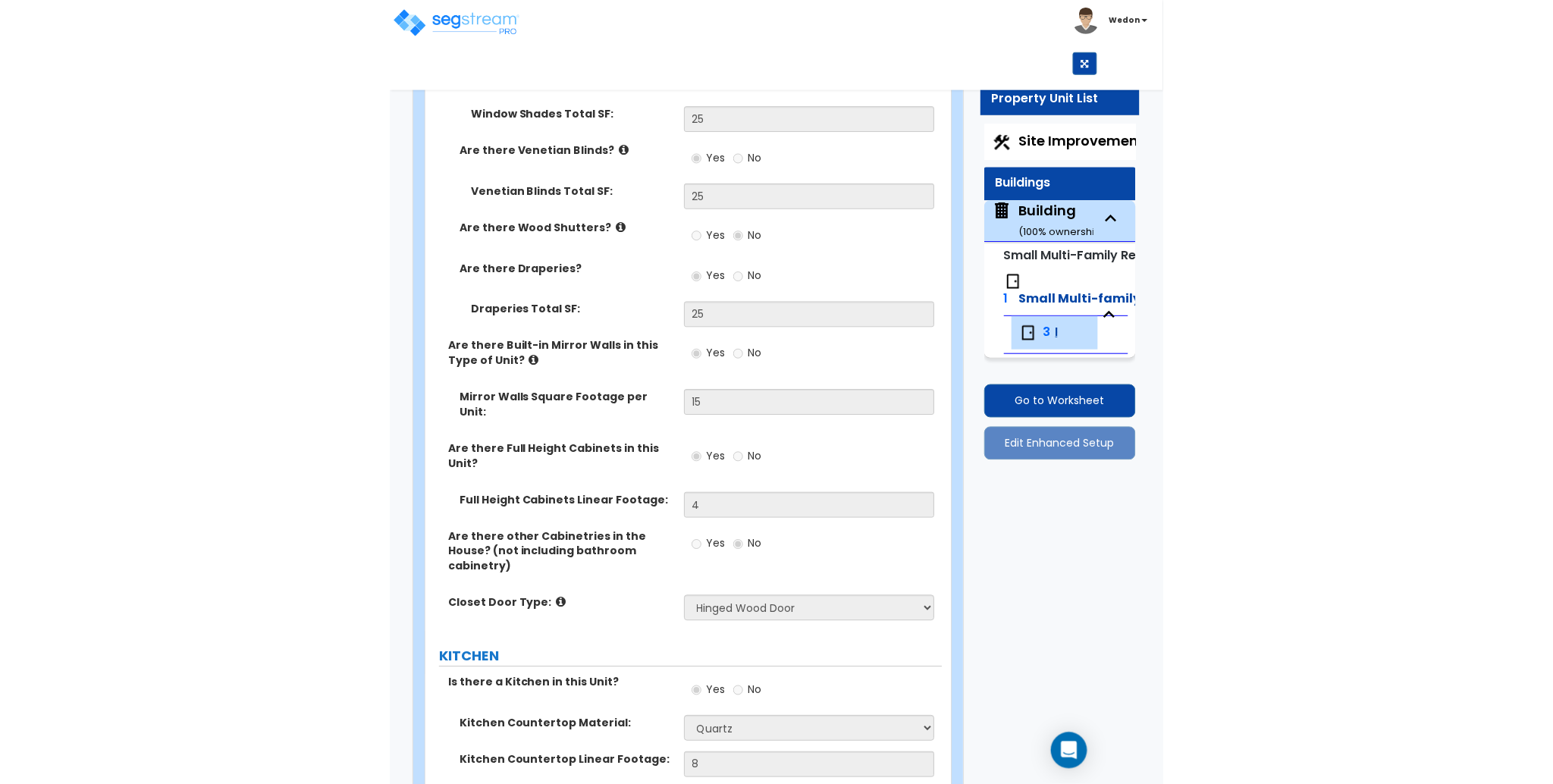
scroll to position [2794, 0]
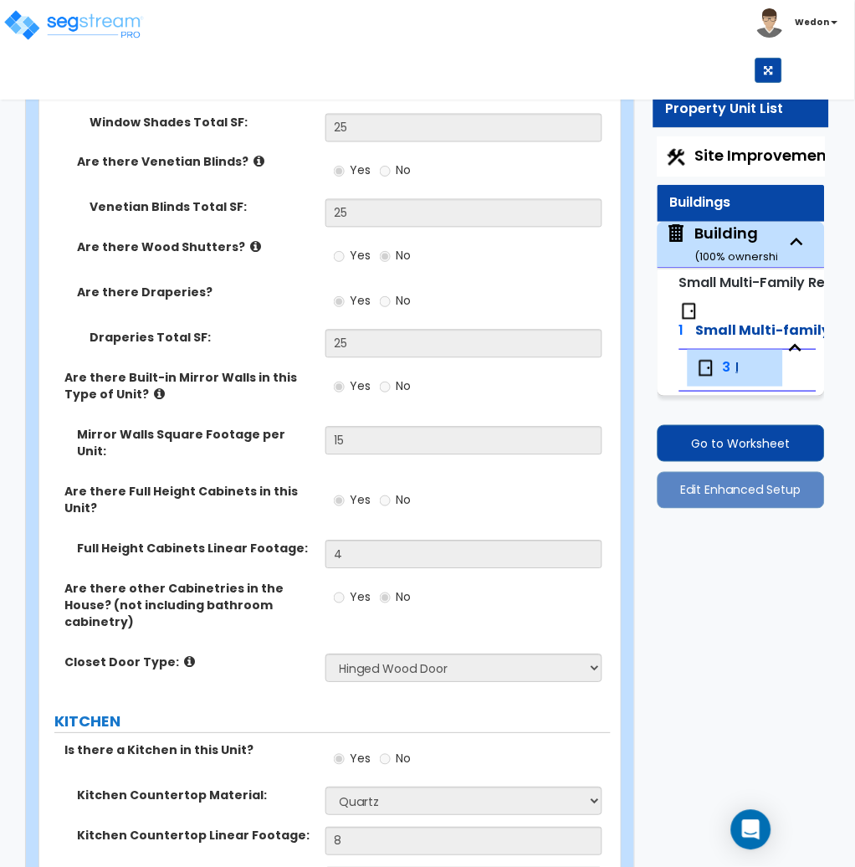
click at [686, 620] on div "Customize [Cycling] Small Multi Family Residential - 081125_template Property U…" at bounding box center [427, 405] width 855 height 6829
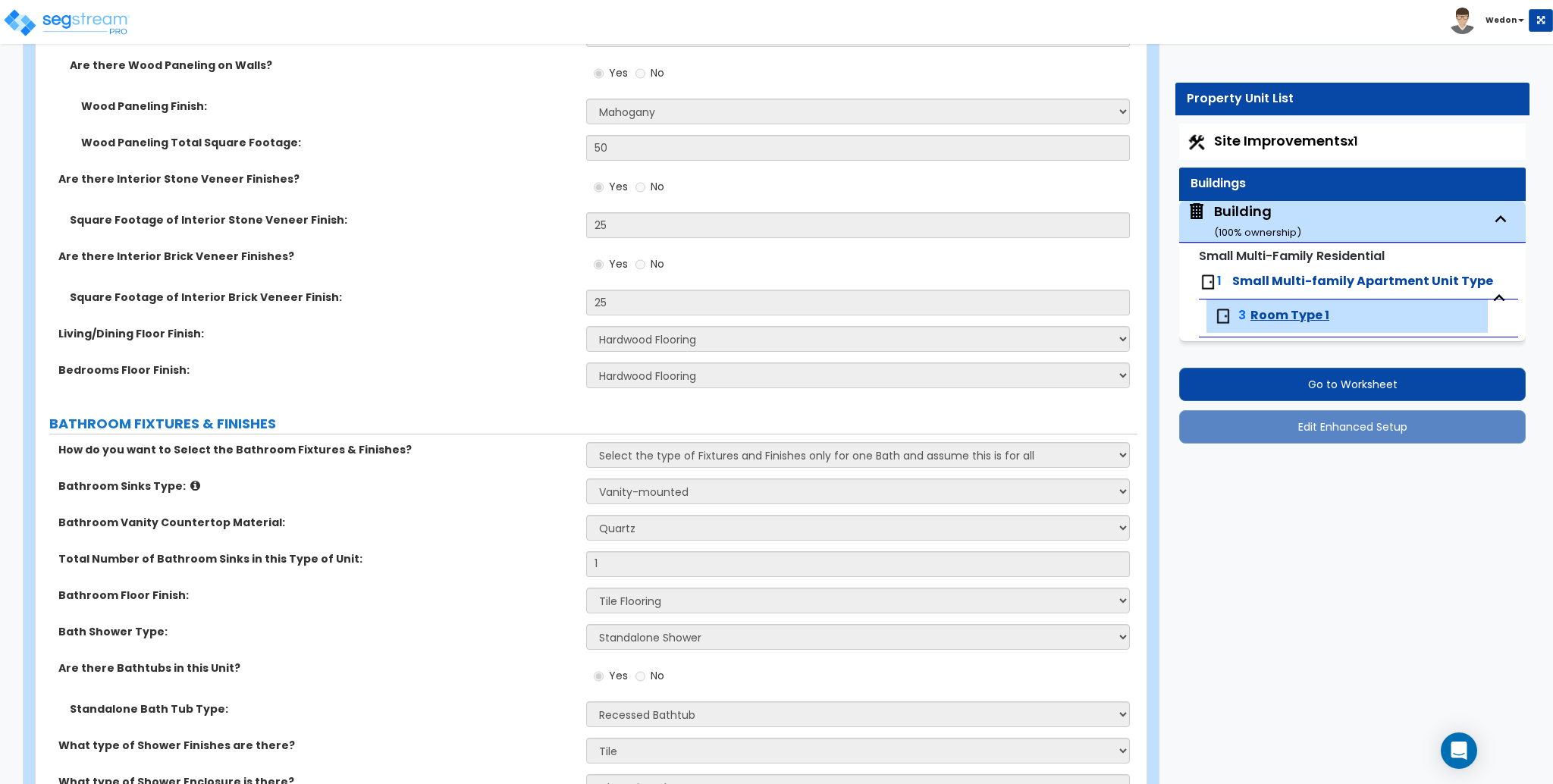
scroll to position [874, 0]
